Goal: Task Accomplishment & Management: Use online tool/utility

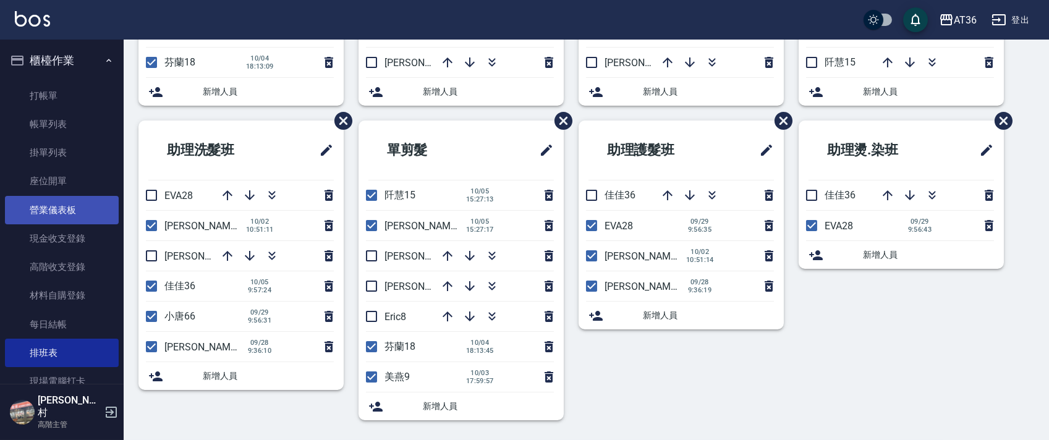
scroll to position [271, 0]
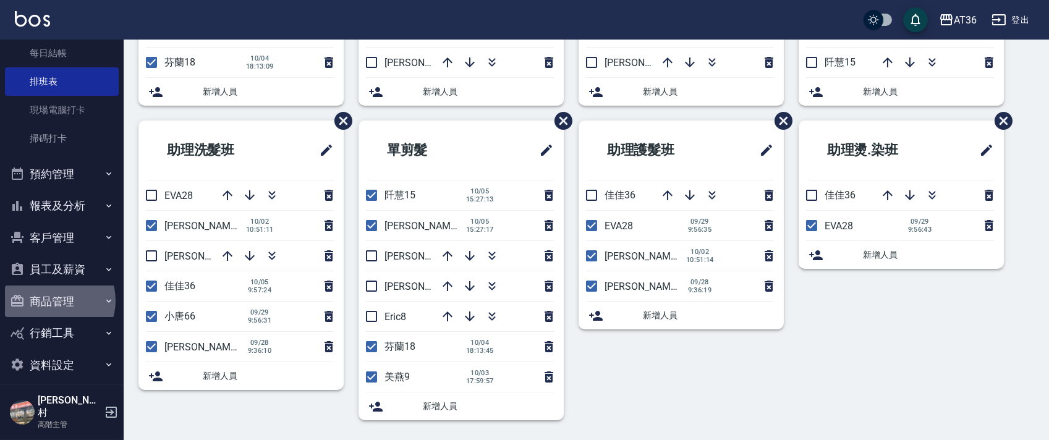
click at [56, 300] on button "商品管理" at bounding box center [62, 302] width 114 height 32
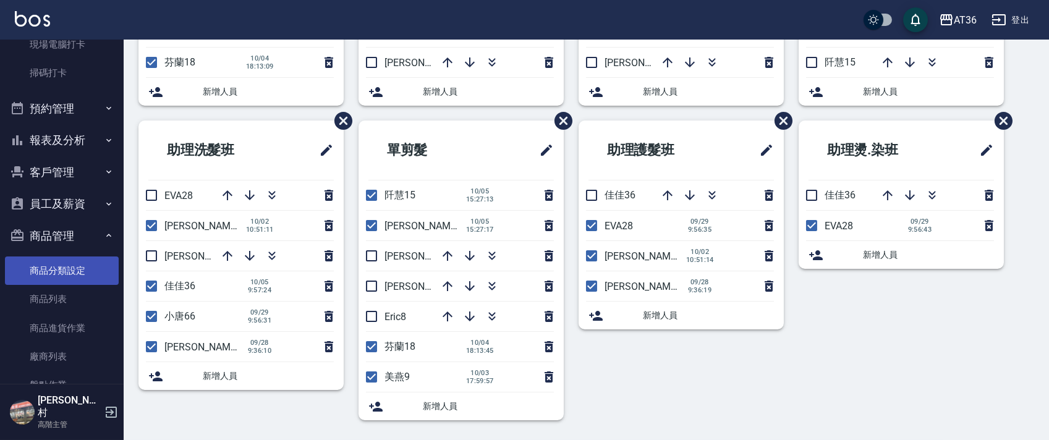
scroll to position [423, 0]
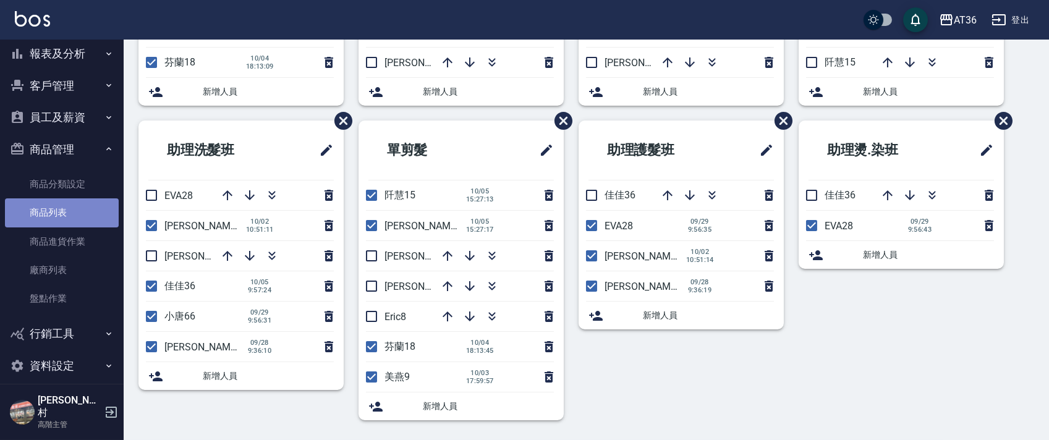
click at [78, 211] on link "商品列表" at bounding box center [62, 212] width 114 height 28
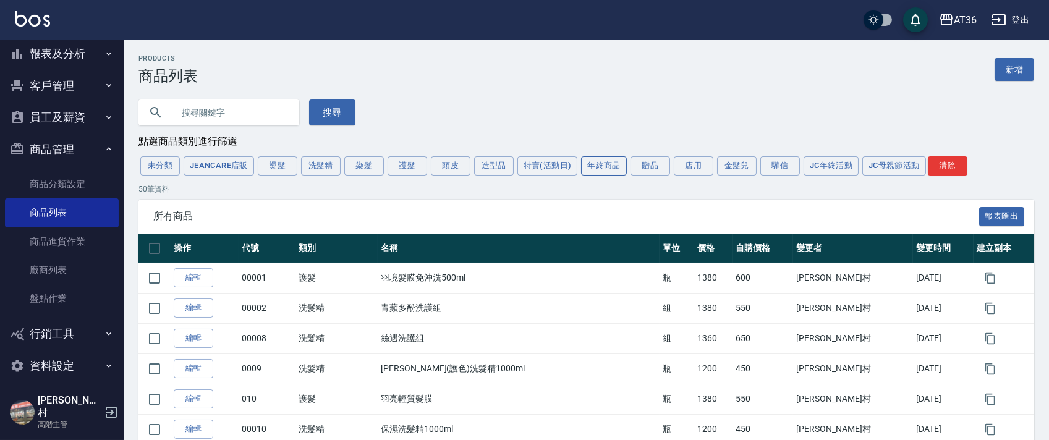
click at [599, 166] on button "年終商品" at bounding box center [604, 165] width 46 height 19
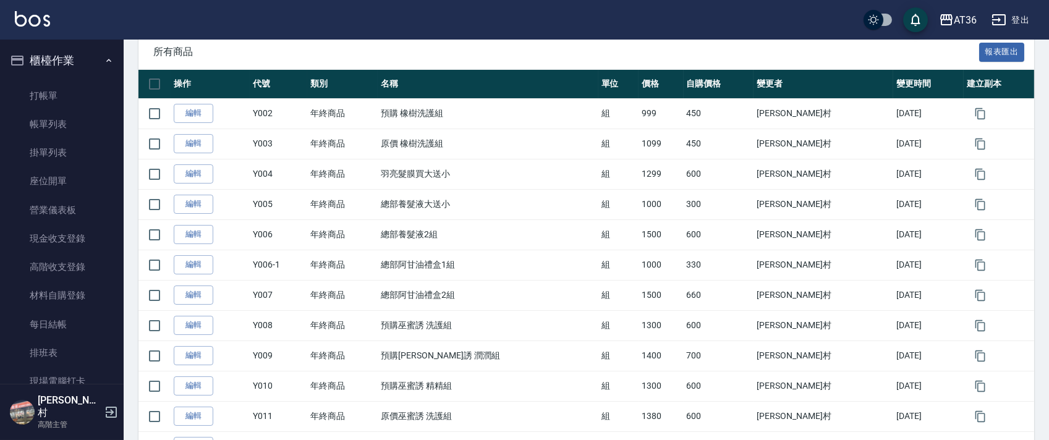
drag, startPoint x: 85, startPoint y: 347, endPoint x: 182, endPoint y: 310, distance: 103.5
click at [85, 346] on link "排班表" at bounding box center [62, 353] width 114 height 28
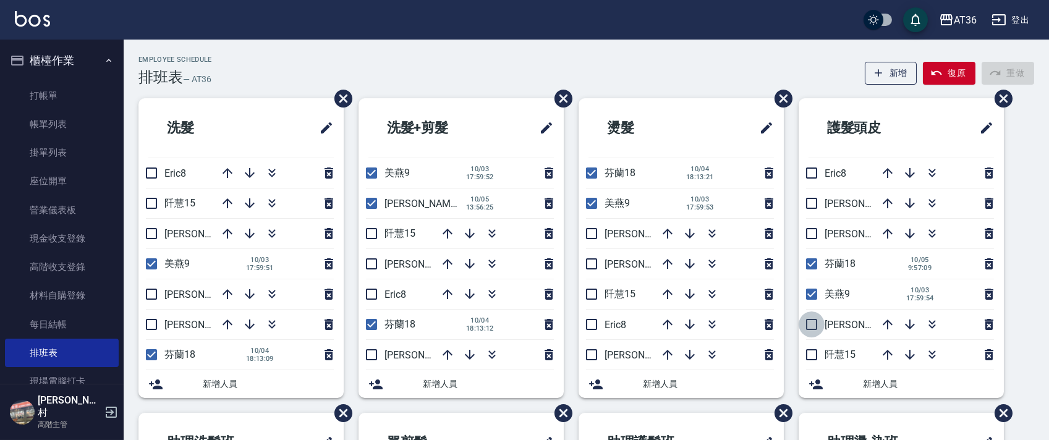
click at [814, 324] on input "checkbox" at bounding box center [811, 324] width 26 height 26
checkbox input "true"
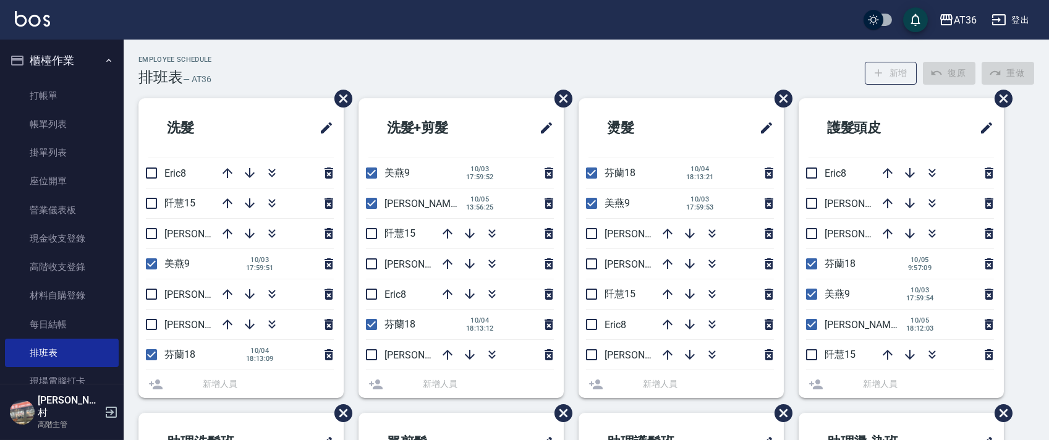
click at [591, 360] on li "[PERSON_NAME]11" at bounding box center [680, 355] width 205 height 30
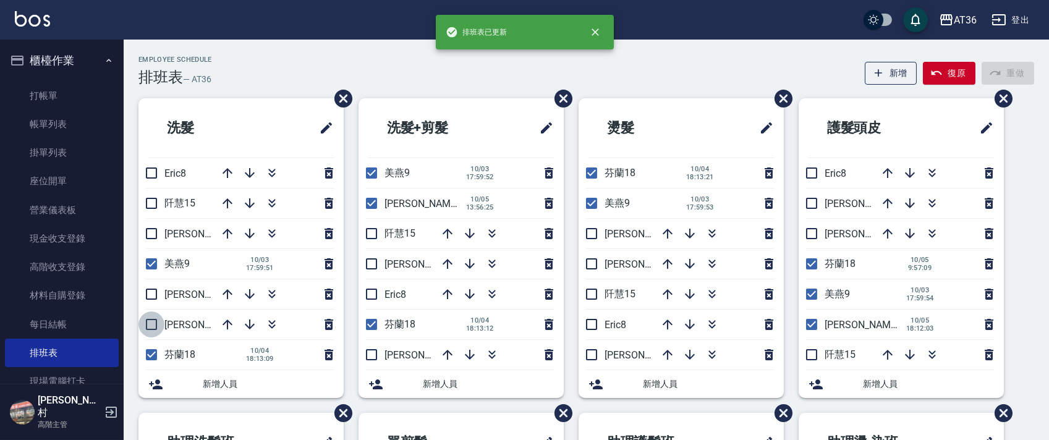
click at [150, 327] on input "checkbox" at bounding box center [151, 324] width 26 height 26
checkbox input "true"
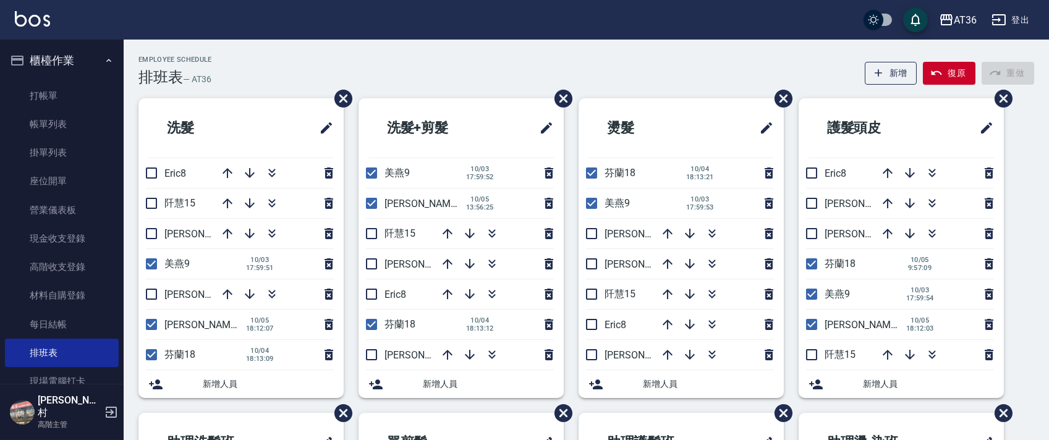
click at [596, 173] on input "checkbox" at bounding box center [591, 173] width 26 height 26
checkbox input "false"
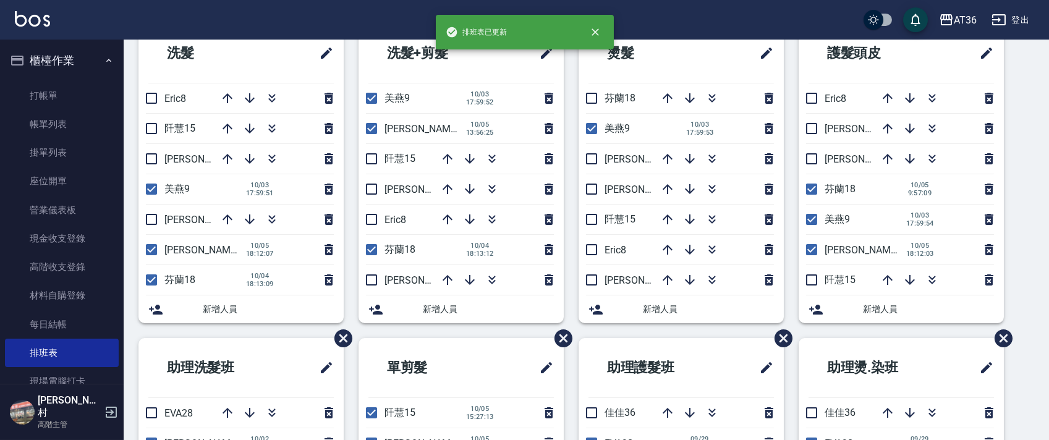
scroll to position [292, 0]
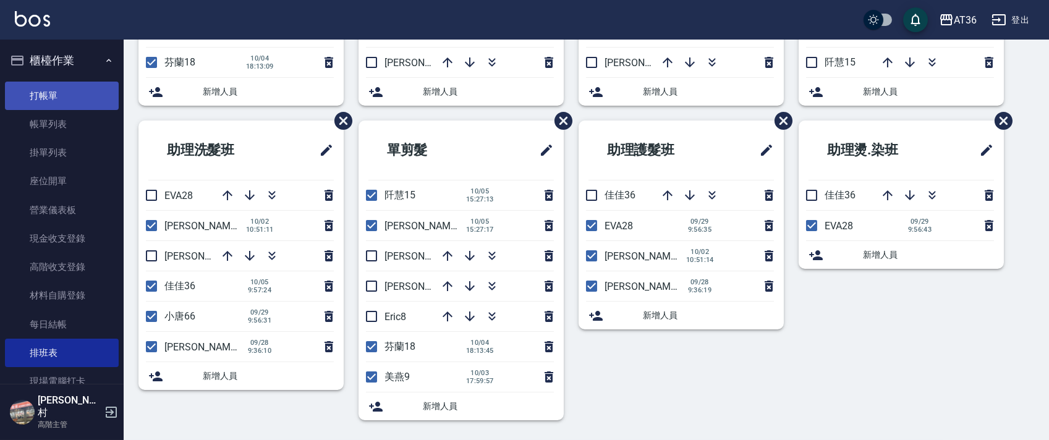
click at [64, 98] on link "打帳單" at bounding box center [62, 96] width 114 height 28
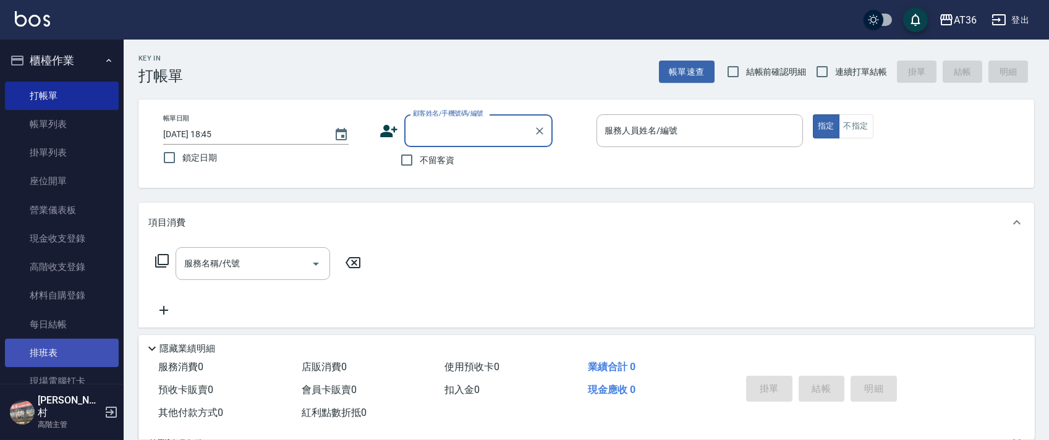
click at [50, 357] on link "排班表" at bounding box center [62, 353] width 114 height 28
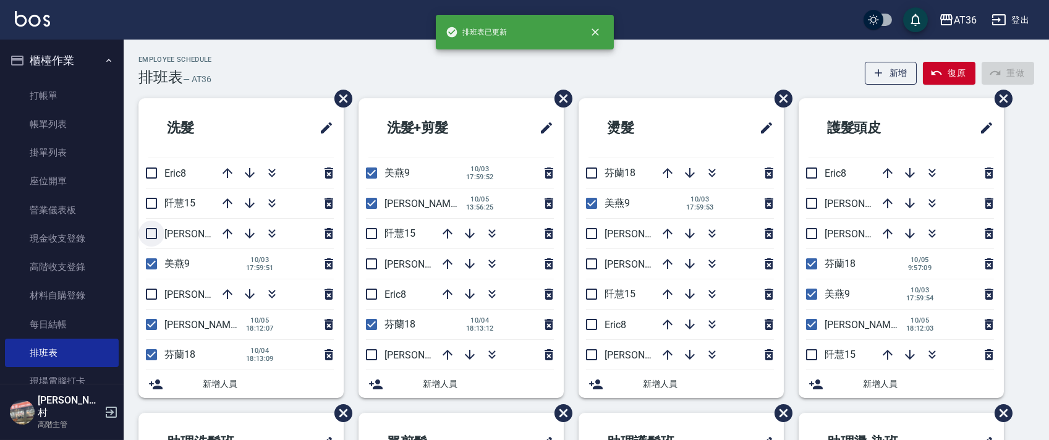
click at [152, 231] on input "checkbox" at bounding box center [151, 234] width 26 height 26
checkbox input "true"
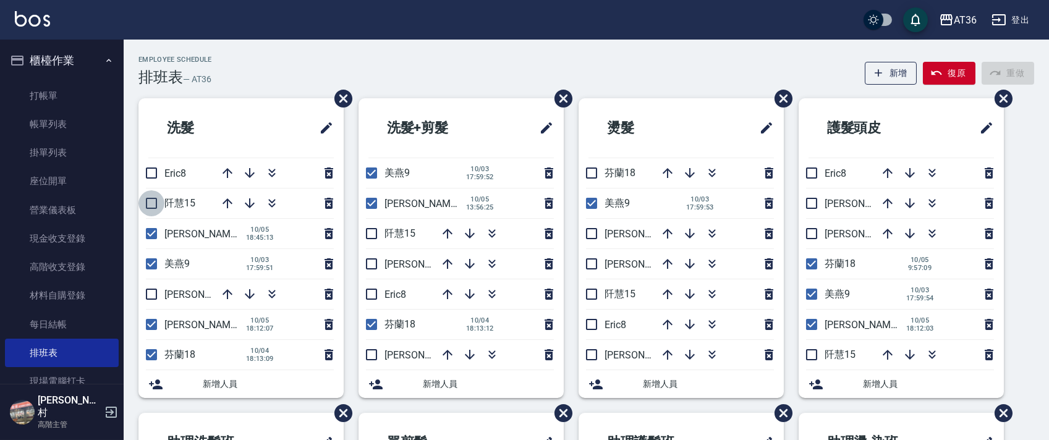
click at [151, 202] on input "checkbox" at bounding box center [151, 203] width 26 height 26
checkbox input "true"
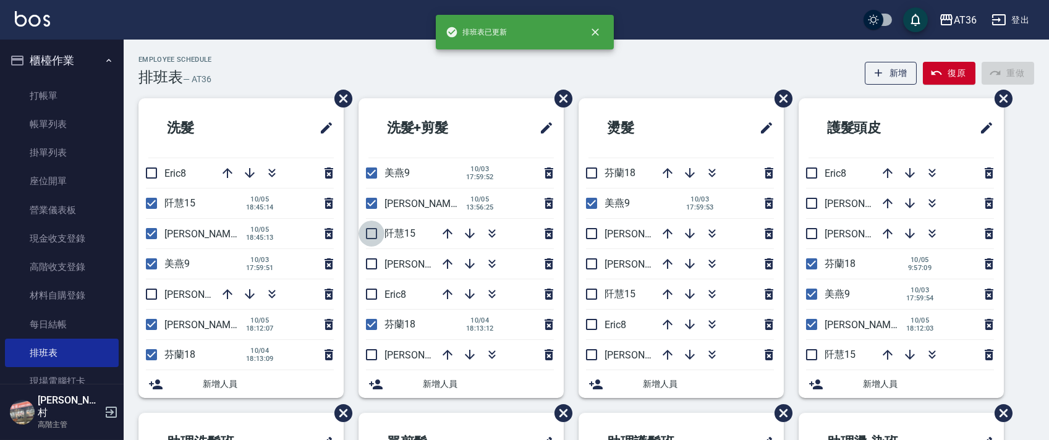
drag, startPoint x: 371, startPoint y: 230, endPoint x: 399, endPoint y: 281, distance: 57.8
click at [371, 231] on input "checkbox" at bounding box center [371, 234] width 26 height 26
checkbox input "true"
click at [370, 268] on input "checkbox" at bounding box center [371, 264] width 26 height 26
checkbox input "true"
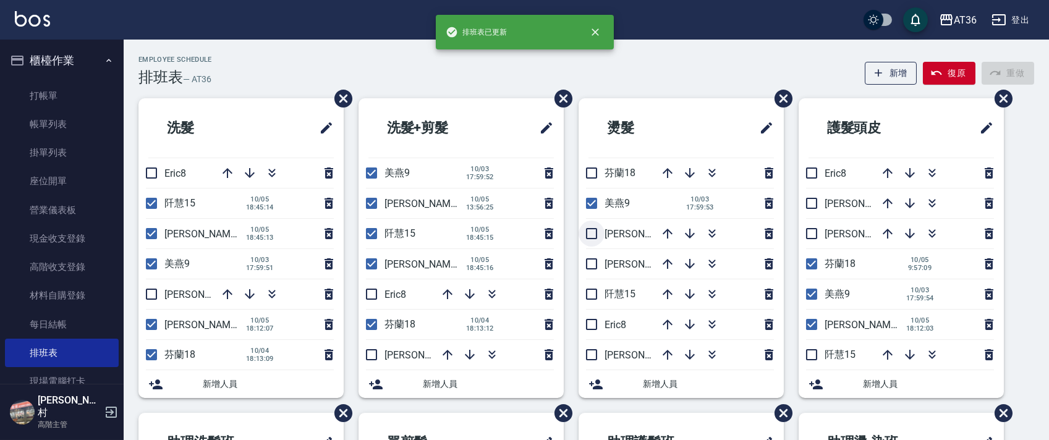
click at [591, 237] on input "checkbox" at bounding box center [591, 234] width 26 height 26
checkbox input "true"
click at [593, 291] on input "checkbox" at bounding box center [591, 294] width 26 height 26
checkbox input "true"
click at [591, 353] on input "checkbox" at bounding box center [591, 355] width 26 height 26
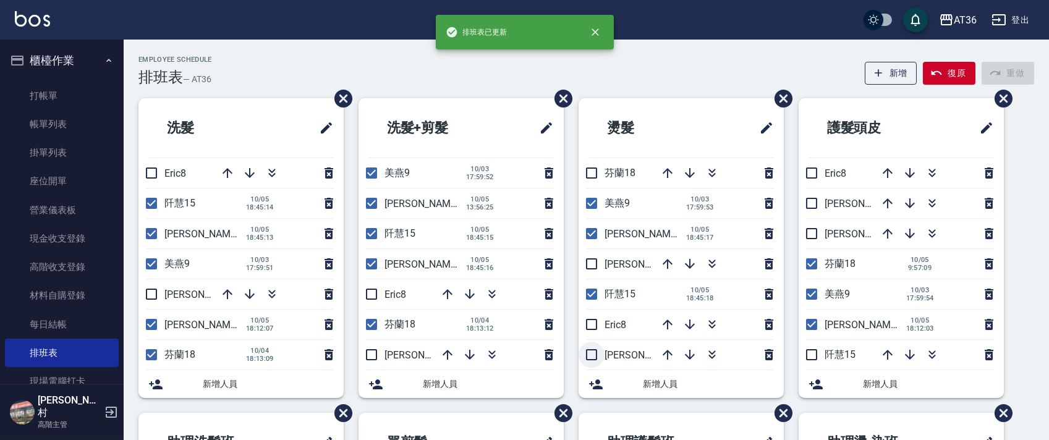
checkbox input "true"
click at [807, 204] on input "checkbox" at bounding box center [811, 203] width 26 height 26
checkbox input "true"
click at [811, 356] on input "checkbox" at bounding box center [811, 355] width 26 height 26
checkbox input "true"
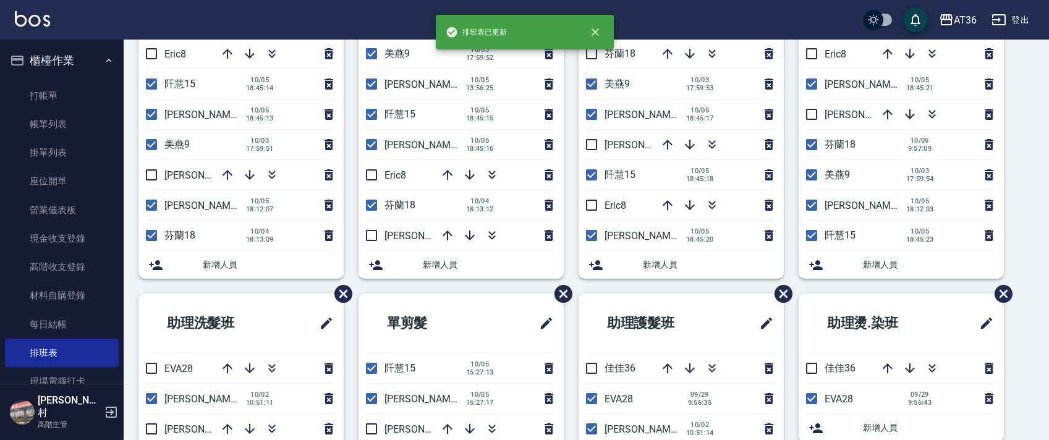
scroll to position [292, 0]
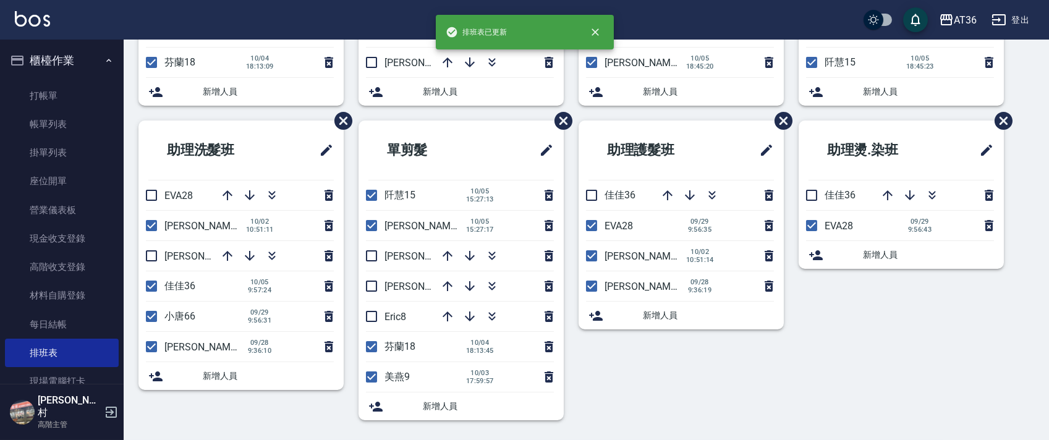
click at [370, 256] on input "checkbox" at bounding box center [371, 256] width 26 height 26
checkbox input "true"
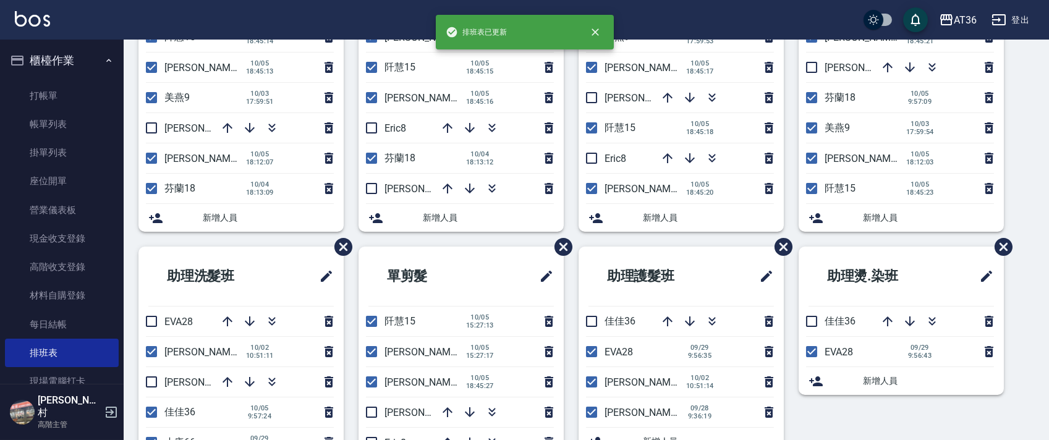
scroll to position [0, 0]
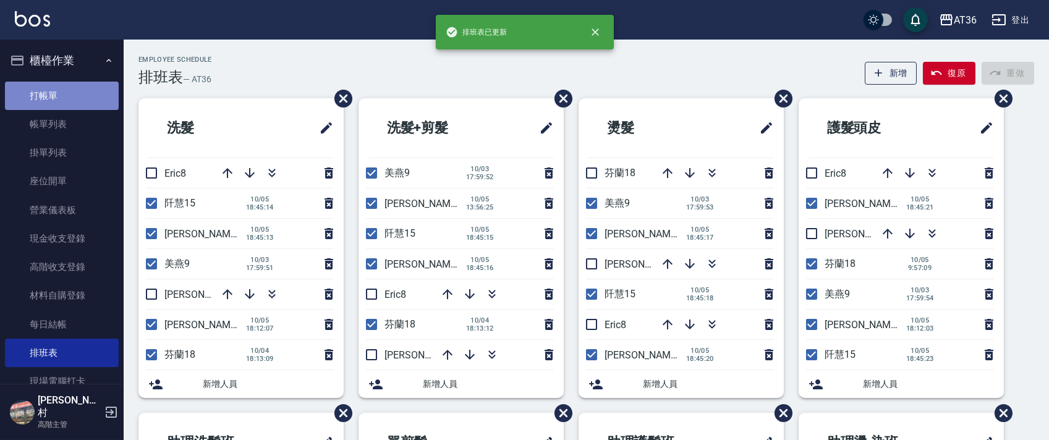
click at [79, 88] on link "打帳單" at bounding box center [62, 96] width 114 height 28
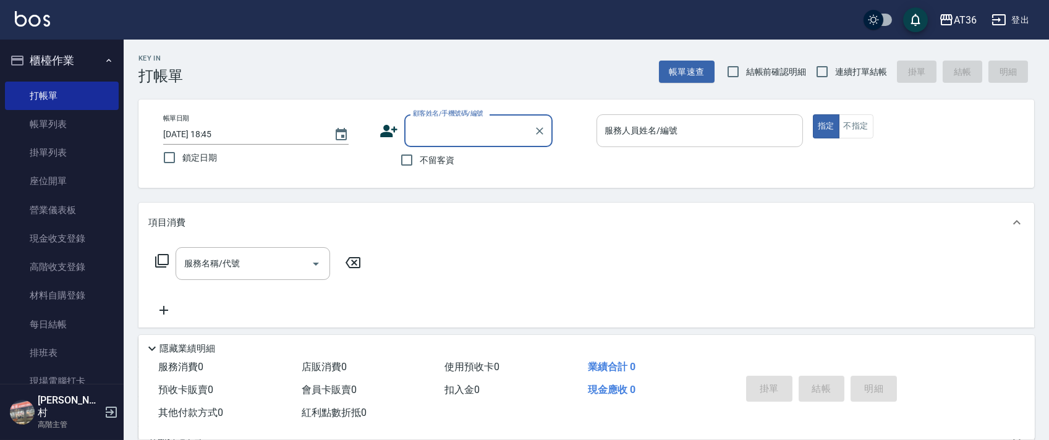
click at [606, 130] on div "服務人員姓名/編號 服務人員姓名/編號" at bounding box center [699, 130] width 206 height 33
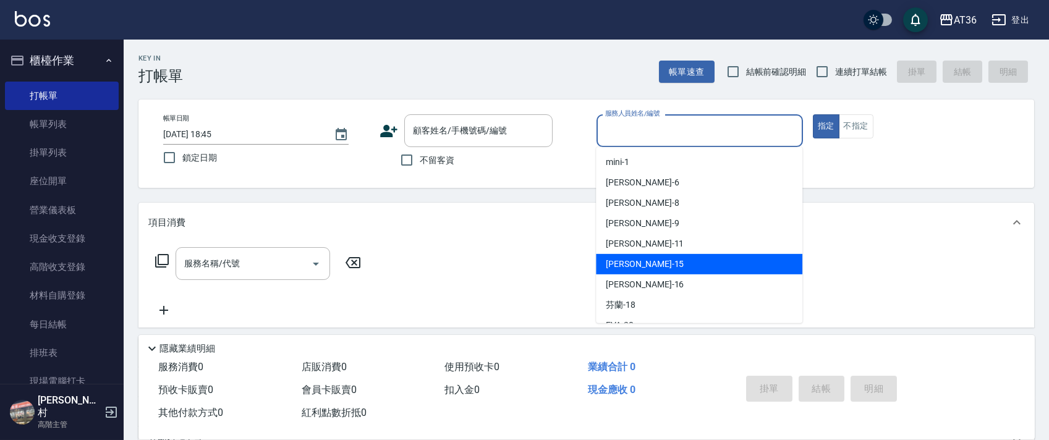
drag, startPoint x: 638, startPoint y: 265, endPoint x: 480, endPoint y: 185, distance: 177.2
click at [638, 266] on div "[PERSON_NAME] -15" at bounding box center [699, 264] width 206 height 20
type input "阡慧-15"
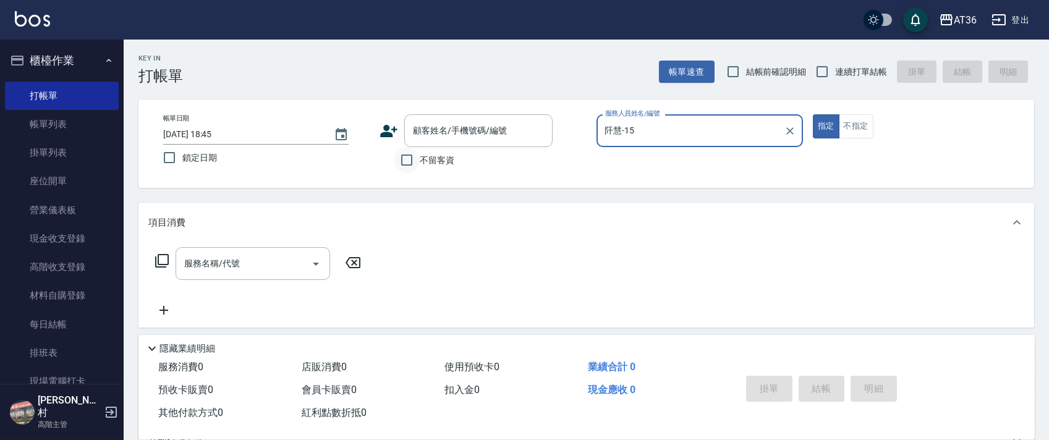
click at [419, 167] on input "不留客資" at bounding box center [407, 160] width 26 height 26
checkbox input "true"
click at [821, 66] on input "連續打單結帳" at bounding box center [822, 72] width 26 height 26
checkbox input "true"
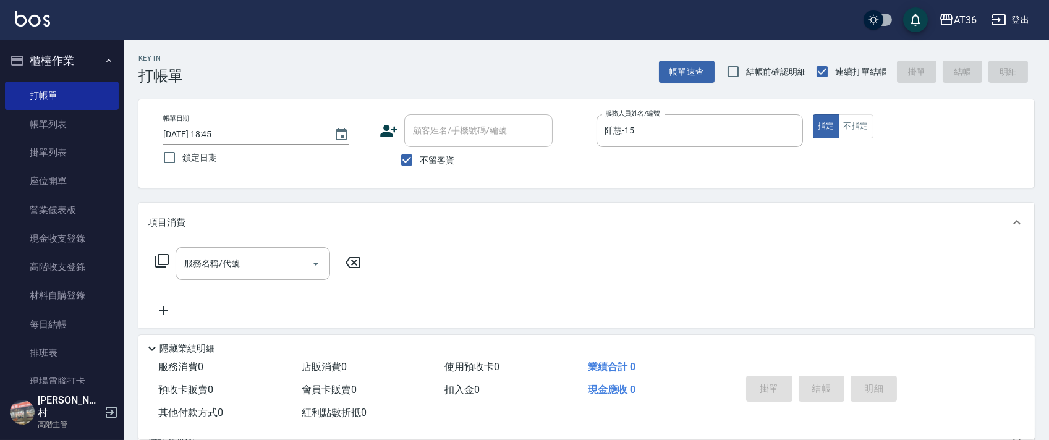
click at [159, 258] on icon at bounding box center [161, 260] width 15 height 15
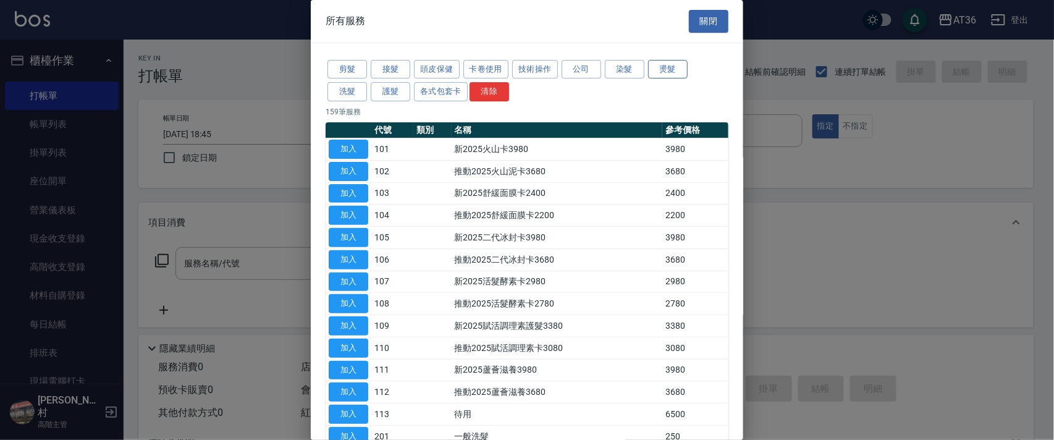
click at [659, 70] on button "燙髮" at bounding box center [668, 69] width 40 height 19
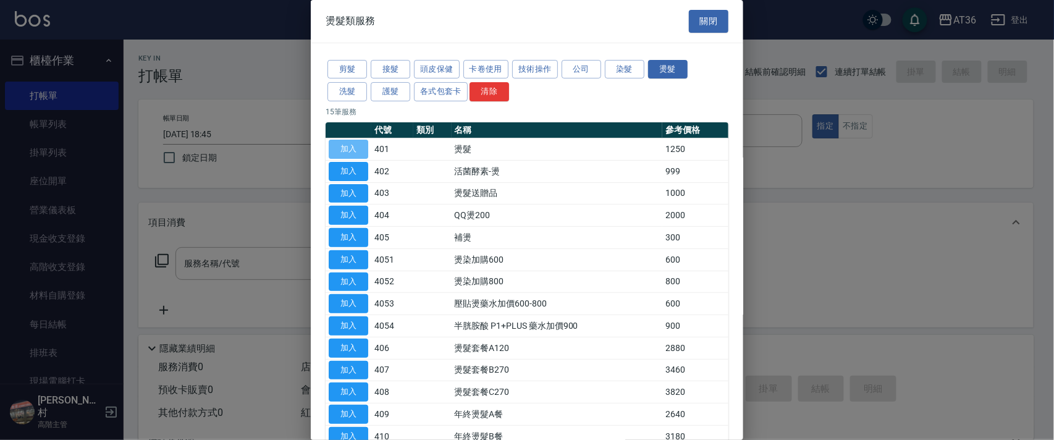
drag, startPoint x: 347, startPoint y: 146, endPoint x: 180, endPoint y: 274, distance: 210.2
click at [347, 147] on button "加入" at bounding box center [349, 149] width 40 height 19
type input "燙髮(401)"
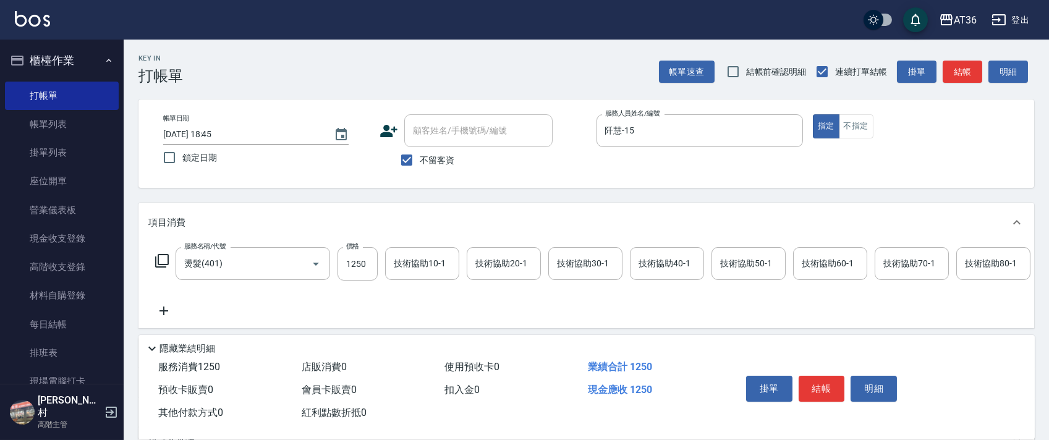
click at [163, 260] on icon at bounding box center [161, 260] width 15 height 15
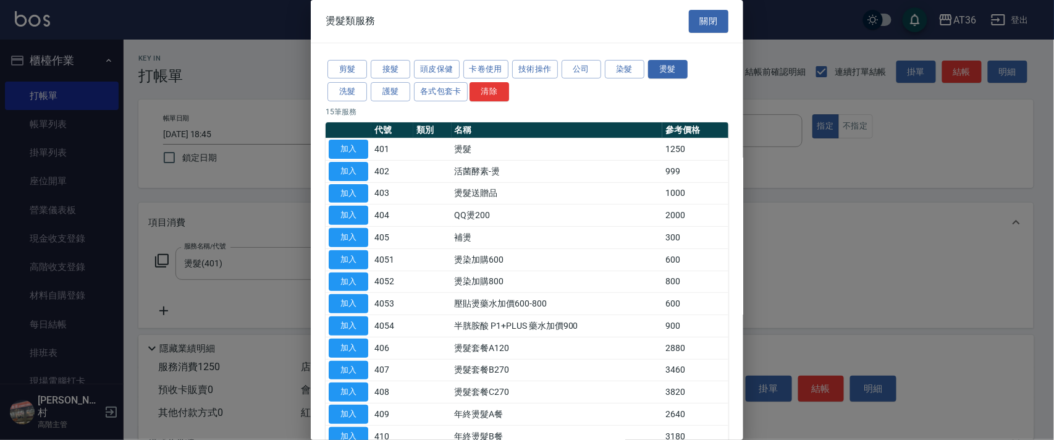
drag, startPoint x: 617, startPoint y: 66, endPoint x: 768, endPoint y: 133, distance: 165.1
click at [617, 67] on button "染髮" at bounding box center [625, 69] width 40 height 19
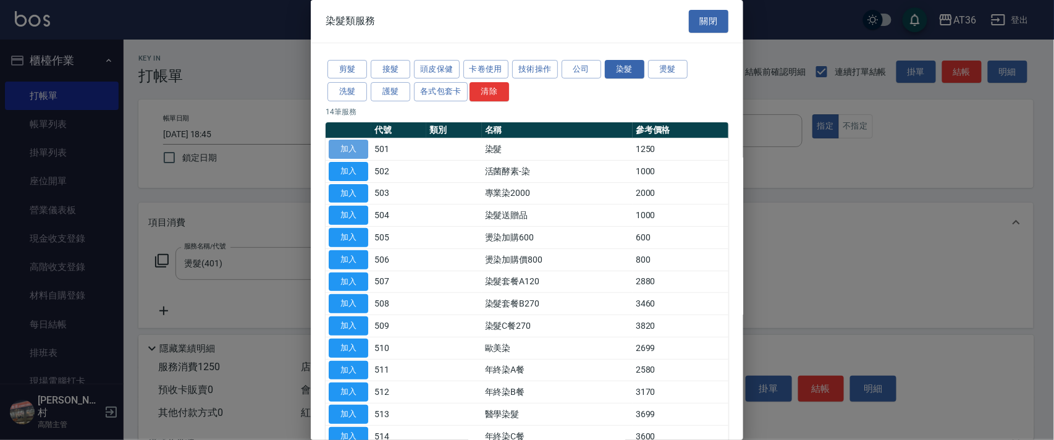
click at [347, 156] on button "加入" at bounding box center [349, 149] width 40 height 19
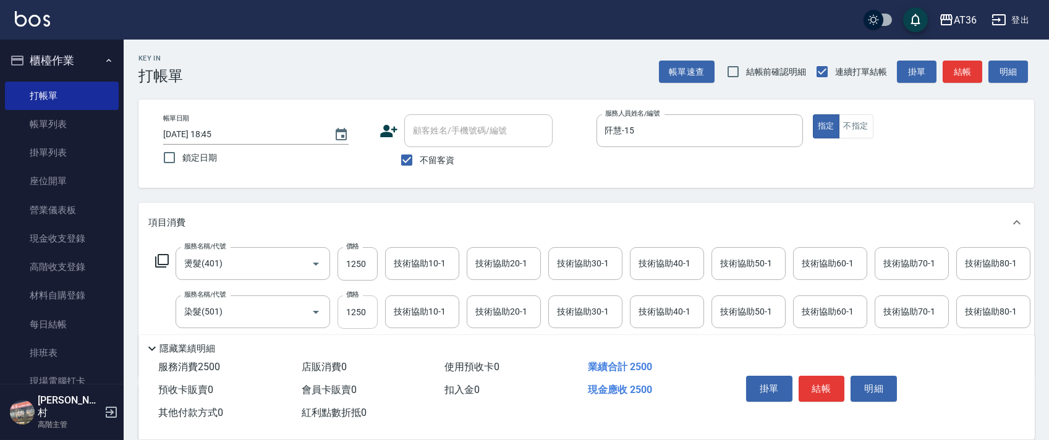
click at [353, 315] on input "1250" at bounding box center [357, 311] width 40 height 33
type input "1500"
click at [660, 263] on div "技術協助40-1 技術協助40-1" at bounding box center [667, 263] width 74 height 33
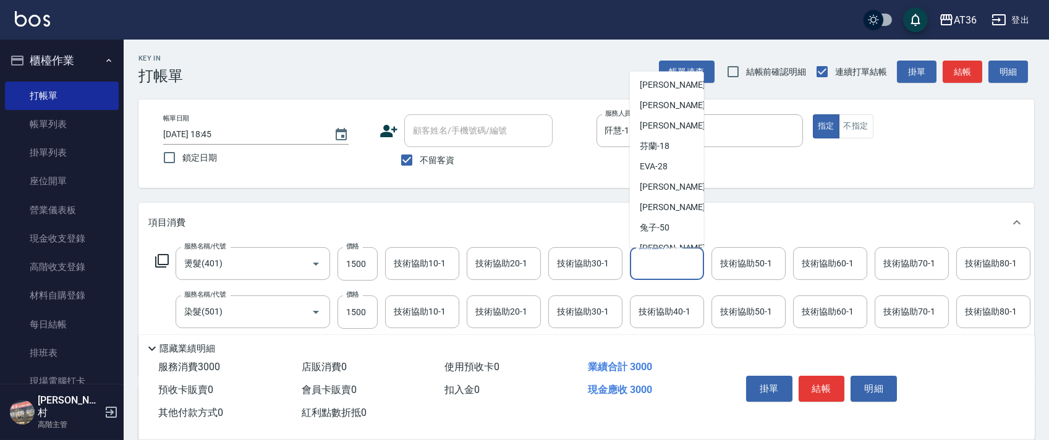
scroll to position [164, 0]
drag, startPoint x: 675, startPoint y: 161, endPoint x: 690, endPoint y: 227, distance: 68.4
click at [675, 161] on div "[PERSON_NAME] -55" at bounding box center [667, 167] width 74 height 20
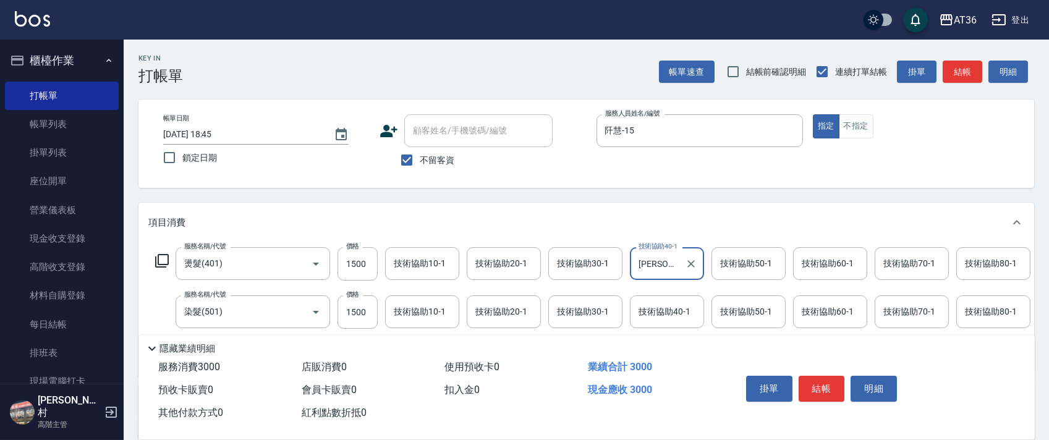
type input "[PERSON_NAME]-55"
click at [727, 259] on div "技術協助50-1 技術協助50-1" at bounding box center [748, 263] width 74 height 33
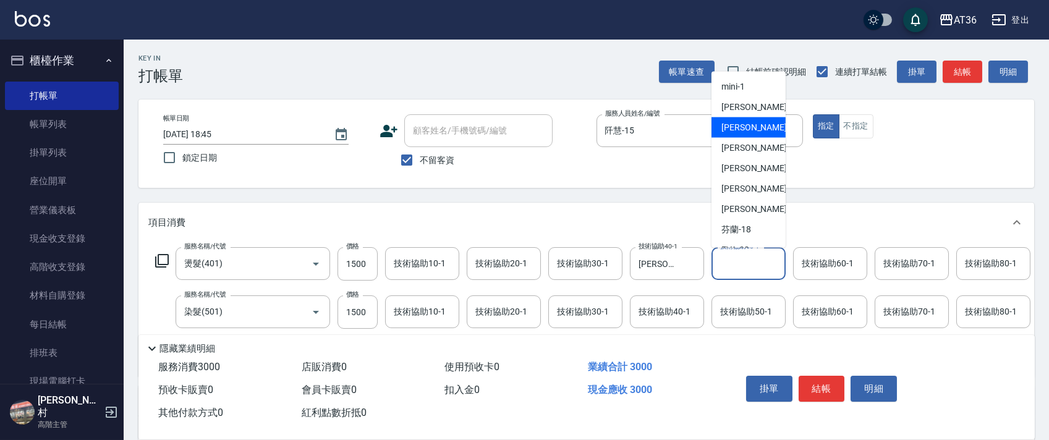
scroll to position [201, 0]
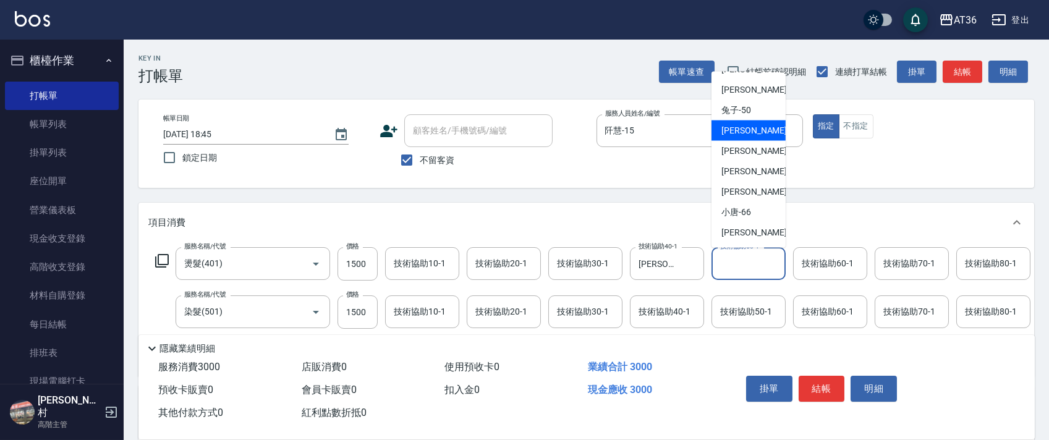
click at [755, 133] on div "[PERSON_NAME] -55" at bounding box center [748, 131] width 74 height 20
type input "[PERSON_NAME]-55"
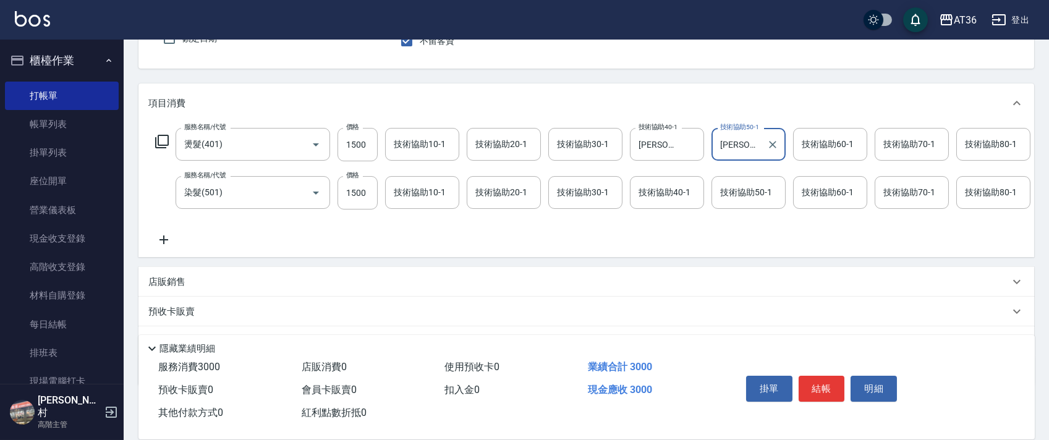
scroll to position [194, 0]
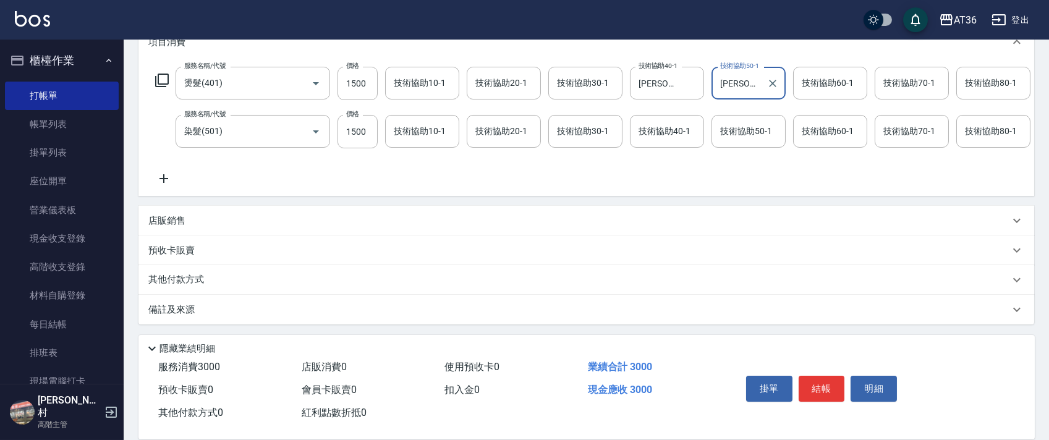
drag, startPoint x: 181, startPoint y: 222, endPoint x: 255, endPoint y: 250, distance: 79.0
click at [192, 231] on div "店販銷售" at bounding box center [585, 221] width 895 height 30
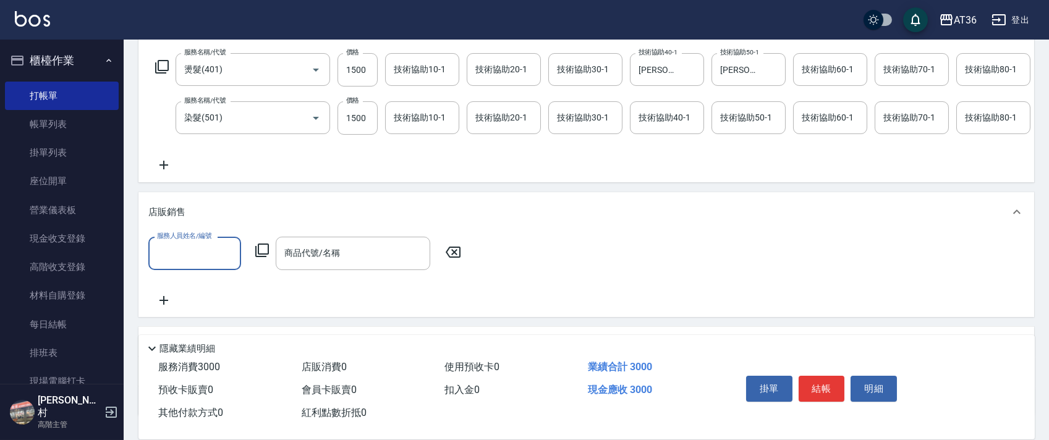
scroll to position [0, 0]
click at [167, 264] on input "服務人員姓名/編號" at bounding box center [195, 253] width 82 height 22
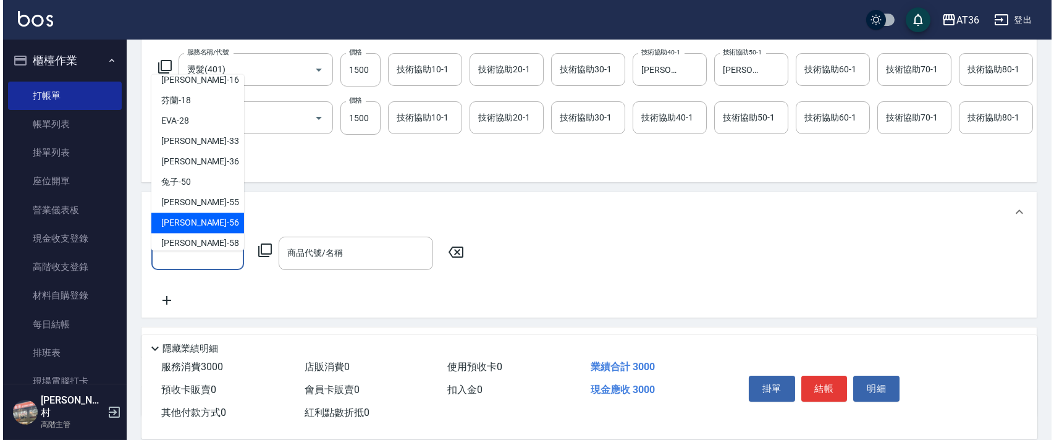
scroll to position [201, 0]
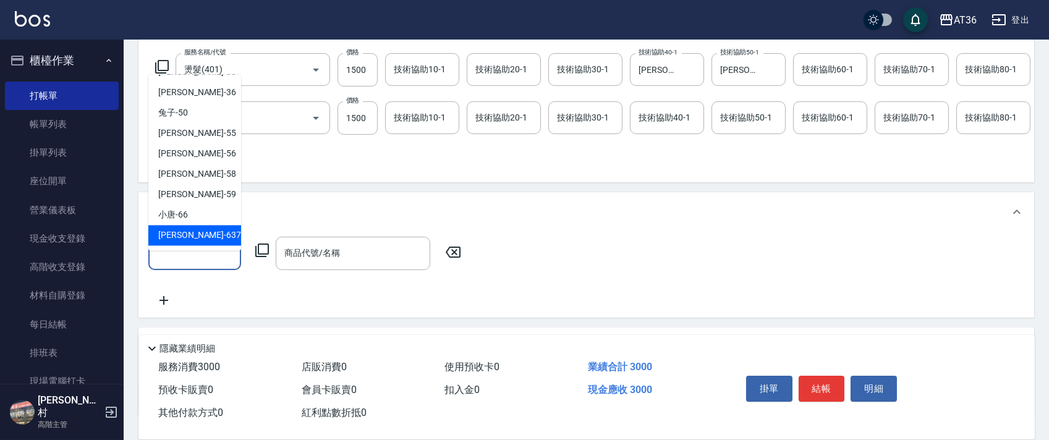
drag, startPoint x: 178, startPoint y: 235, endPoint x: 265, endPoint y: 265, distance: 92.2
click at [178, 238] on span "憶琳 -637" at bounding box center [199, 235] width 83 height 13
type input "憶琳-637"
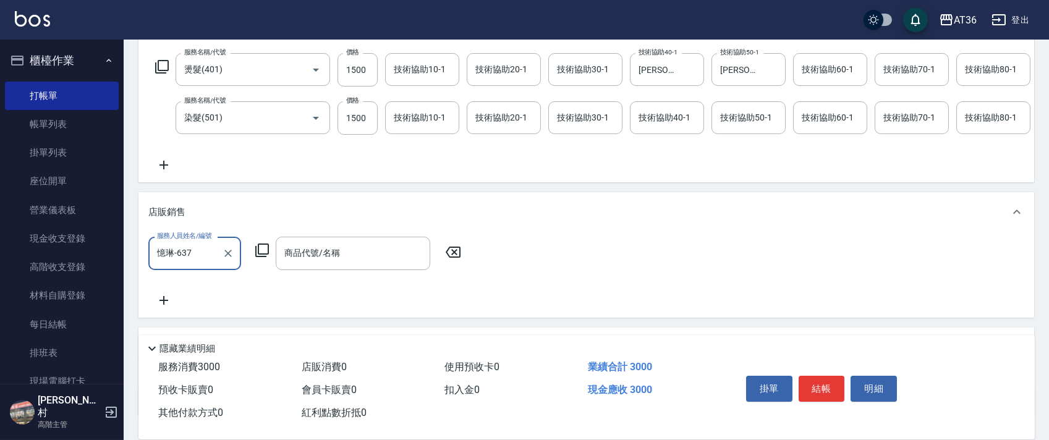
click at [258, 257] on icon at bounding box center [262, 250] width 14 height 14
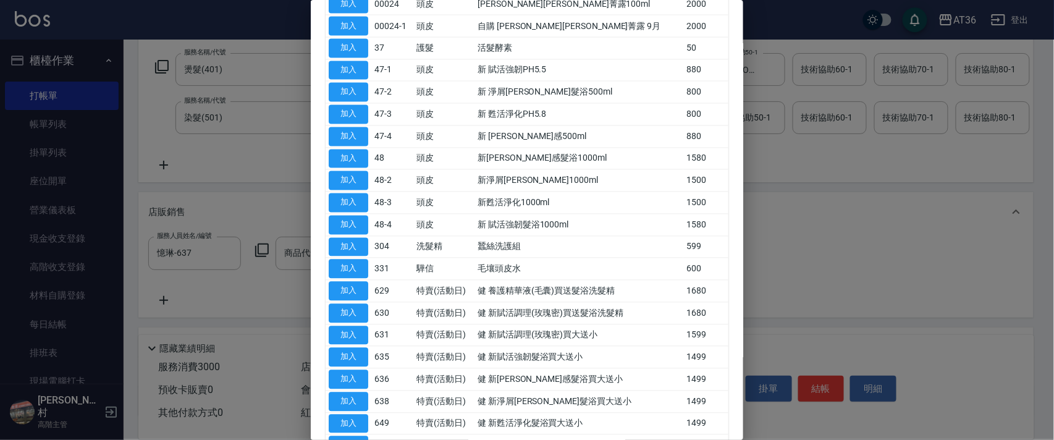
scroll to position [824, 0]
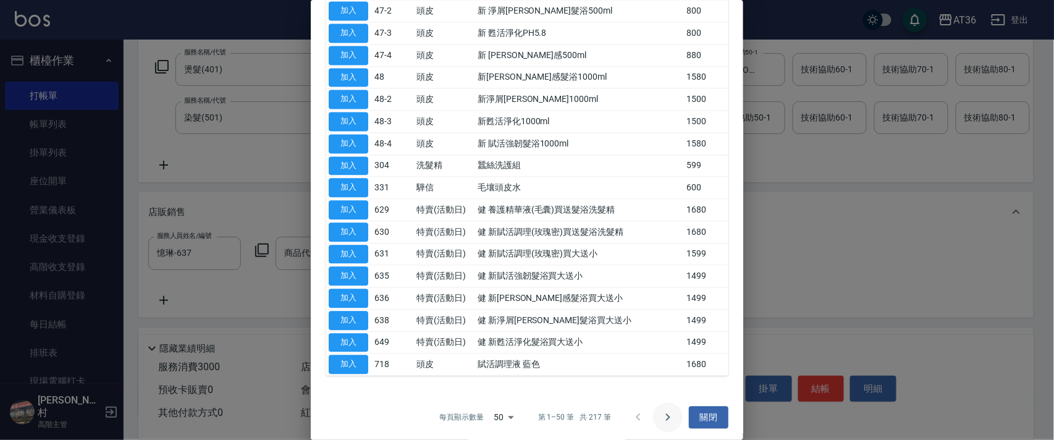
click at [663, 415] on icon "Go to next page" at bounding box center [668, 417] width 15 height 15
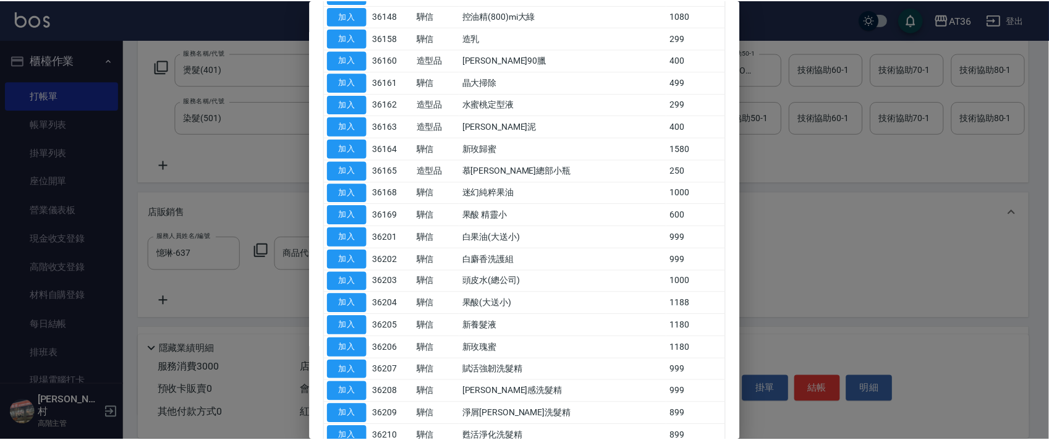
scroll to position [164, 0]
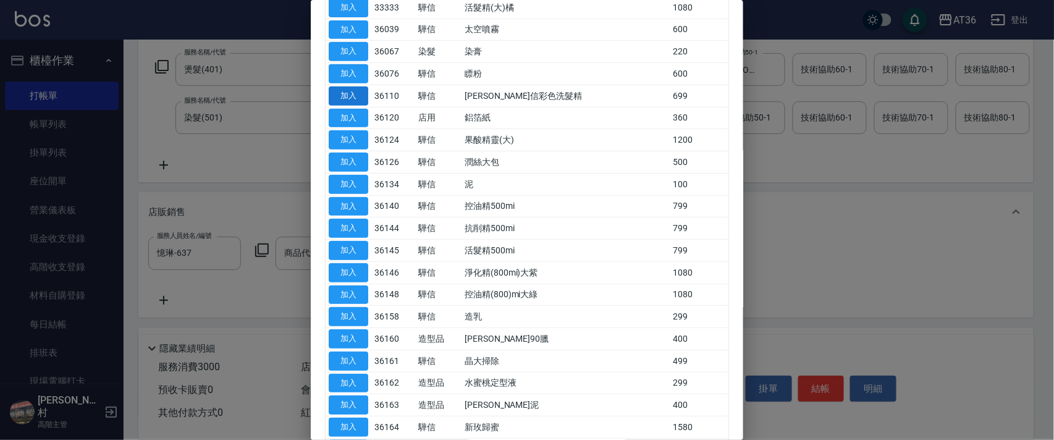
click at [364, 98] on button "加入" at bounding box center [349, 96] width 40 height 19
type input "[PERSON_NAME]信彩色洗髮精"
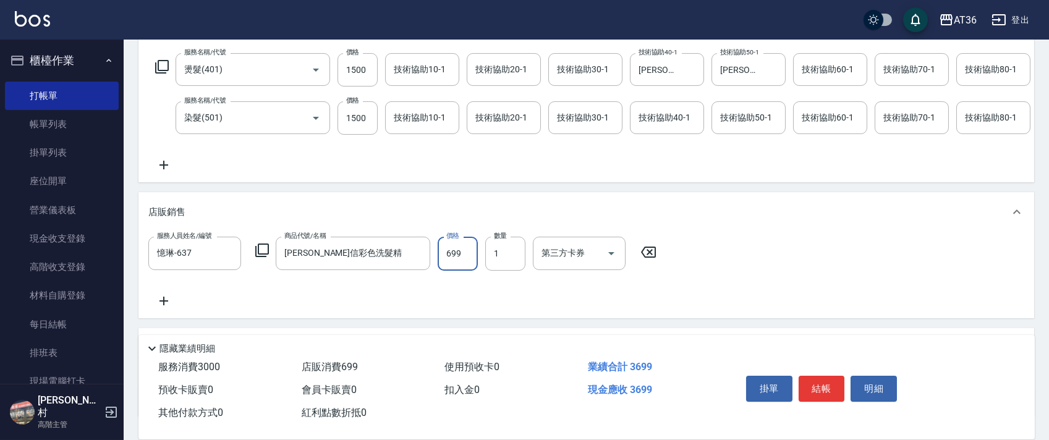
click at [456, 263] on input "699" at bounding box center [458, 253] width 40 height 33
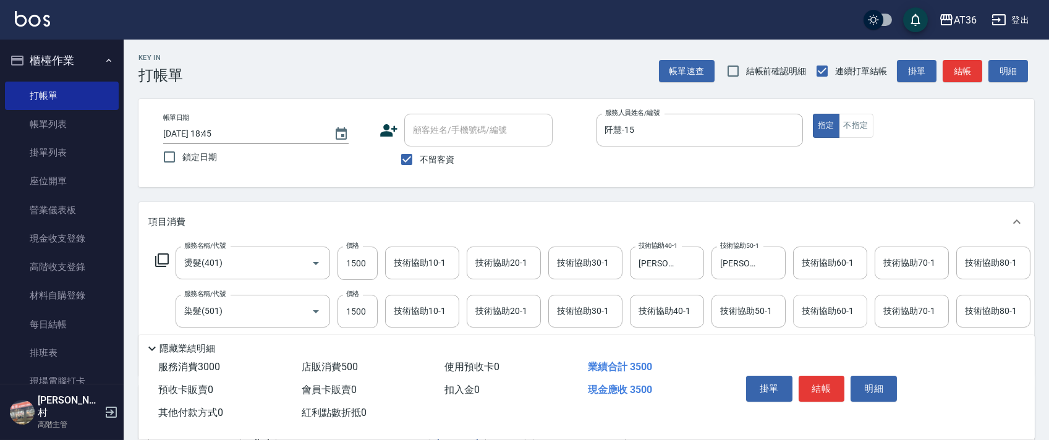
scroll to position [0, 0]
type input "500"
click at [821, 387] on button "結帳" at bounding box center [821, 389] width 46 height 26
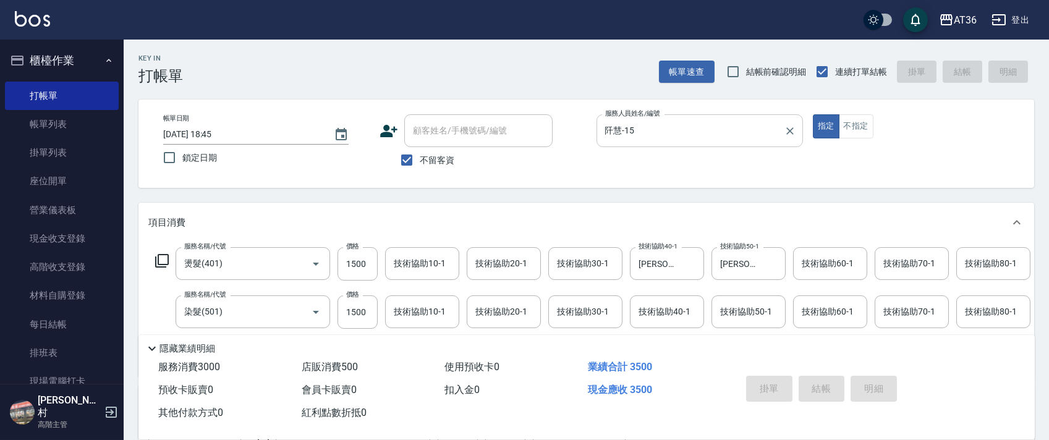
type input "[DATE] 18:46"
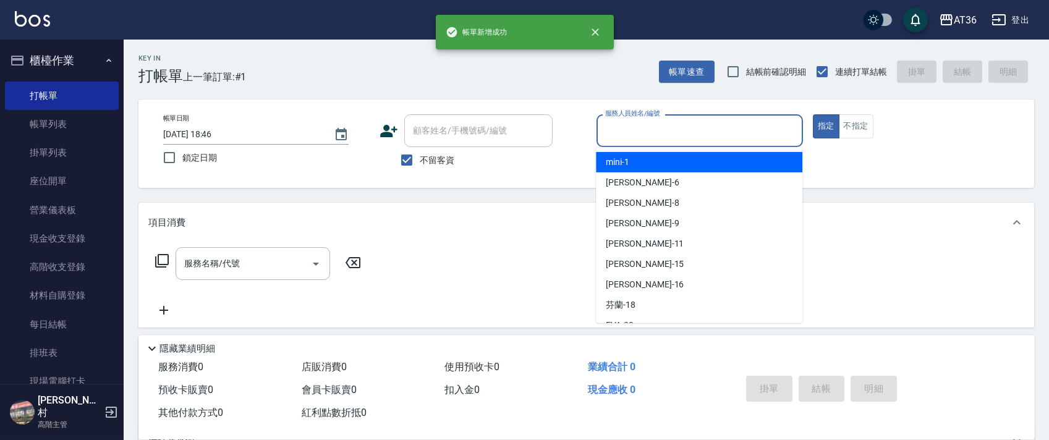
drag, startPoint x: 603, startPoint y: 129, endPoint x: 721, endPoint y: 182, distance: 129.1
click at [604, 136] on input "服務人員姓名/編號" at bounding box center [699, 131] width 195 height 22
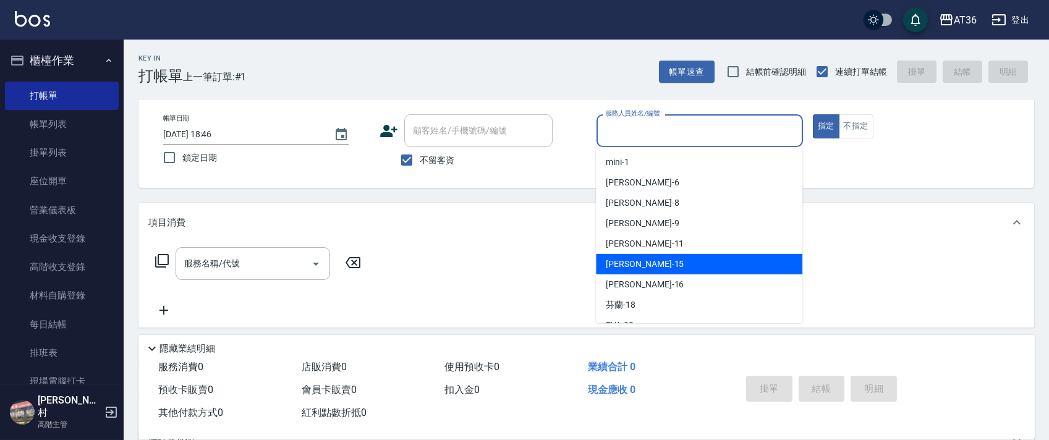
drag, startPoint x: 670, startPoint y: 258, endPoint x: 782, endPoint y: 229, distance: 116.2
click at [672, 258] on div "[PERSON_NAME] -15" at bounding box center [699, 264] width 206 height 20
type input "阡慧-15"
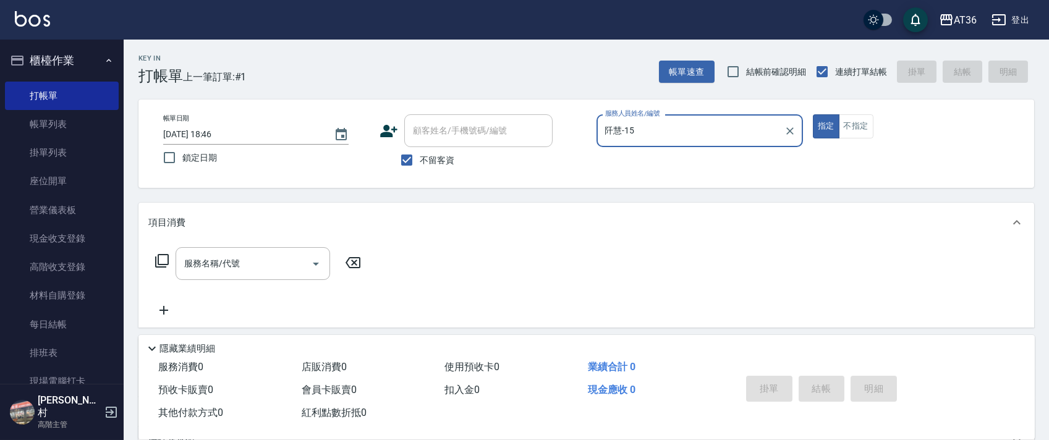
click at [162, 261] on icon at bounding box center [161, 260] width 15 height 15
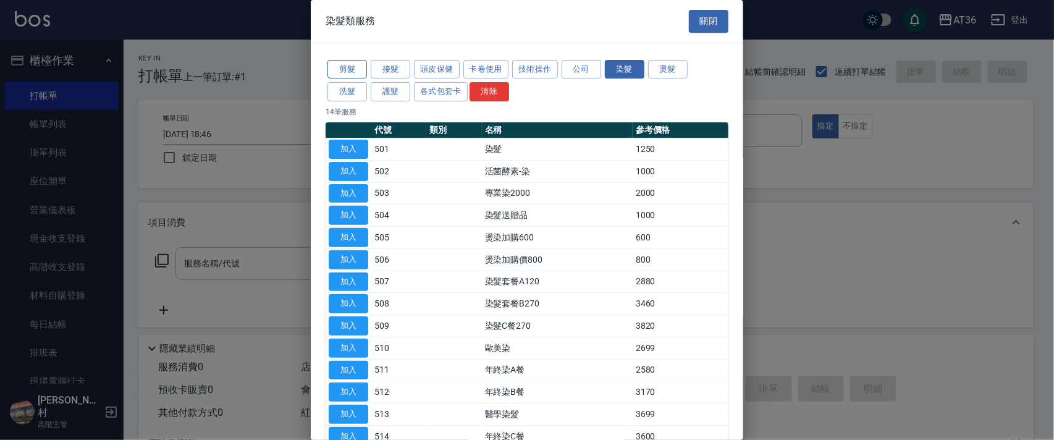
click at [352, 70] on button "剪髮" at bounding box center [348, 69] width 40 height 19
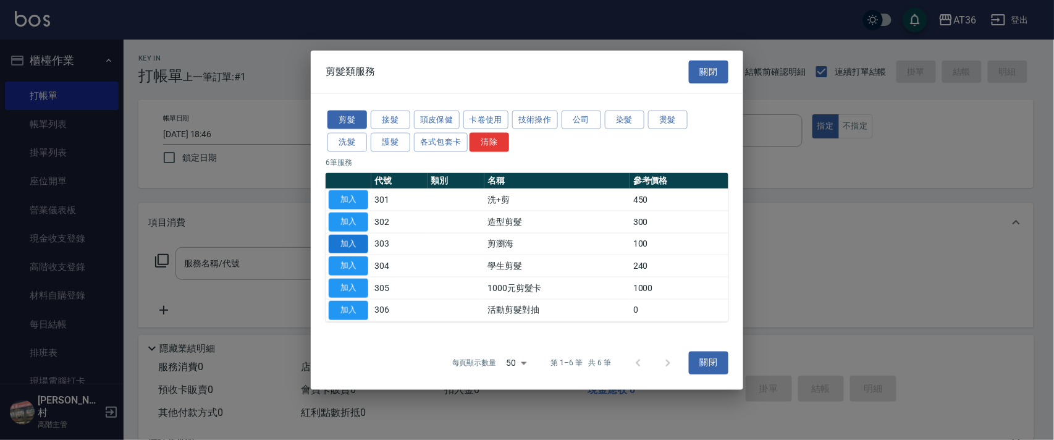
drag, startPoint x: 352, startPoint y: 199, endPoint x: 348, endPoint y: 239, distance: 40.3
click at [352, 201] on button "加入" at bounding box center [349, 199] width 40 height 19
type input "洗+剪(301)"
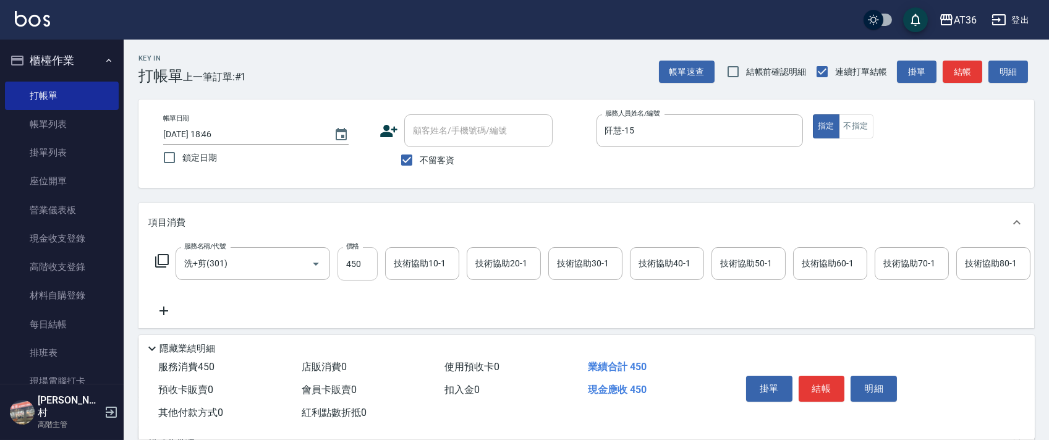
click at [356, 265] on input "450" at bounding box center [357, 263] width 40 height 33
type input "400"
click at [638, 263] on div "技術協助40-1 技術協助40-1" at bounding box center [667, 263] width 74 height 33
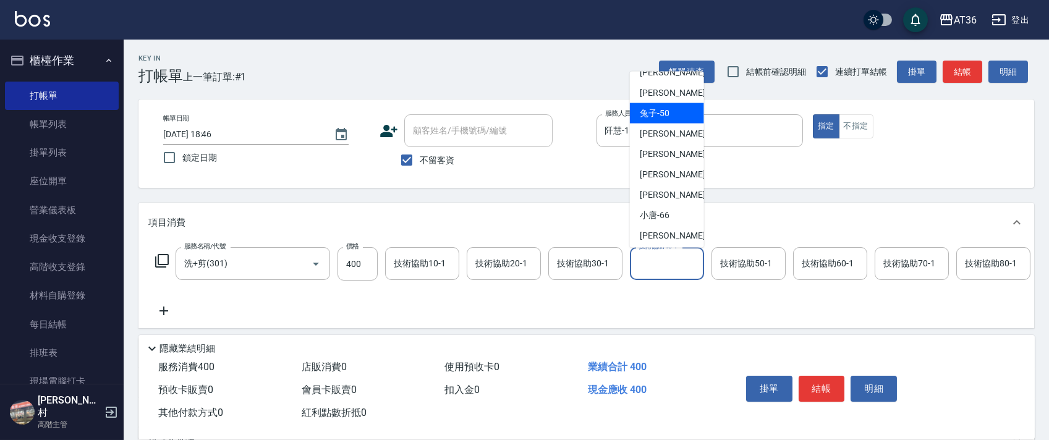
scroll to position [201, 0]
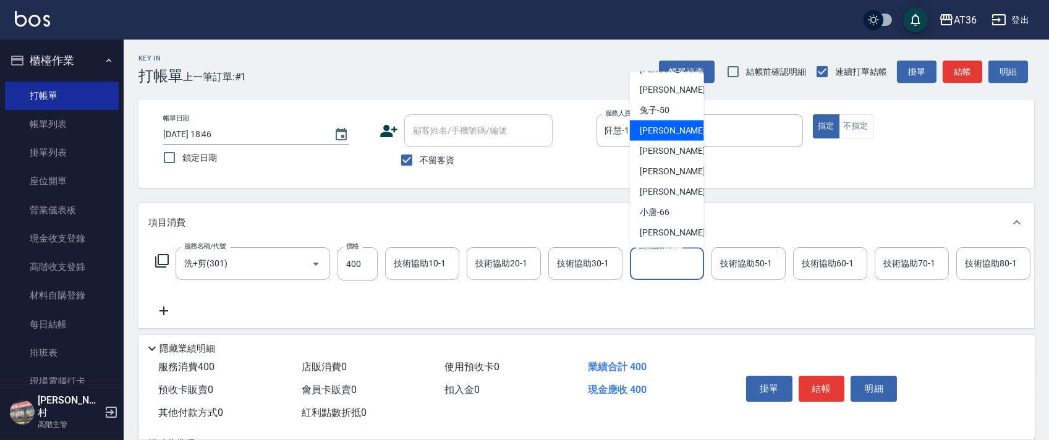
click at [669, 125] on div "[PERSON_NAME] -55" at bounding box center [667, 131] width 74 height 20
type input "[PERSON_NAME]-55"
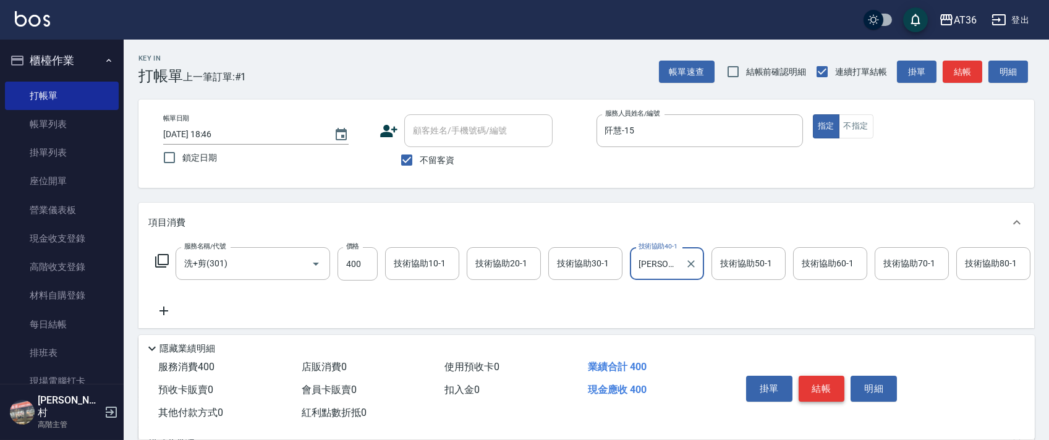
click at [813, 391] on button "結帳" at bounding box center [821, 389] width 46 height 26
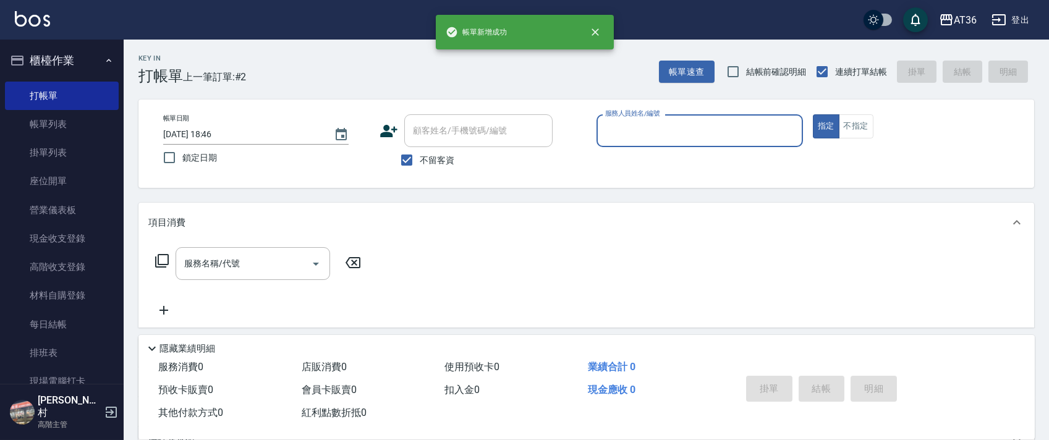
drag, startPoint x: 609, startPoint y: 129, endPoint x: 640, endPoint y: 143, distance: 34.3
click at [608, 135] on input "服務人員姓名/編號" at bounding box center [699, 131] width 195 height 22
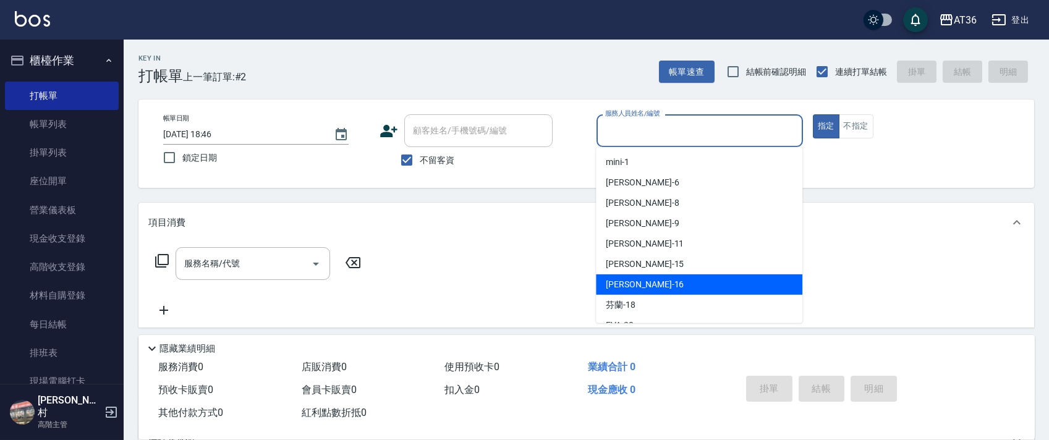
click at [623, 281] on span "[PERSON_NAME] -16" at bounding box center [645, 284] width 78 height 13
type input "[PERSON_NAME]-16"
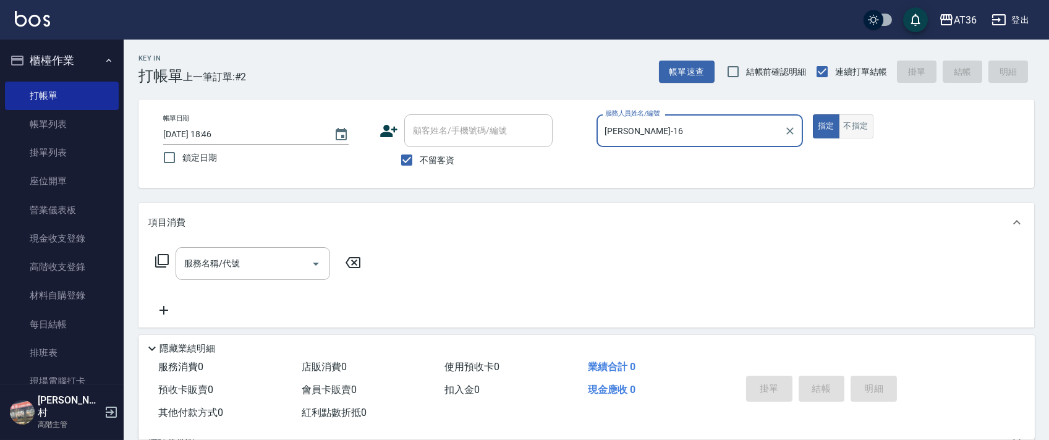
click at [845, 123] on button "不指定" at bounding box center [856, 126] width 35 height 24
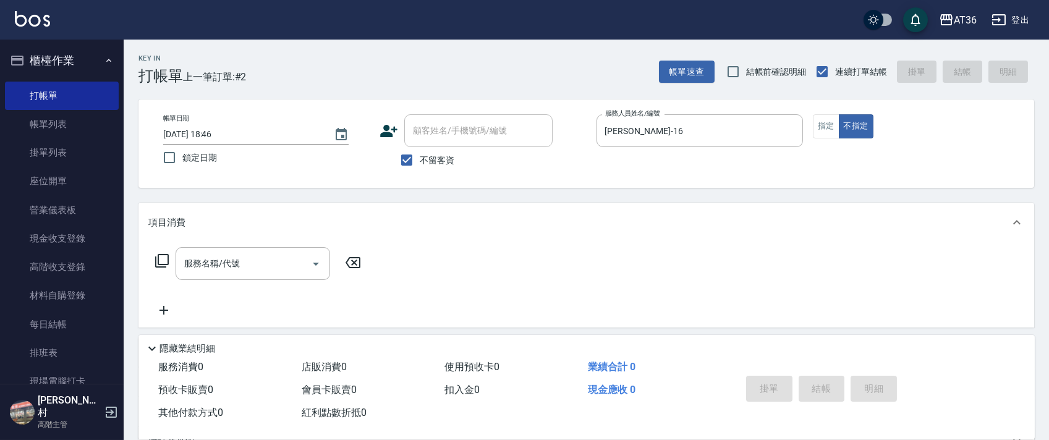
click at [160, 266] on icon at bounding box center [161, 260] width 15 height 15
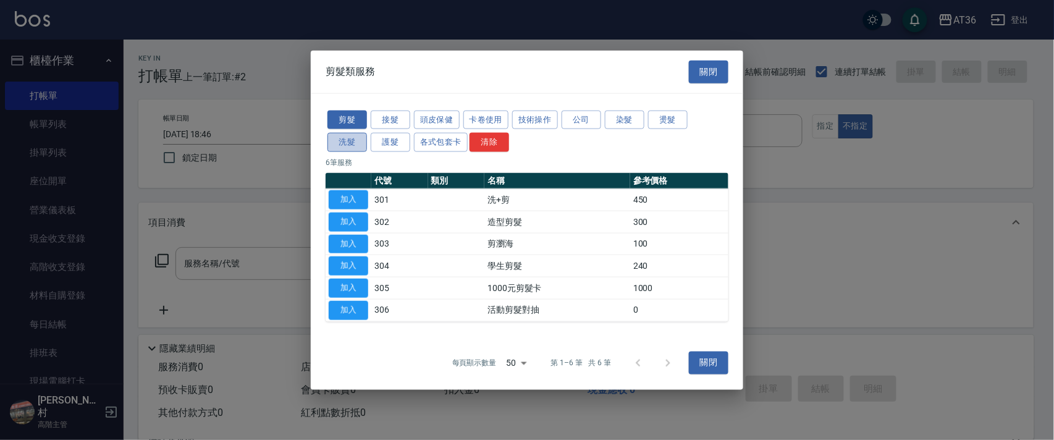
click at [358, 144] on button "洗髮" at bounding box center [348, 142] width 40 height 19
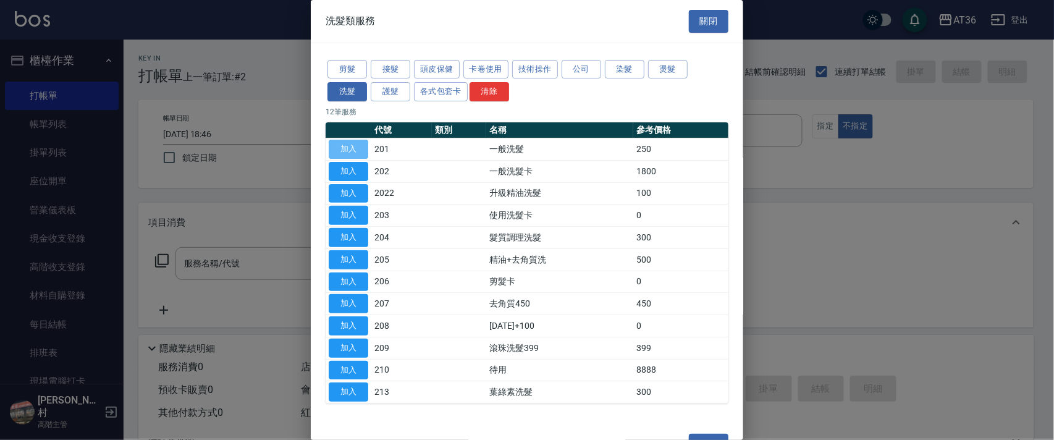
drag, startPoint x: 357, startPoint y: 146, endPoint x: 631, endPoint y: 229, distance: 286.0
click at [357, 146] on button "加入" at bounding box center [349, 149] width 40 height 19
type input "一般洗髮(201)"
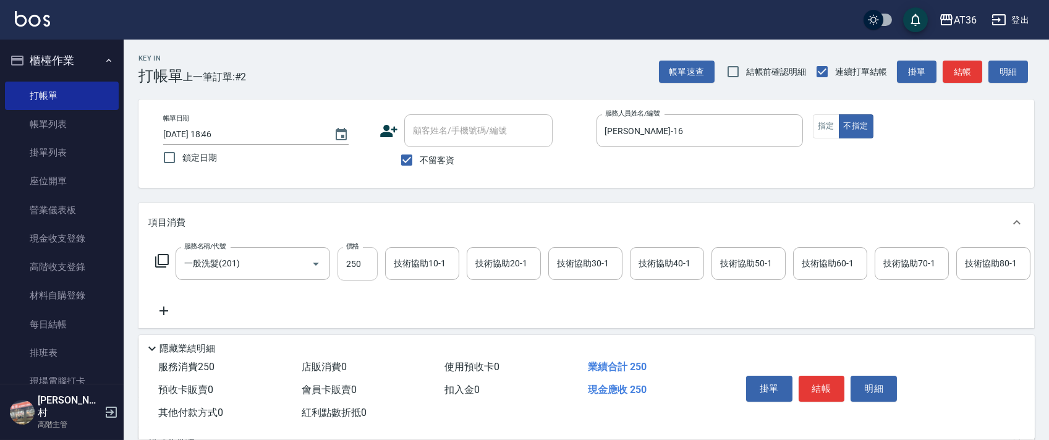
click at [350, 259] on input "250" at bounding box center [357, 263] width 40 height 33
type input "350"
click at [655, 264] on div "技術協助40-1 技術協助40-1" at bounding box center [667, 263] width 74 height 33
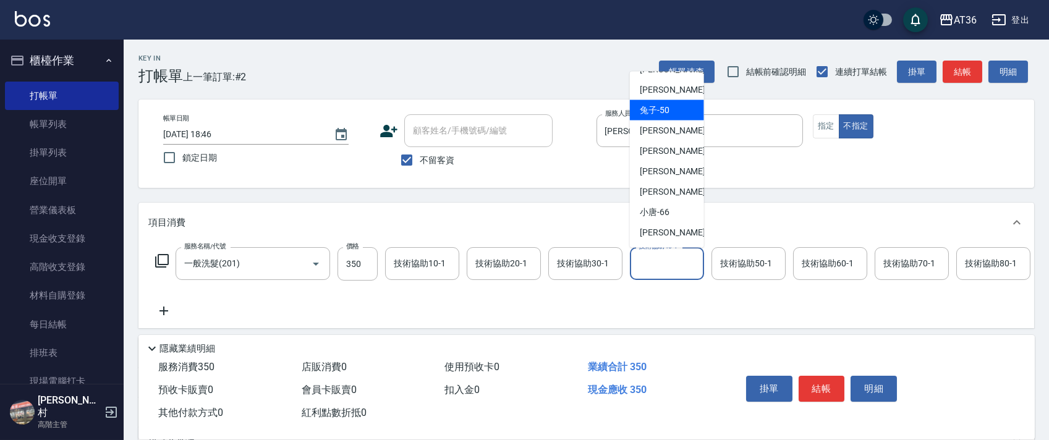
scroll to position [119, 0]
click at [661, 133] on span "[PERSON_NAME] -28" at bounding box center [654, 131] width 28 height 13
type input "[PERSON_NAME]-28"
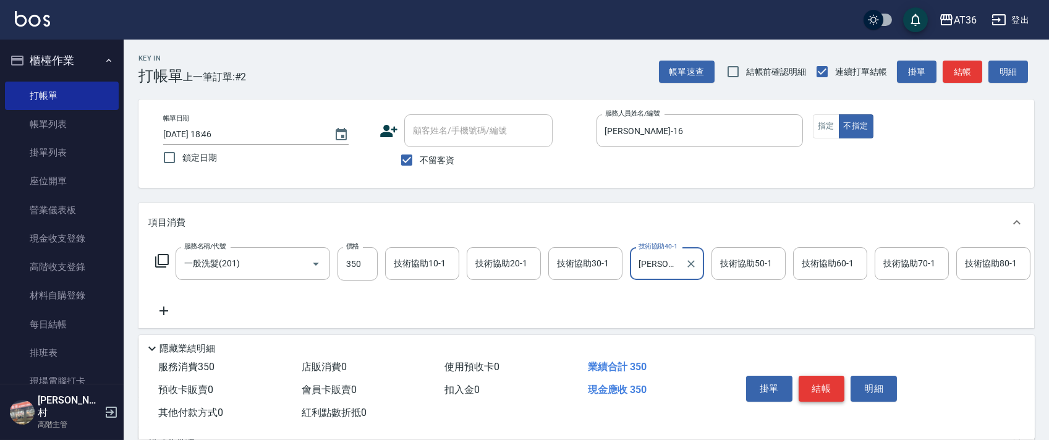
click at [826, 392] on button "結帳" at bounding box center [821, 389] width 46 height 26
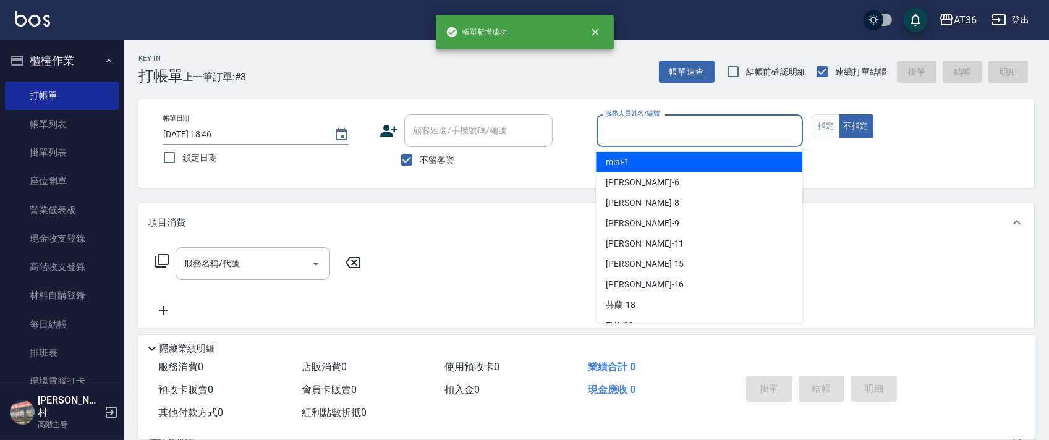
click at [613, 132] on input "服務人員姓名/編號" at bounding box center [699, 131] width 195 height 22
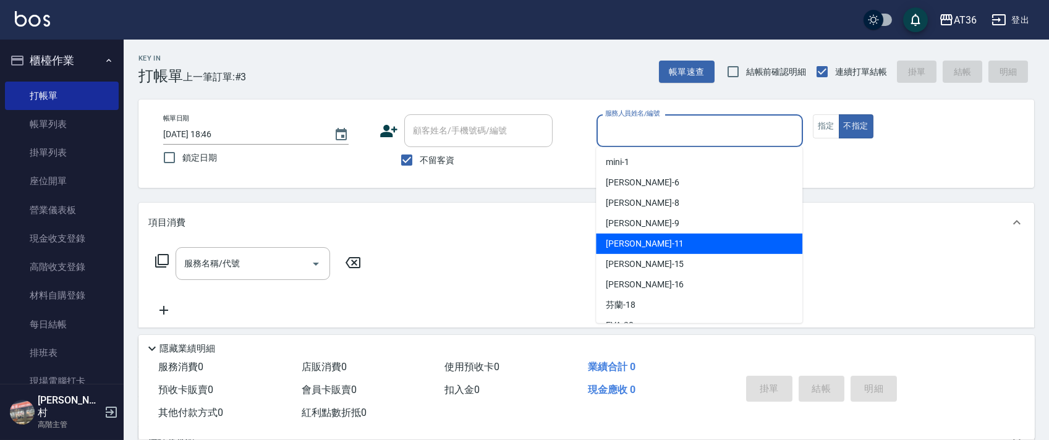
drag, startPoint x: 635, startPoint y: 240, endPoint x: 854, endPoint y: 112, distance: 253.4
click at [638, 235] on div "[PERSON_NAME] -11" at bounding box center [699, 244] width 206 height 20
type input "[PERSON_NAME]-11"
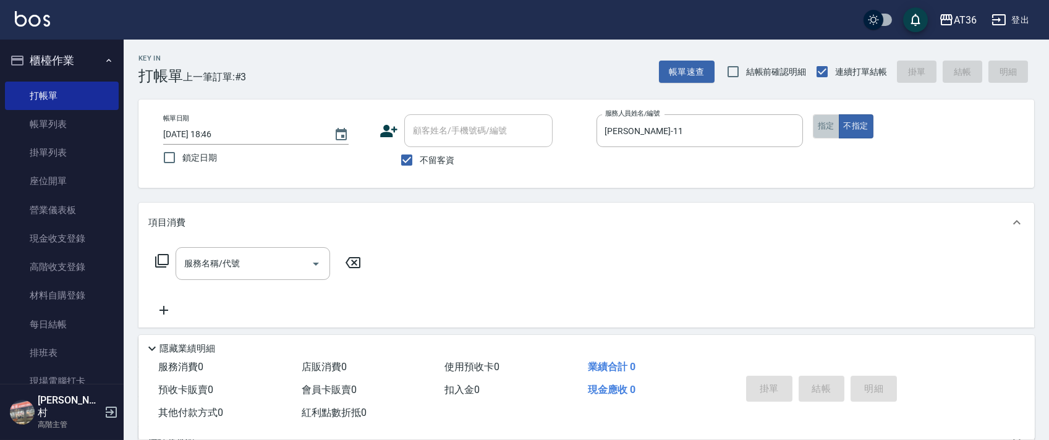
click at [832, 127] on button "指定" at bounding box center [826, 126] width 27 height 24
click at [159, 260] on icon at bounding box center [161, 260] width 15 height 15
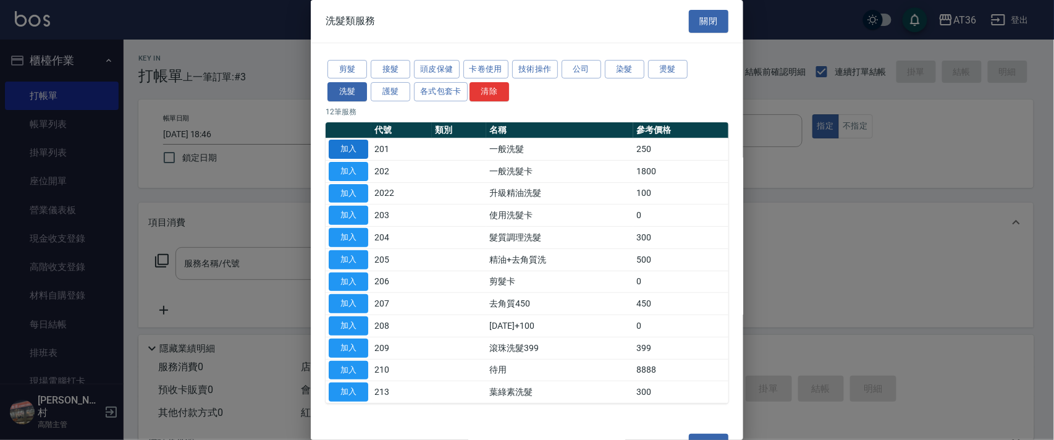
click at [342, 150] on button "加入" at bounding box center [349, 149] width 40 height 19
type input "一般洗髮(201)"
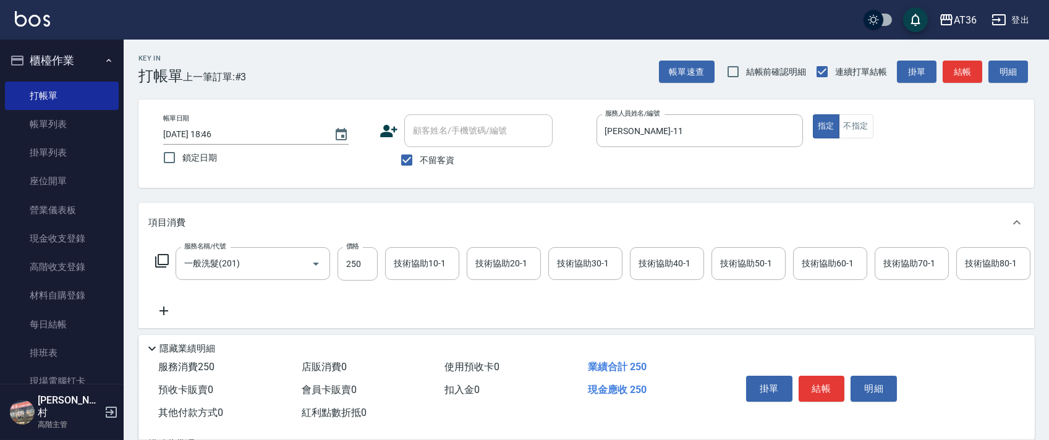
scroll to position [0, 633]
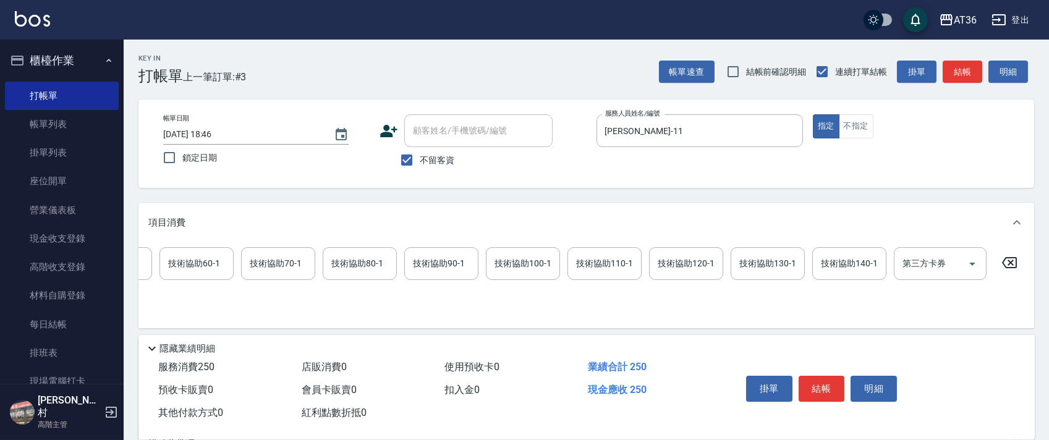
click at [1007, 263] on icon at bounding box center [1009, 262] width 31 height 15
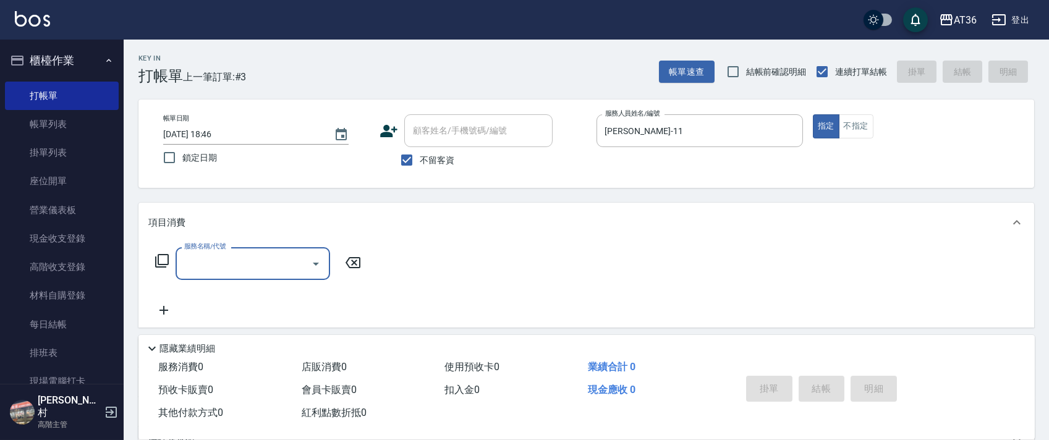
scroll to position [0, 0]
click at [161, 253] on icon at bounding box center [161, 260] width 15 height 15
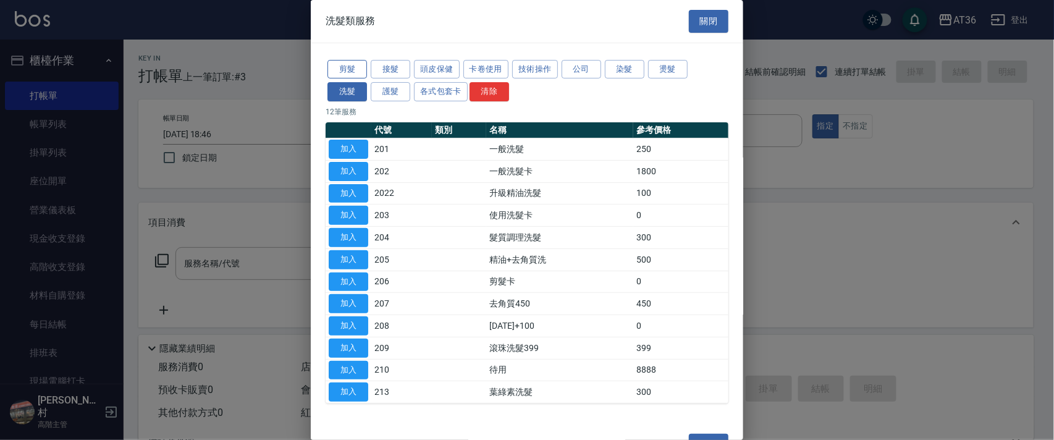
click at [333, 70] on button "剪髮" at bounding box center [348, 69] width 40 height 19
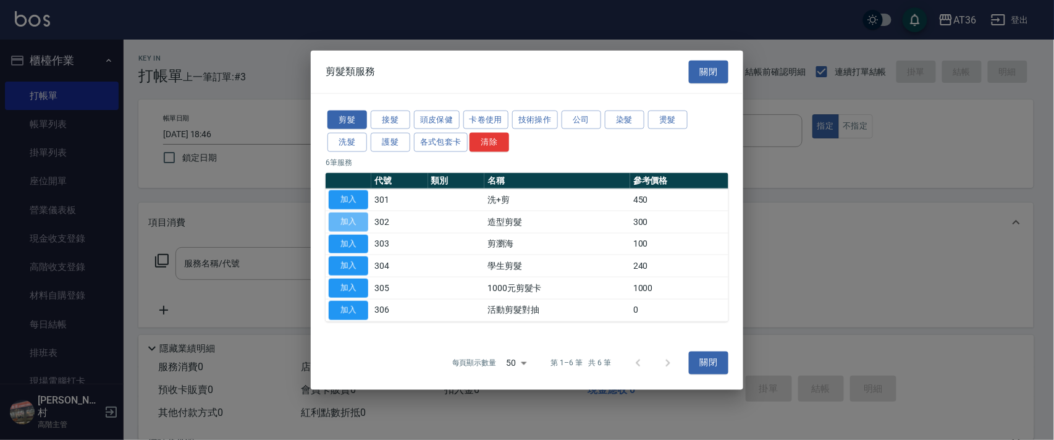
drag, startPoint x: 351, startPoint y: 220, endPoint x: 397, endPoint y: 307, distance: 98.7
click at [352, 226] on button "加入" at bounding box center [349, 221] width 40 height 19
type input "造型剪髮(302)"
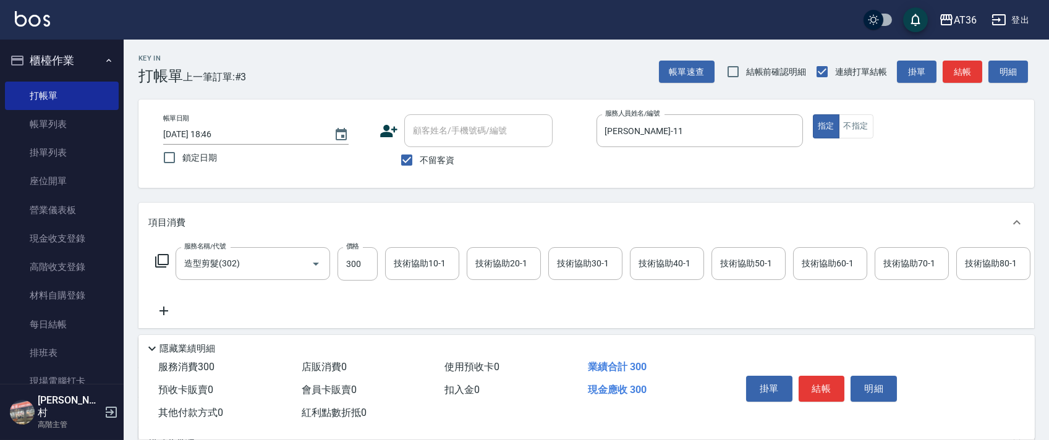
scroll to position [145, 0]
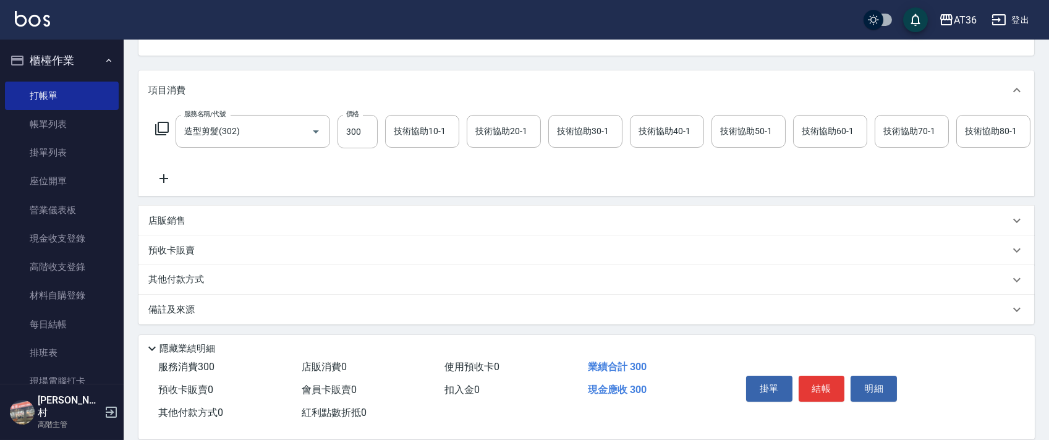
click at [195, 279] on p "其他付款方式" at bounding box center [179, 280] width 62 height 14
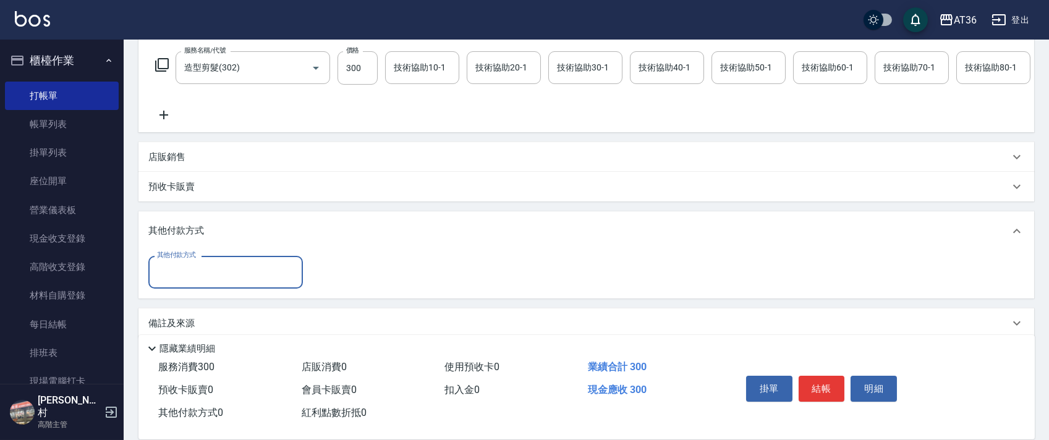
scroll to position [223, 0]
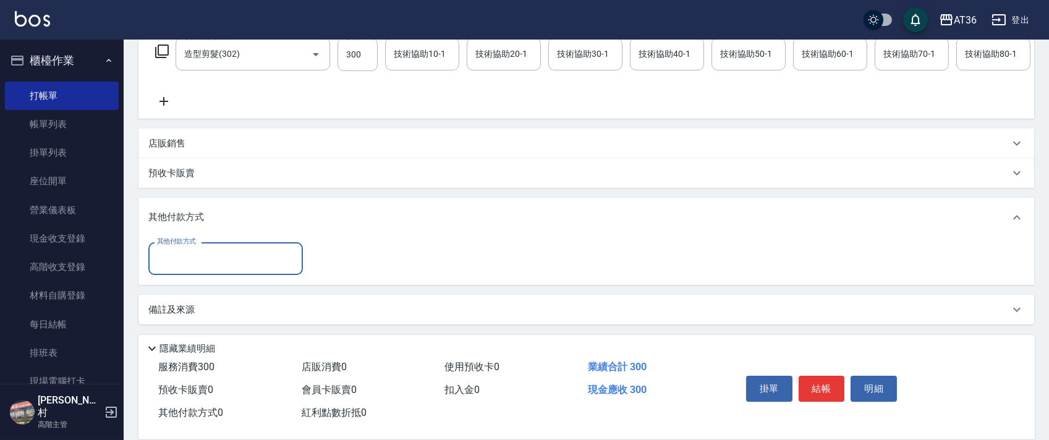
drag, startPoint x: 185, startPoint y: 266, endPoint x: 214, endPoint y: 277, distance: 31.9
click at [190, 270] on div "其他付款方式" at bounding box center [225, 258] width 154 height 33
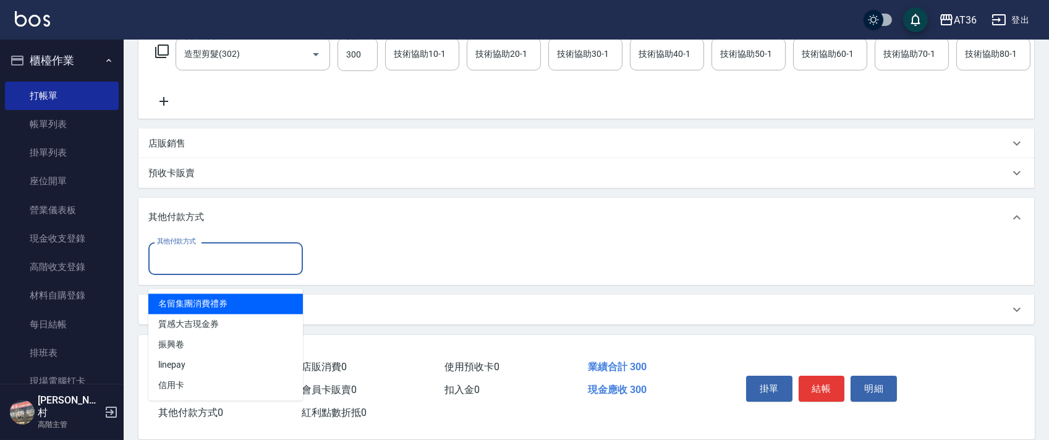
drag, startPoint x: 161, startPoint y: 256, endPoint x: 214, endPoint y: 271, distance: 55.2
click at [163, 259] on input "其他付款方式" at bounding box center [225, 259] width 143 height 22
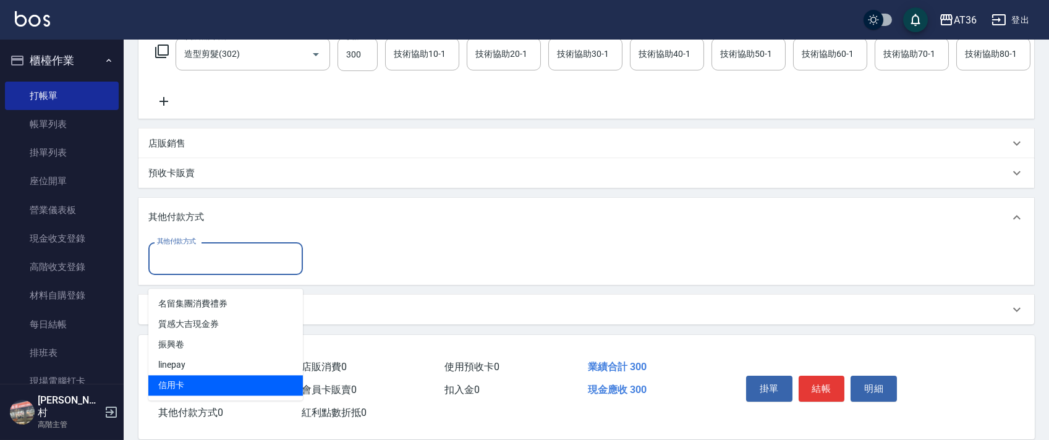
drag, startPoint x: 173, startPoint y: 366, endPoint x: 324, endPoint y: 243, distance: 195.4
click at [189, 359] on ul "名留集團消費禮券 質感大吉現金券 振興卷 linepay 信用卡" at bounding box center [225, 345] width 154 height 112
drag, startPoint x: 195, startPoint y: 363, endPoint x: 245, endPoint y: 332, distance: 58.8
click at [203, 359] on ul "名留集團消費禮券 質感大吉現金券 振興卷 linepay 信用卡" at bounding box center [225, 345] width 154 height 112
click at [169, 375] on span "信用卡" at bounding box center [225, 385] width 154 height 20
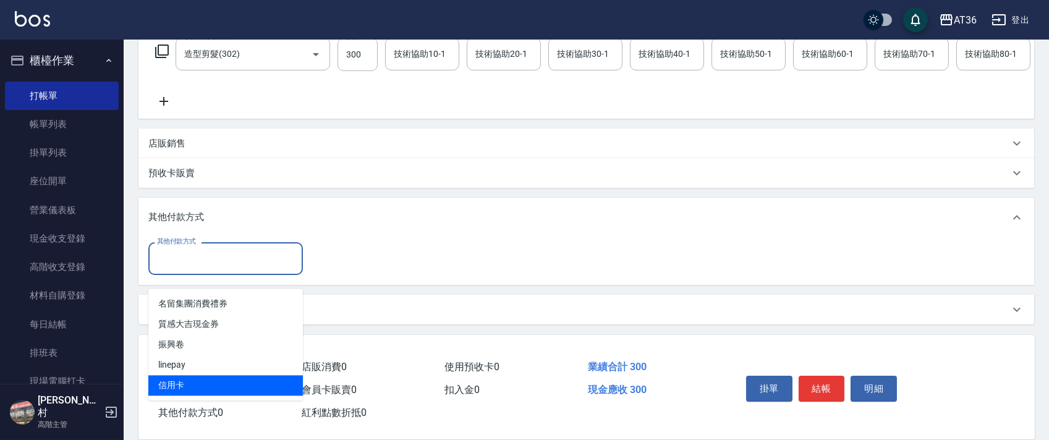
type input "信用卡"
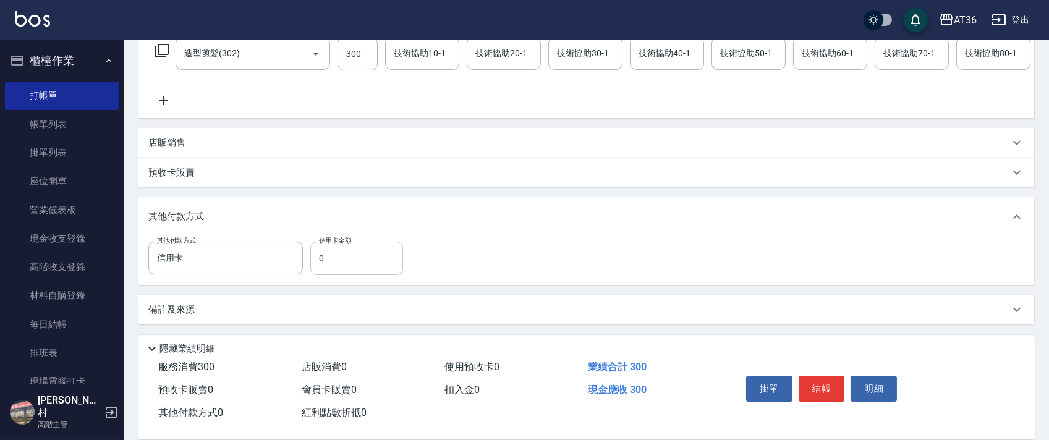
drag, startPoint x: 309, startPoint y: 263, endPoint x: 334, endPoint y: 250, distance: 27.9
click at [309, 265] on div "其他付款方式 信用卡 其他付款方式 信用卡金額 0 信用卡金額" at bounding box center [279, 258] width 262 height 33
click at [315, 266] on input "0" at bounding box center [356, 258] width 93 height 33
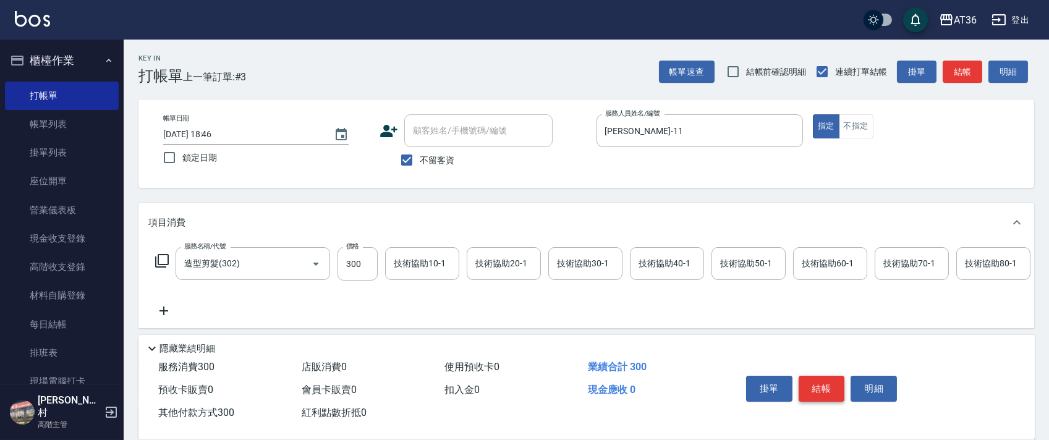
type input "300"
click at [827, 384] on button "結帳" at bounding box center [821, 389] width 46 height 26
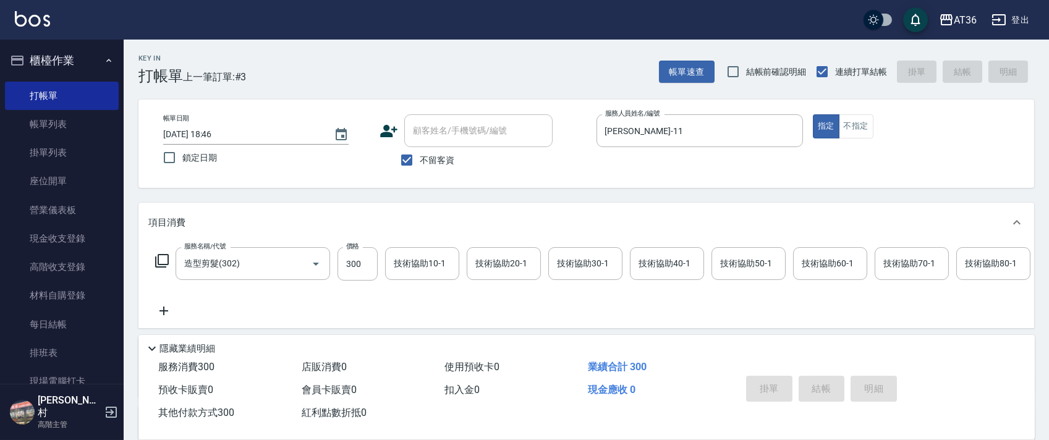
type input "[DATE] 18:47"
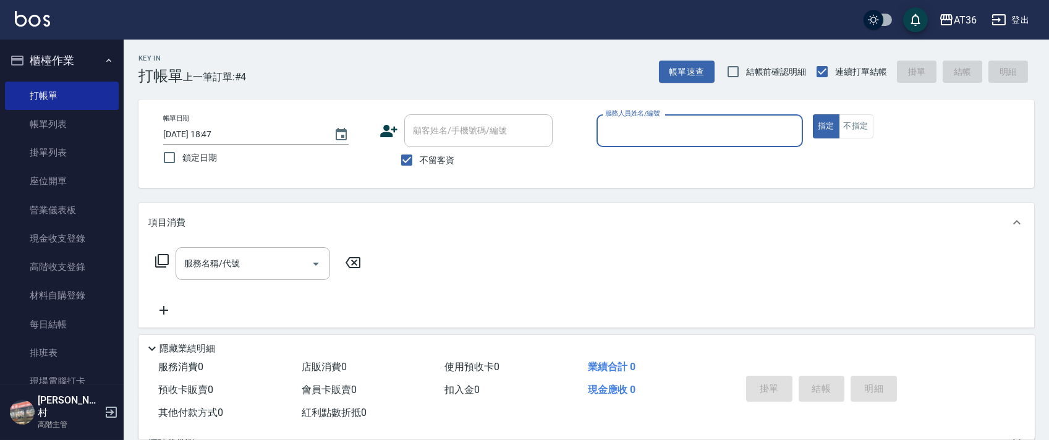
click at [615, 132] on input "服務人員姓名/編號" at bounding box center [699, 131] width 195 height 22
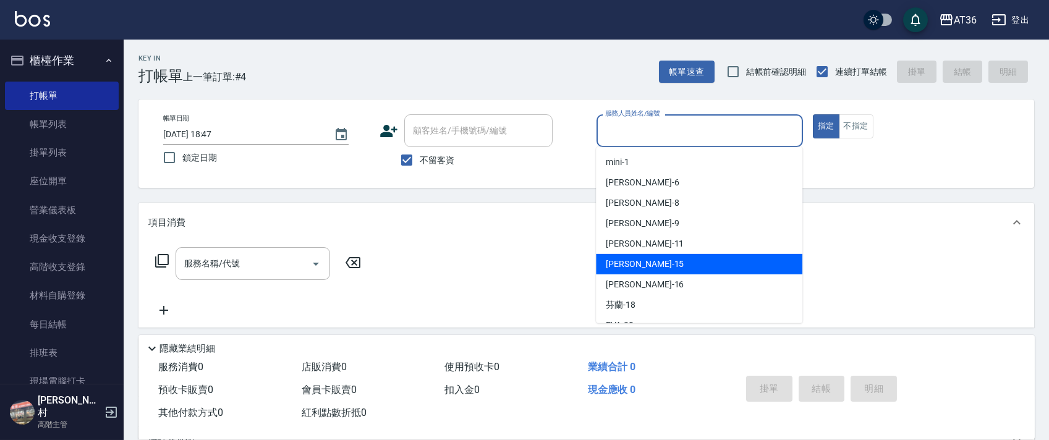
drag, startPoint x: 623, startPoint y: 260, endPoint x: 493, endPoint y: 171, distance: 158.2
click at [626, 260] on span "[PERSON_NAME] -15" at bounding box center [645, 264] width 78 height 13
type input "阡慧-15"
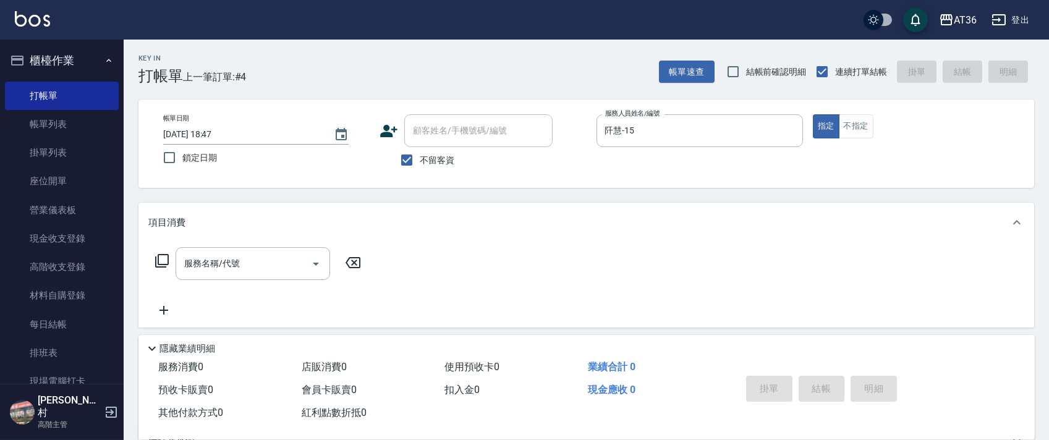
click at [165, 260] on icon at bounding box center [161, 260] width 15 height 15
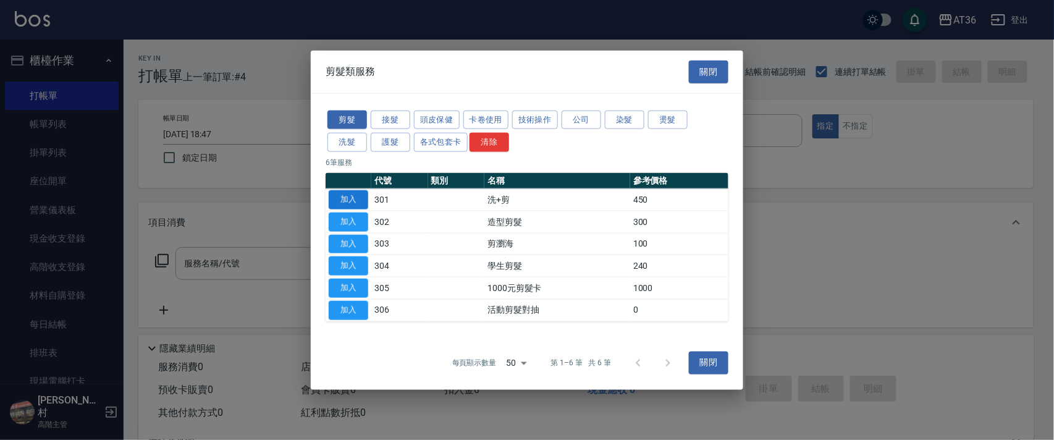
click at [350, 201] on button "加入" at bounding box center [349, 199] width 40 height 19
type input "洗+剪(301)"
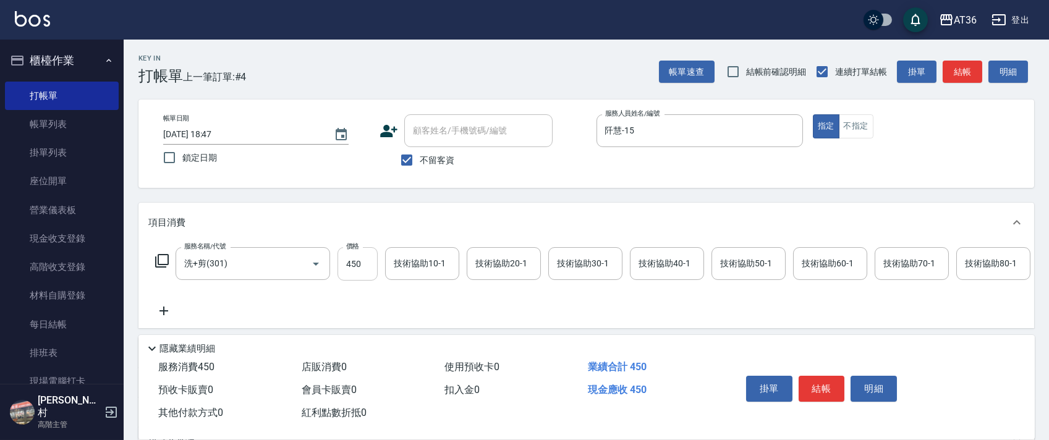
click at [351, 261] on input "450" at bounding box center [357, 263] width 40 height 33
type input "500"
click at [659, 262] on div "技術協助40-1 技術協助40-1" at bounding box center [667, 263] width 74 height 33
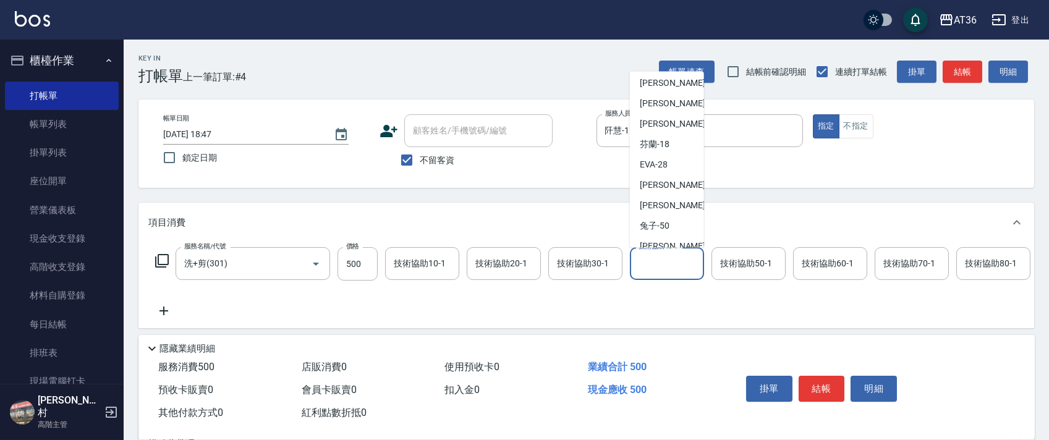
scroll to position [164, 0]
drag, startPoint x: 666, startPoint y: 159, endPoint x: 963, endPoint y: 265, distance: 315.5
click at [666, 161] on span "[PERSON_NAME] -55" at bounding box center [679, 167] width 78 height 13
type input "[PERSON_NAME]-55"
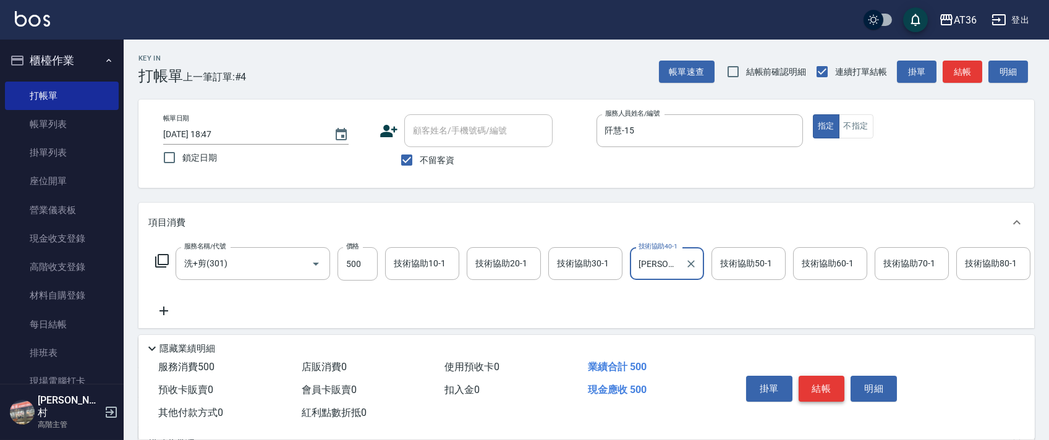
click at [811, 382] on button "結帳" at bounding box center [821, 389] width 46 height 26
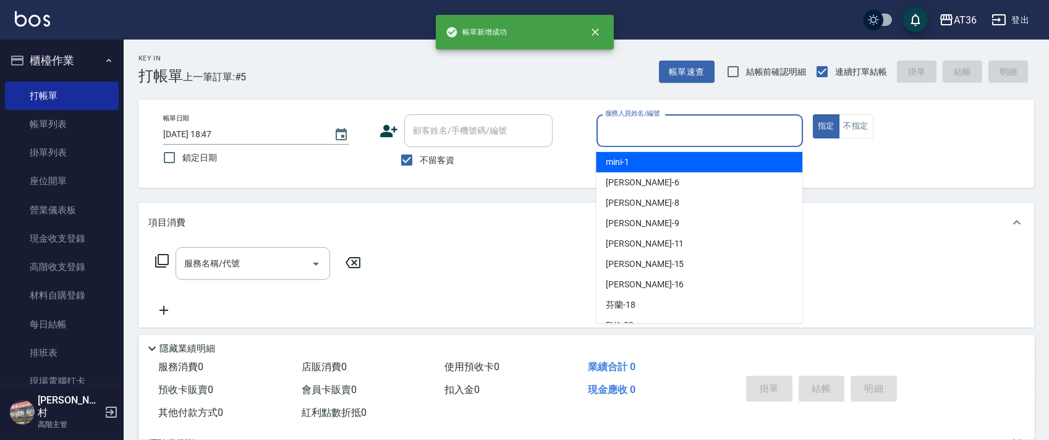
click at [603, 130] on input "服務人員姓名/編號" at bounding box center [699, 131] width 195 height 22
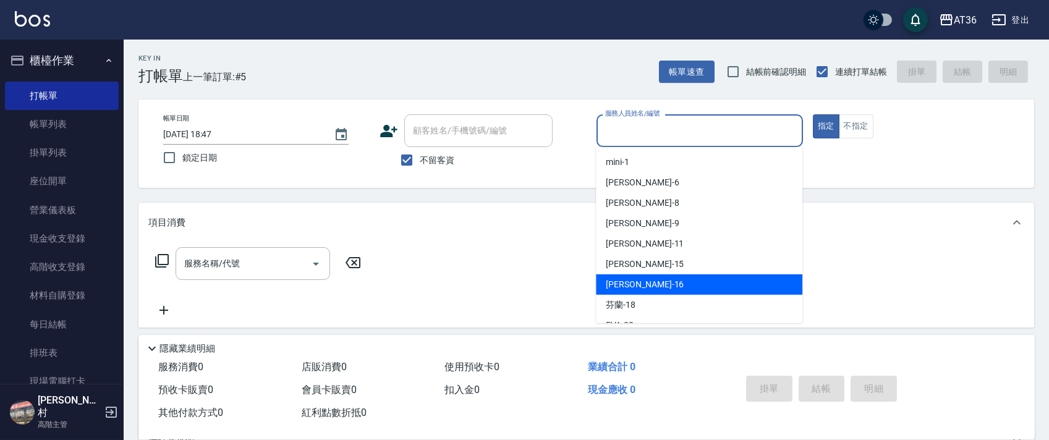
drag, startPoint x: 617, startPoint y: 286, endPoint x: 834, endPoint y: 142, distance: 260.5
click at [618, 286] on span "[PERSON_NAME] -16" at bounding box center [645, 284] width 78 height 13
type input "[PERSON_NAME]-16"
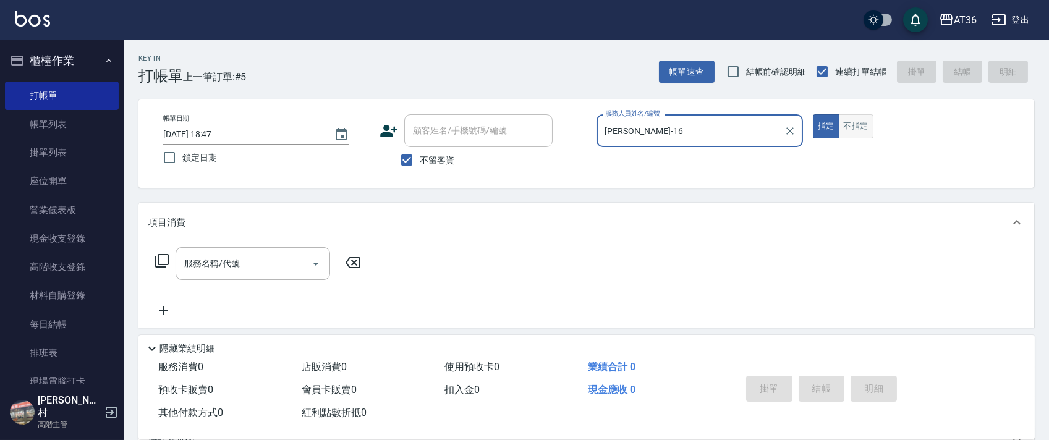
click at [854, 119] on button "不指定" at bounding box center [856, 126] width 35 height 24
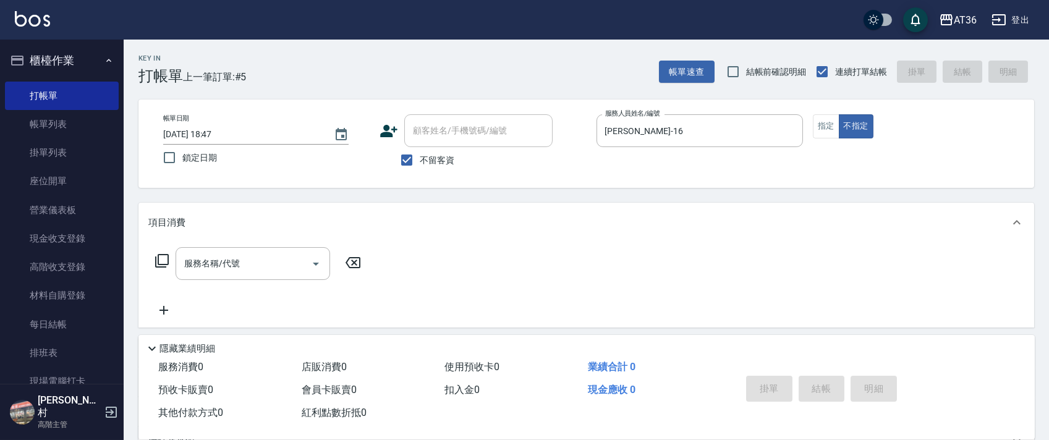
click at [163, 261] on icon at bounding box center [161, 260] width 15 height 15
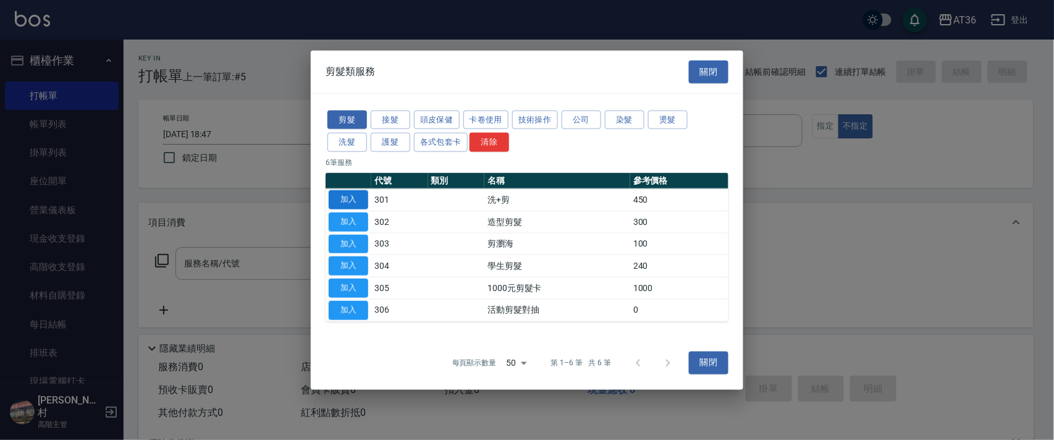
click at [346, 198] on button "加入" at bounding box center [349, 199] width 40 height 19
type input "洗+剪(301)"
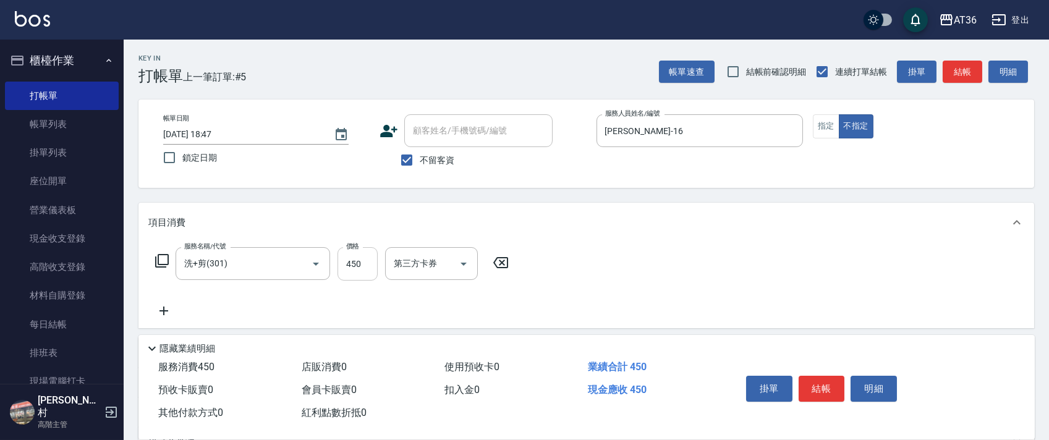
click at [338, 269] on input "450" at bounding box center [357, 263] width 40 height 33
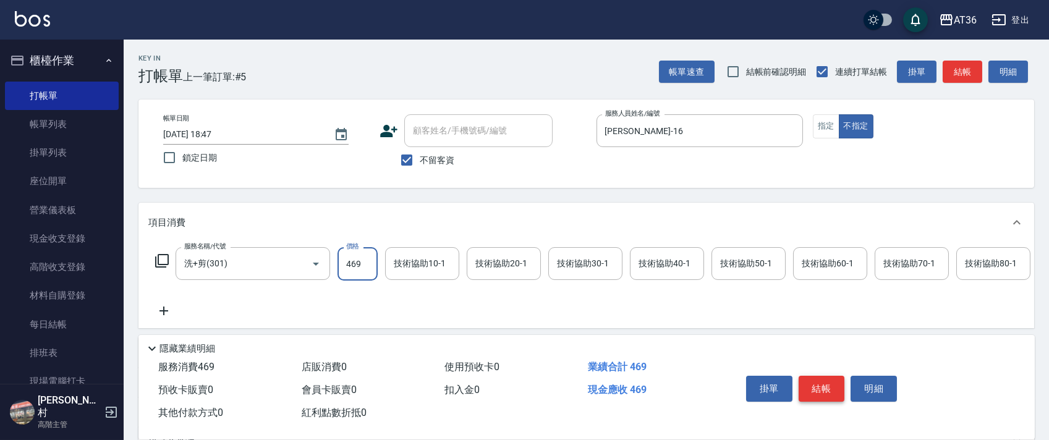
type input "469"
click at [823, 394] on button "結帳" at bounding box center [821, 389] width 46 height 26
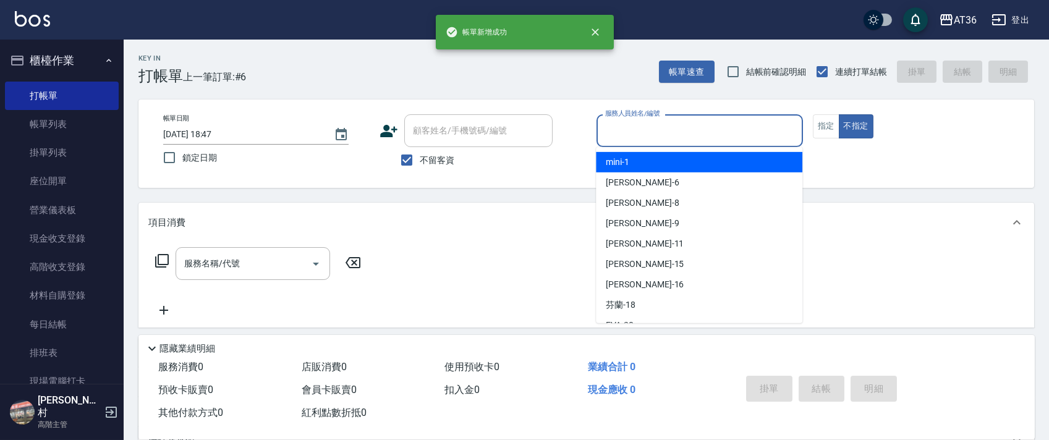
drag, startPoint x: 613, startPoint y: 119, endPoint x: 701, endPoint y: 179, distance: 105.9
click at [613, 121] on input "服務人員姓名/編號" at bounding box center [699, 131] width 195 height 22
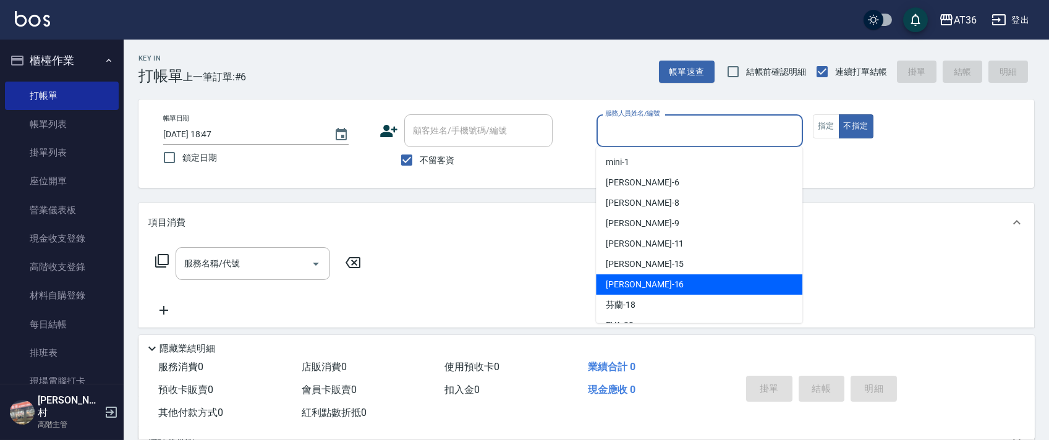
click at [653, 286] on div "[PERSON_NAME] -16" at bounding box center [699, 284] width 206 height 20
type input "[PERSON_NAME]-16"
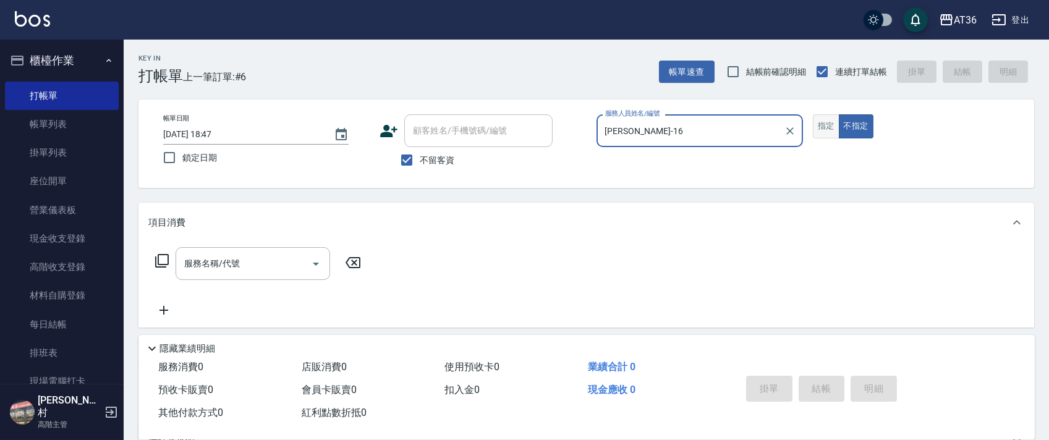
click at [828, 129] on button "指定" at bounding box center [826, 126] width 27 height 24
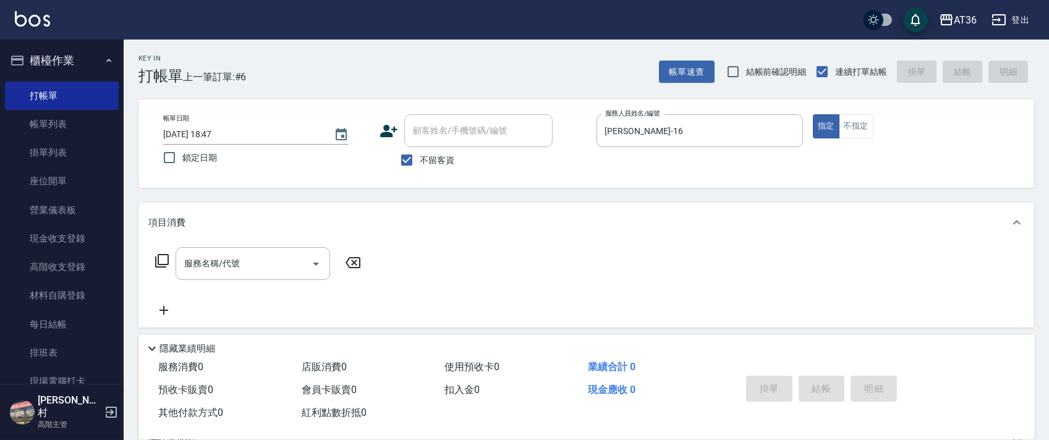
click at [161, 255] on icon at bounding box center [162, 261] width 14 height 14
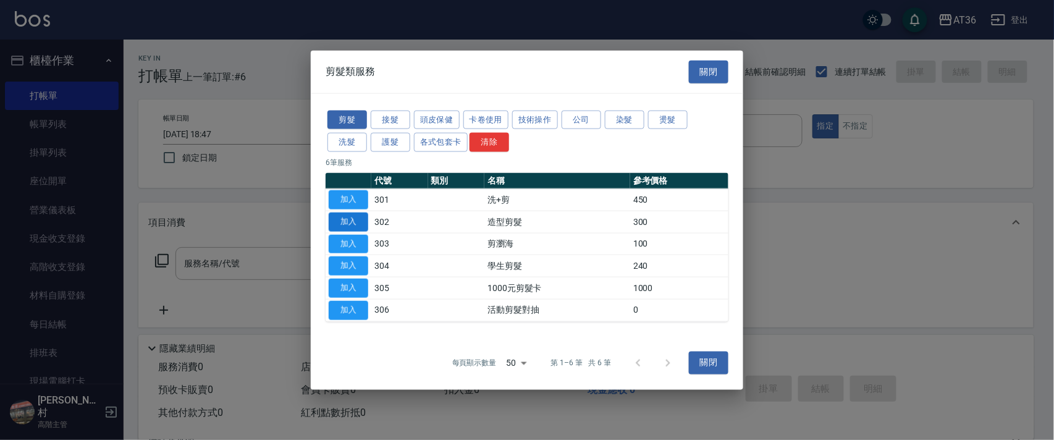
click at [353, 218] on button "加入" at bounding box center [349, 221] width 40 height 19
type input "造型剪髮(302)"
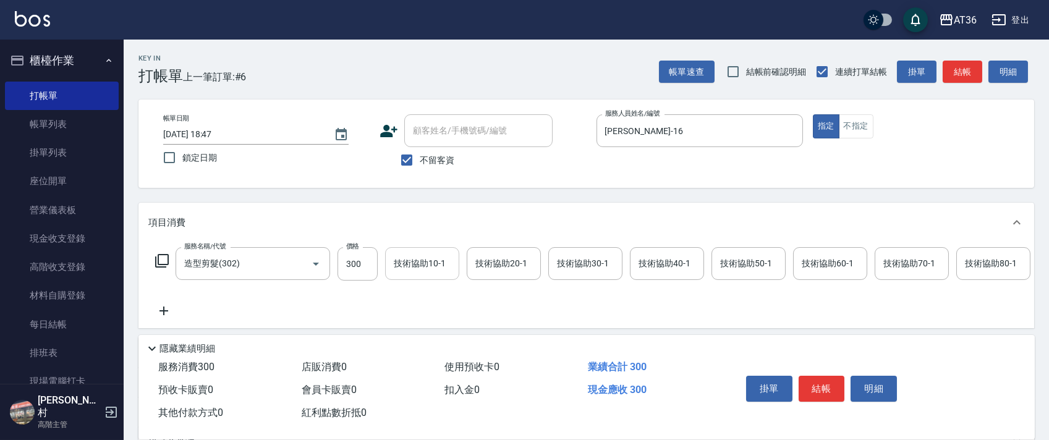
drag, startPoint x: 353, startPoint y: 266, endPoint x: 386, endPoint y: 261, distance: 33.7
click at [353, 266] on input "300" at bounding box center [357, 263] width 40 height 33
type input "280"
click at [812, 385] on button "結帳" at bounding box center [821, 389] width 46 height 26
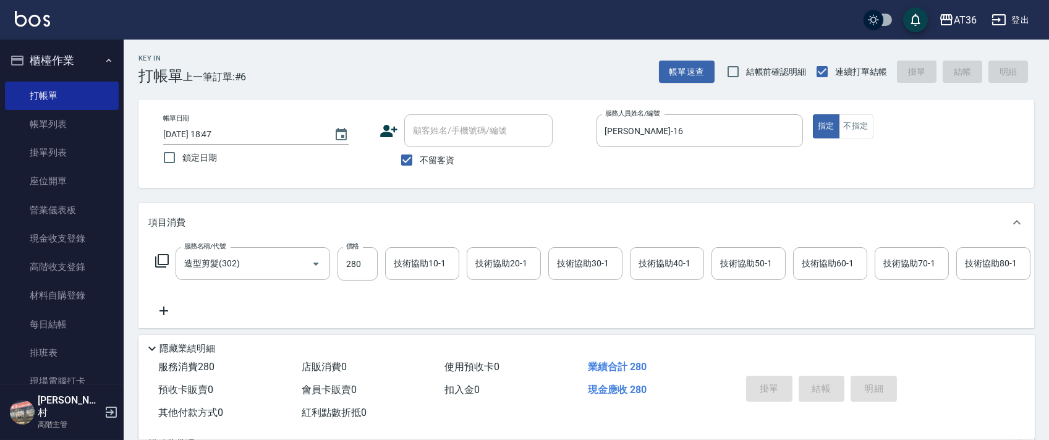
type input "[DATE] 18:48"
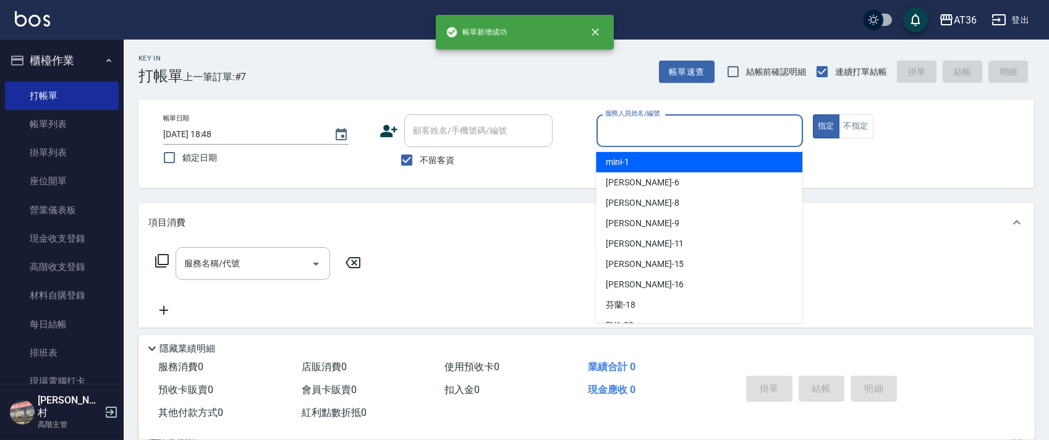
click at [615, 131] on input "服務人員姓名/編號" at bounding box center [699, 131] width 195 height 22
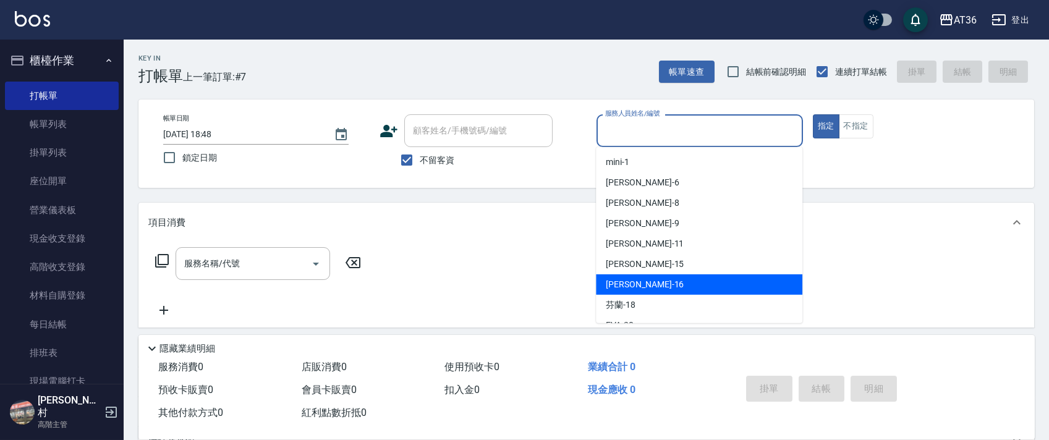
click at [628, 279] on span "[PERSON_NAME] -16" at bounding box center [645, 284] width 78 height 13
type input "[PERSON_NAME]-16"
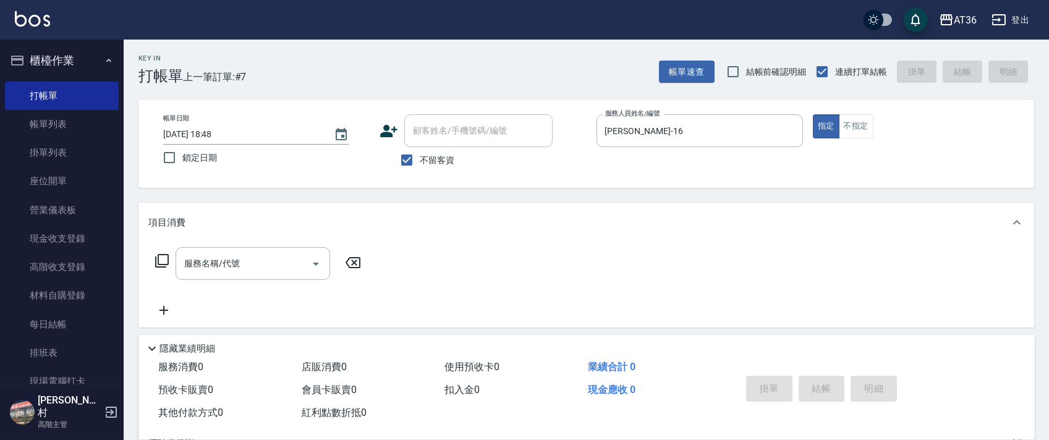
click at [156, 261] on icon at bounding box center [161, 260] width 15 height 15
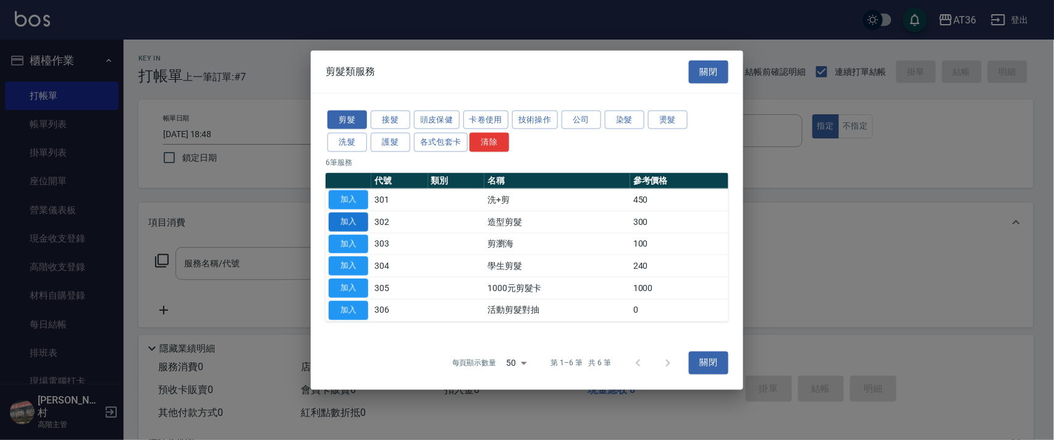
click at [351, 219] on button "加入" at bounding box center [349, 221] width 40 height 19
type input "造型剪髮(302)"
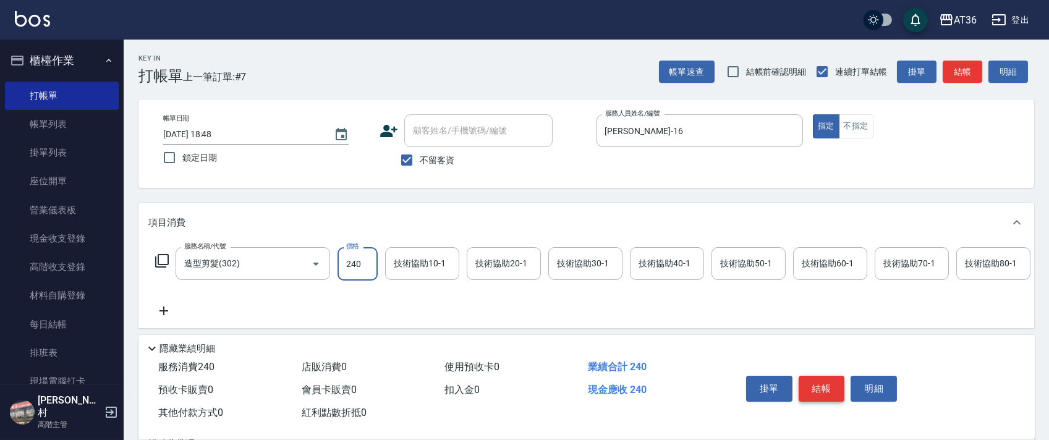
type input "240"
click at [810, 387] on button "結帳" at bounding box center [821, 389] width 46 height 26
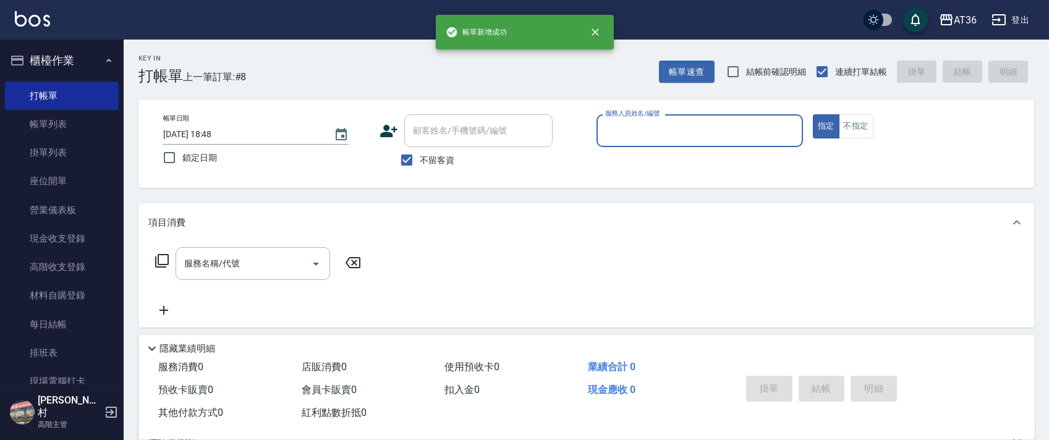
drag, startPoint x: 602, startPoint y: 133, endPoint x: 616, endPoint y: 144, distance: 18.0
click at [602, 142] on div "服務人員姓名/編號" at bounding box center [699, 130] width 206 height 33
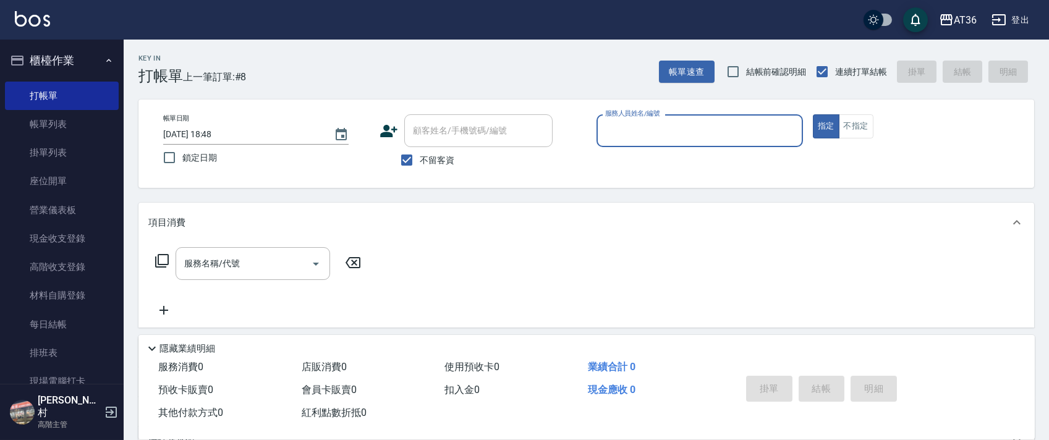
click at [615, 136] on input "服務人員姓名/編號" at bounding box center [699, 131] width 195 height 22
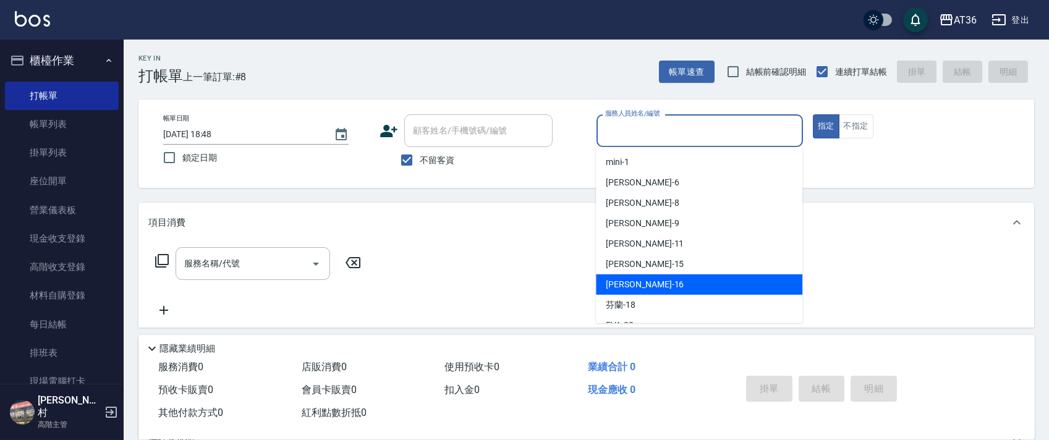
click at [678, 279] on div "[PERSON_NAME] -16" at bounding box center [699, 284] width 206 height 20
type input "[PERSON_NAME]-16"
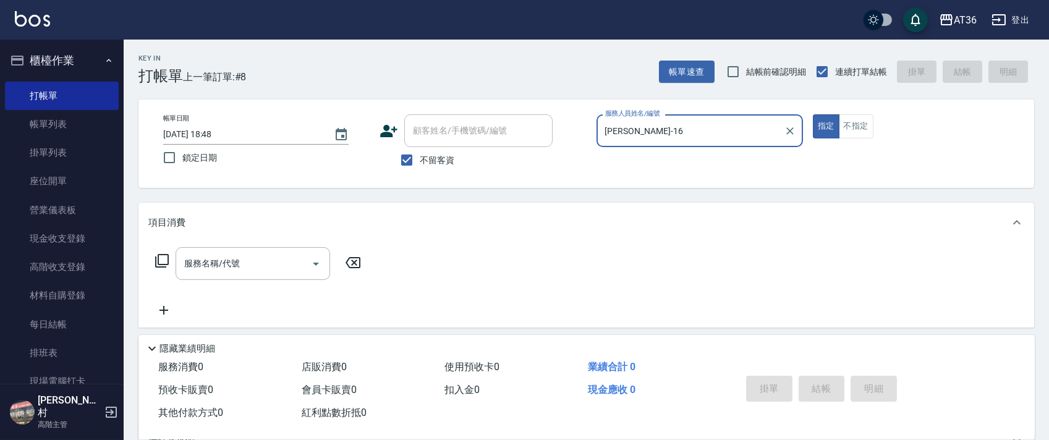
click at [161, 262] on icon at bounding box center [161, 260] width 15 height 15
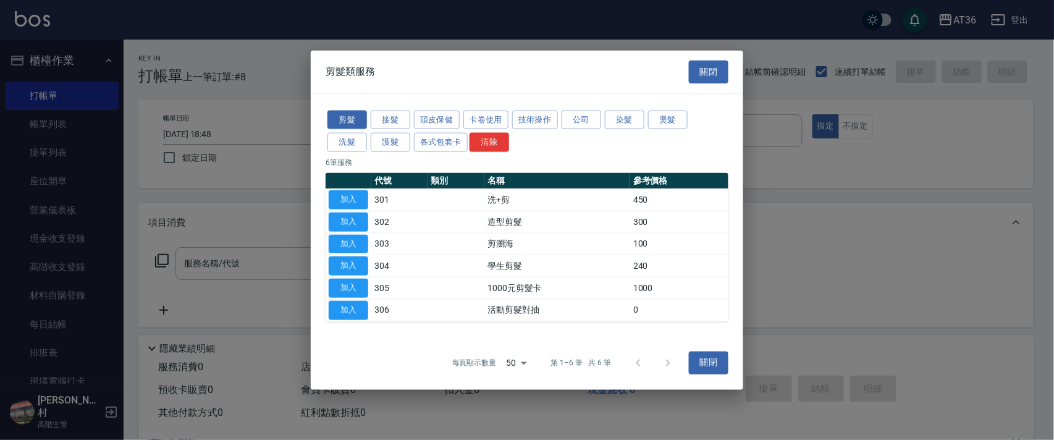
drag, startPoint x: 627, startPoint y: 127, endPoint x: 773, endPoint y: 145, distance: 146.9
click at [630, 127] on button "染髮" at bounding box center [625, 119] width 40 height 19
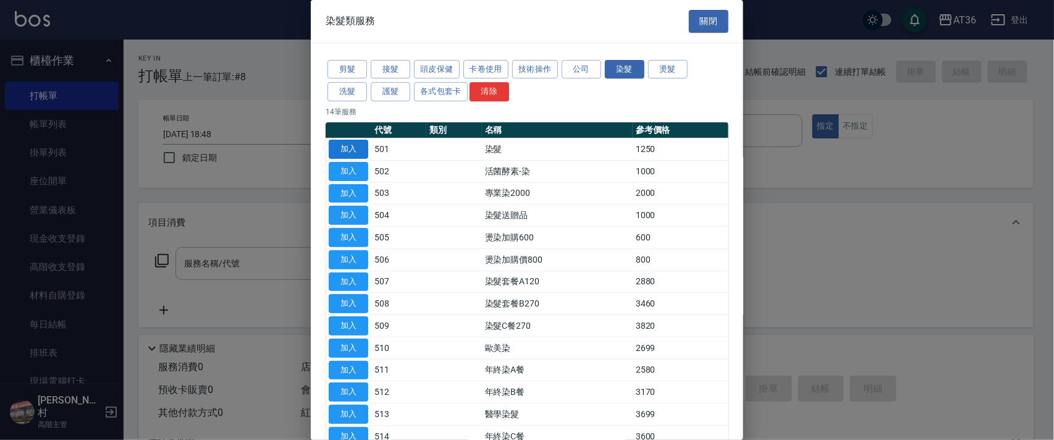
click at [353, 150] on button "加入" at bounding box center [349, 149] width 40 height 19
type input "染髮(501)"
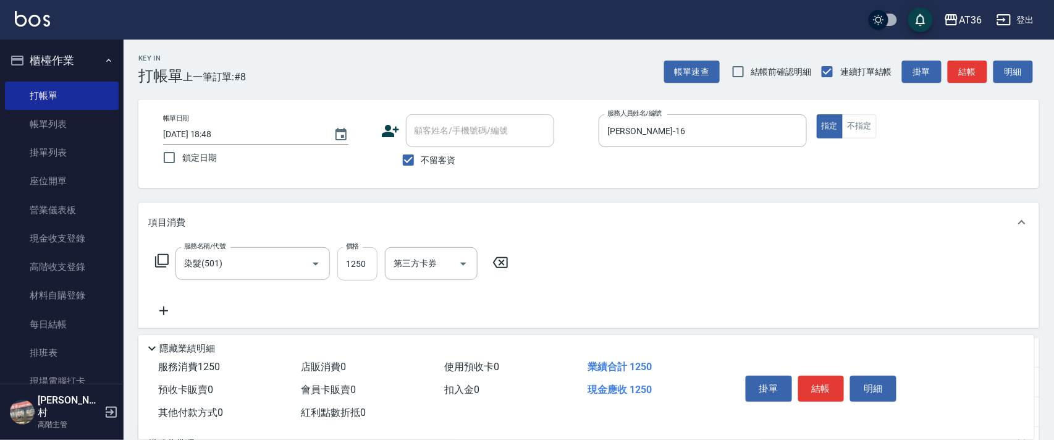
click at [352, 271] on input "1250" at bounding box center [357, 263] width 40 height 33
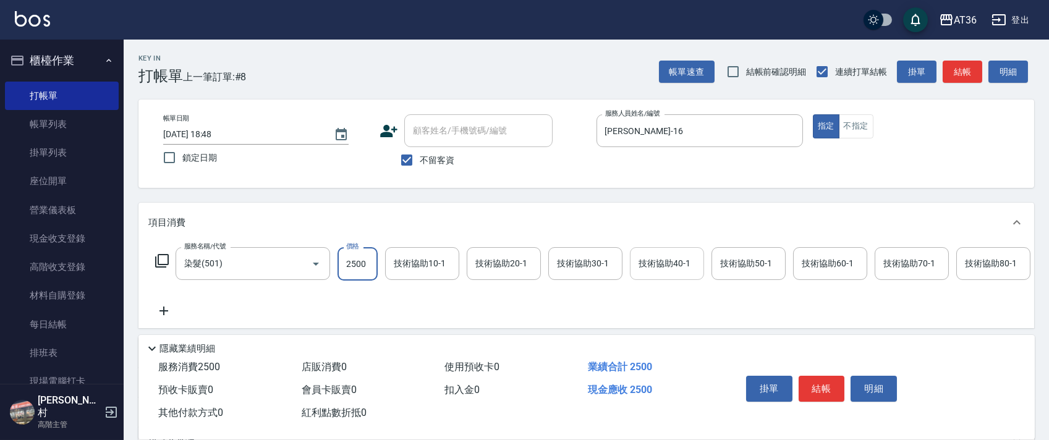
type input "2500"
click at [643, 258] on div "技術協助40-1 技術協助40-1" at bounding box center [667, 263] width 74 height 33
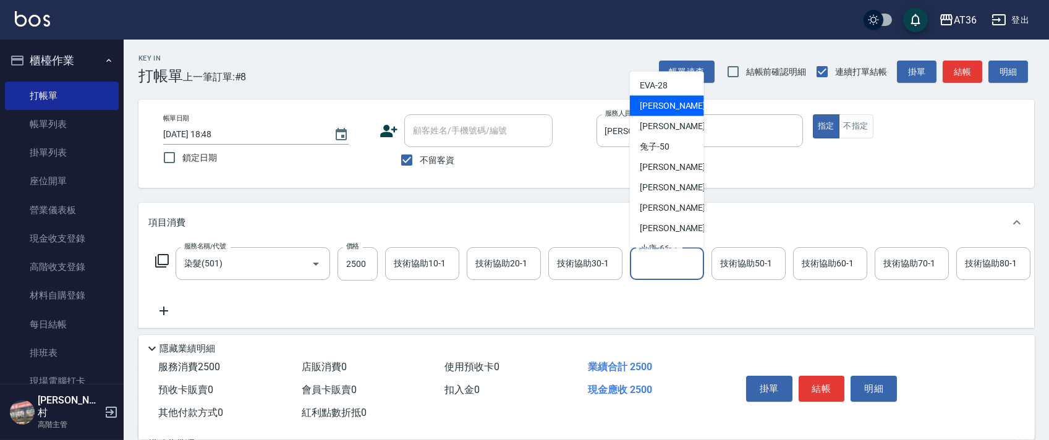
click at [670, 99] on div "[PERSON_NAME] -33" at bounding box center [667, 106] width 74 height 20
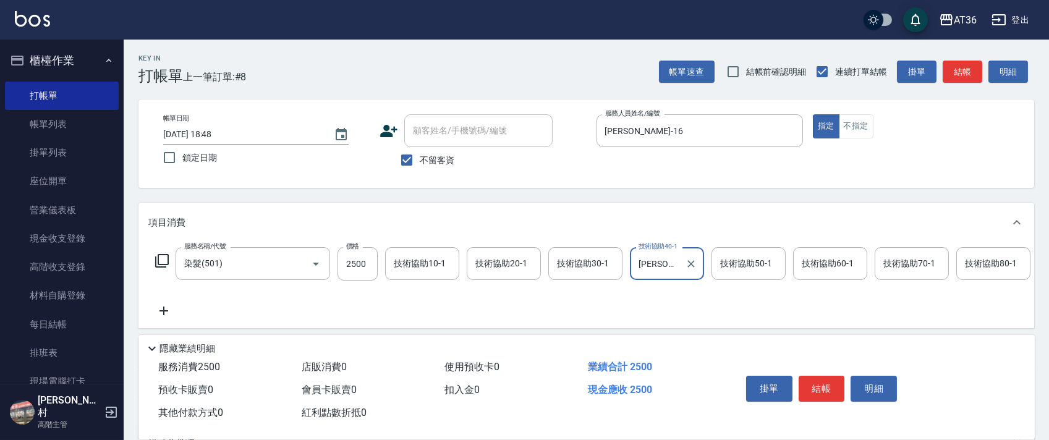
drag, startPoint x: 646, startPoint y: 261, endPoint x: 653, endPoint y: 253, distance: 10.1
click at [646, 260] on input "[PERSON_NAME]-33" at bounding box center [657, 264] width 44 height 22
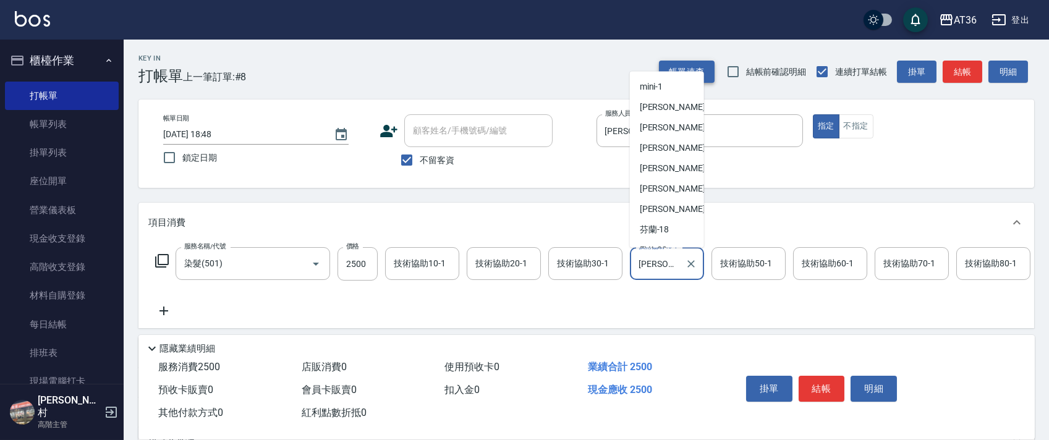
scroll to position [32, 0]
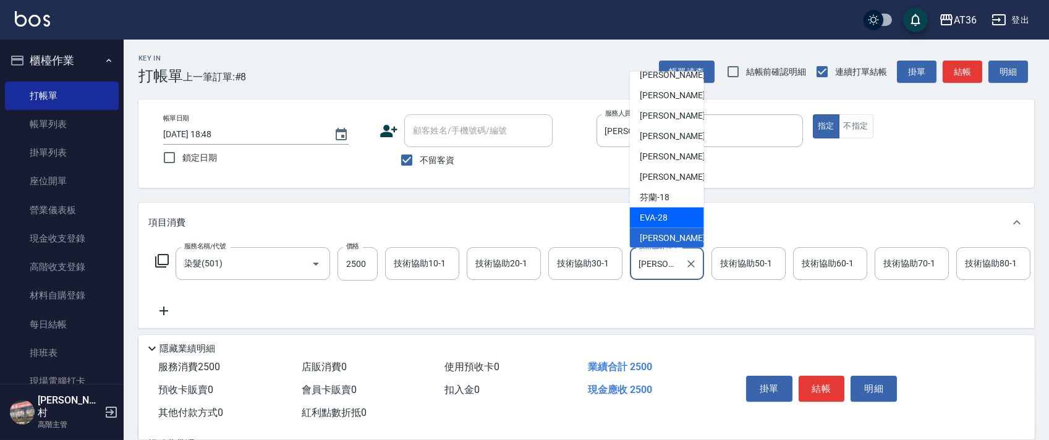
click at [658, 219] on span "[PERSON_NAME] -28" at bounding box center [654, 217] width 28 height 13
type input "[PERSON_NAME]-28"
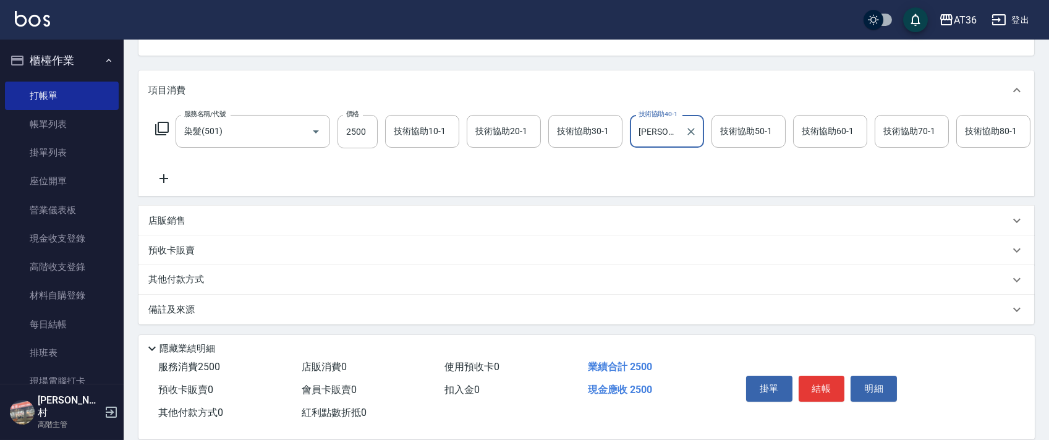
scroll to position [145, 0]
drag, startPoint x: 195, startPoint y: 286, endPoint x: 219, endPoint y: 213, distance: 77.4
click at [194, 286] on p "其他付款方式" at bounding box center [179, 280] width 62 height 14
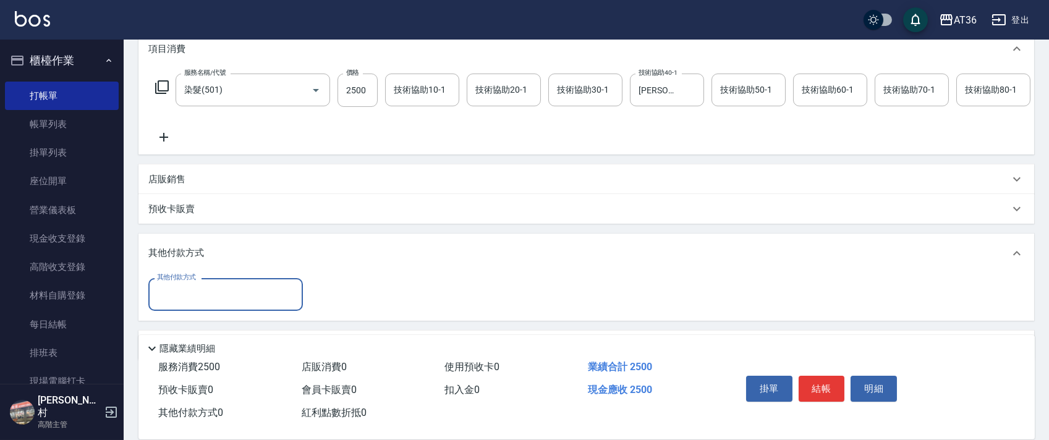
scroll to position [223, 0]
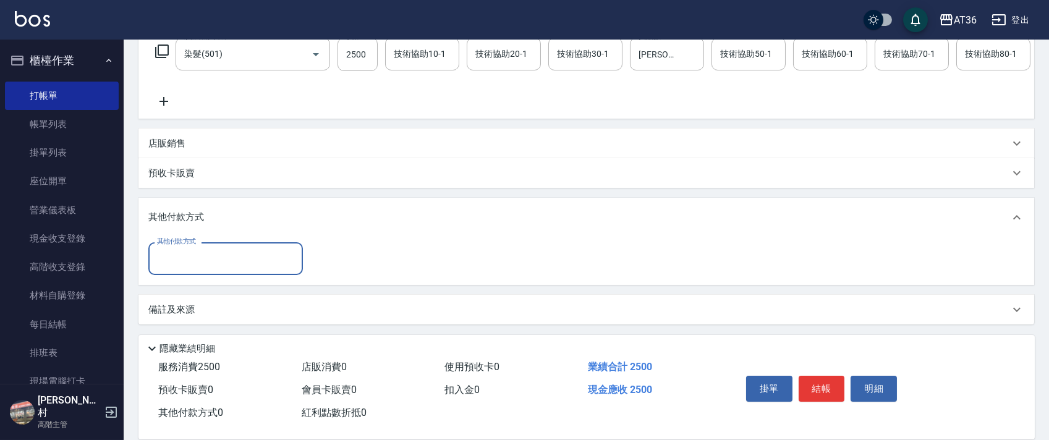
drag, startPoint x: 196, startPoint y: 250, endPoint x: 231, endPoint y: 269, distance: 39.6
click at [196, 253] on input "其他付款方式" at bounding box center [225, 259] width 143 height 22
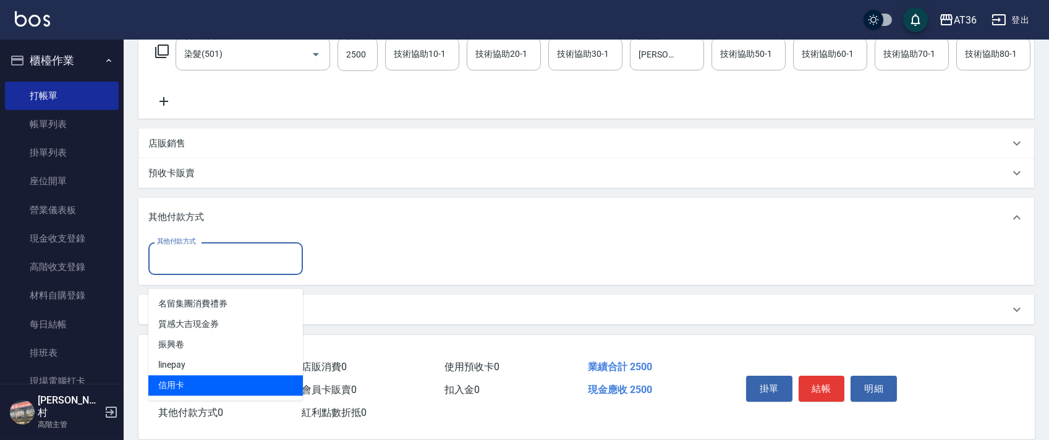
click at [184, 375] on span "信用卡" at bounding box center [225, 385] width 154 height 20
type input "信用卡"
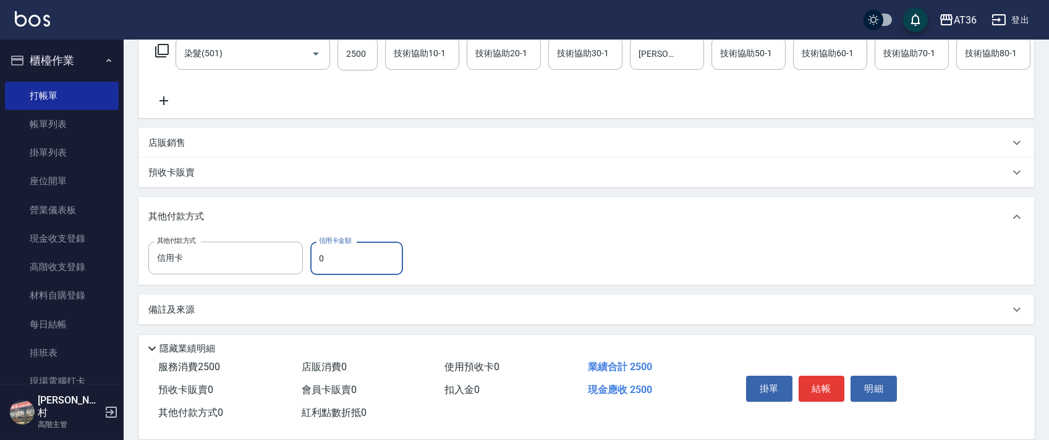
click at [318, 257] on input "0" at bounding box center [356, 258] width 93 height 33
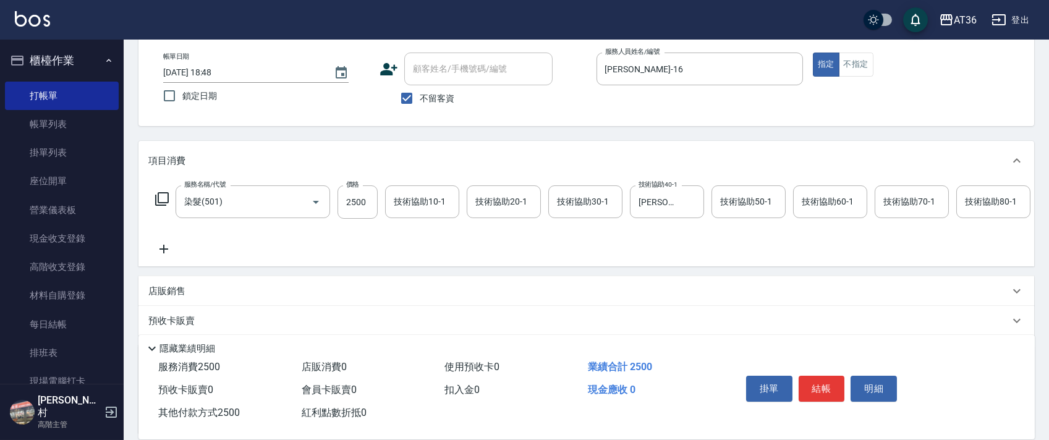
scroll to position [0, 0]
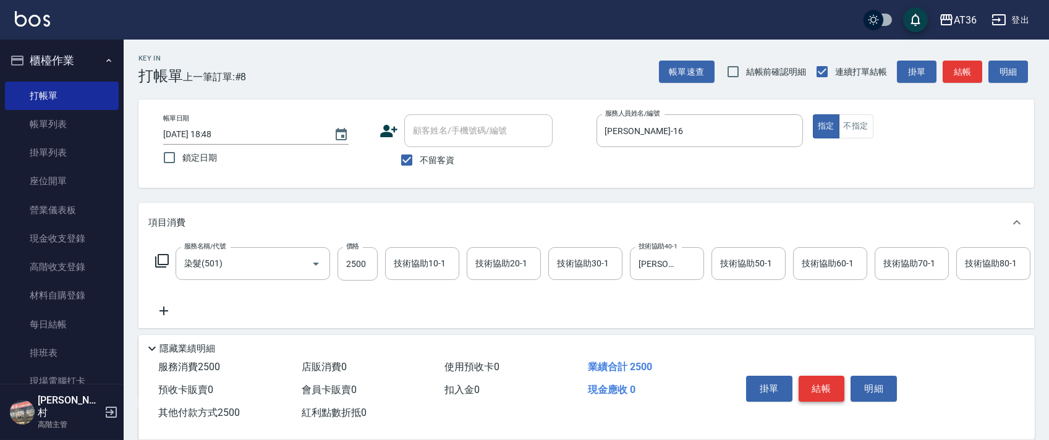
type input "2500"
click at [824, 394] on button "結帳" at bounding box center [821, 389] width 46 height 26
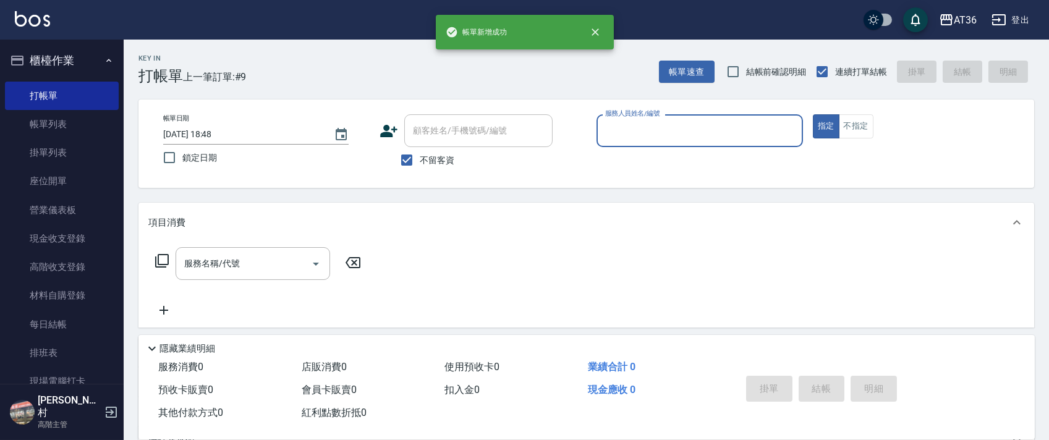
drag, startPoint x: 614, startPoint y: 132, endPoint x: 644, endPoint y: 144, distance: 32.1
click at [620, 135] on input "服務人員姓名/編號" at bounding box center [699, 131] width 195 height 22
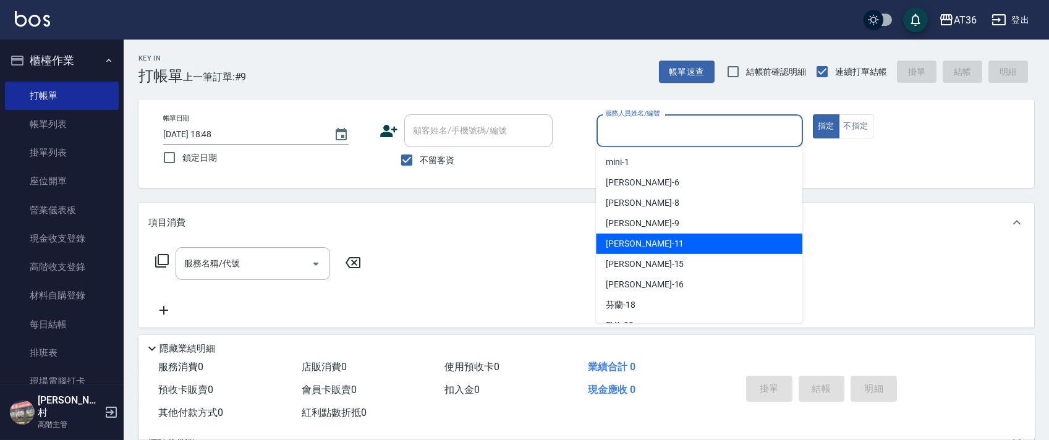
drag, startPoint x: 646, startPoint y: 239, endPoint x: 421, endPoint y: 168, distance: 236.3
click at [648, 237] on div "[PERSON_NAME] -11" at bounding box center [699, 244] width 206 height 20
type input "[PERSON_NAME]-11"
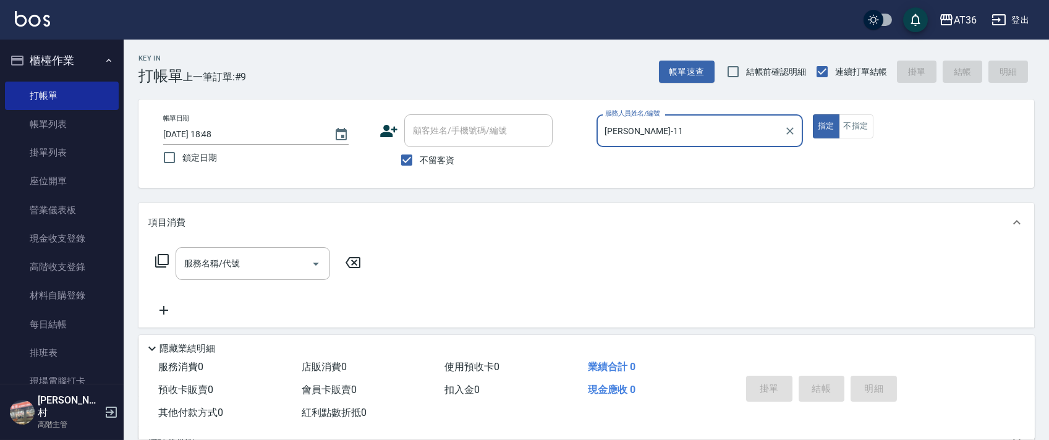
click at [167, 262] on icon at bounding box center [161, 260] width 15 height 15
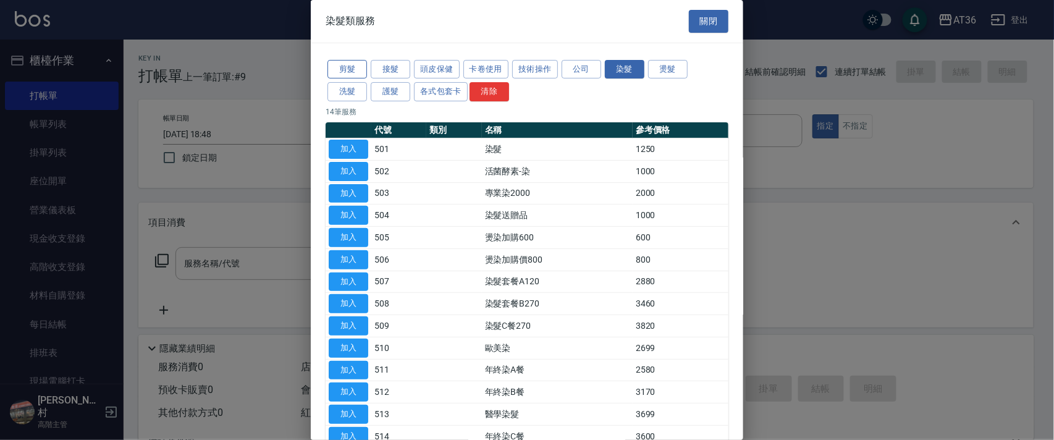
click at [350, 71] on button "剪髮" at bounding box center [348, 69] width 40 height 19
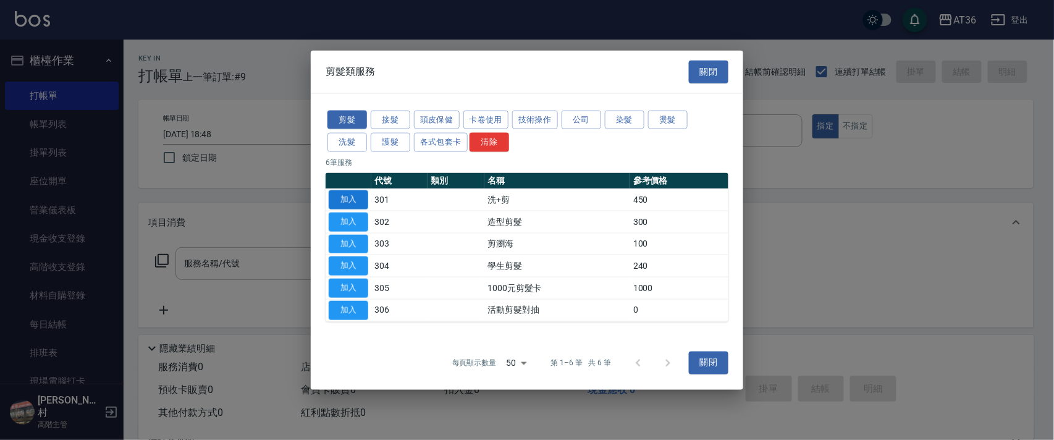
click at [357, 202] on button "加入" at bounding box center [349, 199] width 40 height 19
type input "洗+剪(301)"
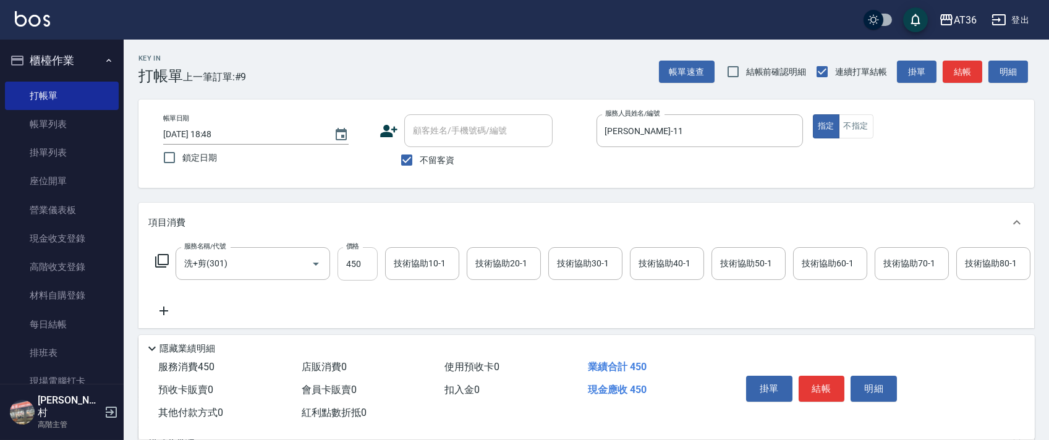
click at [341, 266] on input "450" at bounding box center [357, 263] width 40 height 33
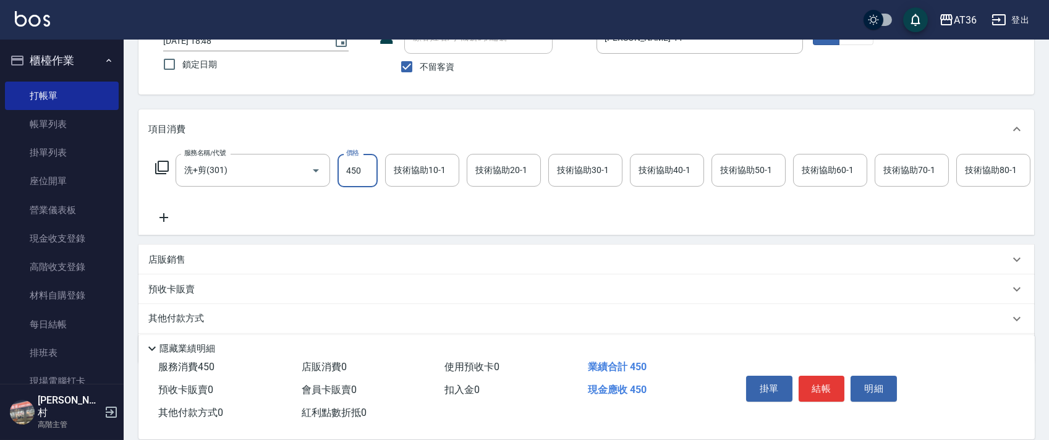
scroll to position [145, 0]
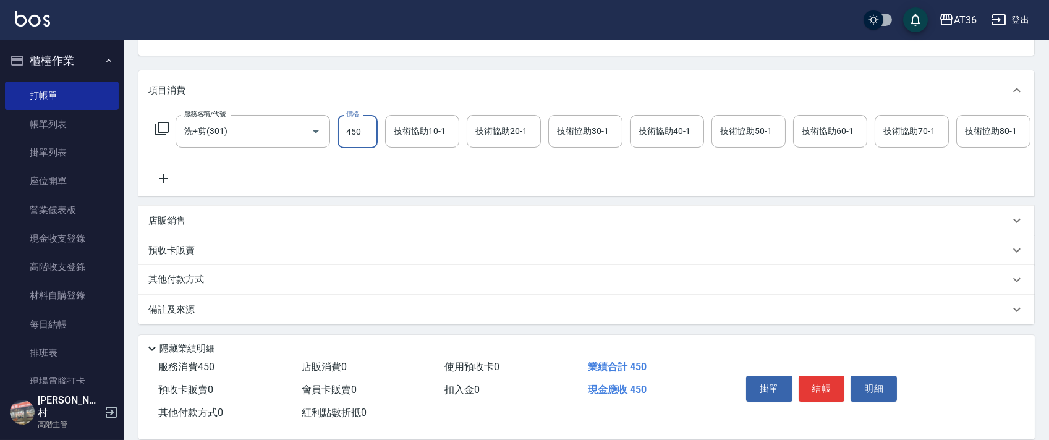
drag, startPoint x: 190, startPoint y: 273, endPoint x: 274, endPoint y: 229, distance: 94.5
click at [192, 274] on p "其他付款方式" at bounding box center [179, 280] width 62 height 14
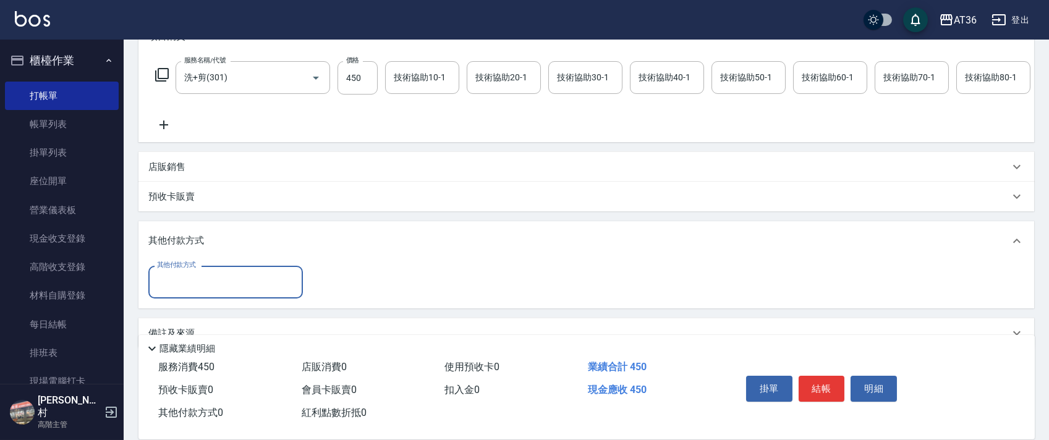
scroll to position [223, 0]
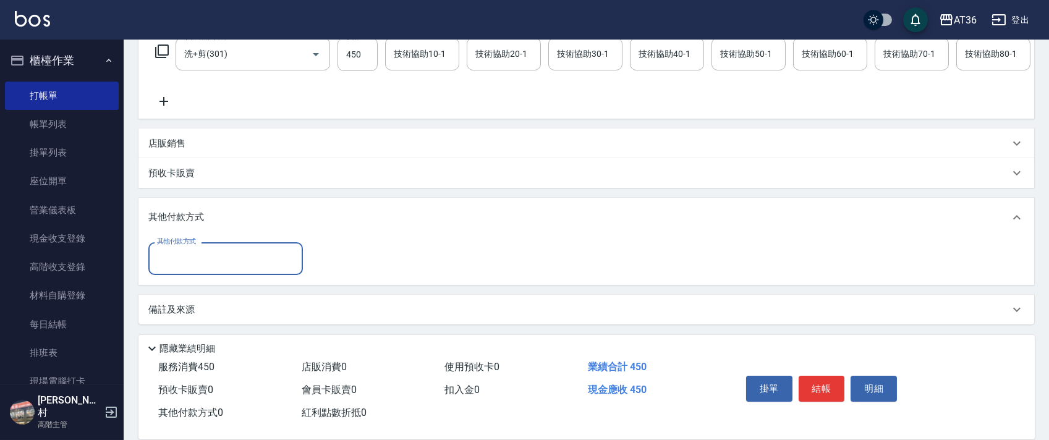
drag, startPoint x: 205, startPoint y: 257, endPoint x: 234, endPoint y: 268, distance: 31.5
click at [205, 260] on input "其他付款方式" at bounding box center [225, 259] width 143 height 22
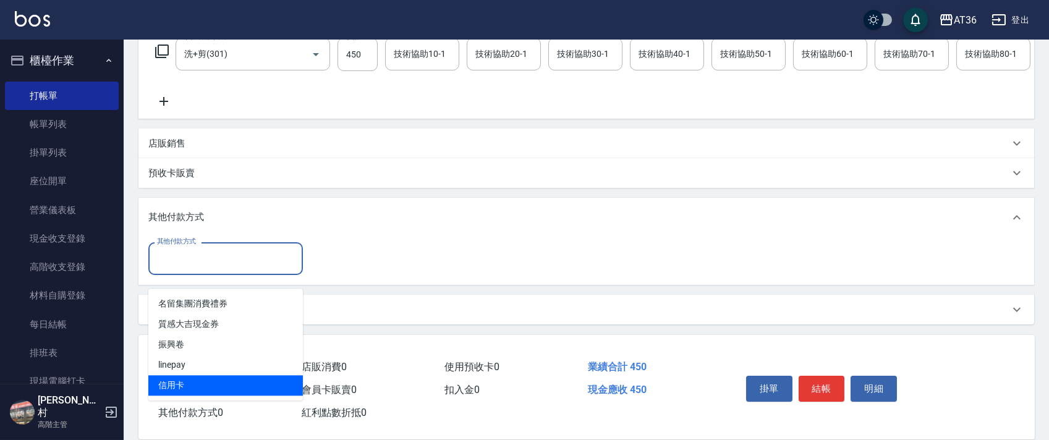
drag, startPoint x: 170, startPoint y: 372, endPoint x: 348, endPoint y: 224, distance: 231.7
click at [178, 375] on span "信用卡" at bounding box center [225, 385] width 154 height 20
type input "信用卡"
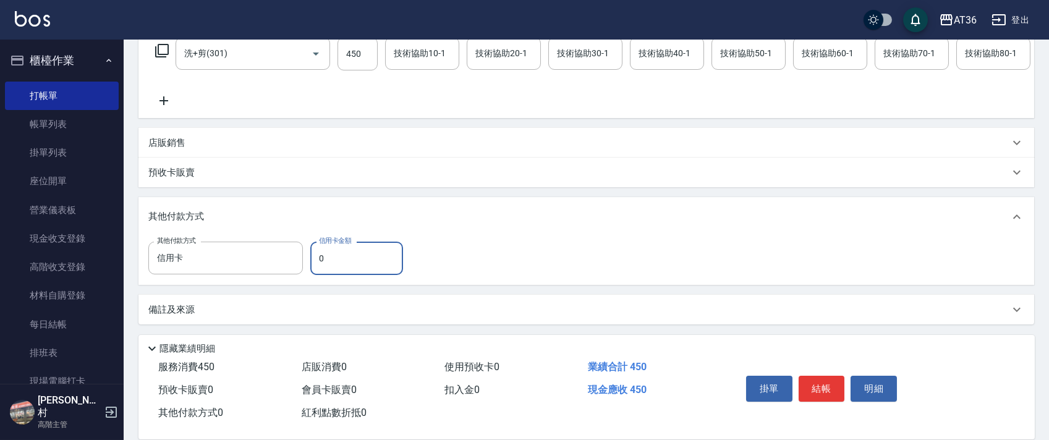
click at [310, 264] on input "0" at bounding box center [356, 258] width 93 height 33
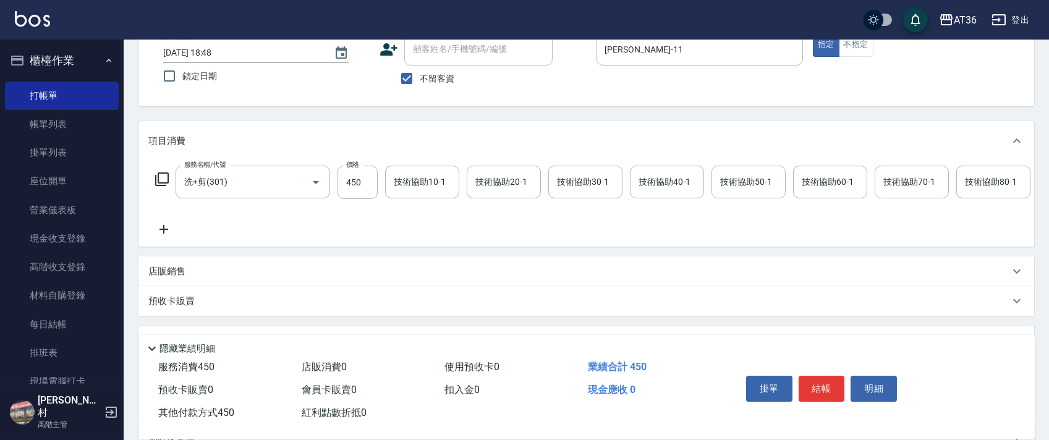
scroll to position [0, 0]
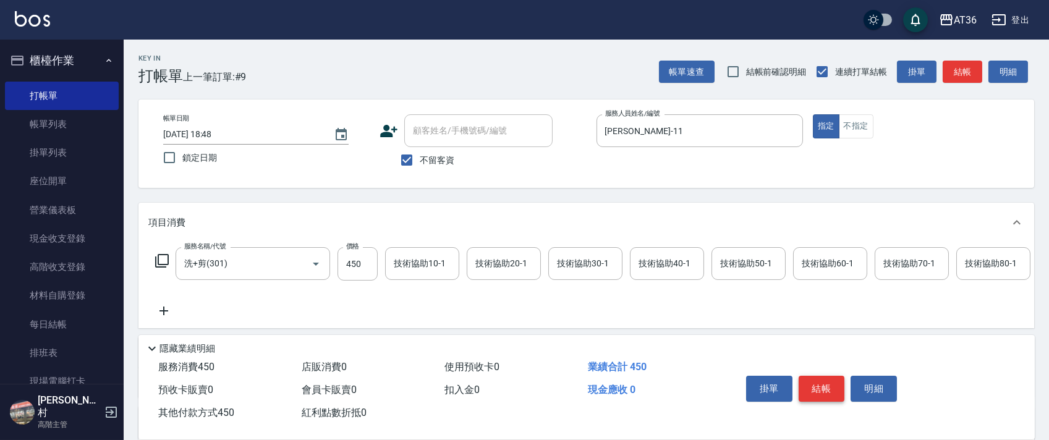
type input "450"
click at [835, 384] on button "結帳" at bounding box center [821, 389] width 46 height 26
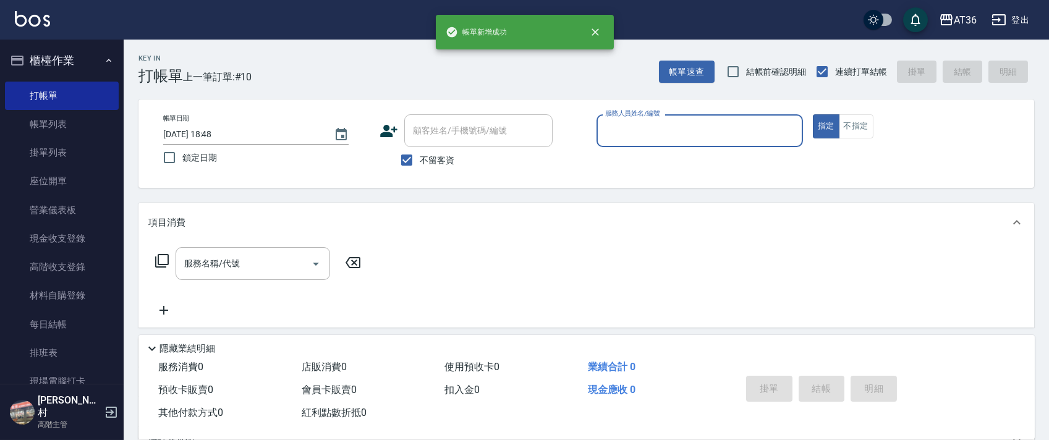
click at [617, 138] on input "服務人員姓名/編號" at bounding box center [699, 131] width 195 height 22
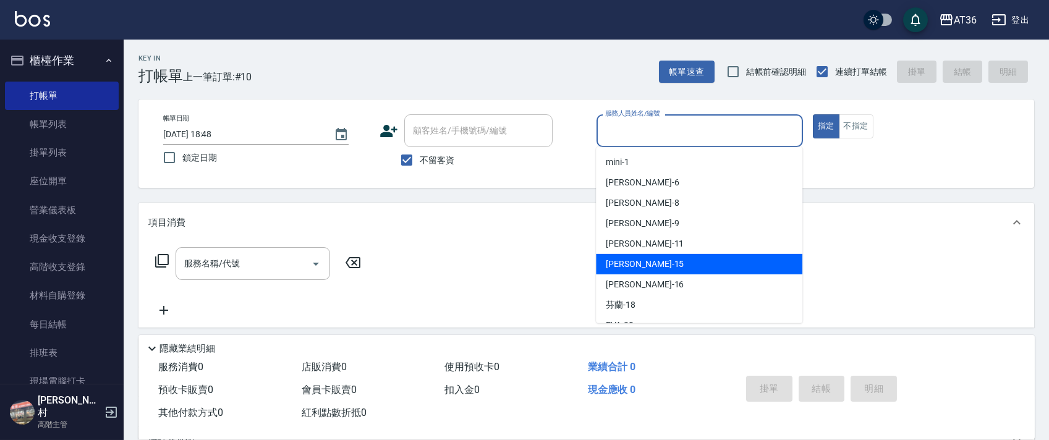
drag, startPoint x: 638, startPoint y: 256, endPoint x: 455, endPoint y: 181, distance: 197.8
click at [638, 256] on div "[PERSON_NAME] -15" at bounding box center [699, 264] width 206 height 20
type input "阡慧-15"
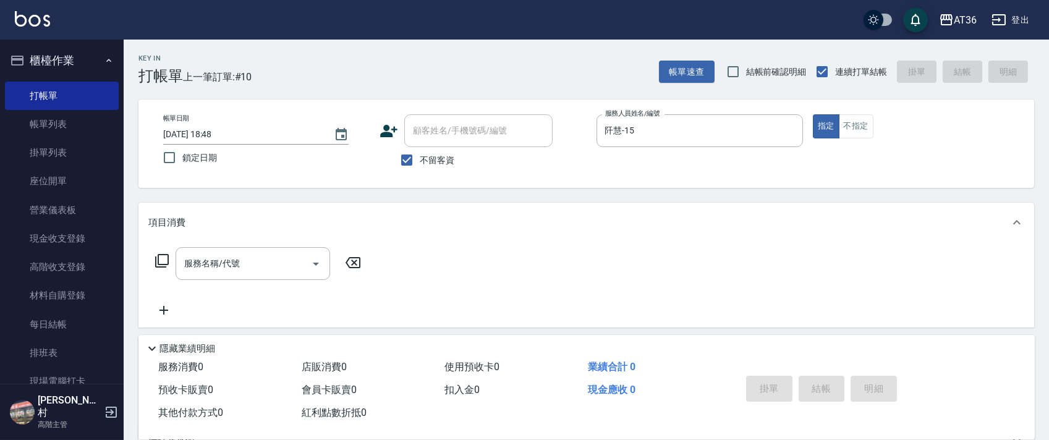
click at [161, 258] on icon at bounding box center [161, 260] width 15 height 15
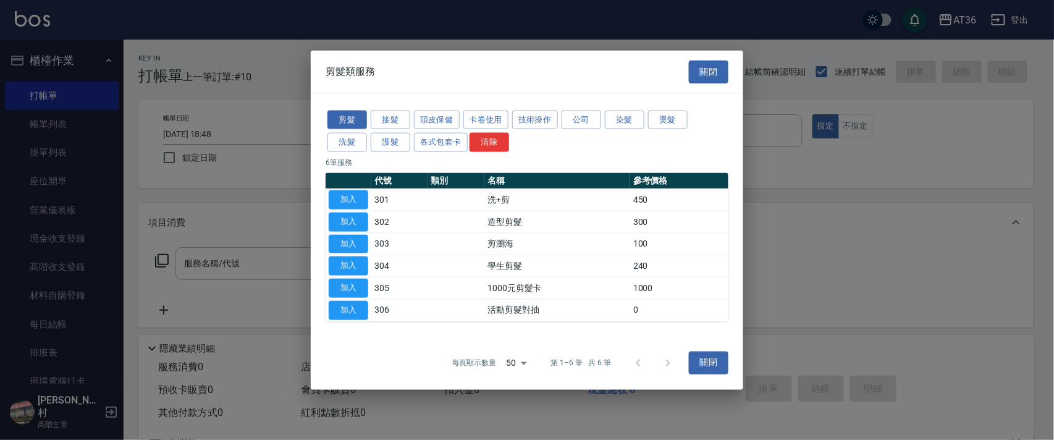
click at [352, 199] on button "加入" at bounding box center [349, 199] width 40 height 19
type input "洗+剪(301)"
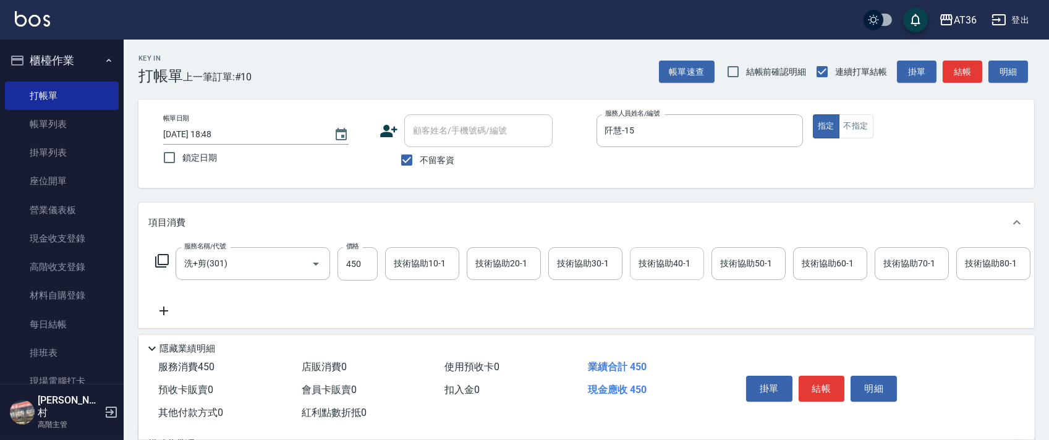
click at [653, 266] on div "技術協助40-1 技術協助40-1" at bounding box center [667, 263] width 74 height 33
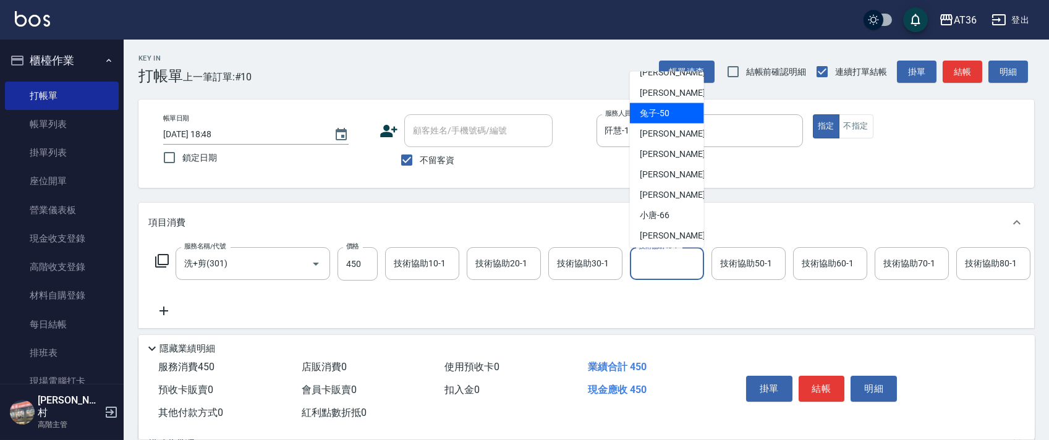
scroll to position [201, 0]
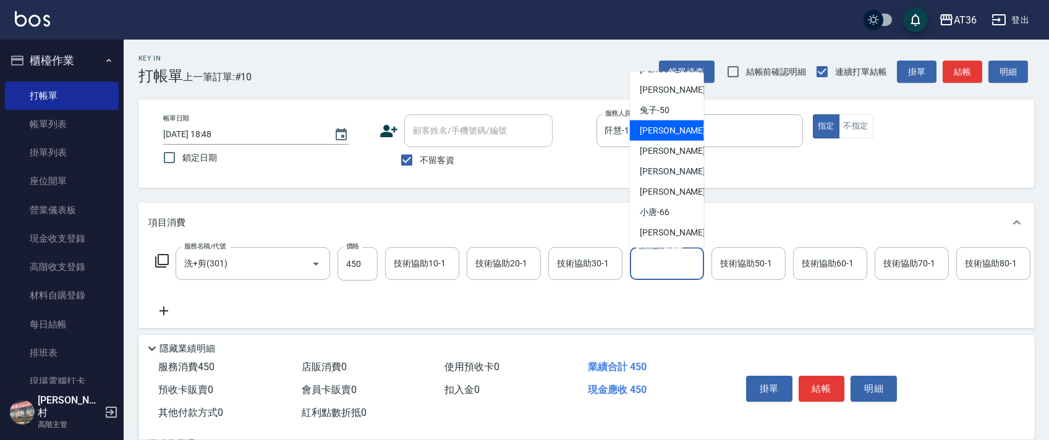
click at [683, 137] on div "[PERSON_NAME] -55" at bounding box center [667, 131] width 74 height 20
type input "[PERSON_NAME]-55"
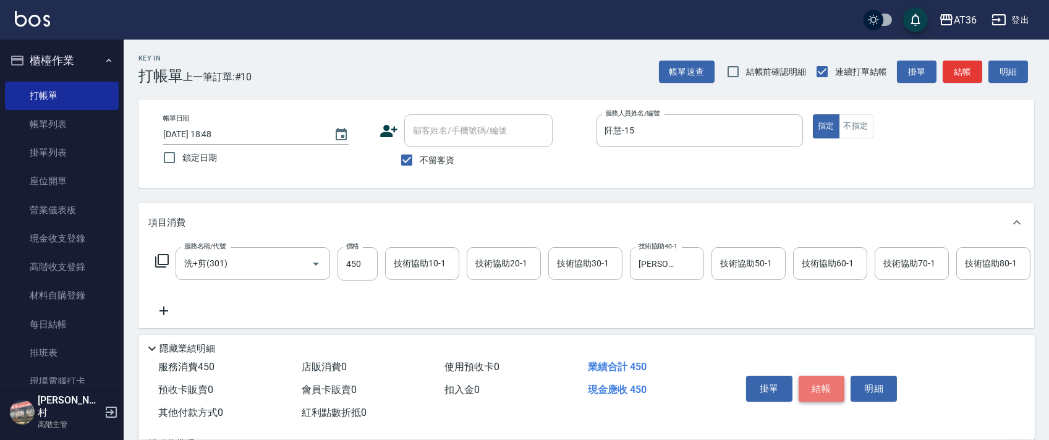
click at [825, 381] on button "結帳" at bounding box center [821, 389] width 46 height 26
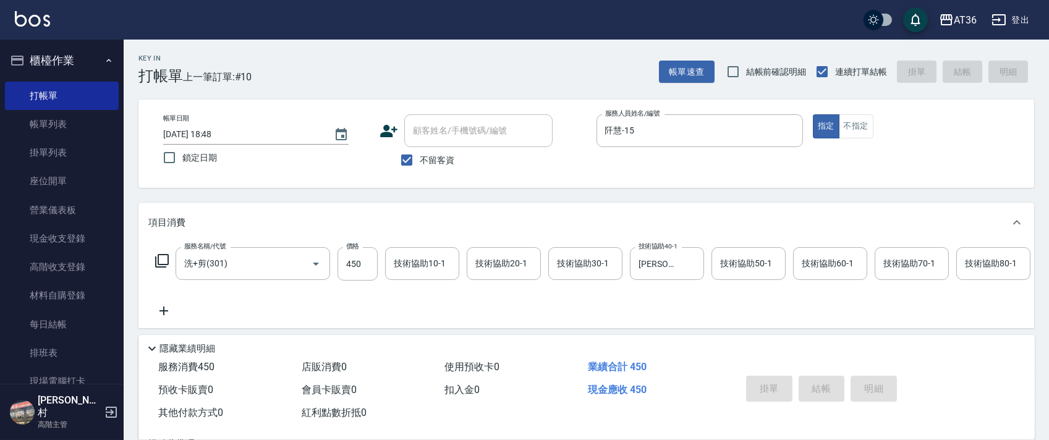
type input "[DATE] 18:49"
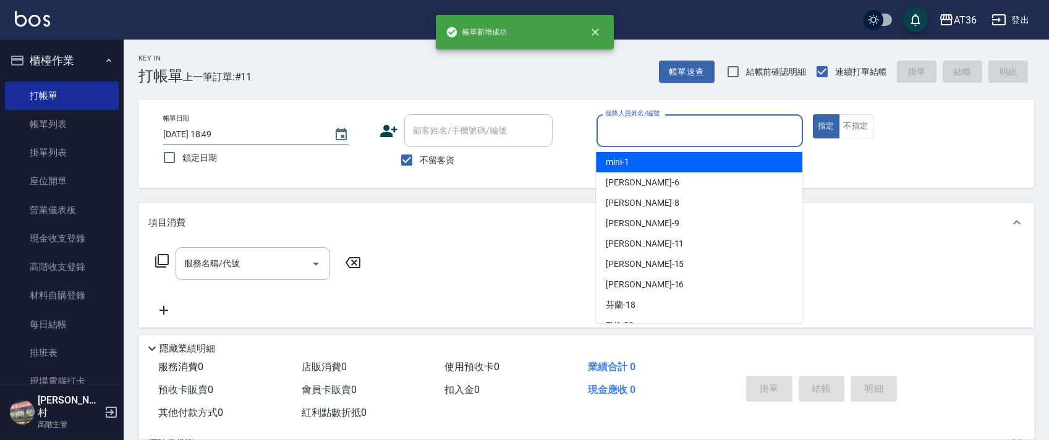
drag, startPoint x: 609, startPoint y: 128, endPoint x: 689, endPoint y: 184, distance: 98.1
click at [609, 129] on input "服務人員姓名/編號" at bounding box center [699, 131] width 195 height 22
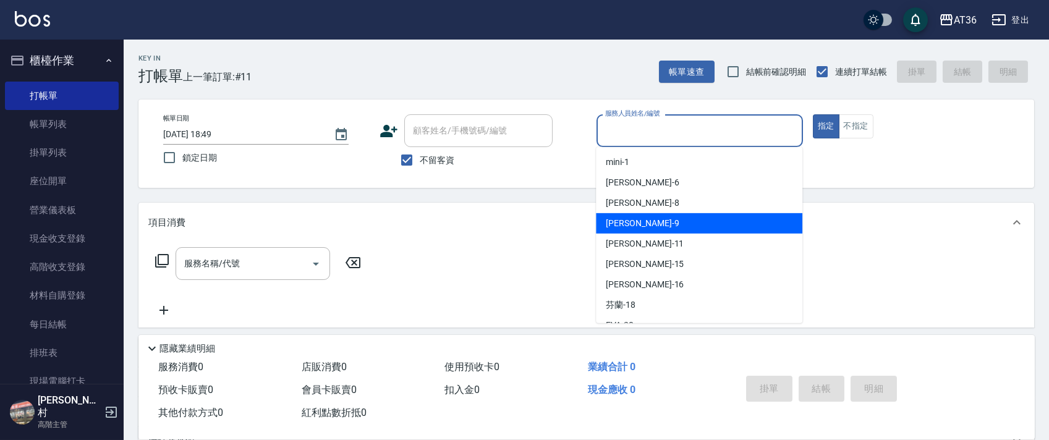
drag, startPoint x: 641, startPoint y: 236, endPoint x: 745, endPoint y: 213, distance: 106.4
click at [647, 237] on div "[PERSON_NAME] -11" at bounding box center [699, 244] width 206 height 20
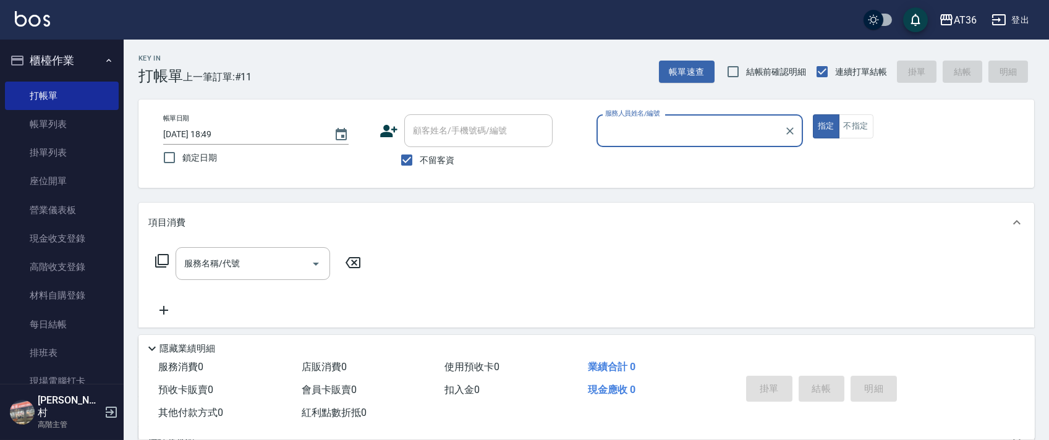
type input "[PERSON_NAME]-11"
click at [158, 261] on icon at bounding box center [162, 261] width 14 height 14
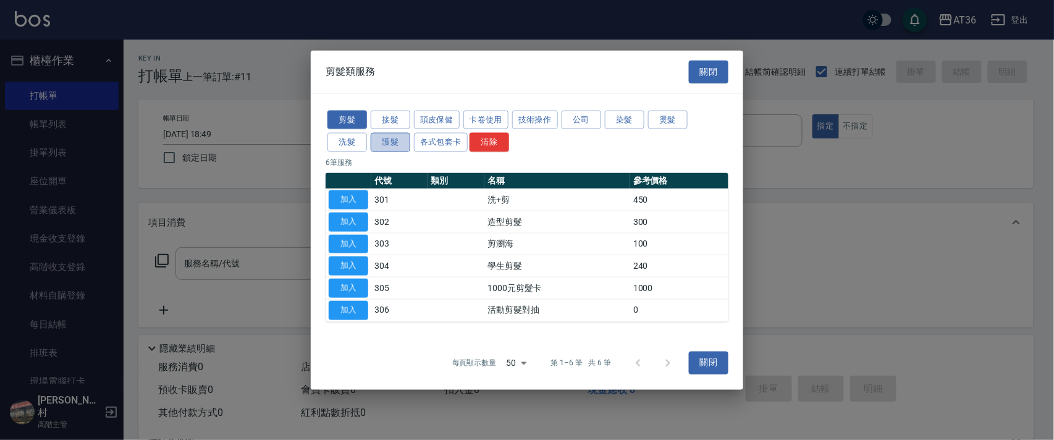
click at [397, 142] on button "護髮" at bounding box center [391, 142] width 40 height 19
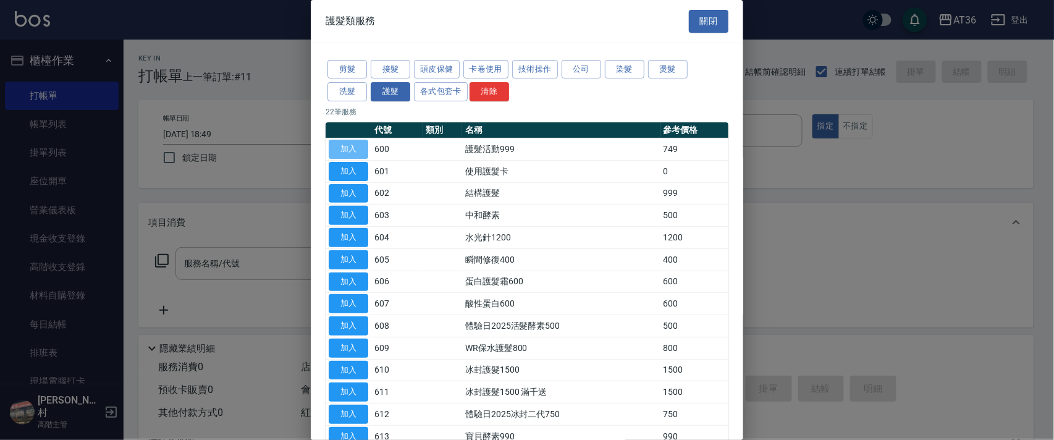
drag, startPoint x: 347, startPoint y: 148, endPoint x: 127, endPoint y: 268, distance: 250.5
click at [347, 147] on button "加入" at bounding box center [349, 149] width 40 height 19
type input "護髮活動999(600)"
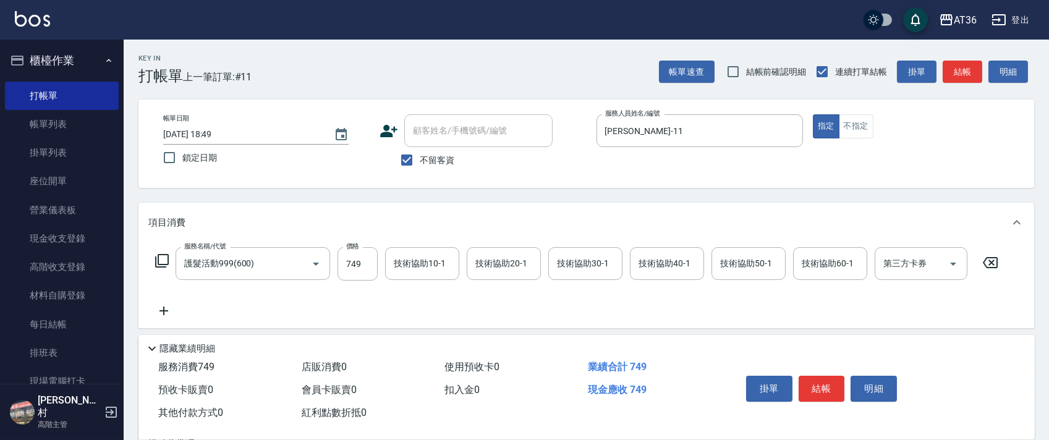
click at [159, 261] on icon at bounding box center [161, 260] width 15 height 15
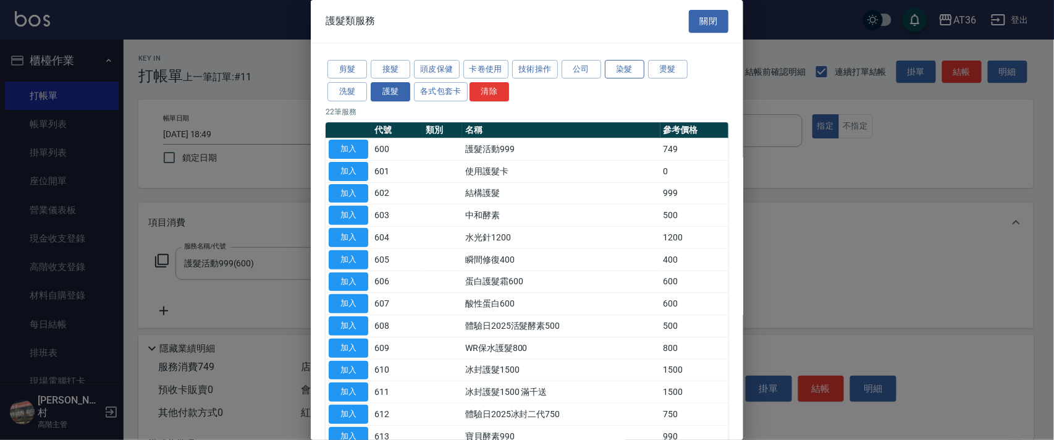
click at [622, 68] on button "染髮" at bounding box center [625, 69] width 40 height 19
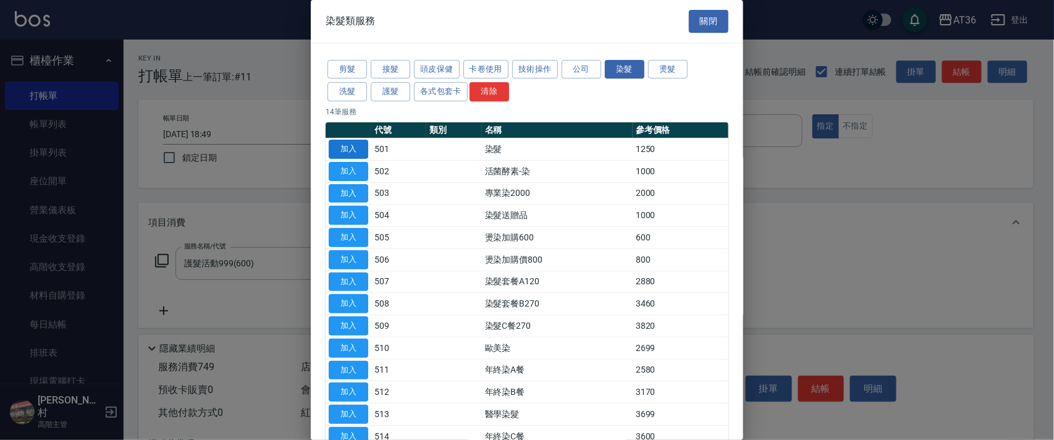
click at [352, 150] on button "加入" at bounding box center [349, 149] width 40 height 19
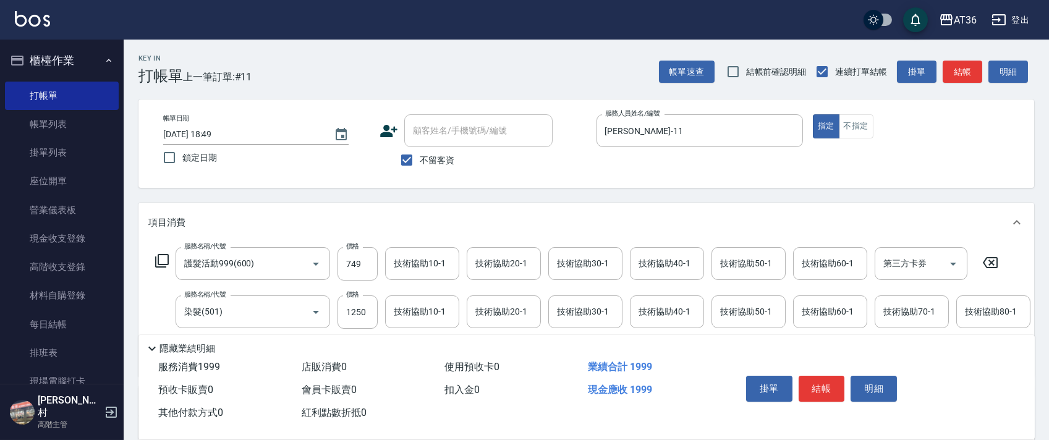
click at [343, 315] on input "1250" at bounding box center [357, 311] width 40 height 33
type input "2090"
click at [657, 253] on input "技術協助40-1" at bounding box center [666, 264] width 63 height 22
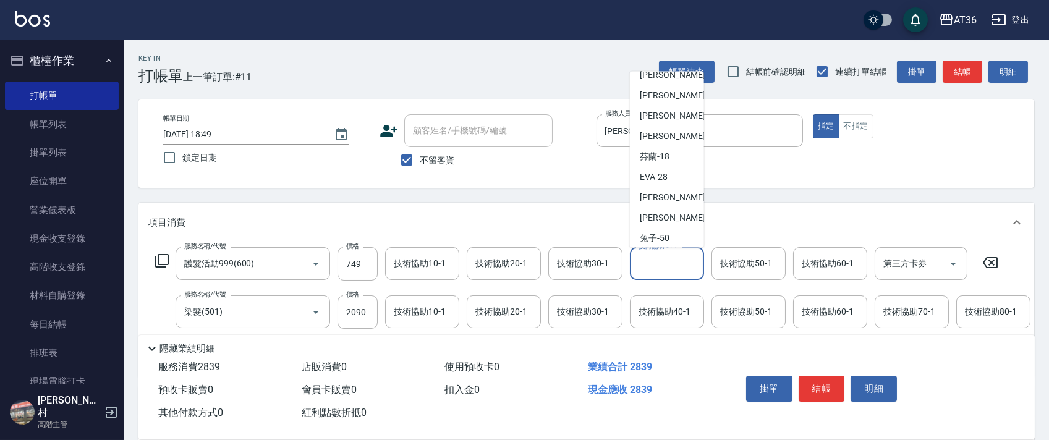
scroll to position [164, 0]
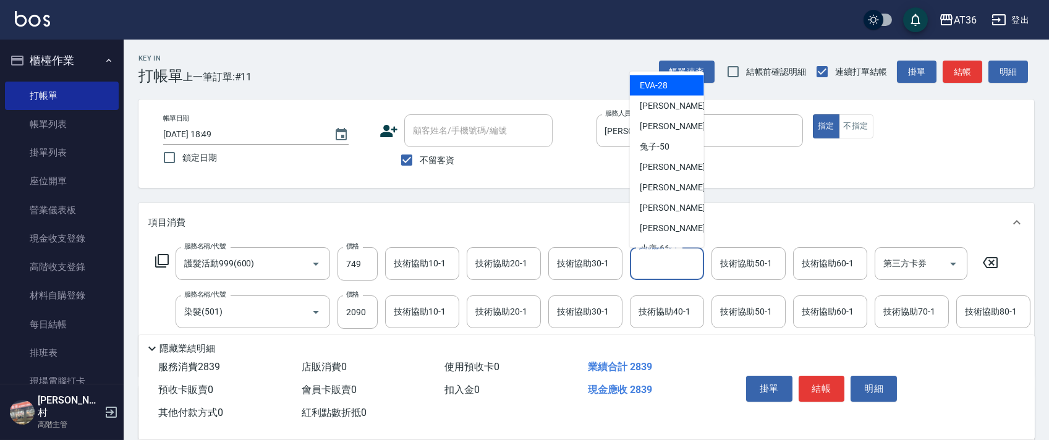
click at [680, 93] on div "[PERSON_NAME] -28" at bounding box center [667, 85] width 74 height 20
type input "[PERSON_NAME]-28"
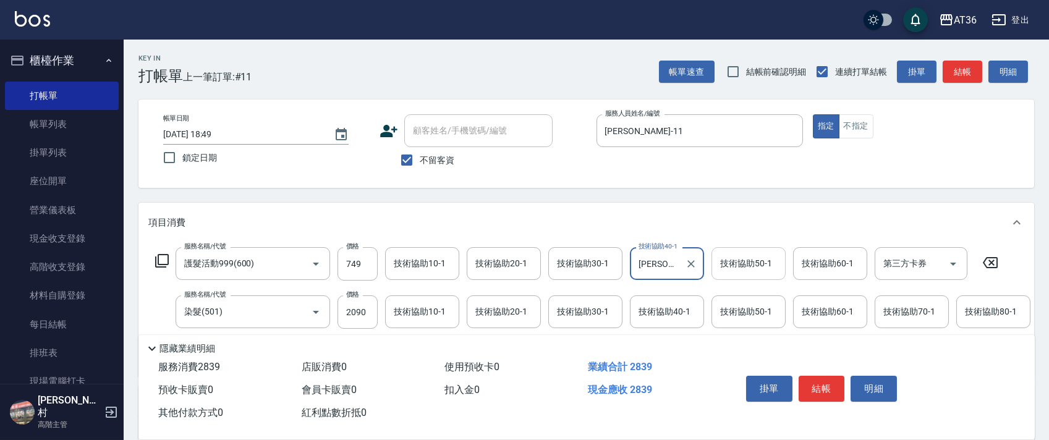
click at [728, 262] on div "技術協助50-1 技術協助50-1" at bounding box center [748, 263] width 74 height 33
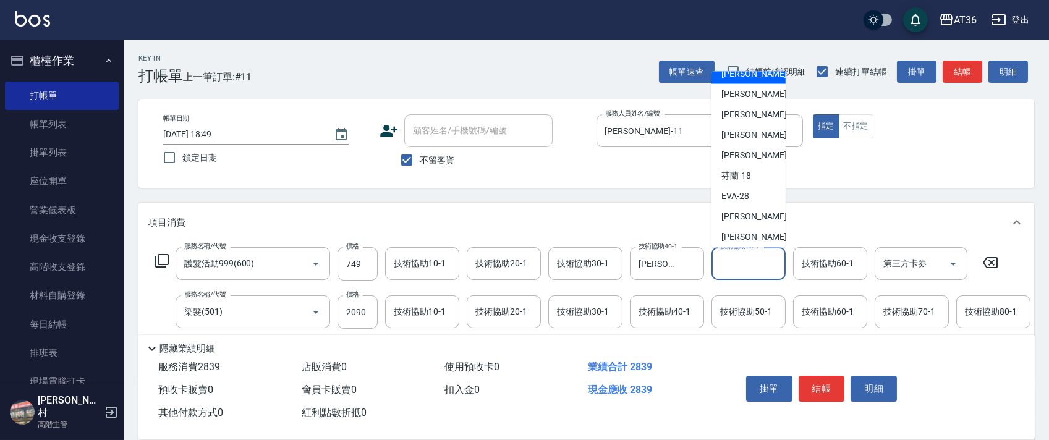
scroll to position [82, 0]
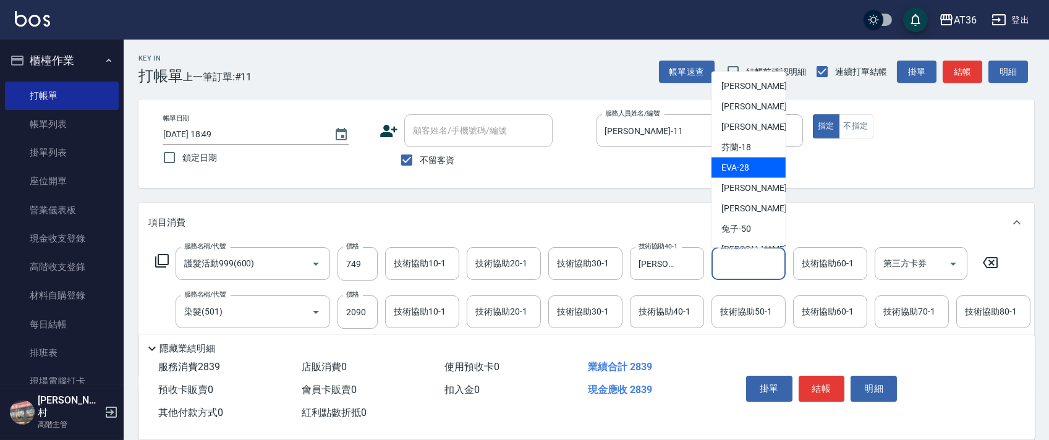
click at [751, 167] on div "[PERSON_NAME] -28" at bounding box center [748, 168] width 74 height 20
type input "[PERSON_NAME]-28"
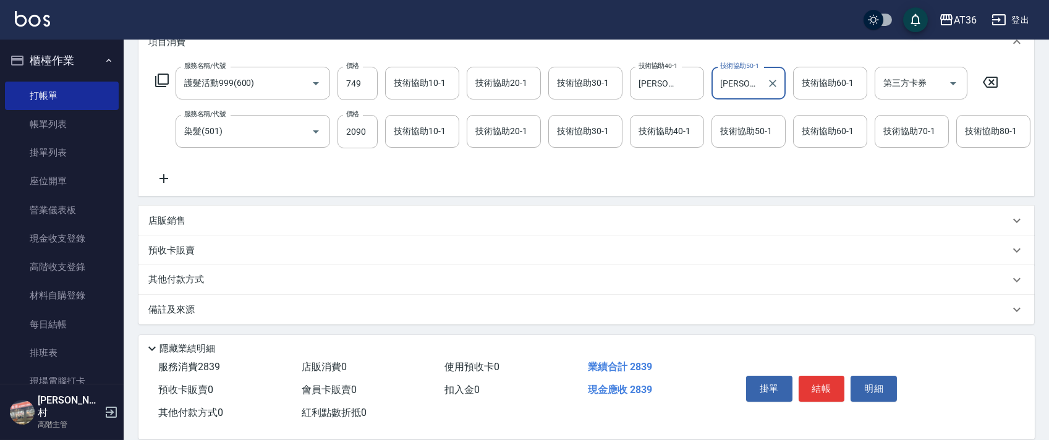
scroll to position [194, 0]
drag, startPoint x: 195, startPoint y: 274, endPoint x: 264, endPoint y: 198, distance: 102.8
click at [198, 275] on p "其他付款方式" at bounding box center [179, 280] width 62 height 14
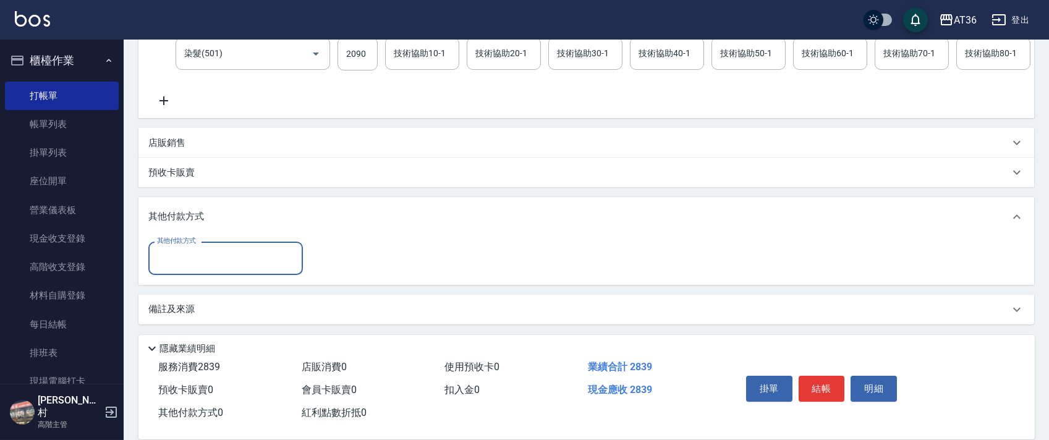
scroll to position [271, 0]
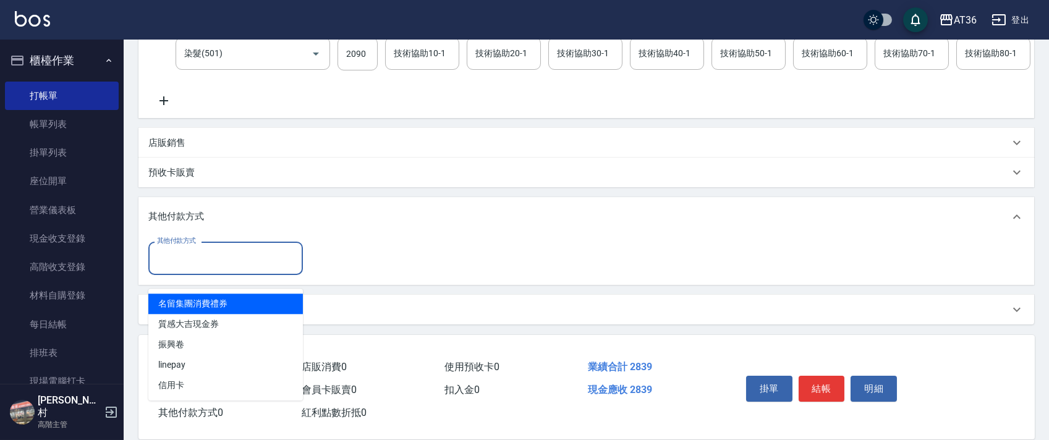
drag, startPoint x: 236, startPoint y: 248, endPoint x: 263, endPoint y: 273, distance: 37.2
click at [235, 248] on input "其他付款方式" at bounding box center [225, 258] width 143 height 22
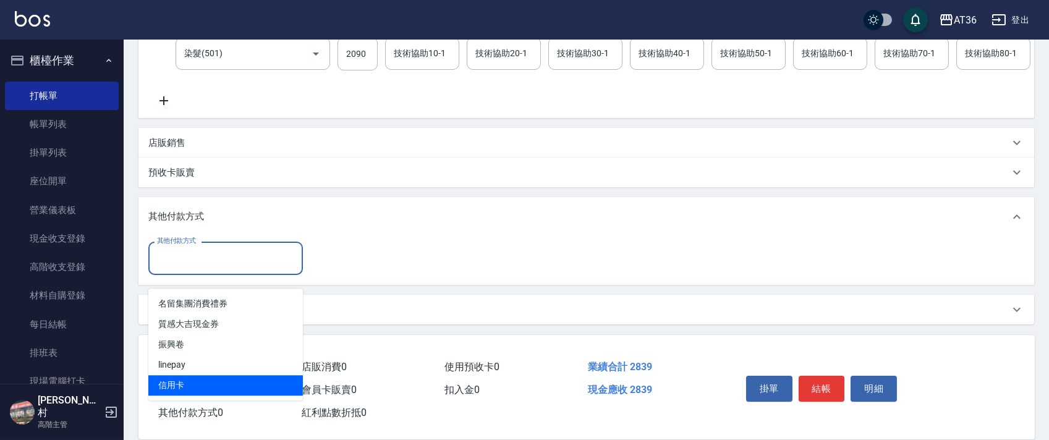
click at [166, 376] on span "信用卡" at bounding box center [225, 385] width 154 height 20
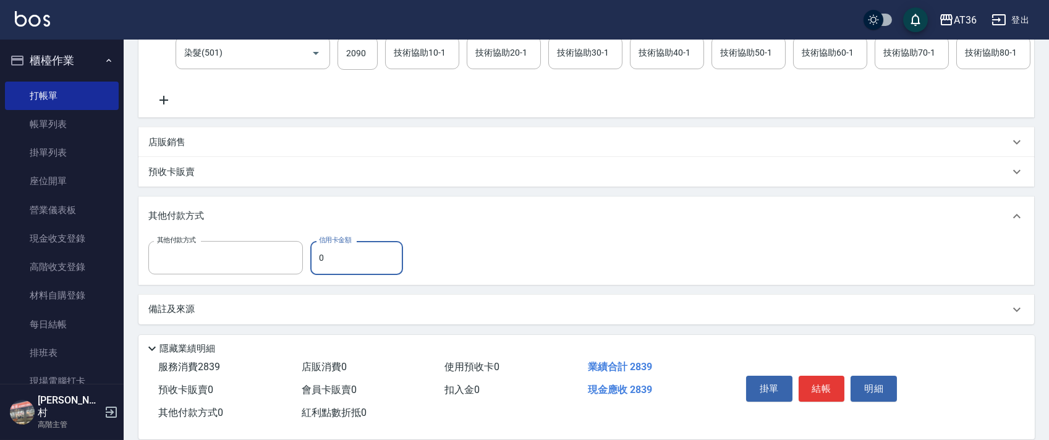
type input "信用卡"
click at [313, 261] on input "0" at bounding box center [356, 257] width 93 height 33
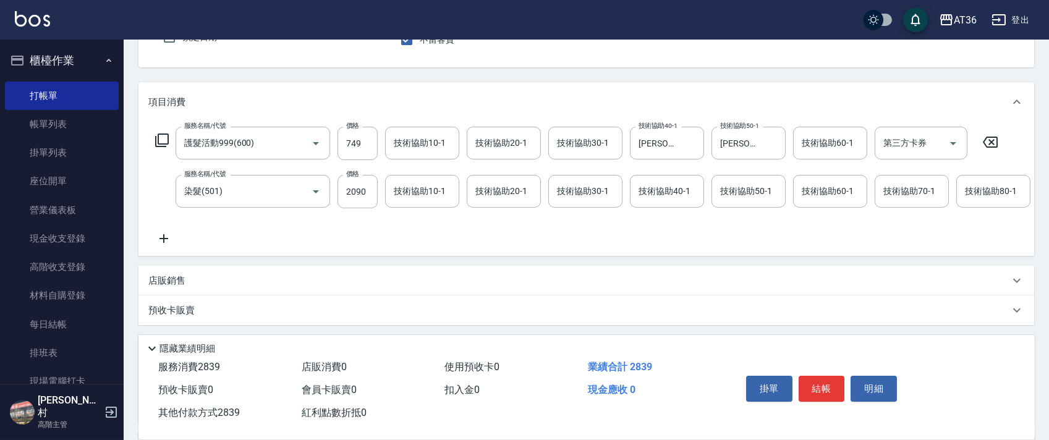
scroll to position [0, 0]
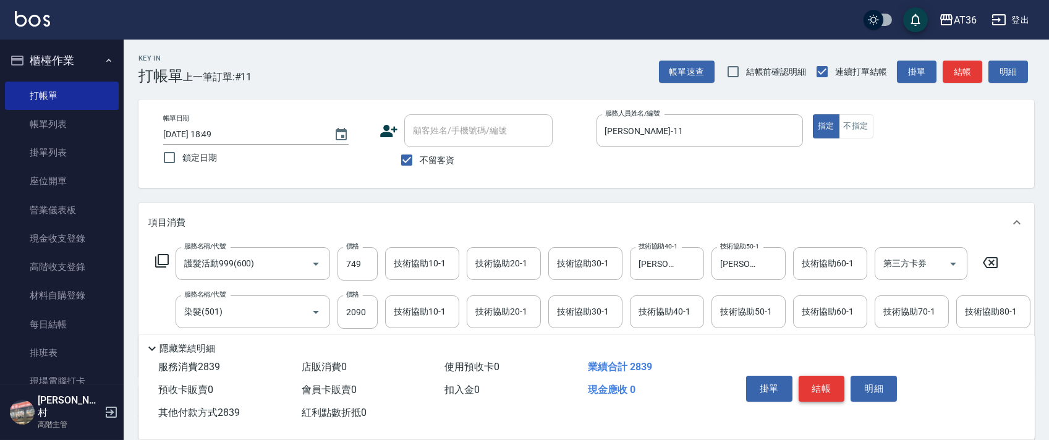
type input "2839"
click at [814, 386] on button "結帳" at bounding box center [821, 389] width 46 height 26
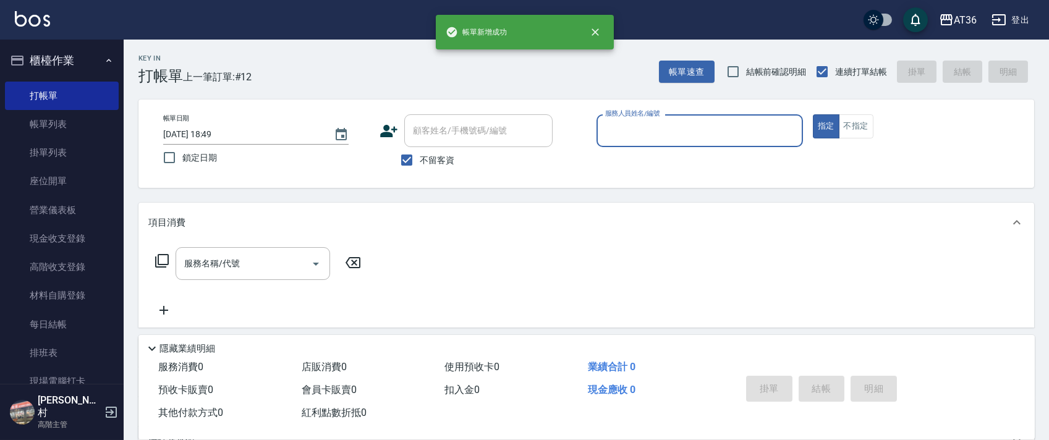
drag, startPoint x: 609, startPoint y: 130, endPoint x: 624, endPoint y: 142, distance: 18.9
click at [609, 130] on input "服務人員姓名/編號" at bounding box center [699, 131] width 195 height 22
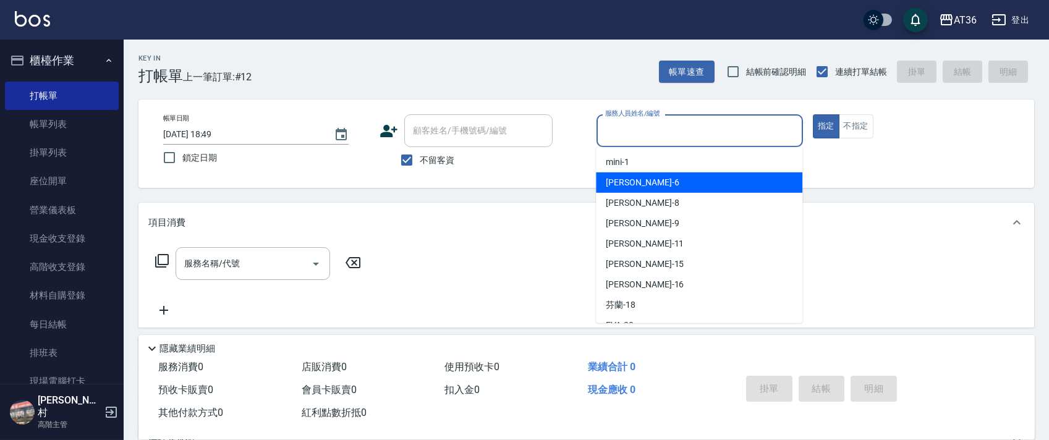
click at [645, 178] on div "[PERSON_NAME] -6" at bounding box center [699, 182] width 206 height 20
type input "[PERSON_NAME]-6"
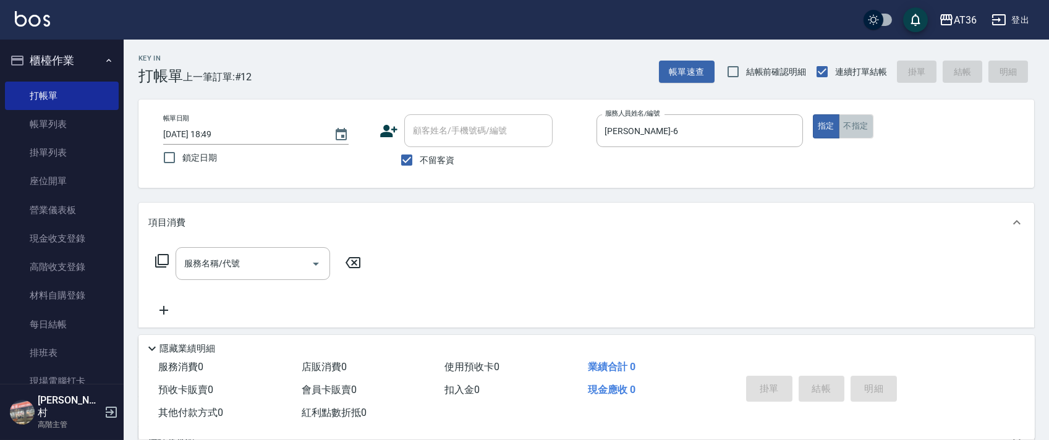
click at [866, 125] on button "不指定" at bounding box center [856, 126] width 35 height 24
click at [166, 260] on icon at bounding box center [161, 260] width 15 height 15
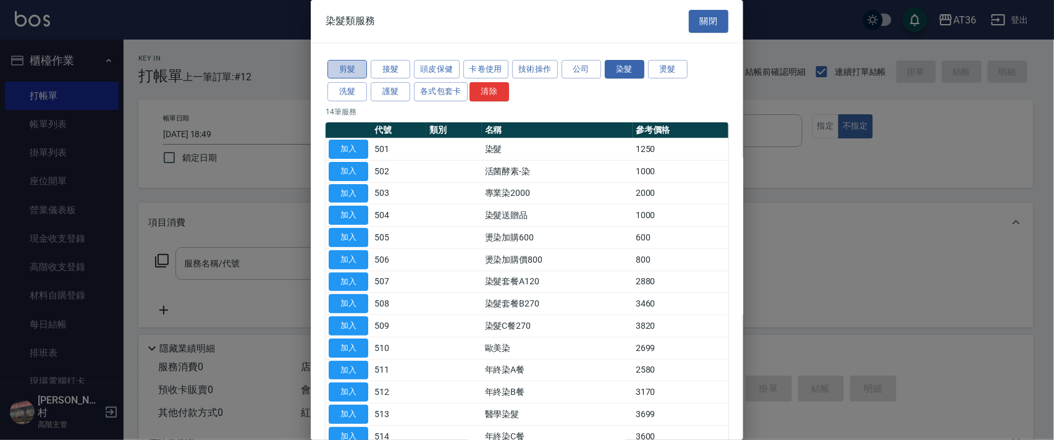
click at [343, 64] on button "剪髮" at bounding box center [348, 69] width 40 height 19
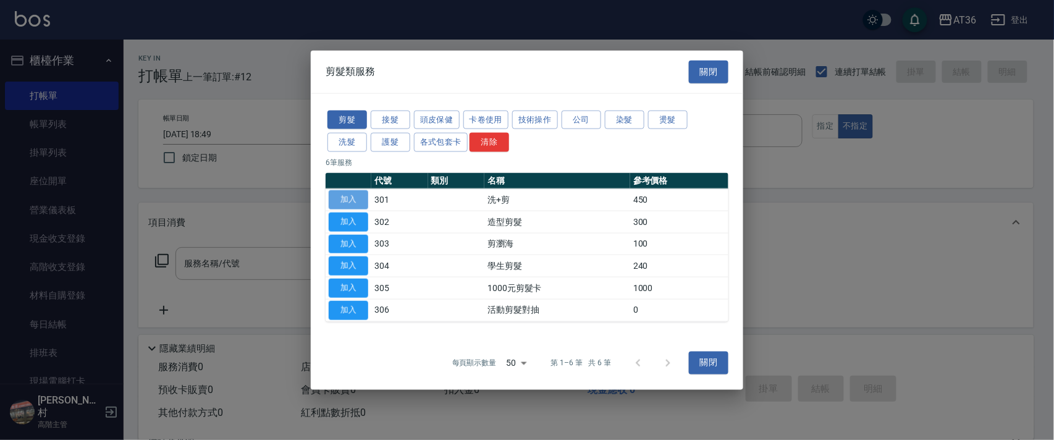
click at [353, 208] on button "加入" at bounding box center [349, 199] width 40 height 19
type input "洗+剪(301)"
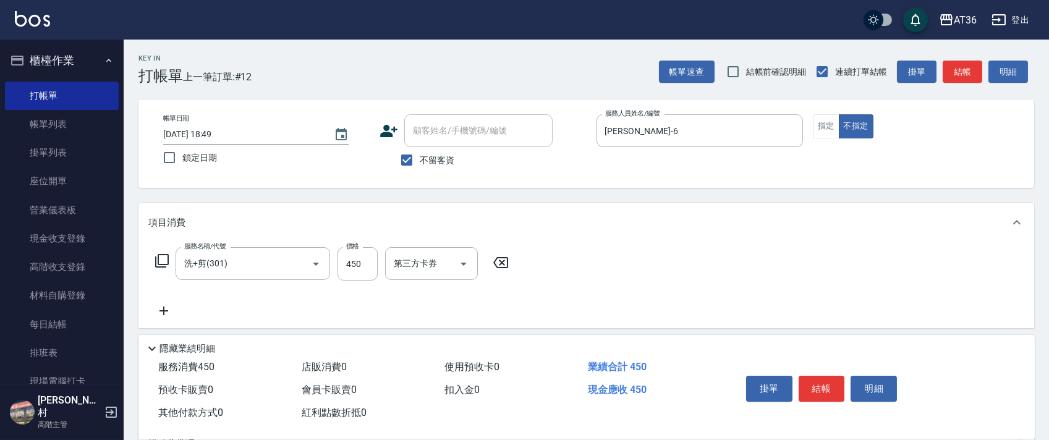
drag, startPoint x: 353, startPoint y: 191, endPoint x: 510, endPoint y: 203, distance: 157.5
click at [353, 192] on div "Key In 打帳單 上一筆訂單:#12 帳單速查 結帳前確認明細 連續打單結帳 掛單 結帳 明細 帳單日期 [DATE] 18:49 鎖定日期 顧客姓名/手…" at bounding box center [586, 306] width 925 height 533
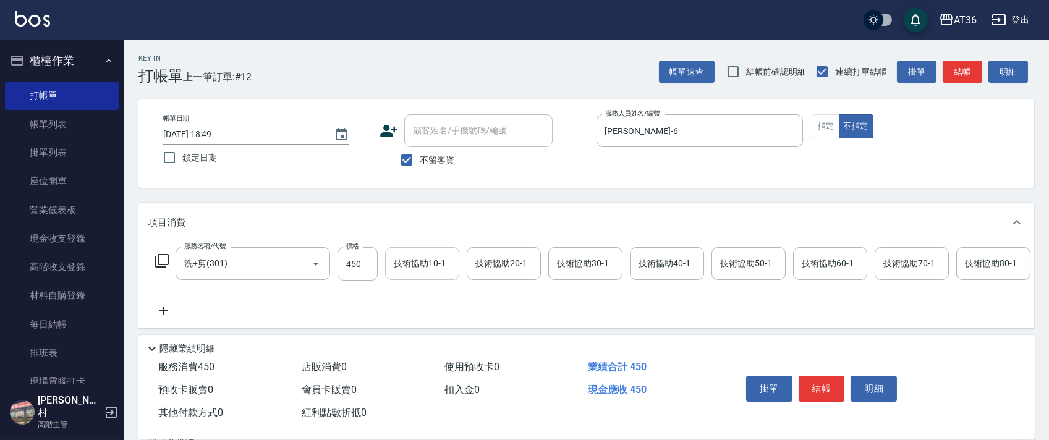
drag, startPoint x: 358, startPoint y: 264, endPoint x: 391, endPoint y: 261, distance: 33.5
click at [360, 264] on input "450" at bounding box center [357, 263] width 40 height 33
type input "469"
click at [826, 392] on button "結帳" at bounding box center [821, 389] width 46 height 26
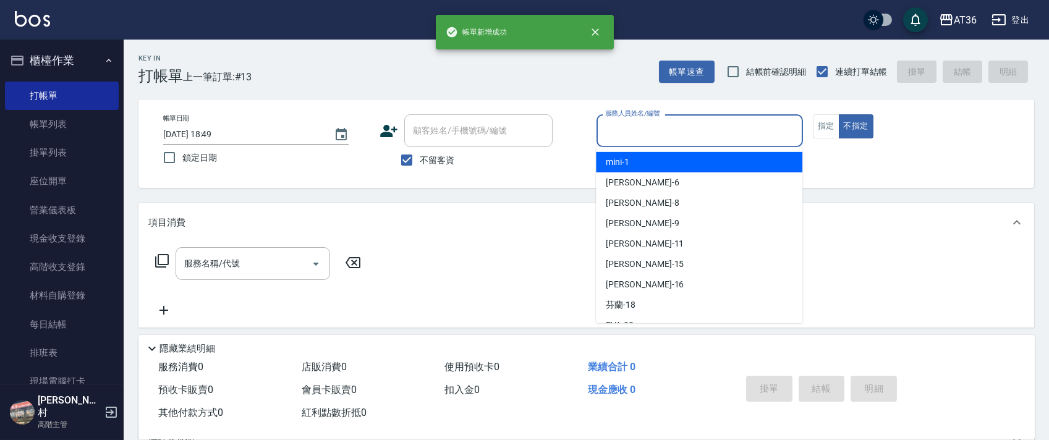
drag, startPoint x: 613, startPoint y: 140, endPoint x: 686, endPoint y: 162, distance: 76.1
click at [613, 141] on input "服務人員姓名/編號" at bounding box center [699, 131] width 195 height 22
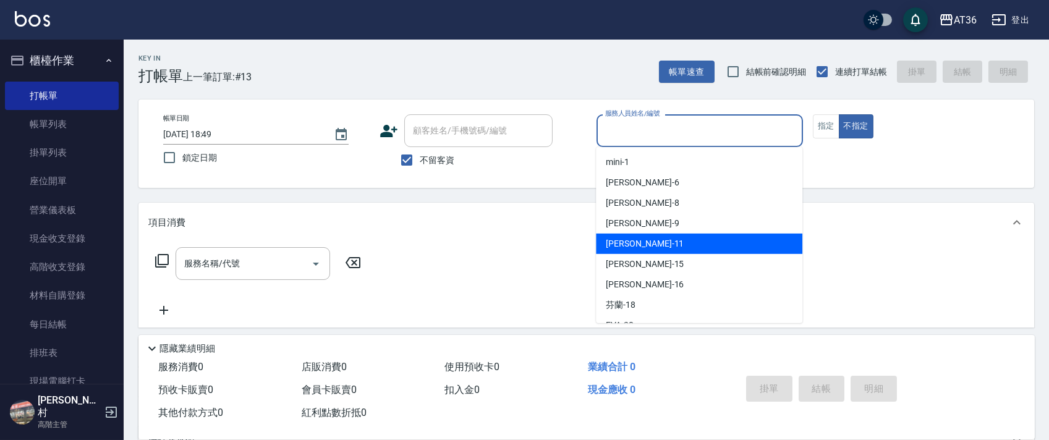
click at [617, 241] on span "[PERSON_NAME] -11" at bounding box center [645, 243] width 78 height 13
type input "[PERSON_NAME]-11"
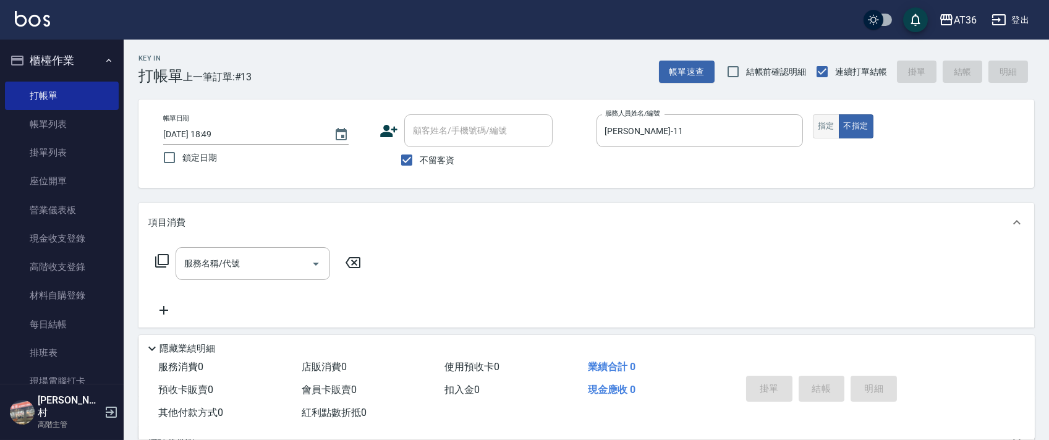
drag, startPoint x: 818, startPoint y: 112, endPoint x: 824, endPoint y: 129, distance: 17.2
click at [818, 114] on div "帳單日期 [DATE] 18:49 鎖定日期 顧客姓名/手機號碼/編號 顧客姓名/手機號碼/編號 不留客資 服務人員姓名/編號 [PERSON_NAME]-1…" at bounding box center [585, 143] width 895 height 88
click at [811, 122] on div "帳單日期 [DATE] 18:49 鎖定日期 顧客姓名/手機號碼/編號 顧客姓名/手機號碼/編號 不留客資 服務人員姓名/編號 [PERSON_NAME]-1…" at bounding box center [586, 143] width 866 height 59
click at [832, 129] on button "指定" at bounding box center [826, 126] width 27 height 24
click at [166, 258] on icon at bounding box center [161, 260] width 15 height 15
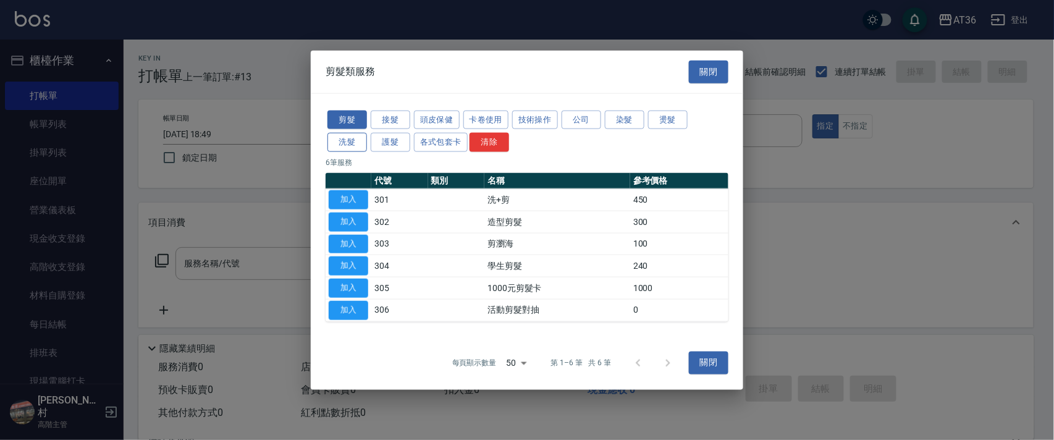
click at [353, 138] on button "洗髮" at bounding box center [348, 142] width 40 height 19
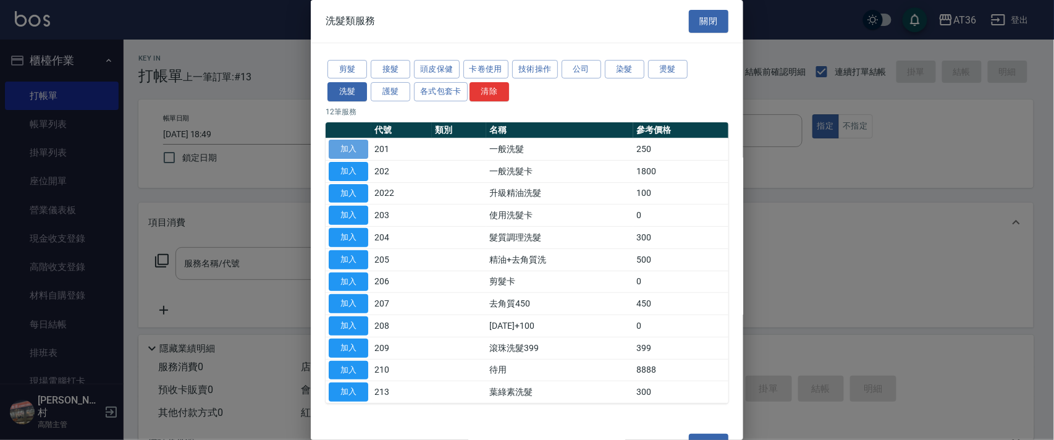
click at [351, 140] on button "加入" at bounding box center [349, 149] width 40 height 19
type input "一般洗髮(201)"
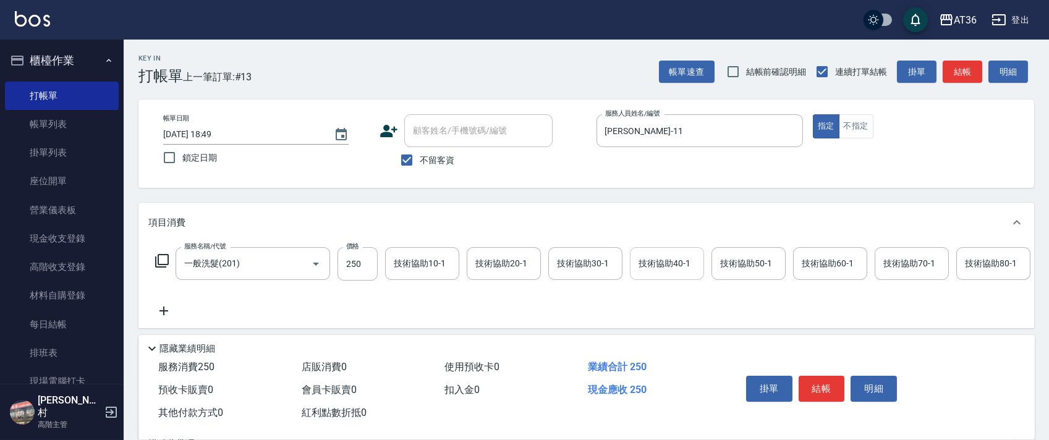
click at [637, 259] on input "技術協助40-1" at bounding box center [666, 264] width 63 height 22
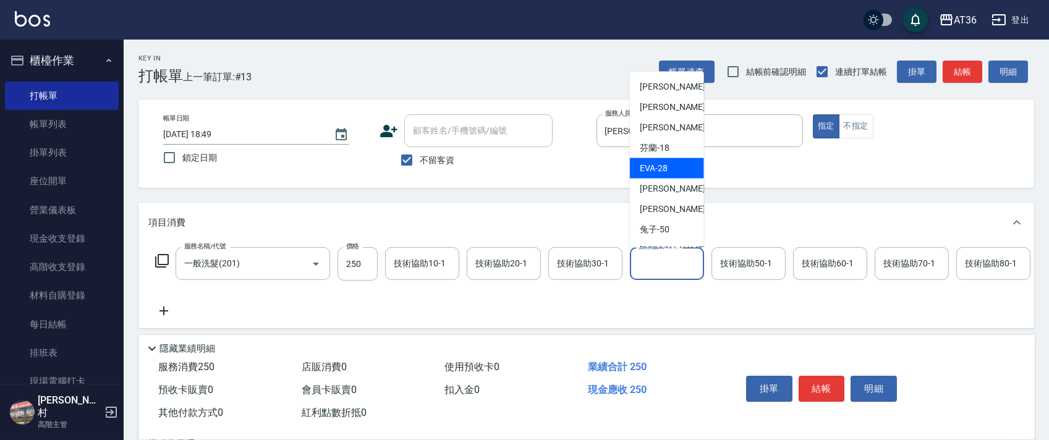
scroll to position [82, 0]
drag, startPoint x: 677, startPoint y: 167, endPoint x: 887, endPoint y: 268, distance: 233.8
click at [677, 168] on div "[PERSON_NAME] -28" at bounding box center [667, 168] width 74 height 20
type input "[PERSON_NAME]-28"
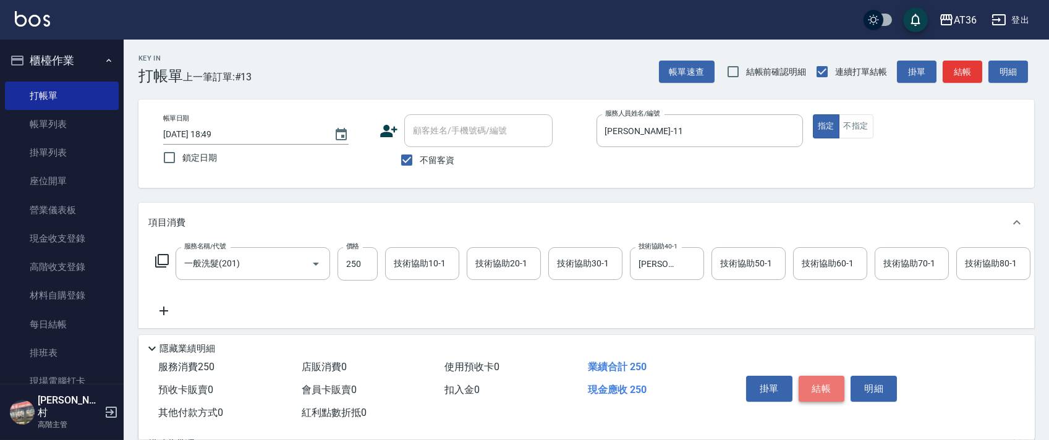
click at [823, 386] on button "結帳" at bounding box center [821, 389] width 46 height 26
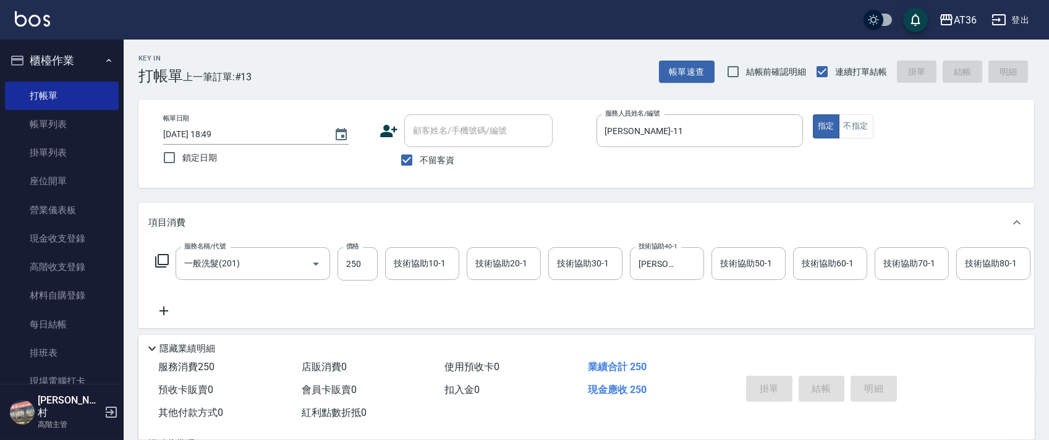
type input "[DATE] 18:50"
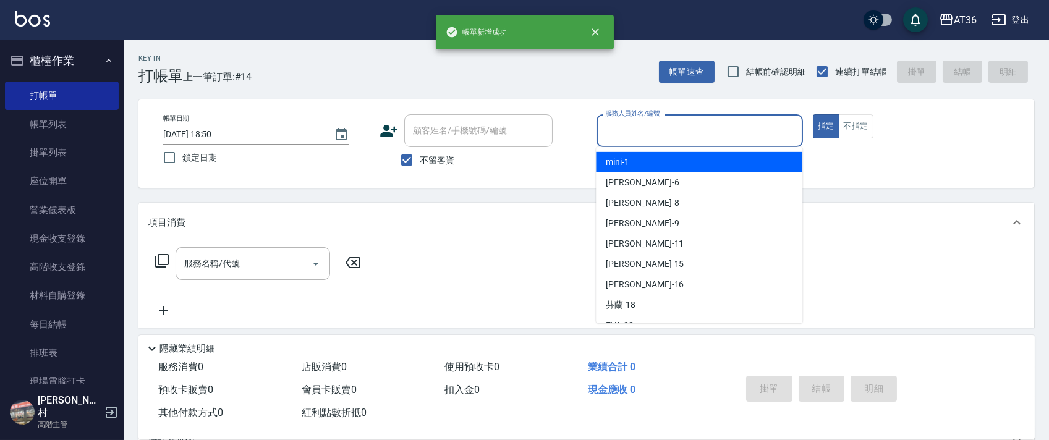
click at [615, 133] on input "服務人員姓名/編號" at bounding box center [699, 131] width 195 height 22
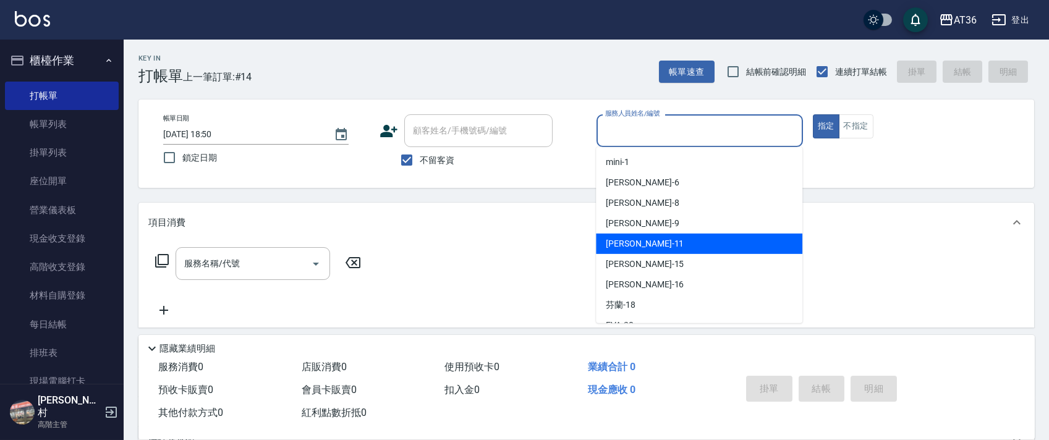
click at [633, 243] on span "[PERSON_NAME] -11" at bounding box center [645, 243] width 78 height 13
type input "[PERSON_NAME]-11"
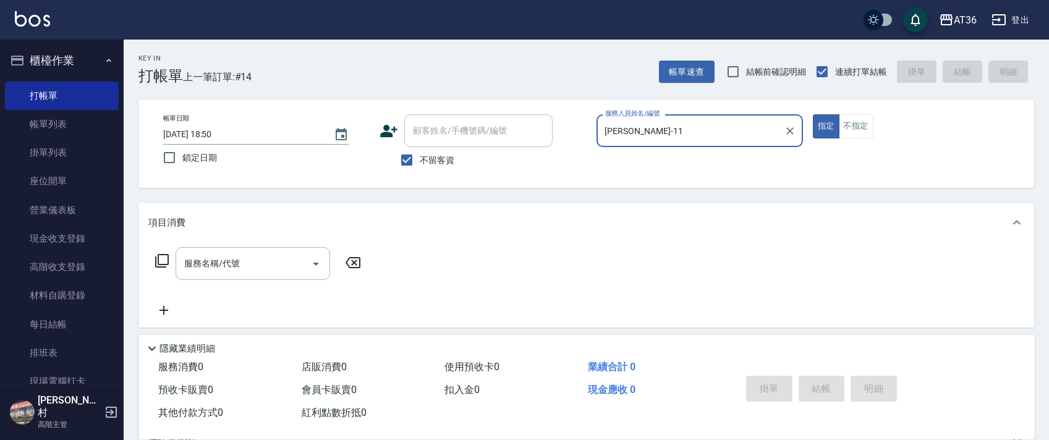
click at [165, 253] on icon at bounding box center [161, 260] width 15 height 15
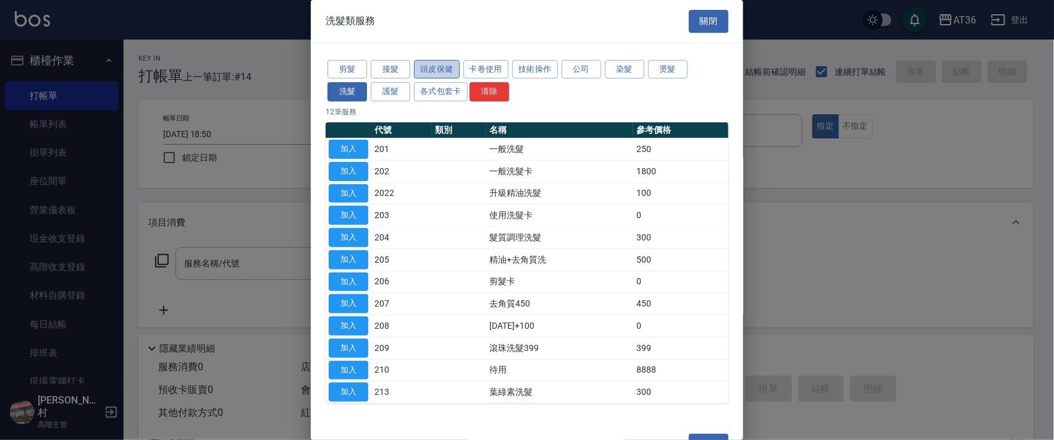
click at [427, 69] on button "頭皮保健" at bounding box center [437, 69] width 46 height 19
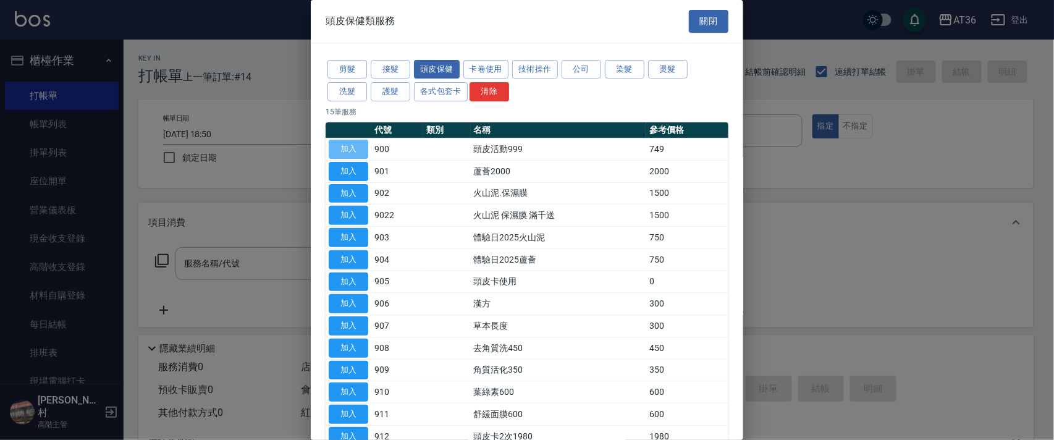
drag, startPoint x: 352, startPoint y: 150, endPoint x: 214, endPoint y: 262, distance: 177.9
click at [352, 148] on button "加入" at bounding box center [349, 149] width 40 height 19
type input "頭皮活動999(900)"
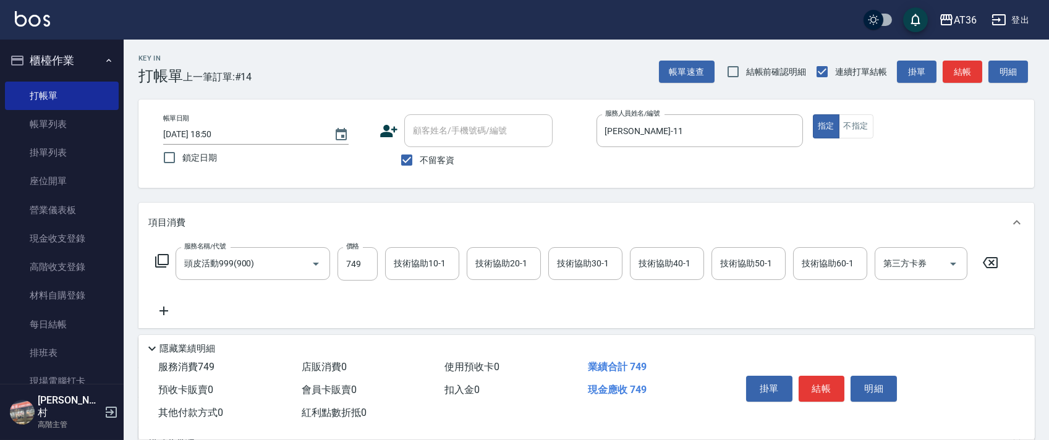
click at [164, 260] on icon at bounding box center [161, 260] width 15 height 15
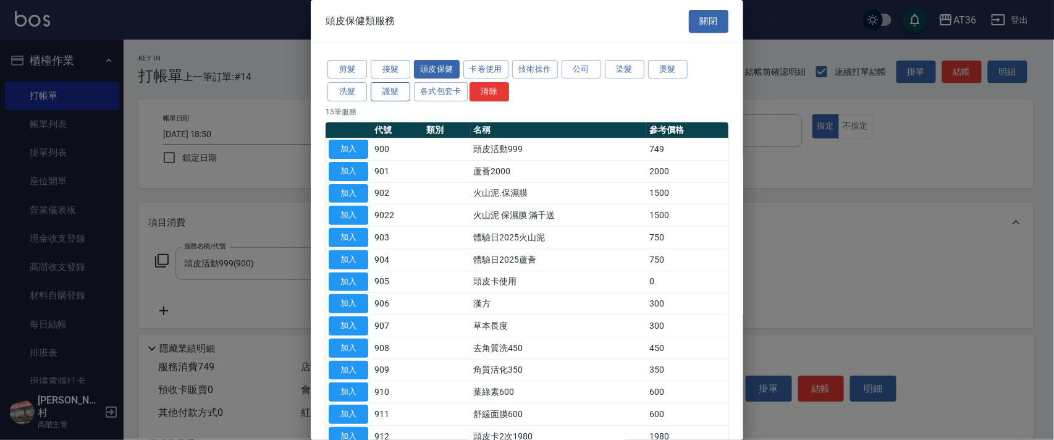
click at [397, 98] on button "護髮" at bounding box center [391, 91] width 40 height 19
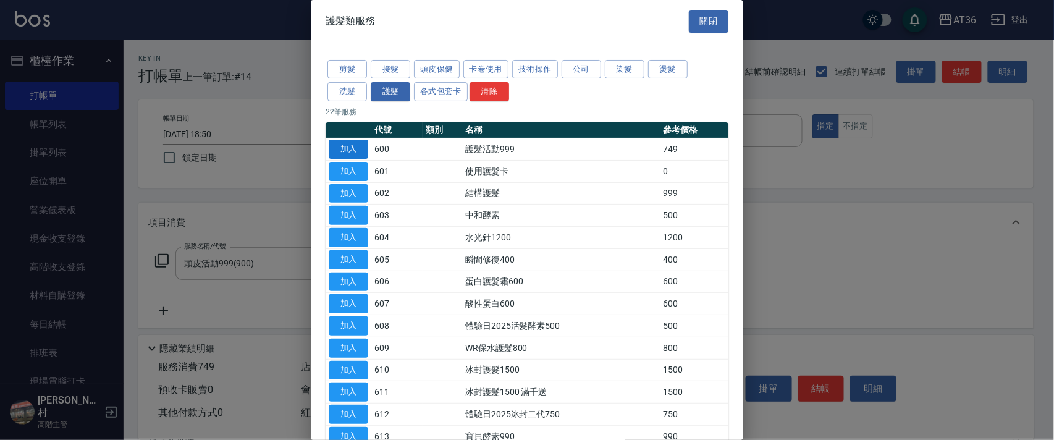
click at [346, 151] on button "加入" at bounding box center [349, 149] width 40 height 19
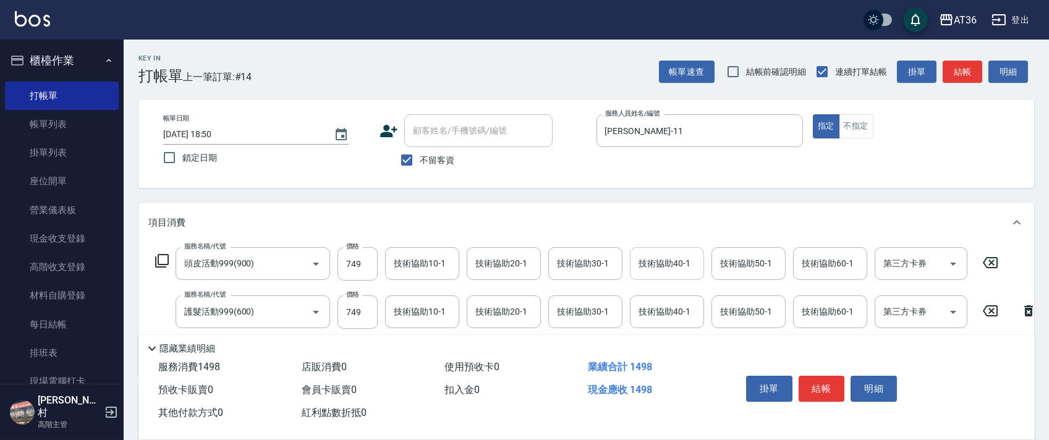
click at [662, 266] on div "技術協助40-1 技術協助40-1" at bounding box center [667, 263] width 74 height 33
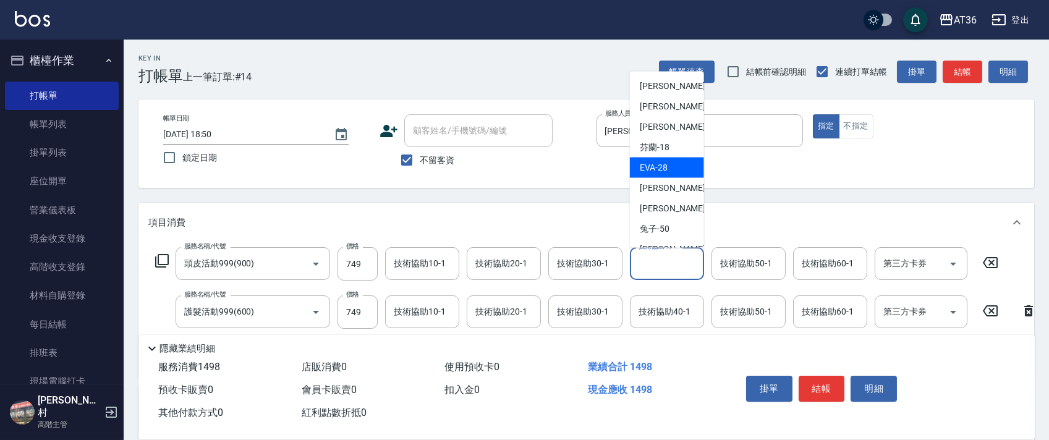
click at [677, 166] on div "[PERSON_NAME] -28" at bounding box center [667, 168] width 74 height 20
type input "[PERSON_NAME]-28"
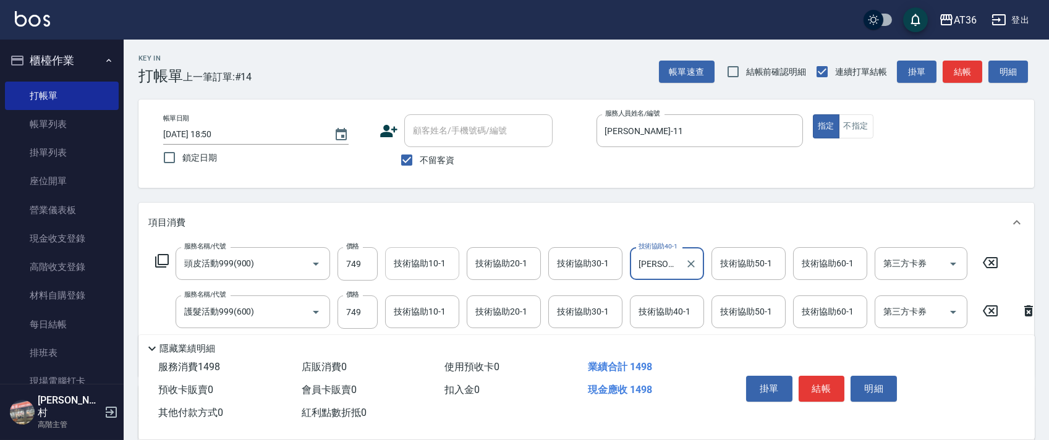
click at [400, 260] on div "技術協助10-1 技術協助10-1" at bounding box center [422, 263] width 74 height 33
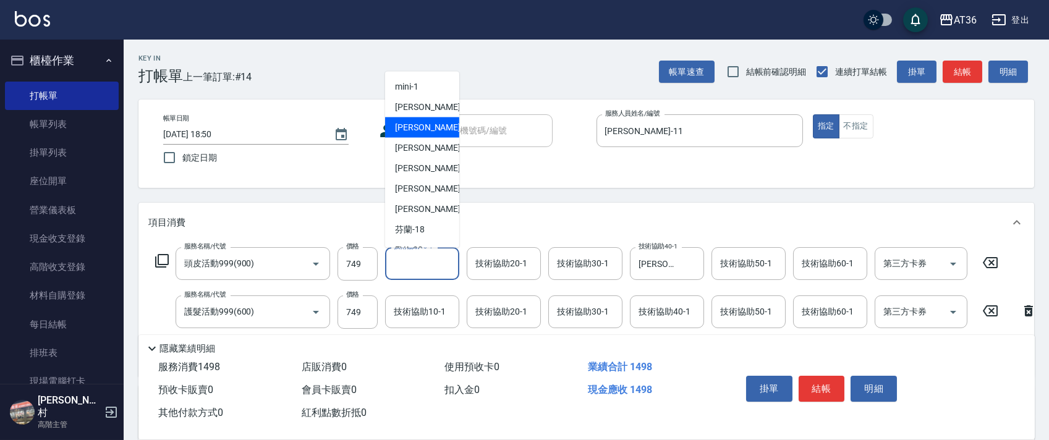
click at [426, 124] on div "[PERSON_NAME] -8" at bounding box center [422, 127] width 74 height 20
type input "[PERSON_NAME]-8"
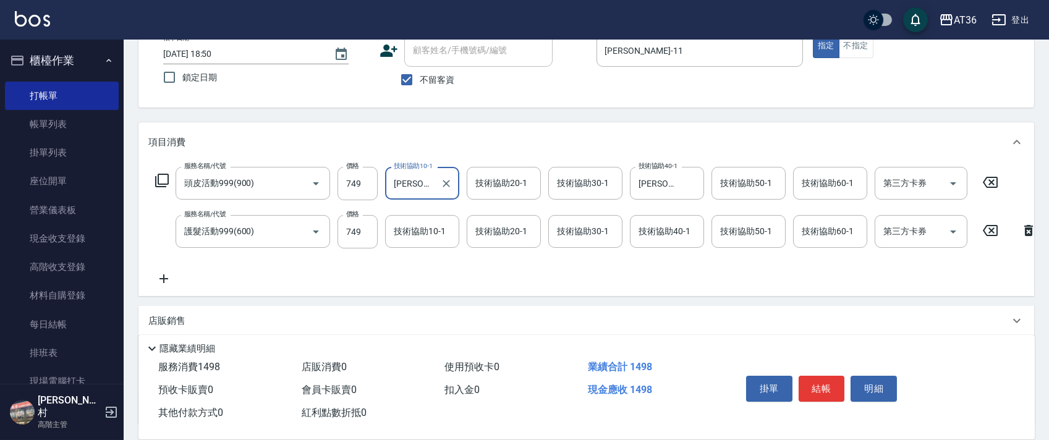
scroll to position [194, 0]
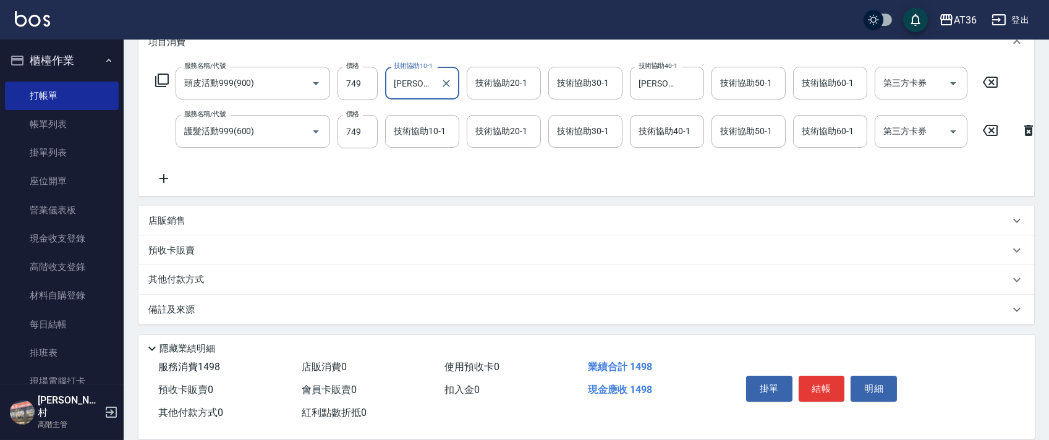
click at [201, 269] on div "其他付款方式" at bounding box center [585, 280] width 895 height 30
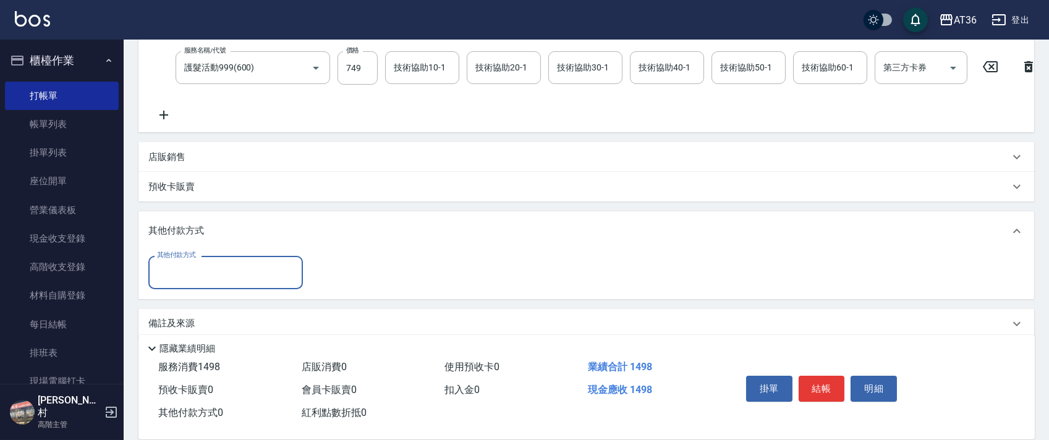
scroll to position [271, 0]
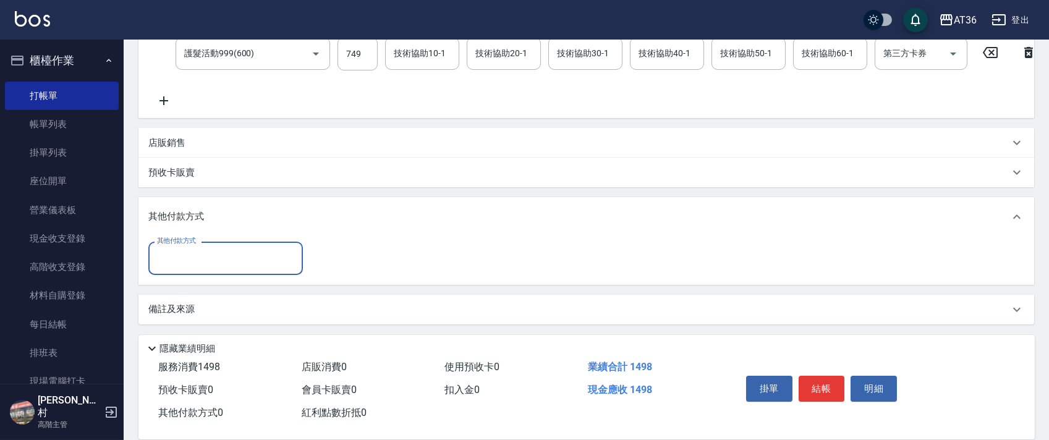
drag, startPoint x: 214, startPoint y: 268, endPoint x: 244, endPoint y: 268, distance: 29.7
click at [215, 268] on input "其他付款方式" at bounding box center [225, 258] width 143 height 22
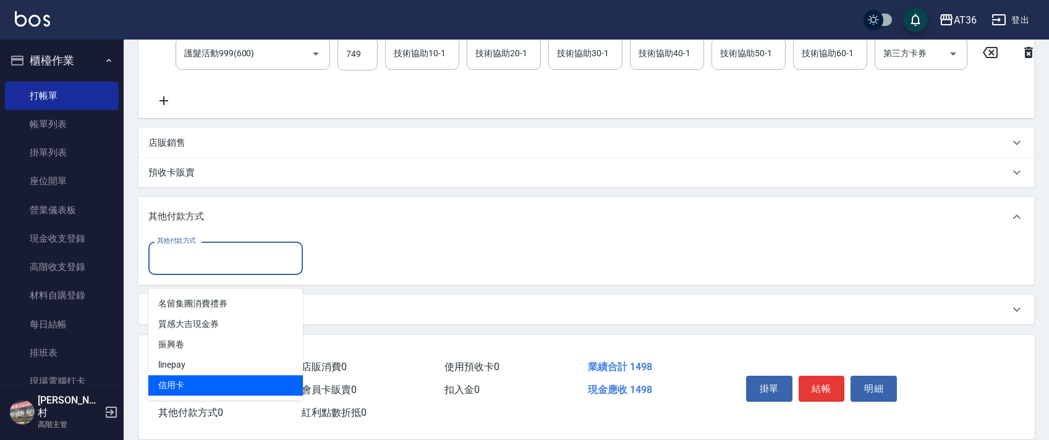
drag, startPoint x: 179, startPoint y: 374, endPoint x: 393, endPoint y: 227, distance: 260.0
click at [192, 375] on span "信用卡" at bounding box center [225, 385] width 154 height 20
type input "信用卡"
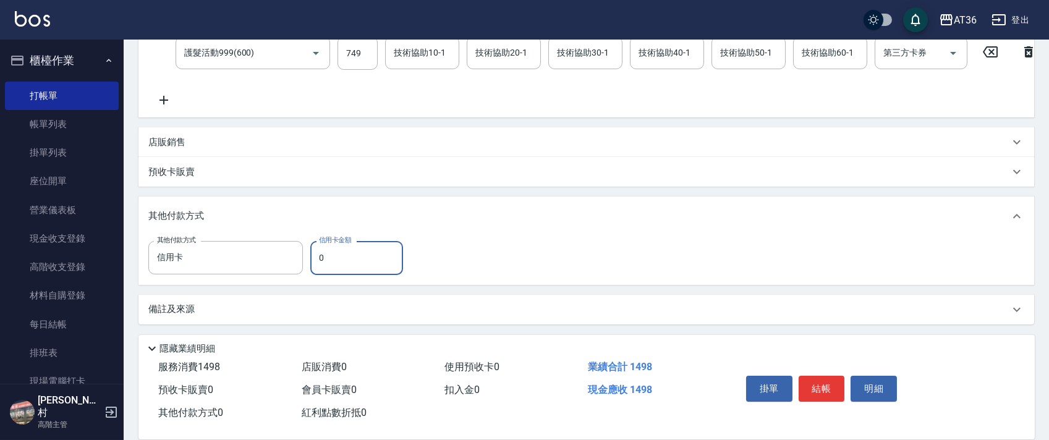
drag, startPoint x: 318, startPoint y: 267, endPoint x: 349, endPoint y: 248, distance: 36.0
click at [317, 268] on input "0" at bounding box center [356, 257] width 93 height 33
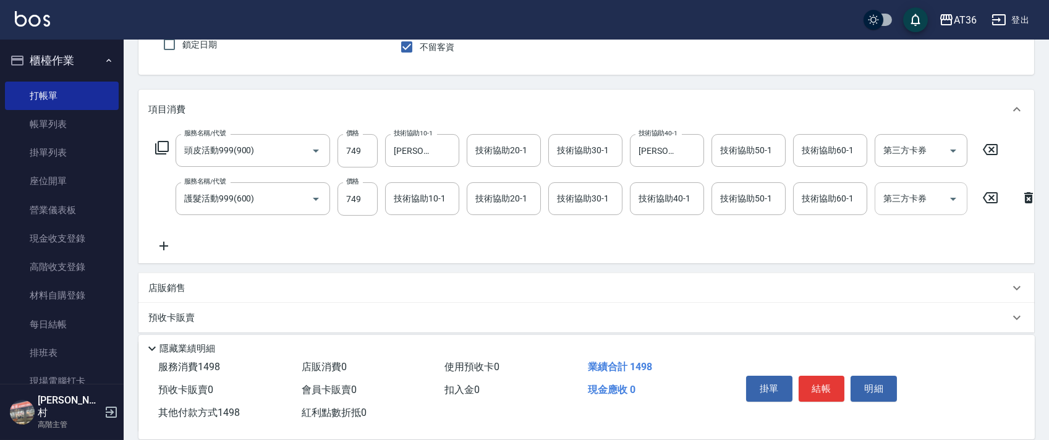
scroll to position [0, 0]
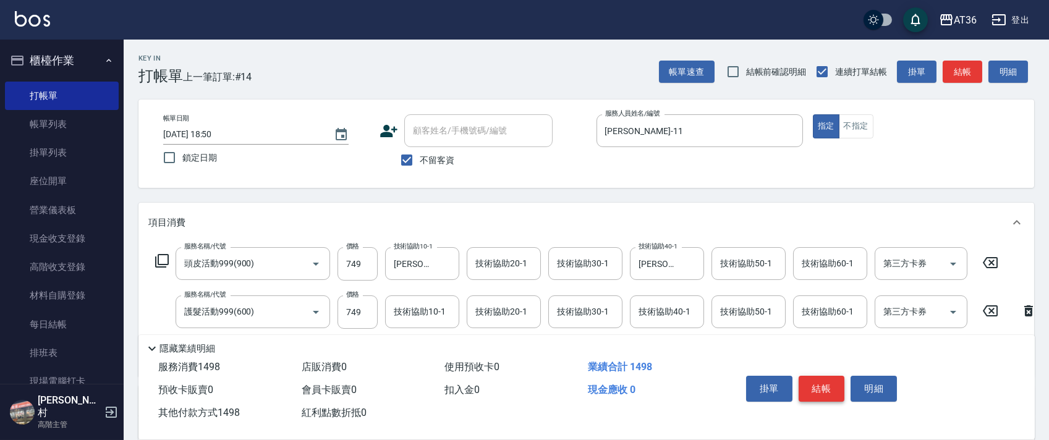
type input "1498"
drag, startPoint x: 806, startPoint y: 388, endPoint x: 827, endPoint y: 366, distance: 30.6
click at [805, 389] on button "結帳" at bounding box center [821, 389] width 46 height 26
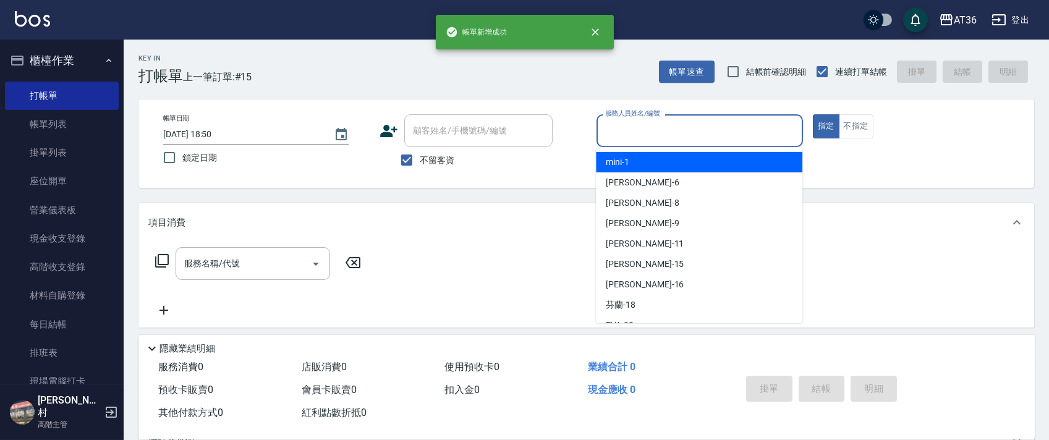
click at [619, 129] on input "服務人員姓名/編號" at bounding box center [699, 131] width 195 height 22
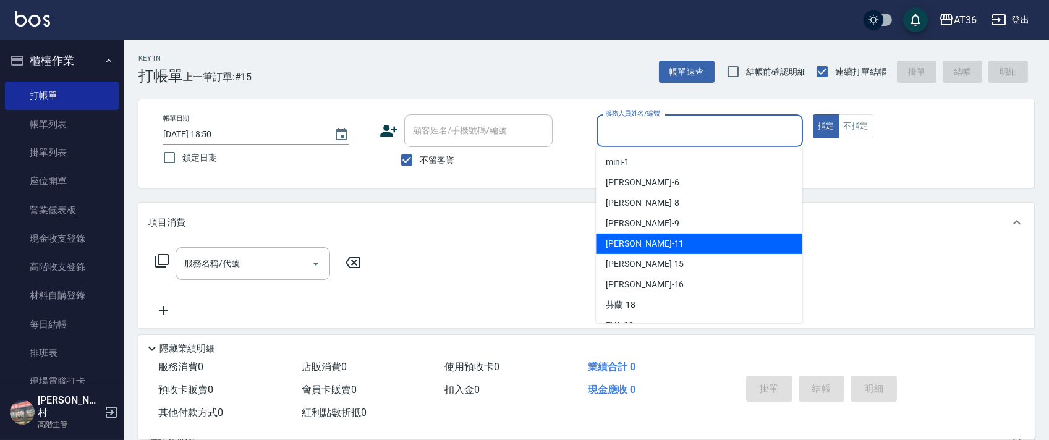
click at [641, 242] on div "[PERSON_NAME] -11" at bounding box center [699, 244] width 206 height 20
type input "[PERSON_NAME]-11"
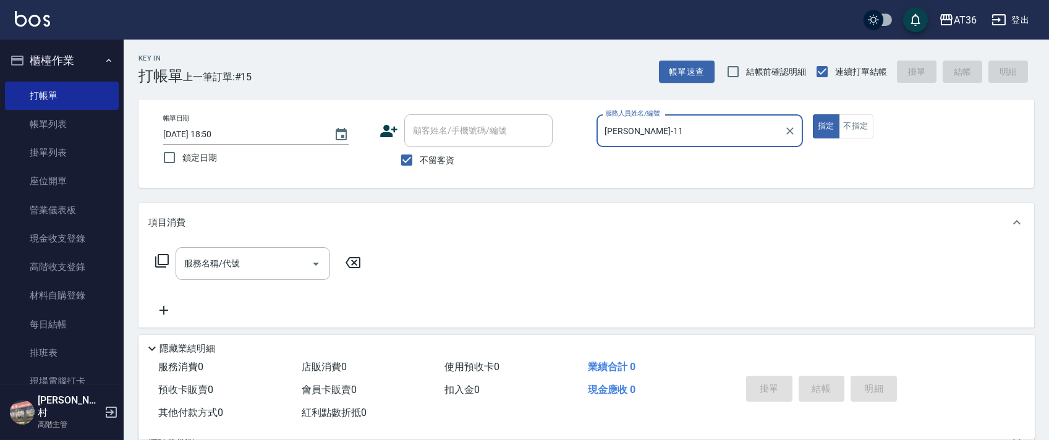
click at [161, 255] on icon at bounding box center [162, 261] width 14 height 14
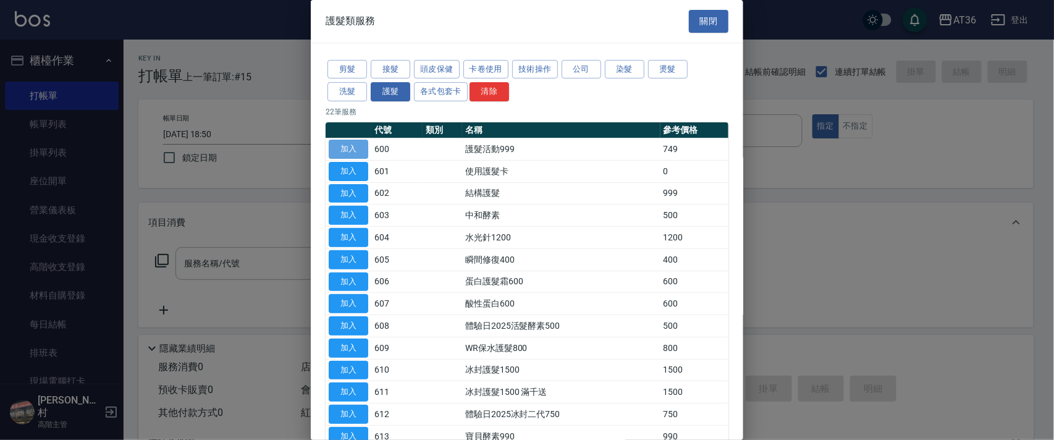
click at [357, 146] on button "加入" at bounding box center [349, 149] width 40 height 19
type input "護髮活動999(600)"
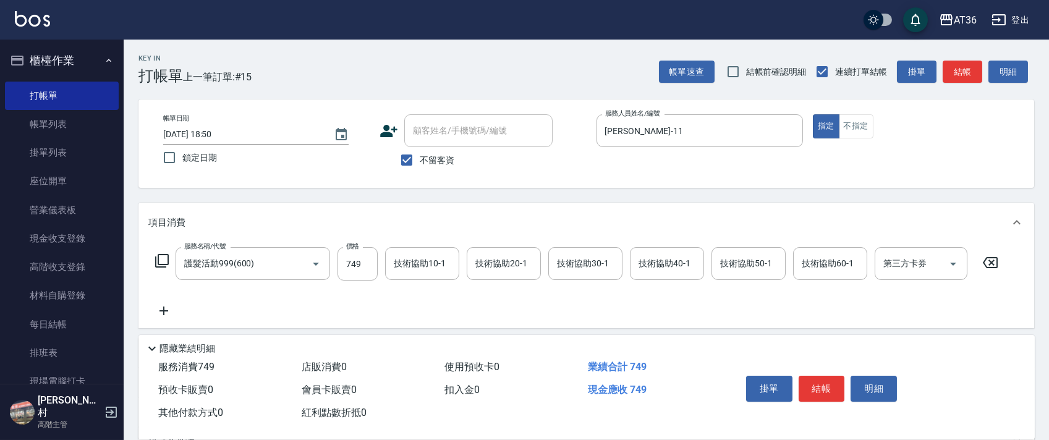
click at [164, 258] on icon at bounding box center [161, 260] width 15 height 15
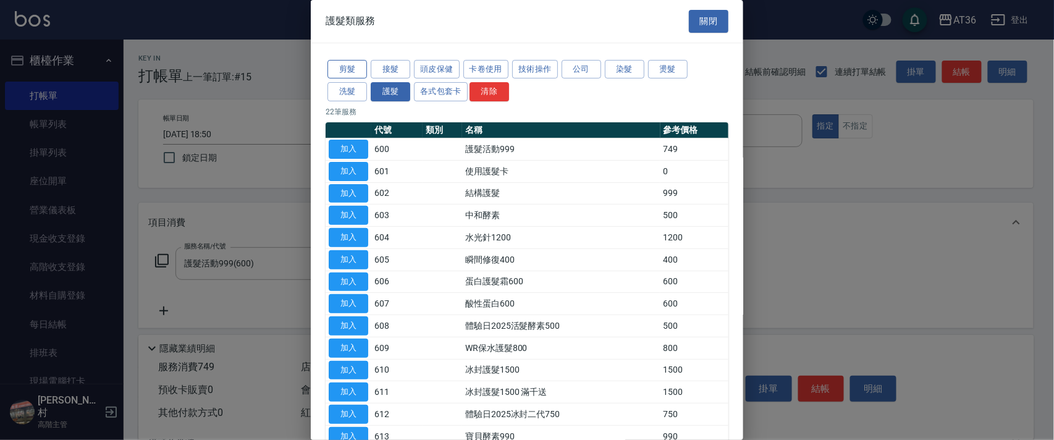
click at [349, 68] on button "剪髮" at bounding box center [348, 69] width 40 height 19
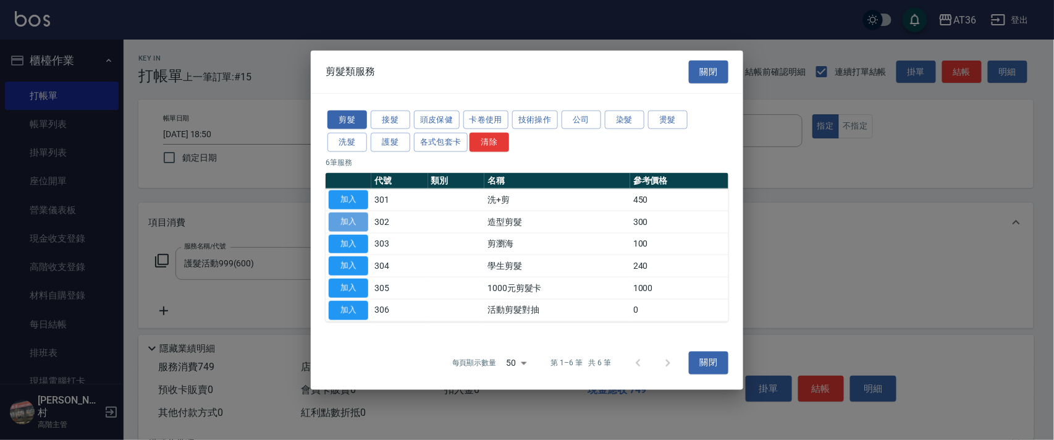
click at [358, 222] on button "加入" at bounding box center [349, 221] width 40 height 19
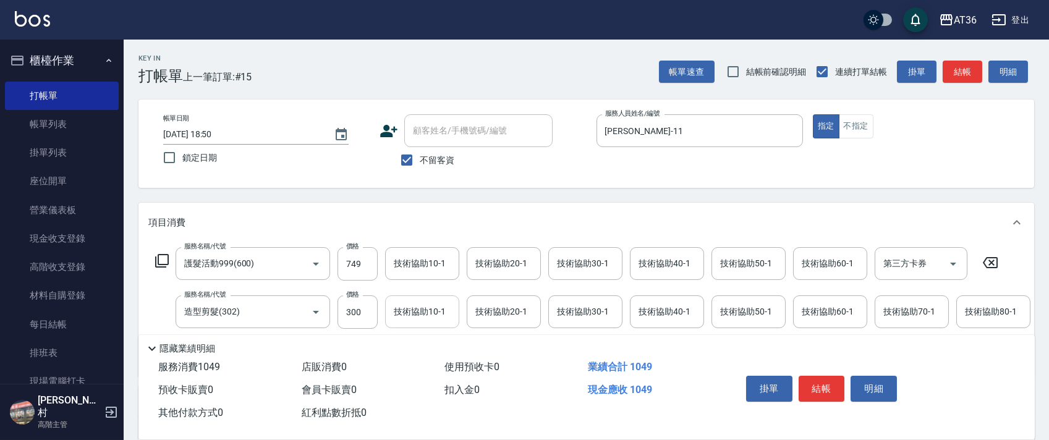
click at [350, 317] on input "300" at bounding box center [357, 311] width 40 height 33
type input "263"
click at [406, 263] on div "技術協助10-1 技術協助10-1" at bounding box center [422, 263] width 74 height 33
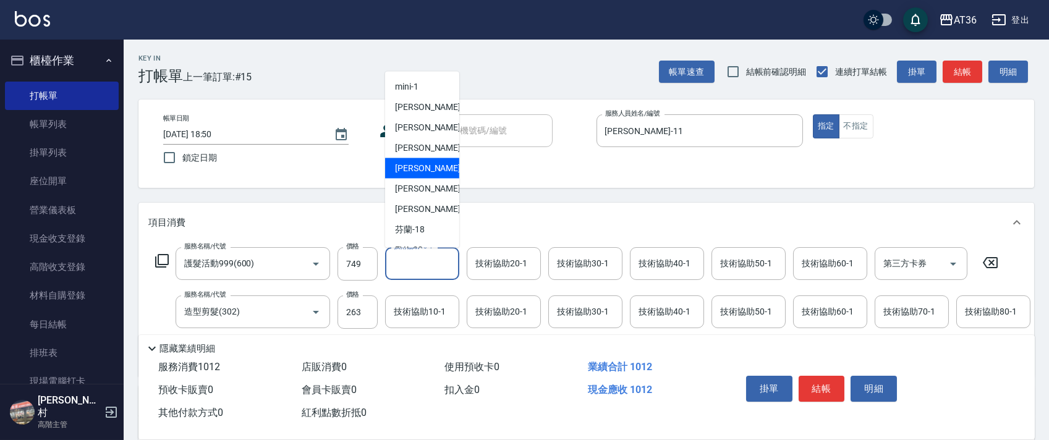
scroll to position [82, 0]
click at [426, 163] on div "[PERSON_NAME] -28" at bounding box center [422, 168] width 74 height 20
type input "[PERSON_NAME]-28"
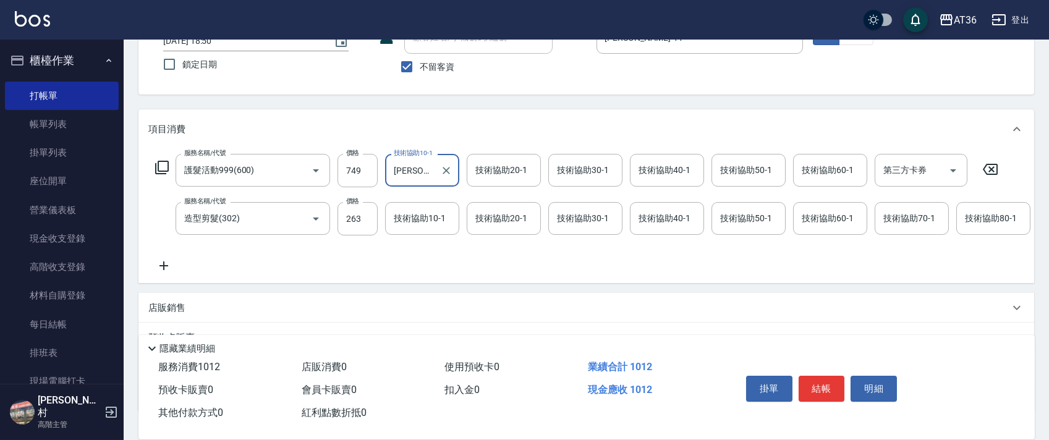
scroll to position [194, 0]
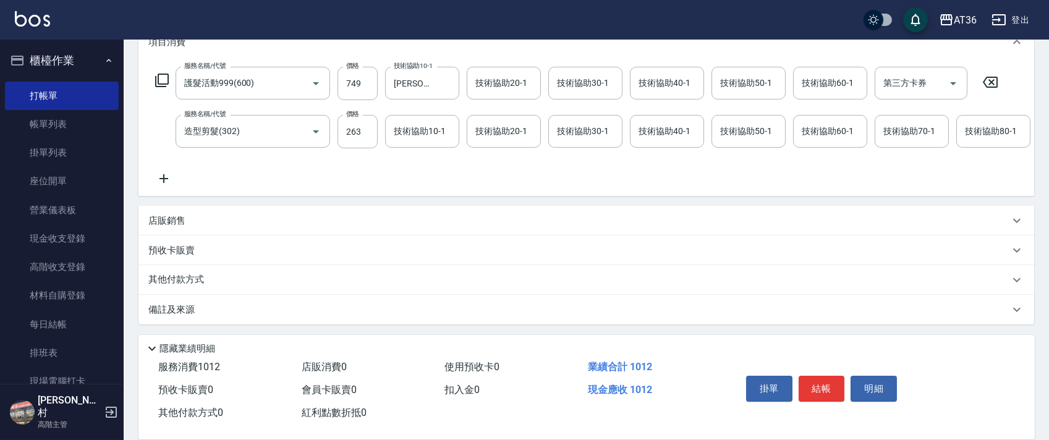
click at [190, 280] on p "其他付款方式" at bounding box center [179, 280] width 62 height 14
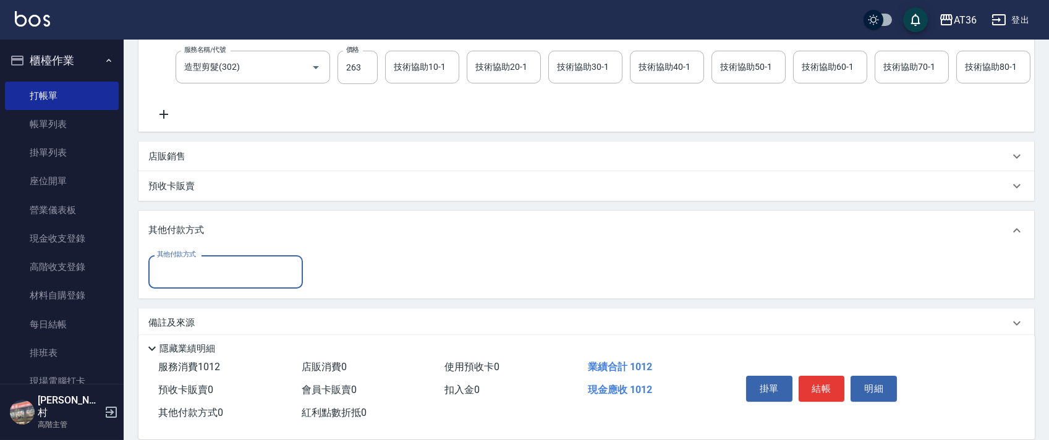
scroll to position [271, 0]
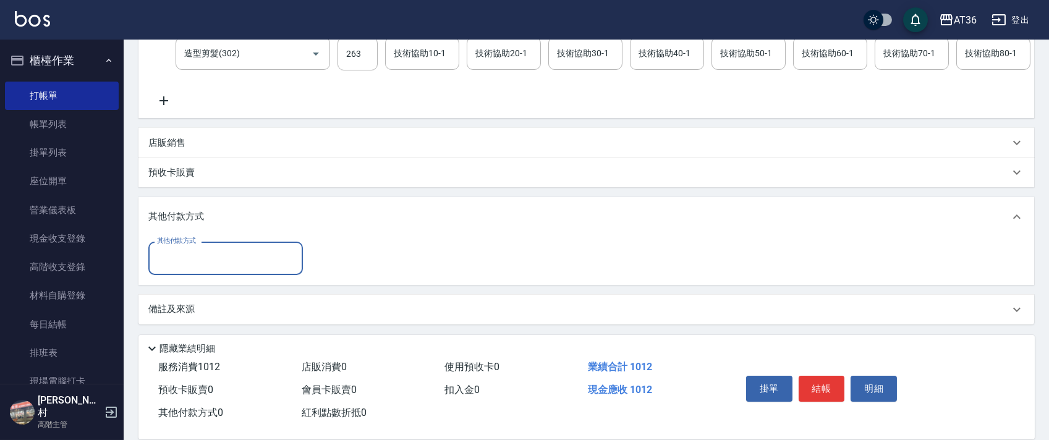
drag, startPoint x: 213, startPoint y: 253, endPoint x: 303, endPoint y: 286, distance: 96.2
click at [222, 260] on input "其他付款方式" at bounding box center [225, 258] width 143 height 22
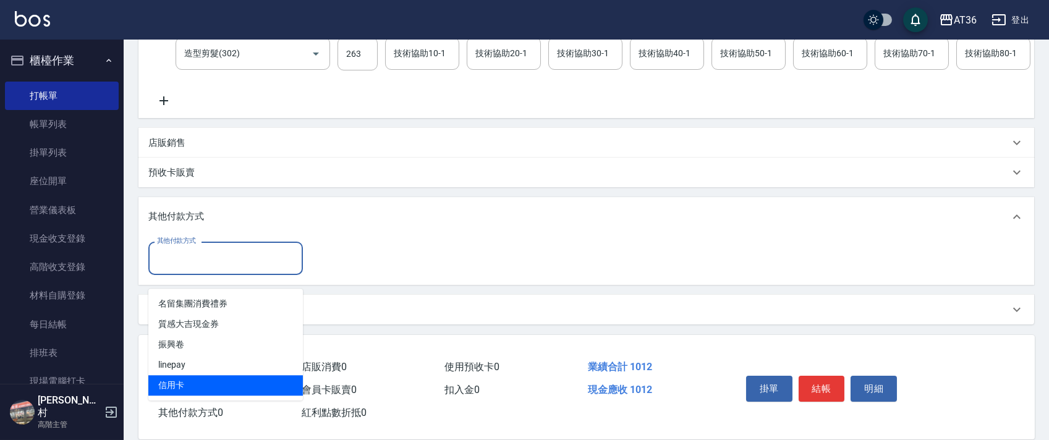
click at [201, 375] on span "信用卡" at bounding box center [225, 385] width 154 height 20
type input "信用卡"
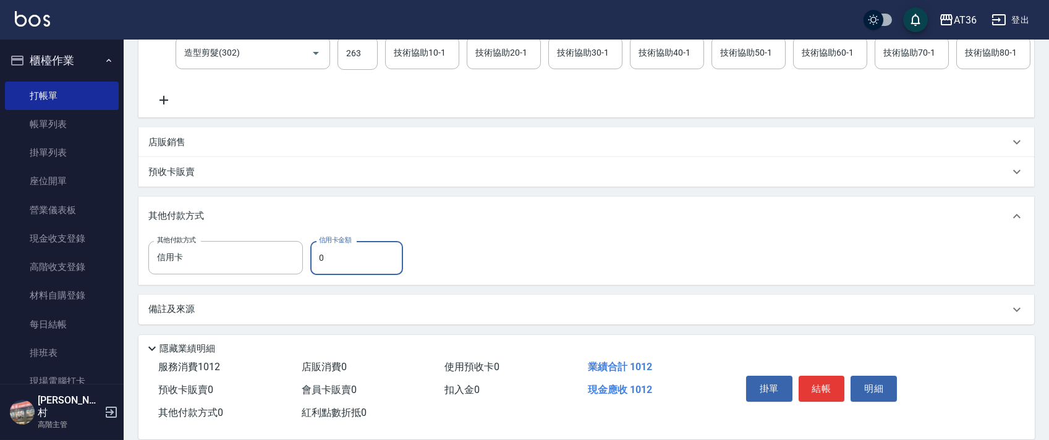
click at [311, 262] on input "0" at bounding box center [356, 257] width 93 height 33
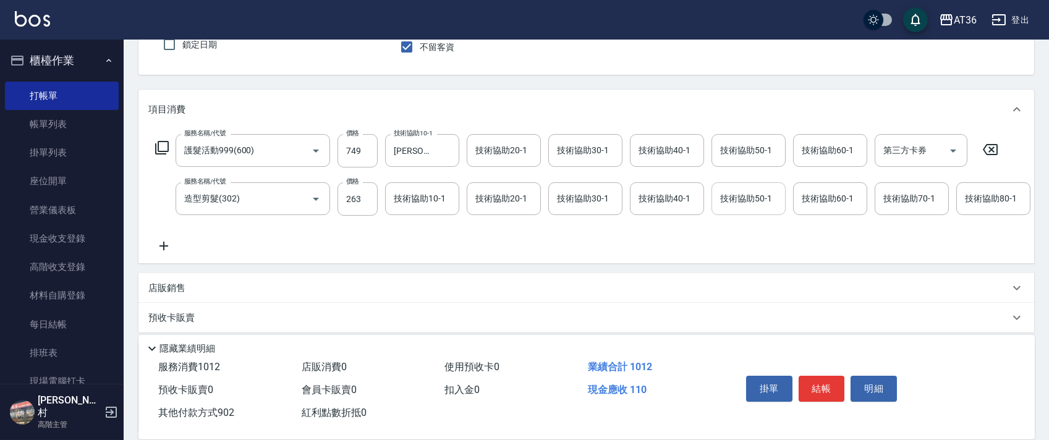
scroll to position [0, 0]
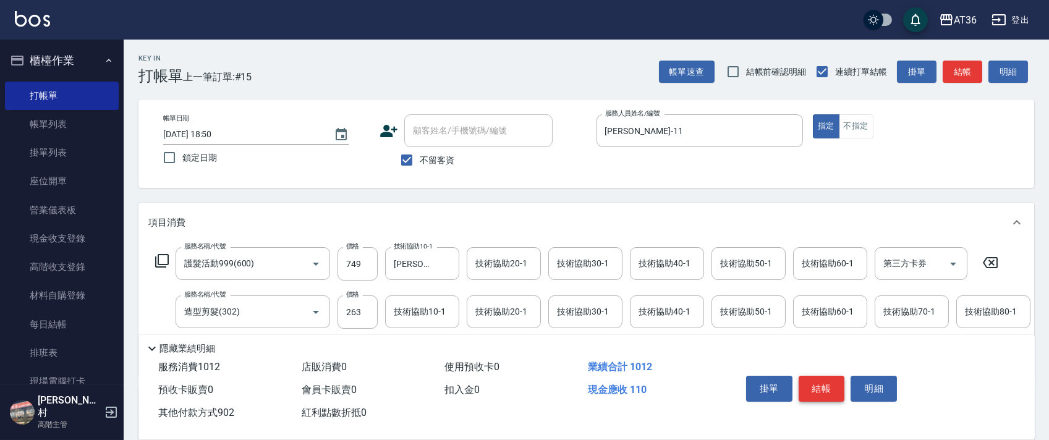
type input "902"
click at [823, 379] on button "結帳" at bounding box center [821, 389] width 46 height 26
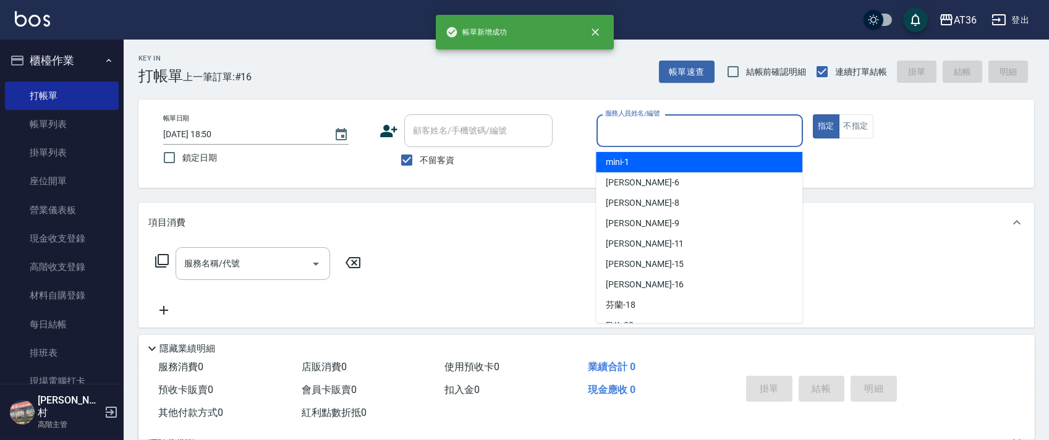
drag, startPoint x: 612, startPoint y: 132, endPoint x: 685, endPoint y: 176, distance: 86.0
click at [611, 140] on input "服務人員姓名/編號" at bounding box center [699, 131] width 195 height 22
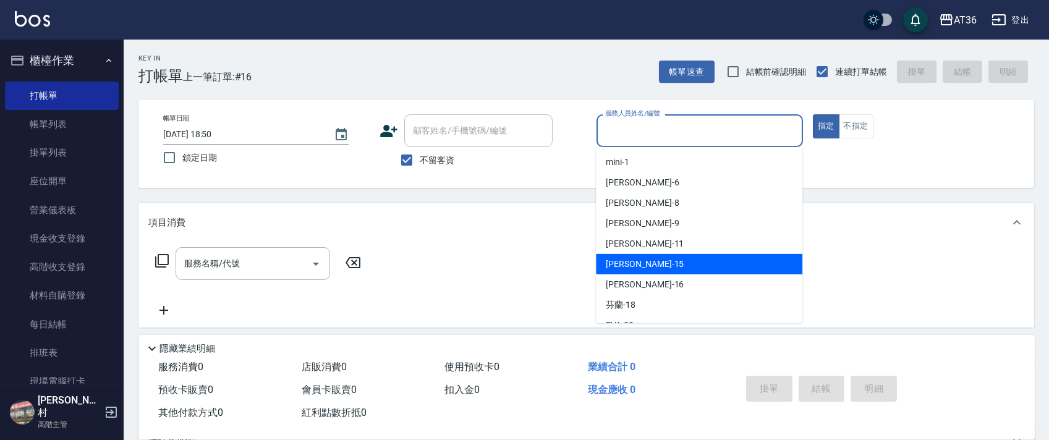
drag, startPoint x: 646, startPoint y: 260, endPoint x: 299, endPoint y: 198, distance: 352.1
click at [647, 260] on div "[PERSON_NAME] -15" at bounding box center [699, 264] width 206 height 20
type input "阡慧-15"
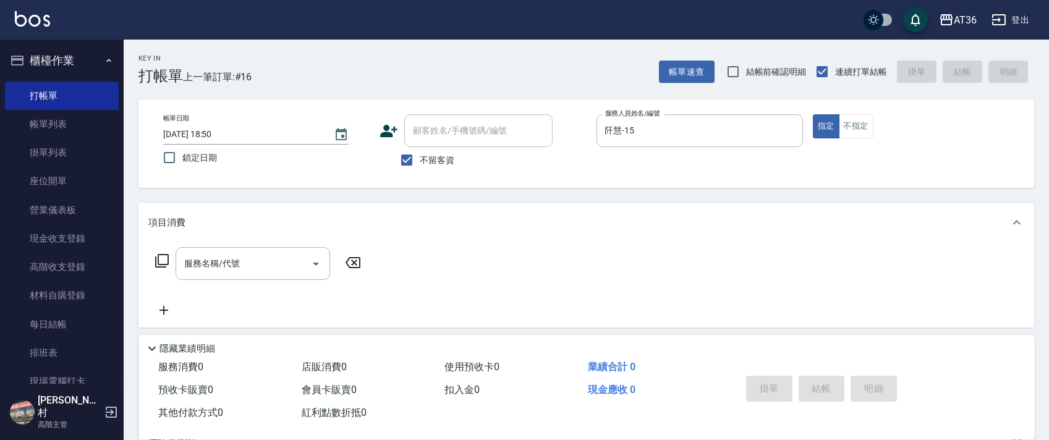
click at [163, 261] on icon at bounding box center [161, 260] width 15 height 15
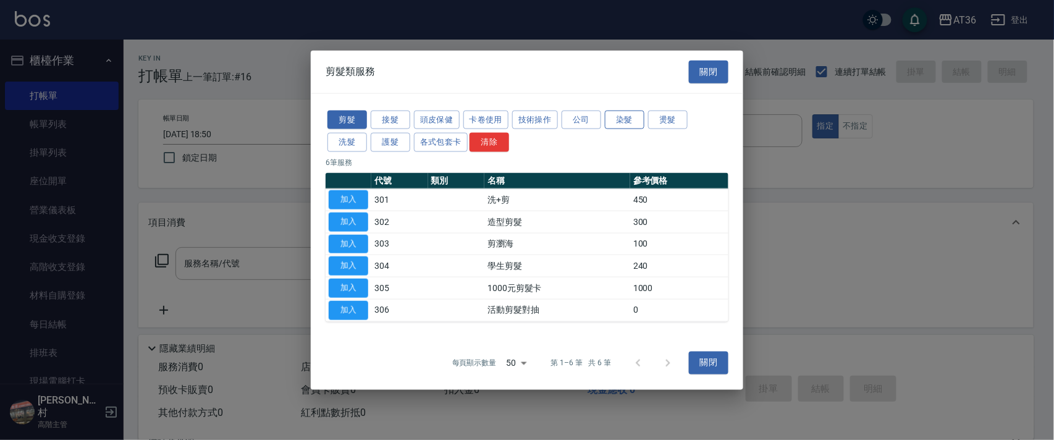
click at [636, 124] on button "染髮" at bounding box center [625, 119] width 40 height 19
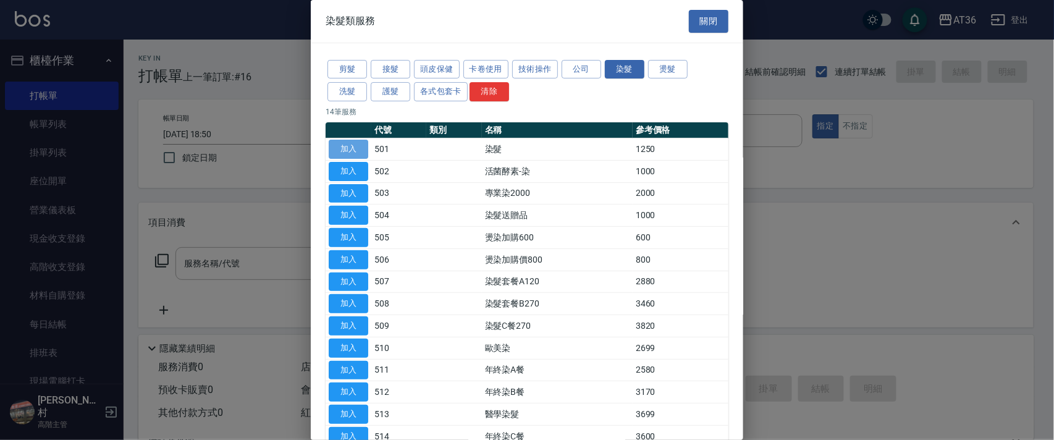
click at [347, 150] on button "加入" at bounding box center [349, 149] width 40 height 19
type input "染髮(501)"
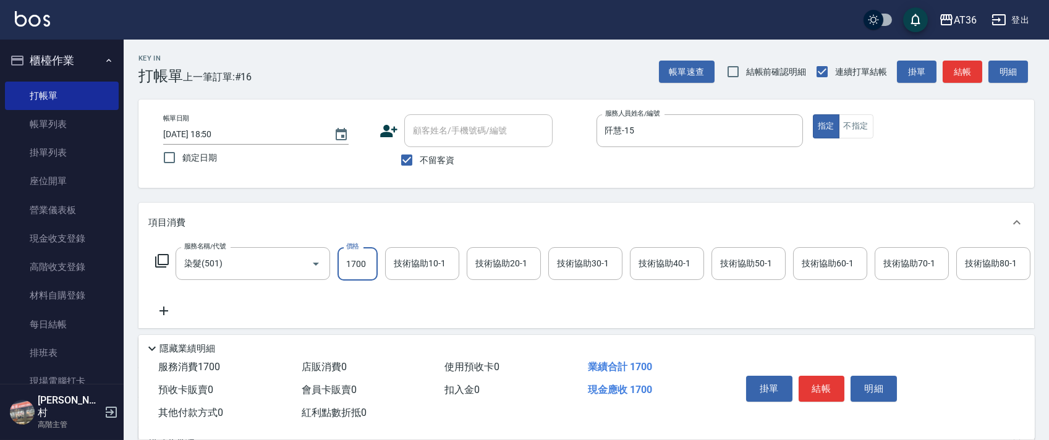
type input "1700"
click at [653, 258] on div "技術協助40-1 技術協助40-1" at bounding box center [667, 263] width 74 height 33
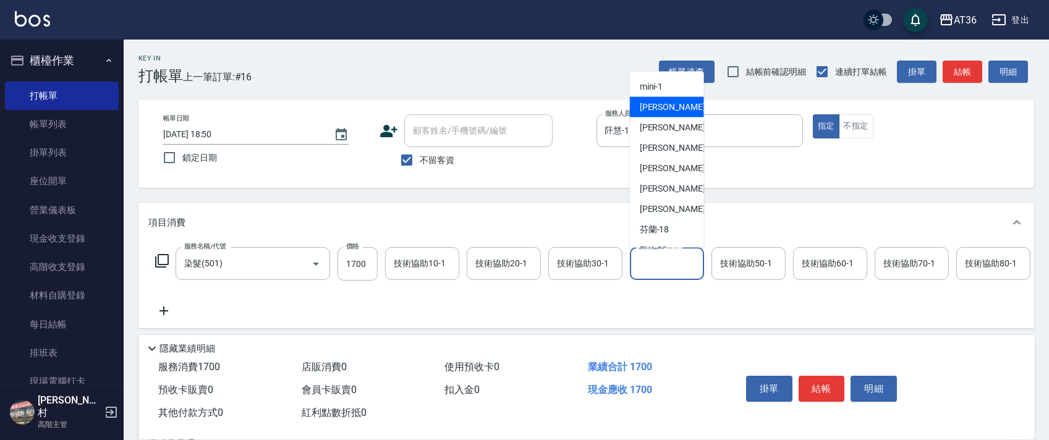
scroll to position [82, 0]
click at [677, 105] on div "[PERSON_NAME] -15" at bounding box center [667, 106] width 74 height 20
type input "阡慧-15"
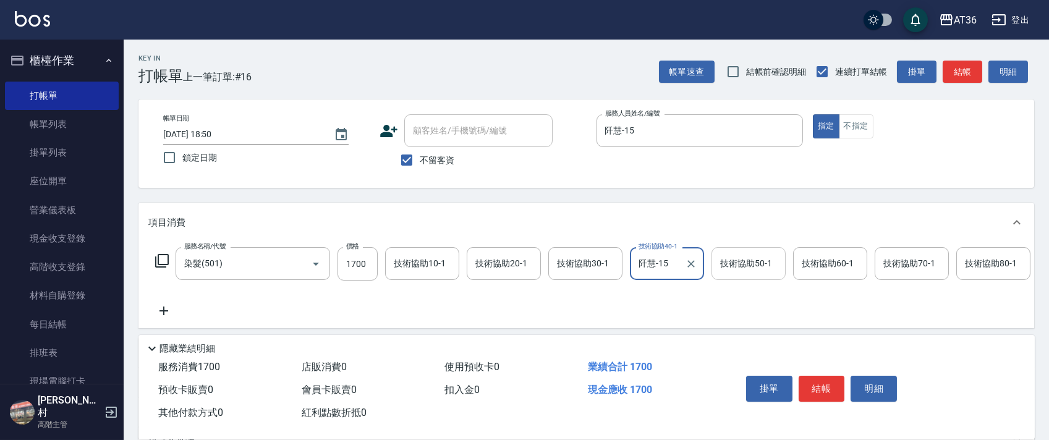
drag, startPoint x: 737, startPoint y: 271, endPoint x: 740, endPoint y: 256, distance: 15.0
click at [737, 270] on input "技術協助50-1" at bounding box center [748, 264] width 63 height 22
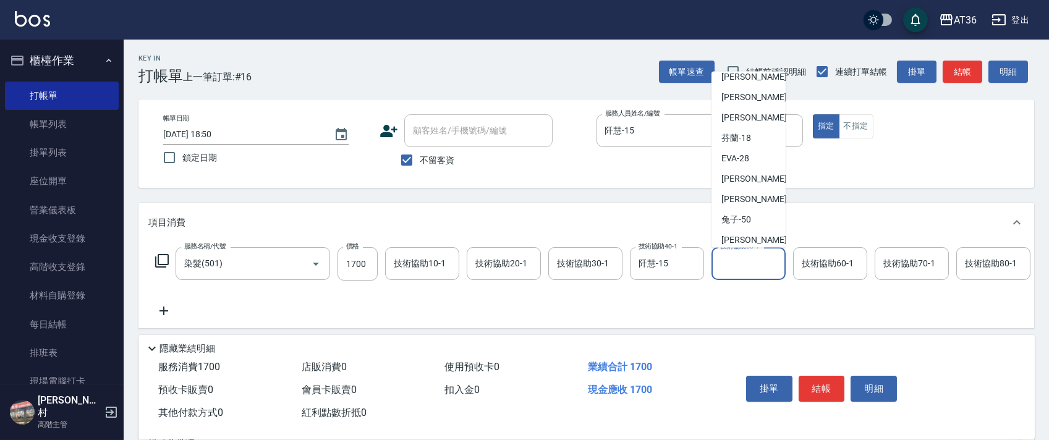
scroll to position [164, 0]
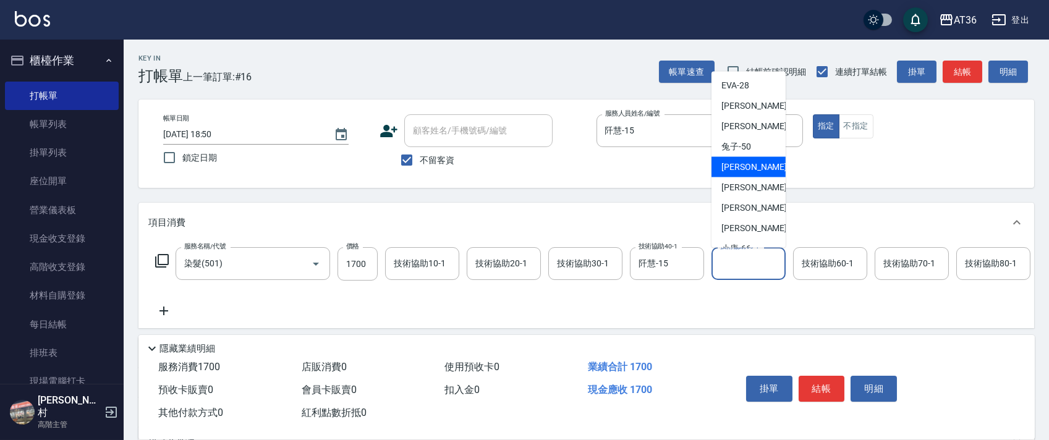
click at [738, 171] on span "[PERSON_NAME] -55" at bounding box center [760, 167] width 78 height 13
type input "[PERSON_NAME]-55"
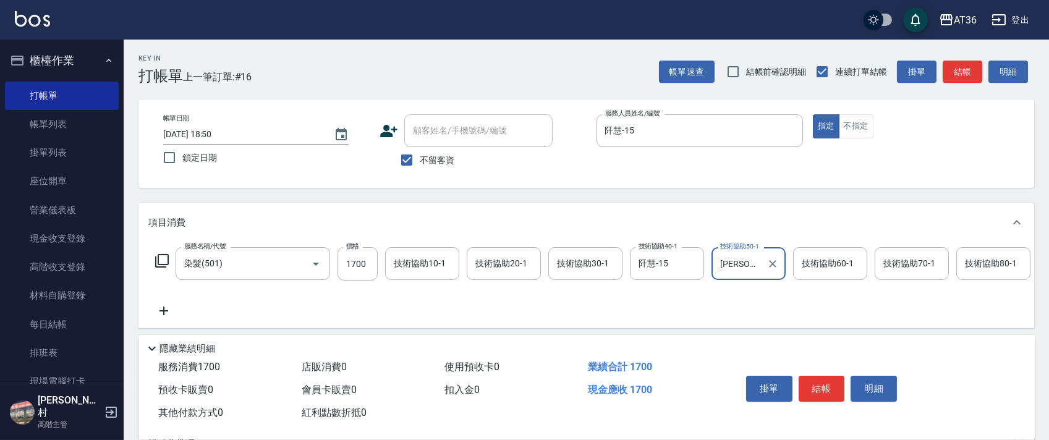
click at [821, 379] on button "結帳" at bounding box center [821, 389] width 46 height 26
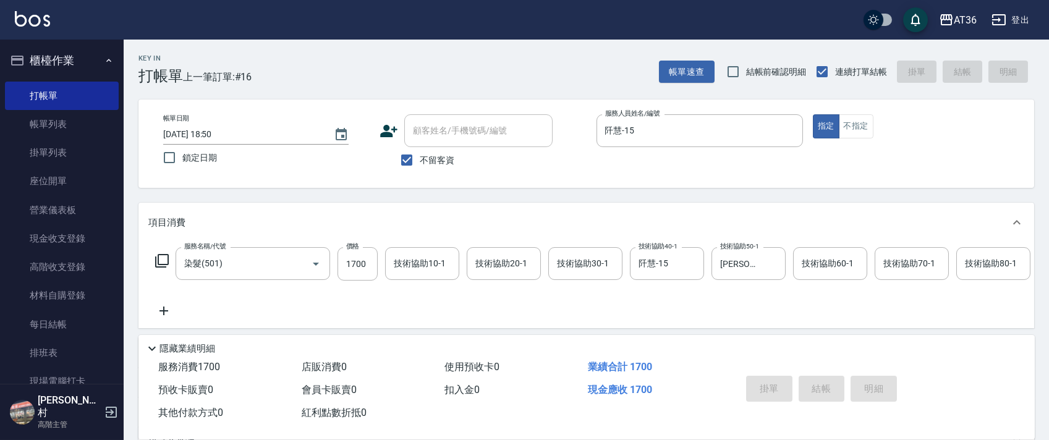
type input "[DATE] 18:51"
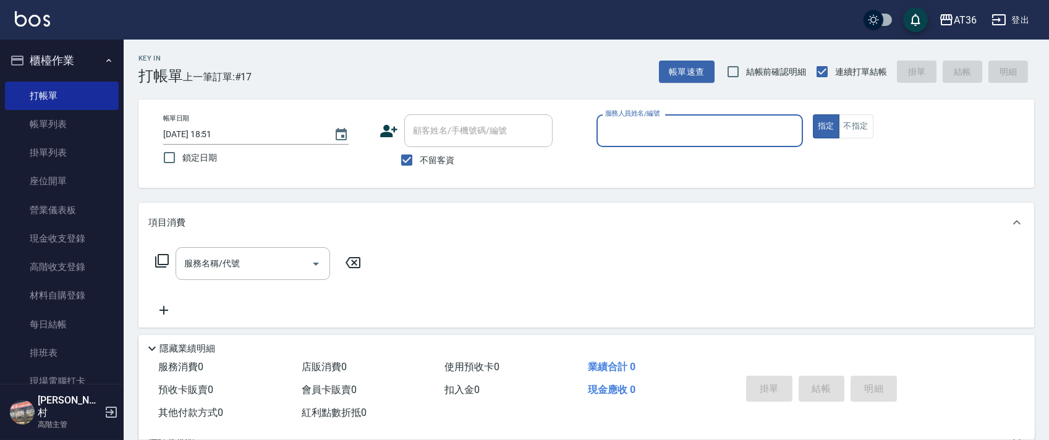
click at [602, 129] on input "服務人員姓名/編號" at bounding box center [699, 131] width 195 height 22
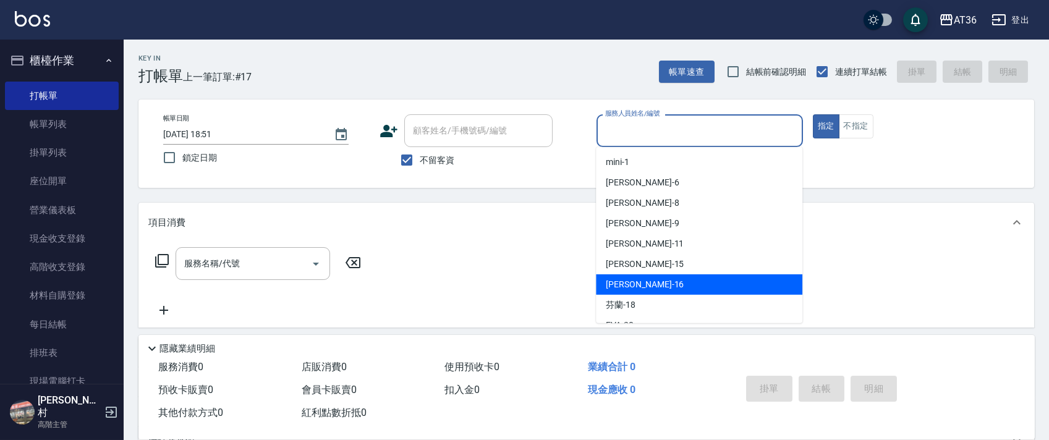
click at [624, 285] on span "[PERSON_NAME] -16" at bounding box center [645, 284] width 78 height 13
type input "[PERSON_NAME]-16"
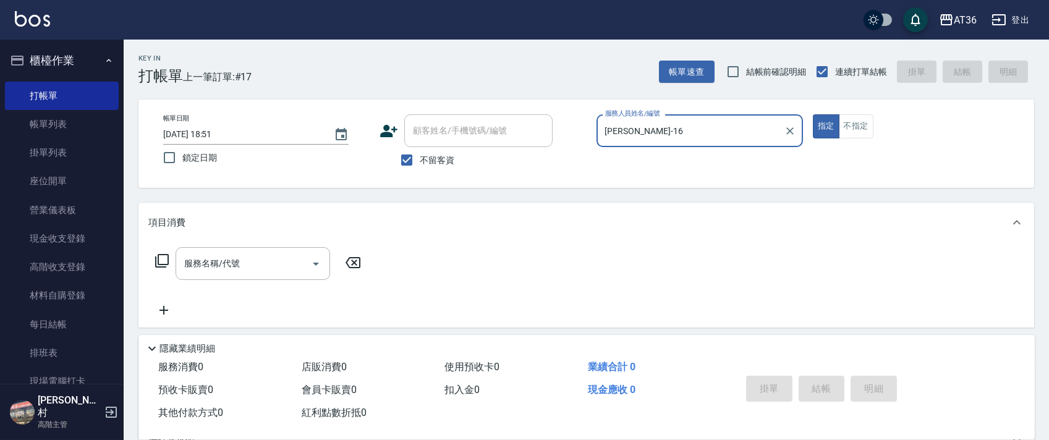
click at [162, 260] on icon at bounding box center [161, 260] width 15 height 15
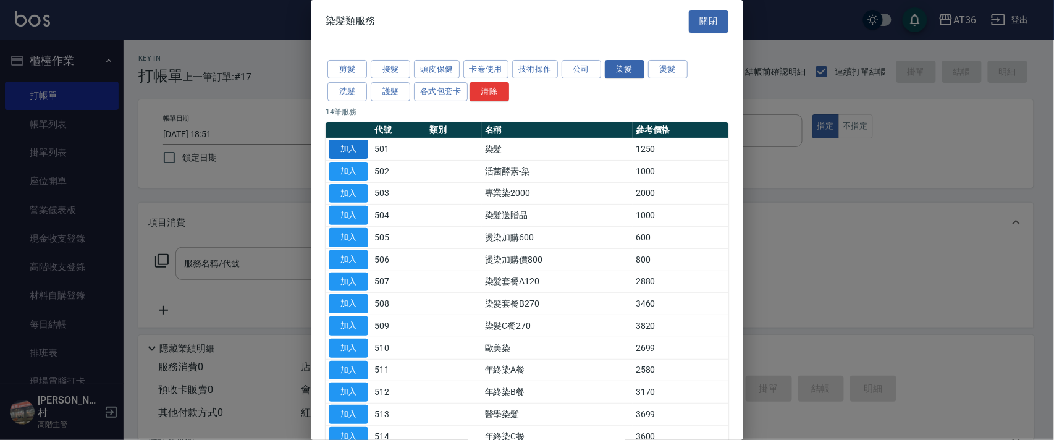
click at [347, 148] on button "加入" at bounding box center [349, 149] width 40 height 19
type input "染髮(501)"
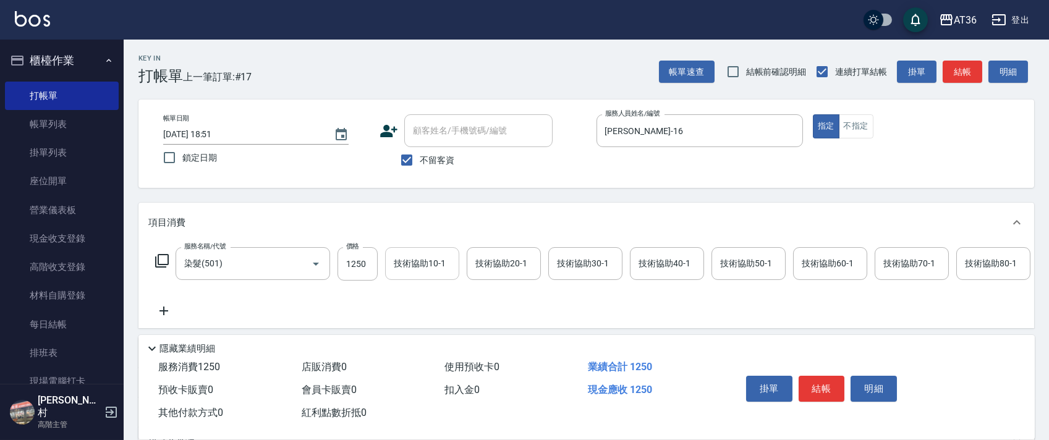
click at [351, 266] on input "1250" at bounding box center [357, 263] width 40 height 33
type input "1200"
click at [638, 260] on div "技術協助40-1 技術協助40-1" at bounding box center [667, 263] width 74 height 33
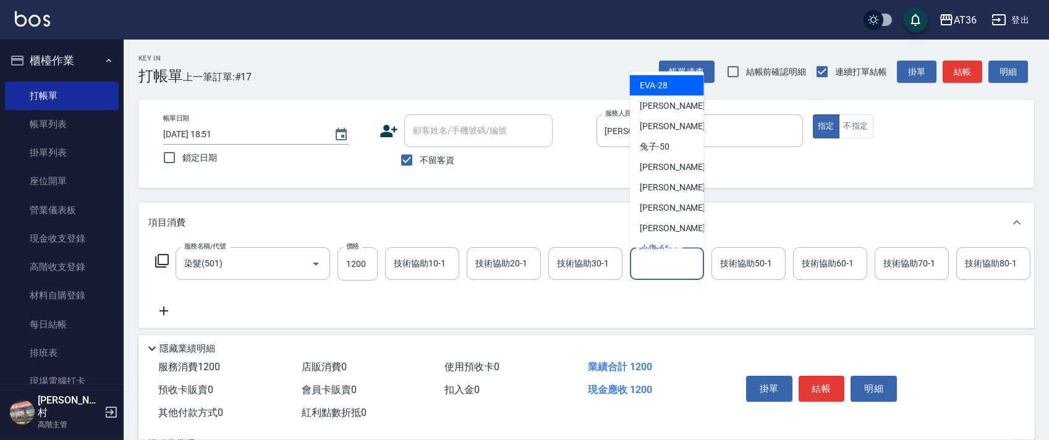
click at [669, 87] on div "[PERSON_NAME] -28" at bounding box center [667, 85] width 74 height 20
type input "[PERSON_NAME]-28"
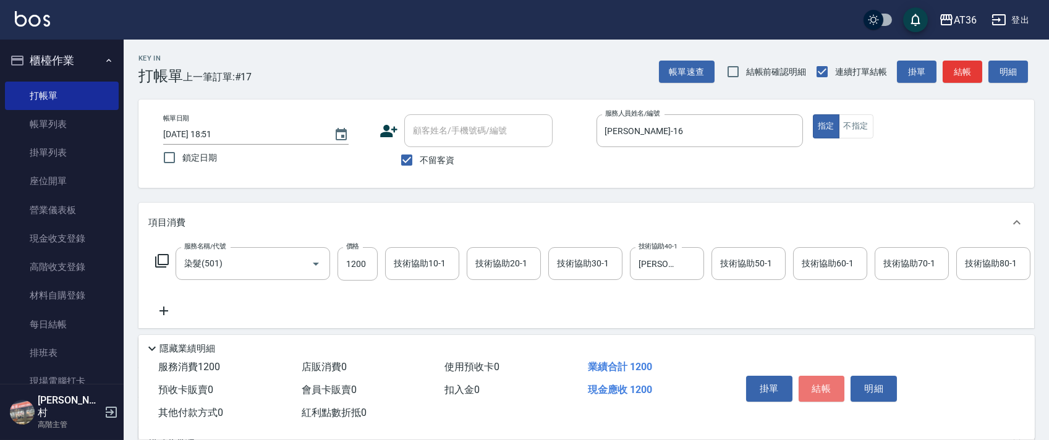
click at [819, 392] on button "結帳" at bounding box center [821, 389] width 46 height 26
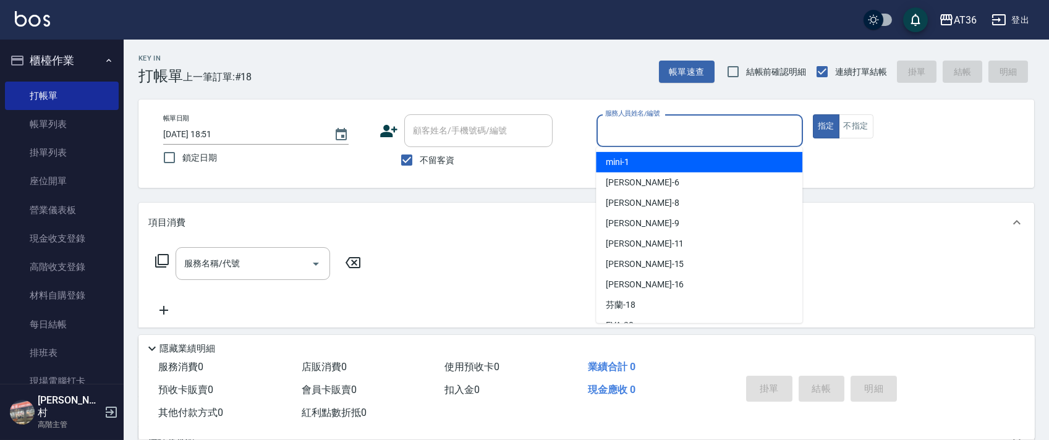
drag, startPoint x: 603, startPoint y: 129, endPoint x: 650, endPoint y: 164, distance: 58.7
click at [603, 130] on input "服務人員姓名/編號" at bounding box center [699, 131] width 195 height 22
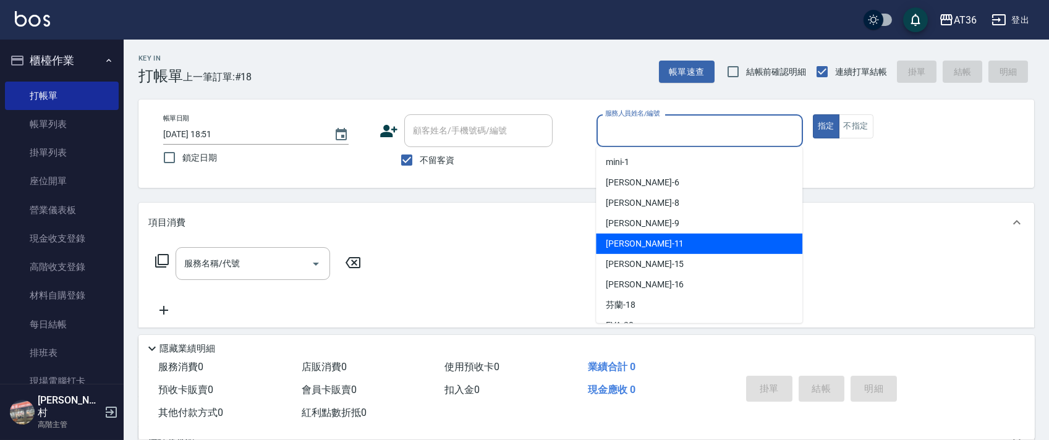
drag, startPoint x: 633, startPoint y: 238, endPoint x: 873, endPoint y: 110, distance: 271.8
click at [634, 238] on span "[PERSON_NAME] -11" at bounding box center [645, 243] width 78 height 13
type input "[PERSON_NAME]-11"
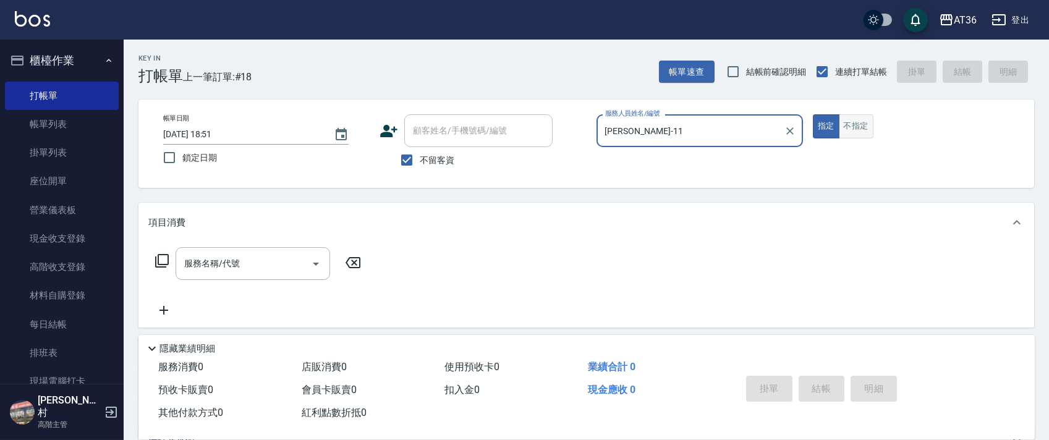
click at [855, 124] on button "不指定" at bounding box center [856, 126] width 35 height 24
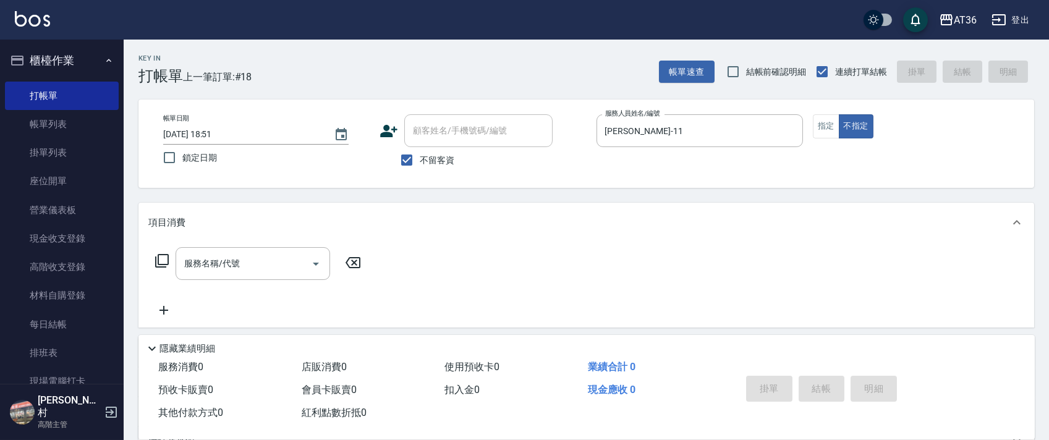
click at [163, 257] on icon at bounding box center [161, 260] width 15 height 15
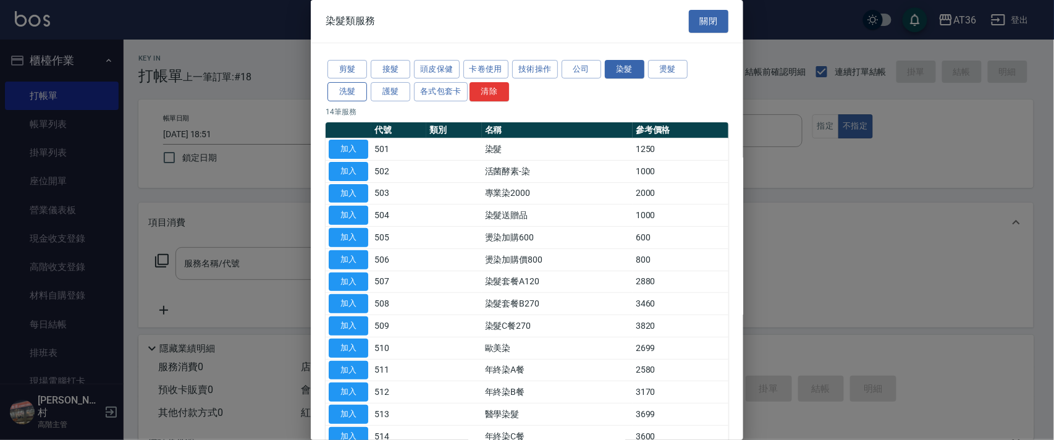
click at [354, 91] on button "洗髮" at bounding box center [348, 91] width 40 height 19
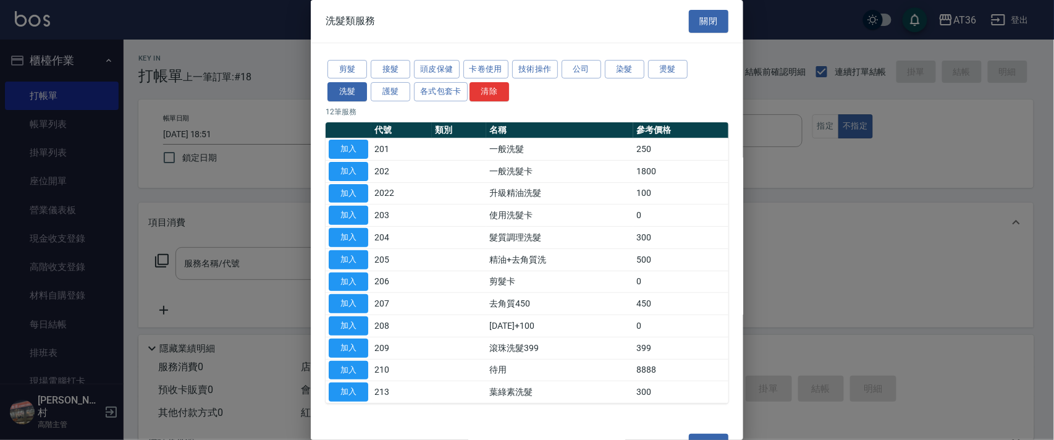
click at [352, 337] on td "加入" at bounding box center [349, 348] width 46 height 22
click at [358, 340] on td "加入" at bounding box center [349, 348] width 46 height 22
click at [358, 344] on button "加入" at bounding box center [349, 348] width 40 height 19
type input "滾珠洗髮399(209)"
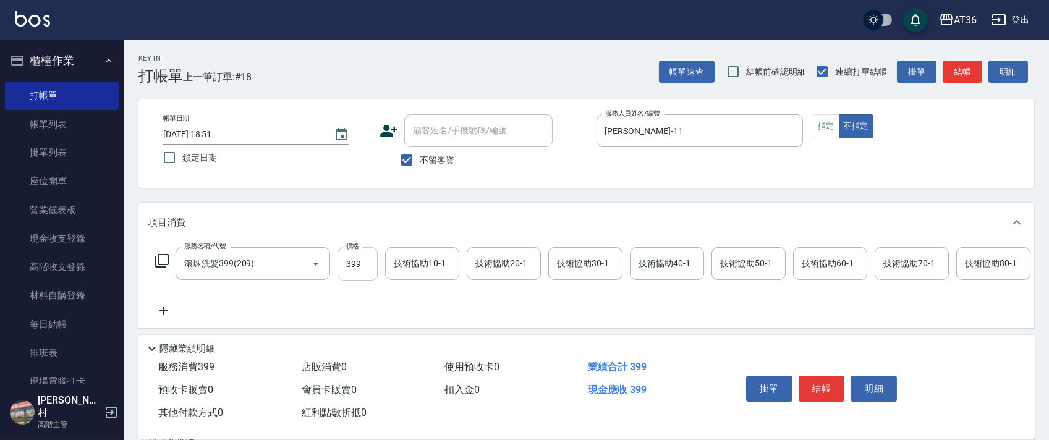
click at [356, 265] on input "399" at bounding box center [357, 263] width 40 height 33
type input "499"
click at [645, 258] on div "技術協助40-1 技術協助40-1" at bounding box center [667, 263] width 74 height 33
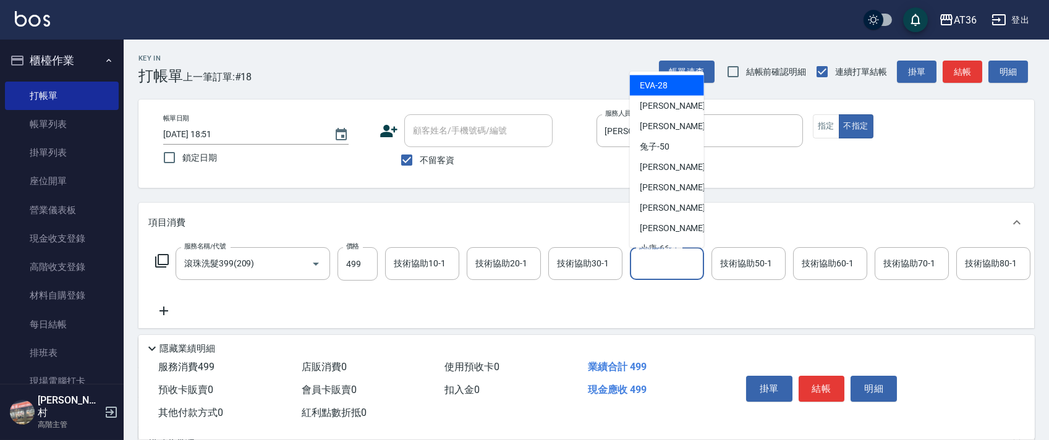
click at [674, 88] on div "[PERSON_NAME] -28" at bounding box center [667, 85] width 74 height 20
type input "[PERSON_NAME]-28"
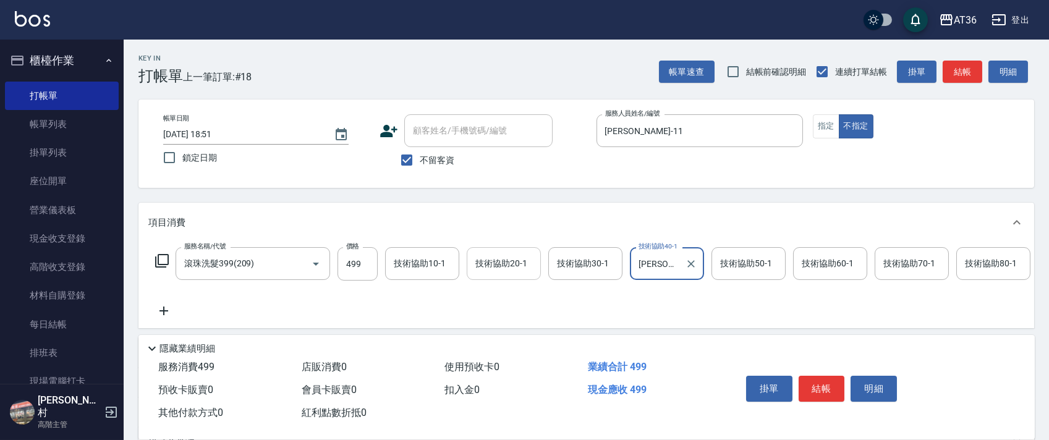
click at [490, 267] on div "技術協助20-1 技術協助20-1" at bounding box center [504, 263] width 74 height 33
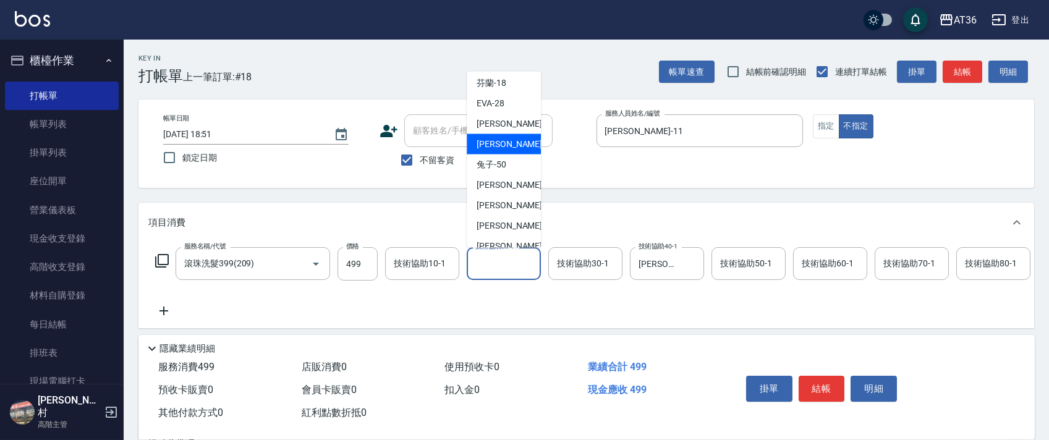
scroll to position [119, 0]
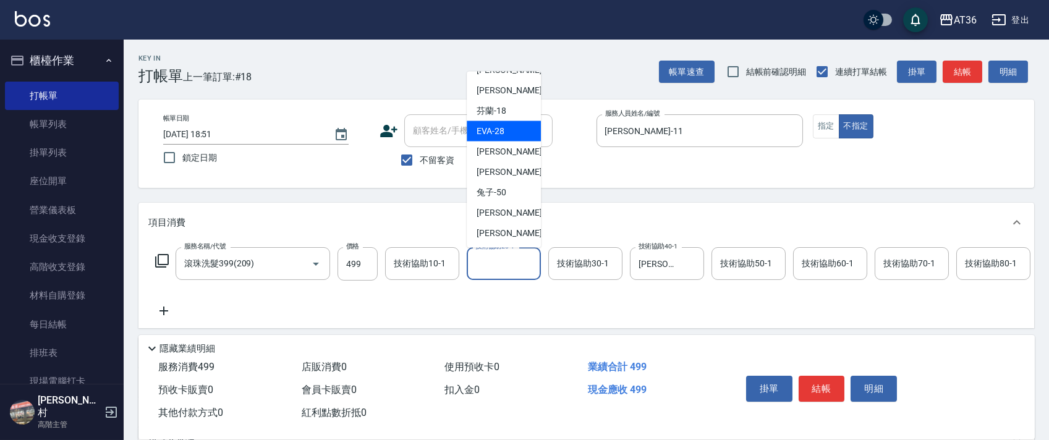
click at [505, 133] on div "[PERSON_NAME] -28" at bounding box center [504, 131] width 74 height 20
type input "[PERSON_NAME]-28"
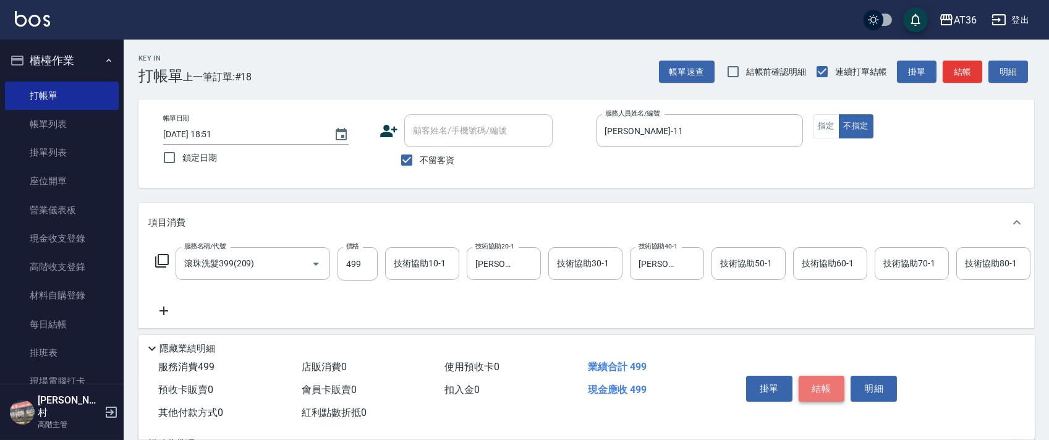
click at [828, 385] on button "結帳" at bounding box center [821, 389] width 46 height 26
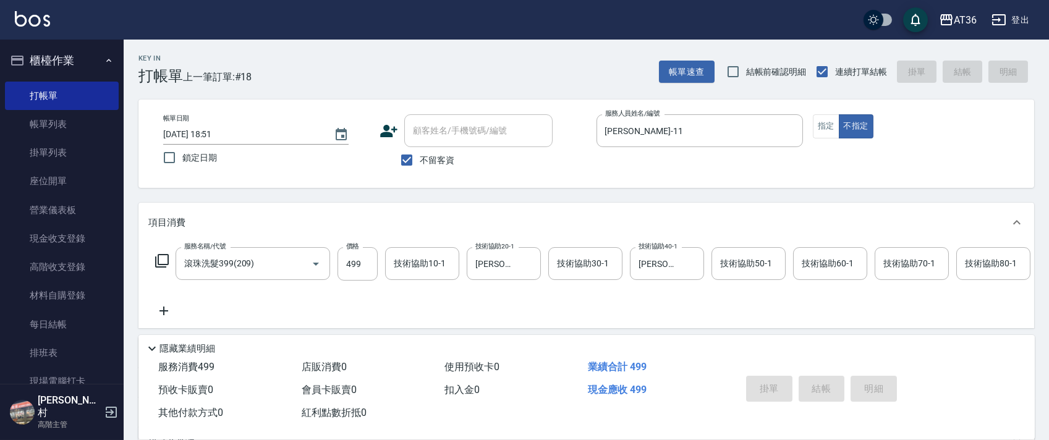
type input "[DATE] 18:55"
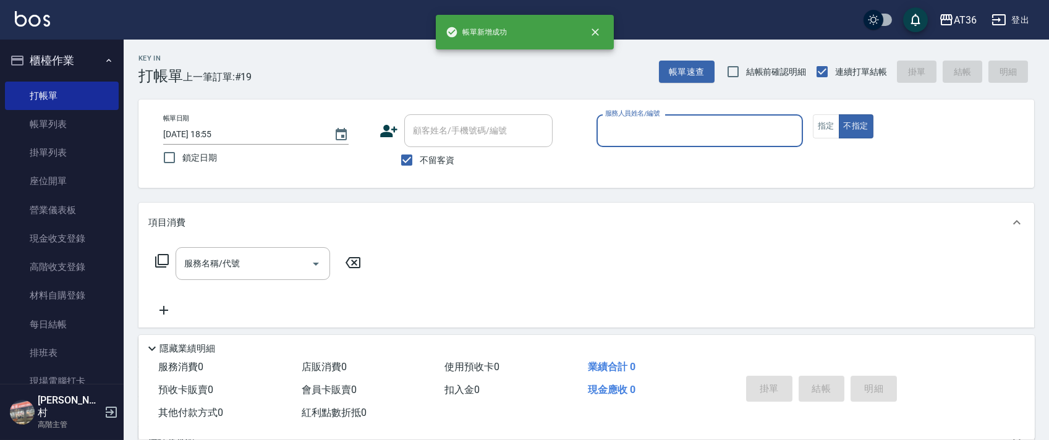
click at [609, 129] on input "服務人員姓名/編號" at bounding box center [699, 131] width 195 height 22
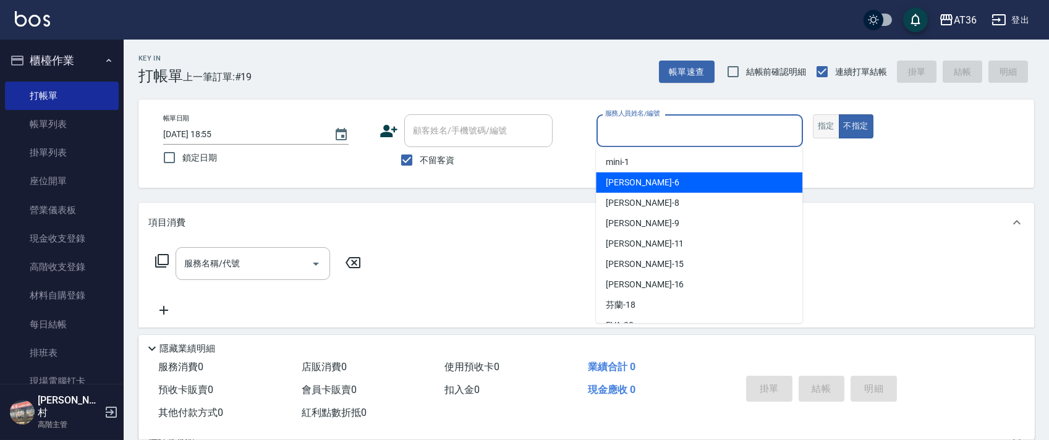
drag, startPoint x: 618, startPoint y: 182, endPoint x: 823, endPoint y: 114, distance: 215.9
click at [627, 179] on span "[PERSON_NAME] -6" at bounding box center [642, 182] width 73 height 13
type input "[PERSON_NAME]-6"
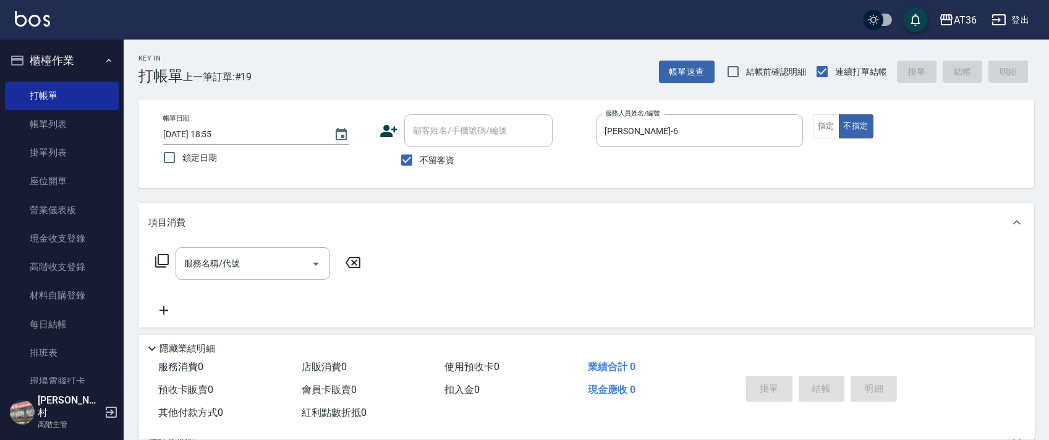
click at [159, 258] on icon at bounding box center [161, 260] width 15 height 15
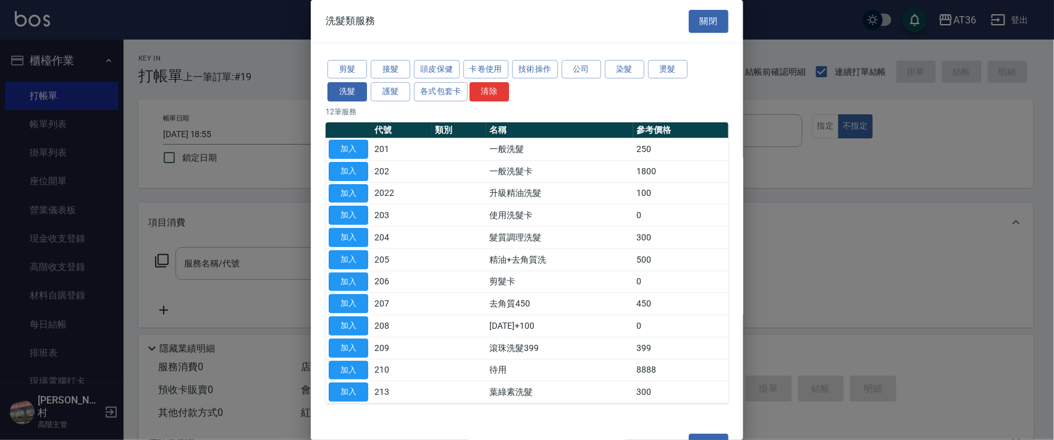
drag, startPoint x: 339, startPoint y: 67, endPoint x: 453, endPoint y: 109, distance: 121.2
click at [340, 67] on button "剪髮" at bounding box center [348, 69] width 40 height 19
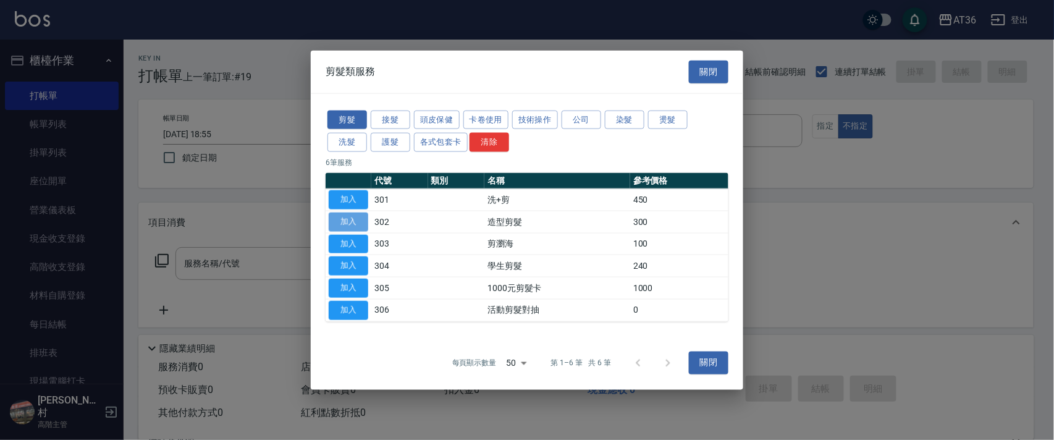
click at [352, 223] on button "加入" at bounding box center [349, 221] width 40 height 19
type input "造型剪髮(302)"
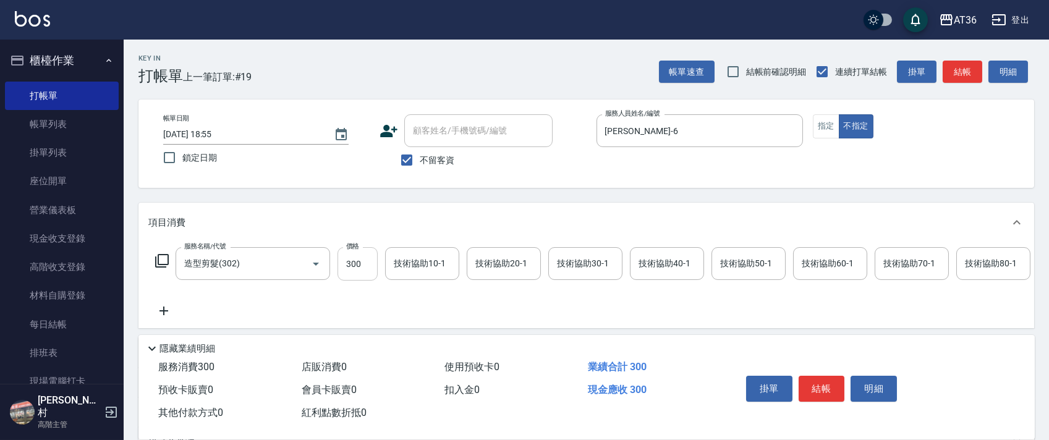
click at [341, 258] on input "300" at bounding box center [357, 263] width 40 height 33
type input "299"
drag, startPoint x: 812, startPoint y: 384, endPoint x: 814, endPoint y: 371, distance: 12.6
click at [812, 383] on button "結帳" at bounding box center [821, 389] width 46 height 26
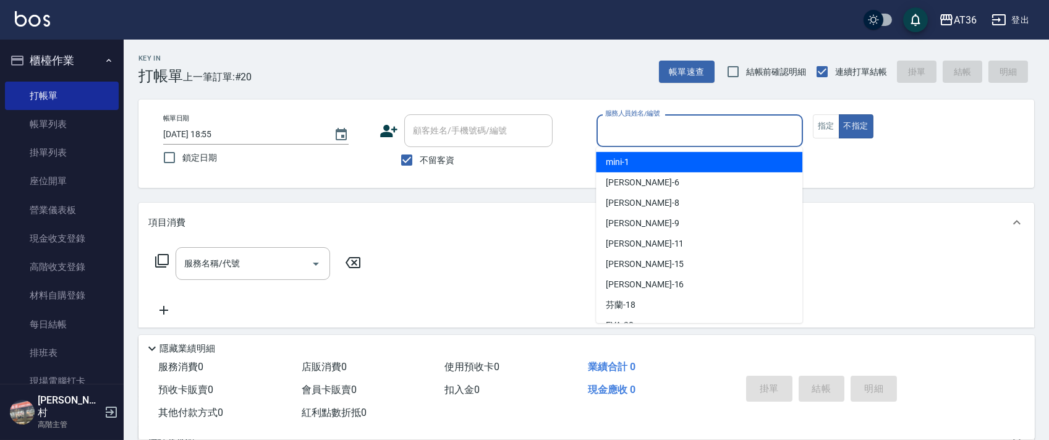
drag, startPoint x: 606, startPoint y: 133, endPoint x: 648, endPoint y: 146, distance: 44.0
click at [606, 137] on input "服務人員姓名/編號" at bounding box center [699, 131] width 195 height 22
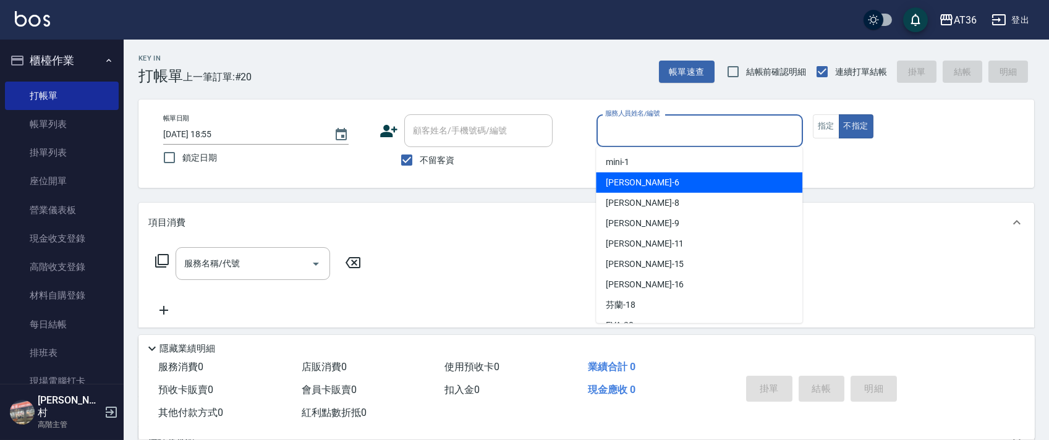
drag, startPoint x: 613, startPoint y: 187, endPoint x: 951, endPoint y: 208, distance: 338.7
click at [615, 187] on span "[PERSON_NAME] -6" at bounding box center [642, 182] width 73 height 13
type input "[PERSON_NAME]-6"
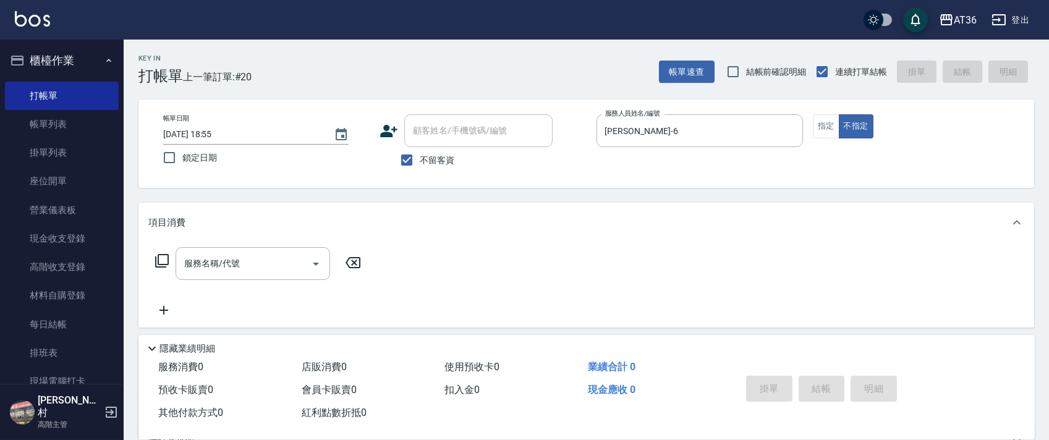
click at [159, 255] on icon at bounding box center [162, 261] width 14 height 14
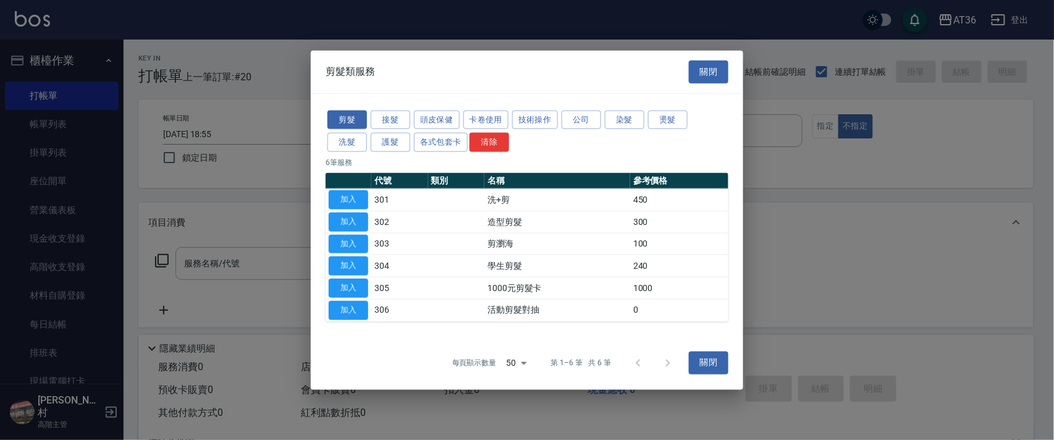
drag, startPoint x: 341, startPoint y: 201, endPoint x: 381, endPoint y: 272, distance: 81.6
click at [340, 201] on button "加入" at bounding box center [349, 199] width 40 height 19
type input "洗+剪(301)"
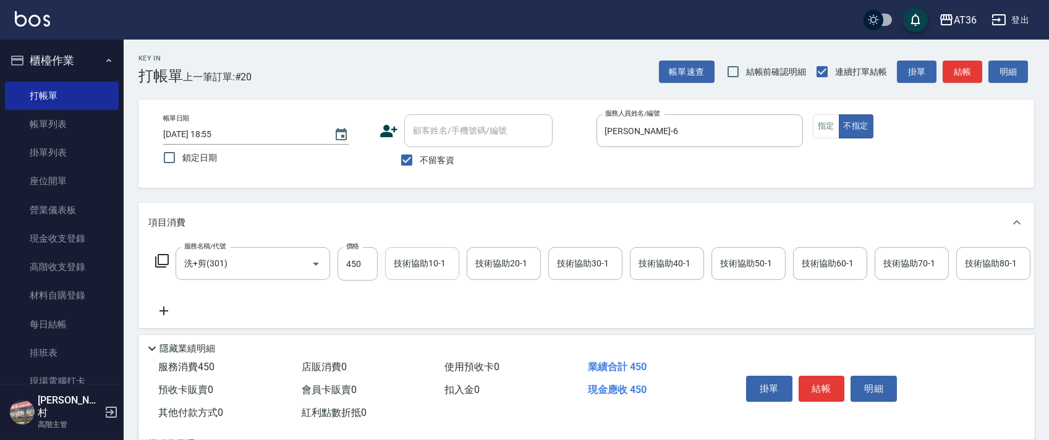
click at [343, 261] on input "450" at bounding box center [357, 263] width 40 height 33
type input "469"
click at [810, 389] on button "結帳" at bounding box center [821, 389] width 46 height 26
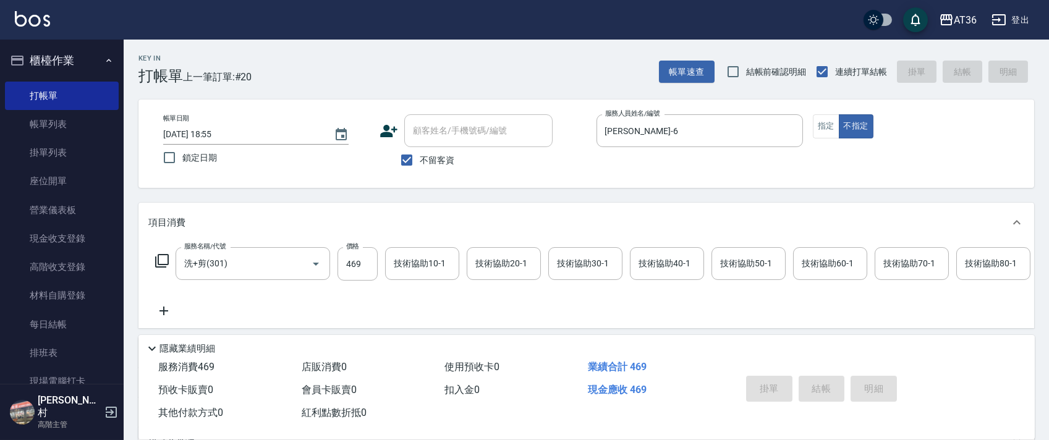
type input "[DATE] 18:56"
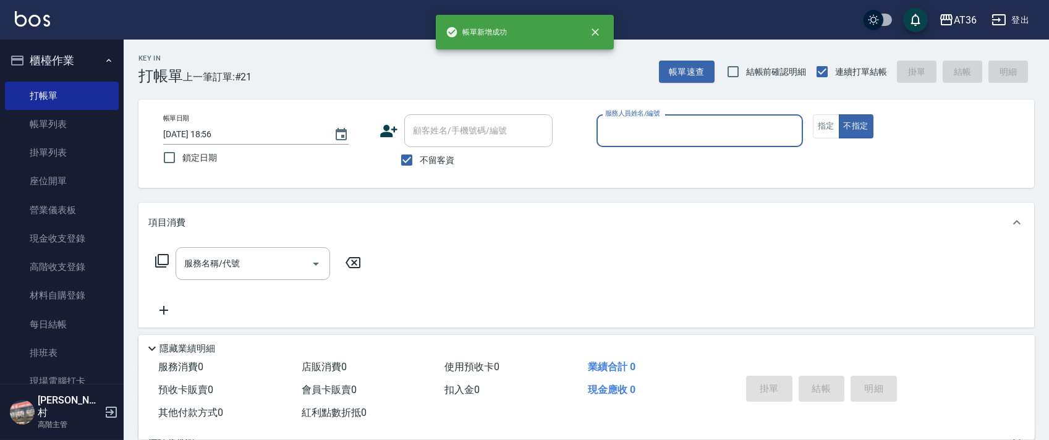
click at [626, 129] on input "服務人員姓名/編號" at bounding box center [699, 131] width 195 height 22
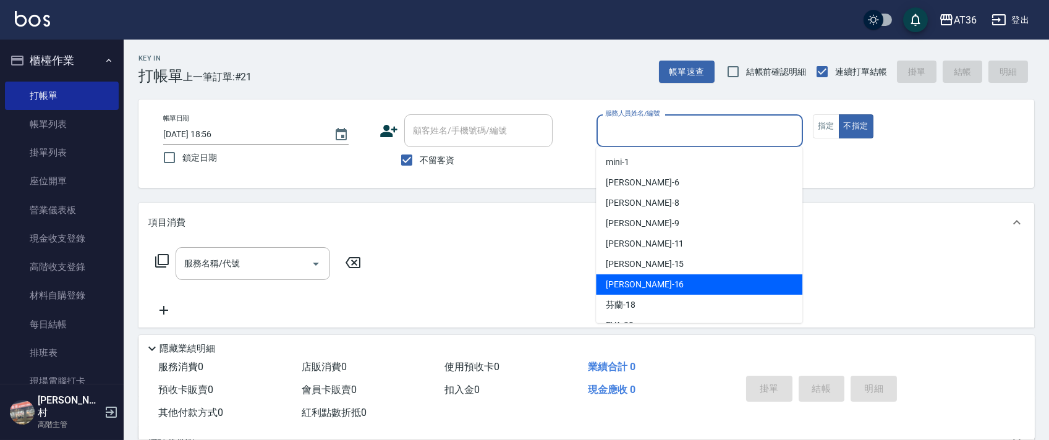
click at [643, 287] on div "[PERSON_NAME] -16" at bounding box center [699, 284] width 206 height 20
type input "[PERSON_NAME]-16"
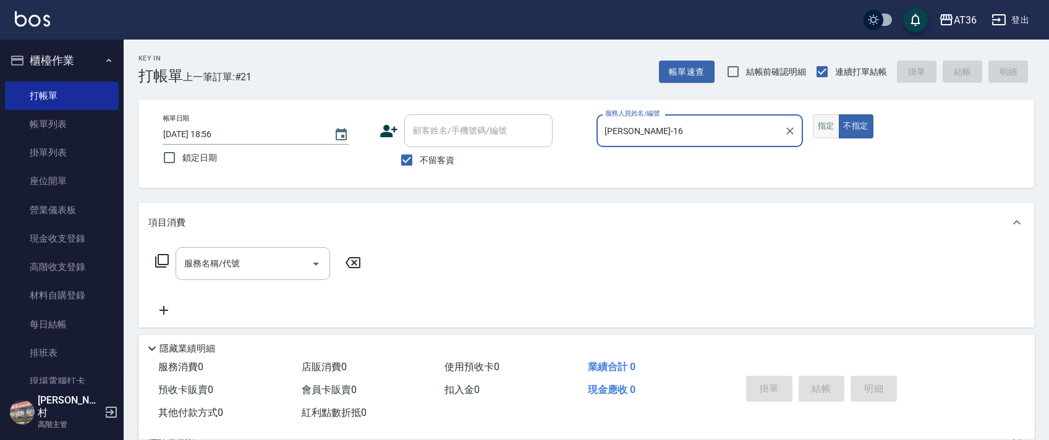
click at [831, 129] on button "指定" at bounding box center [826, 126] width 27 height 24
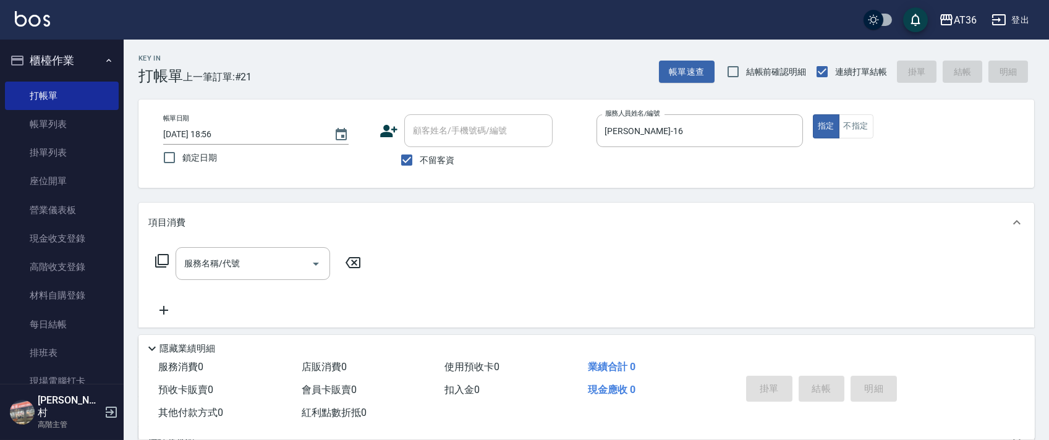
click at [163, 260] on icon at bounding box center [161, 260] width 15 height 15
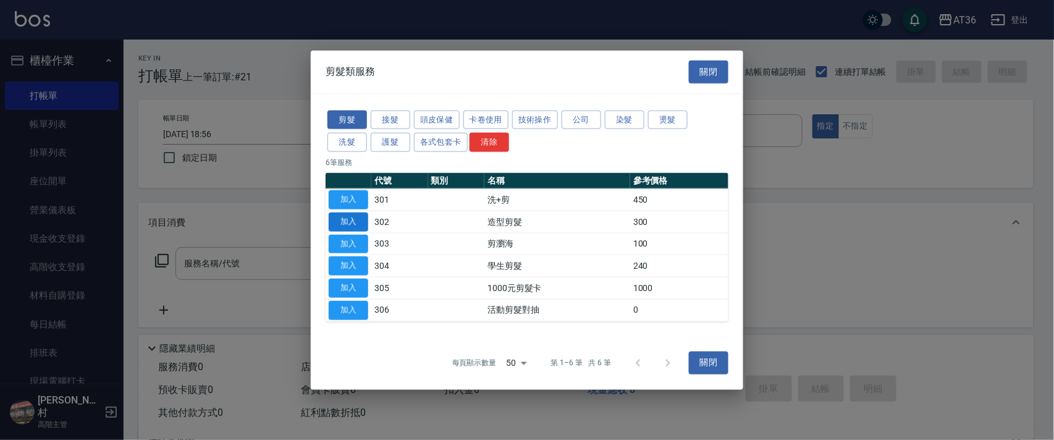
click at [356, 218] on button "加入" at bounding box center [349, 221] width 40 height 19
type input "造型剪髮(302)"
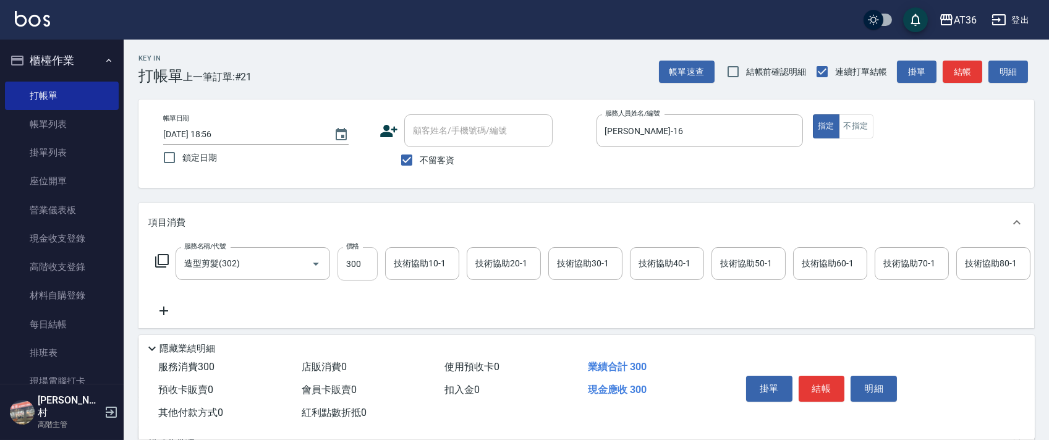
click at [339, 268] on input "300" at bounding box center [357, 263] width 40 height 33
type input "280"
click at [815, 381] on button "結帳" at bounding box center [821, 389] width 46 height 26
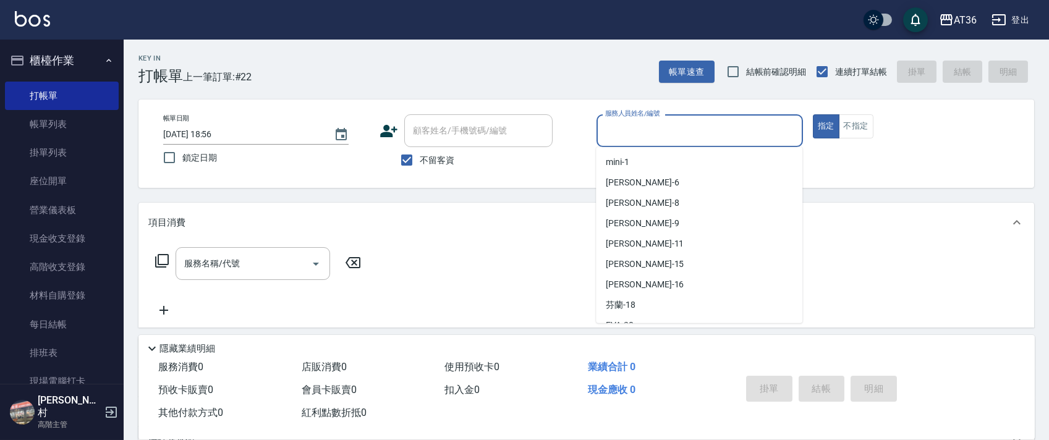
scroll to position [201, 0]
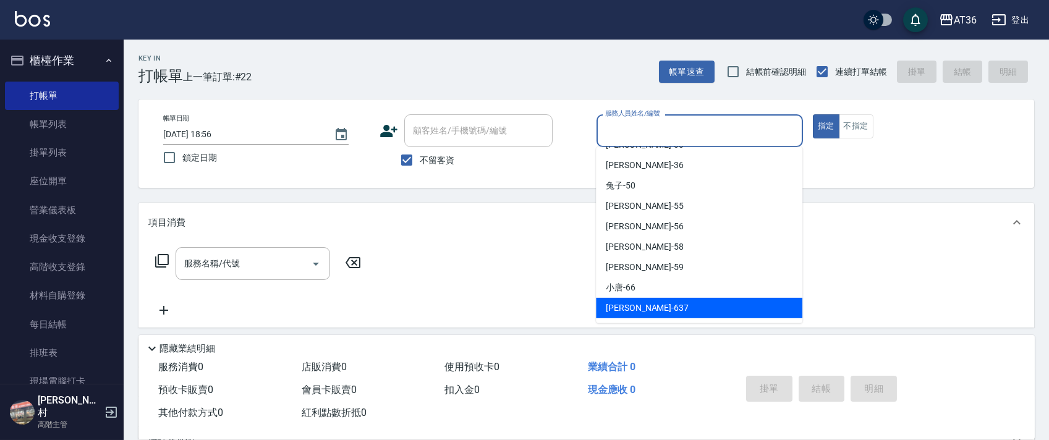
drag, startPoint x: 611, startPoint y: 305, endPoint x: 706, endPoint y: 232, distance: 119.9
click at [620, 298] on div "憶琳 -637" at bounding box center [699, 308] width 206 height 20
type input "憶琳-637"
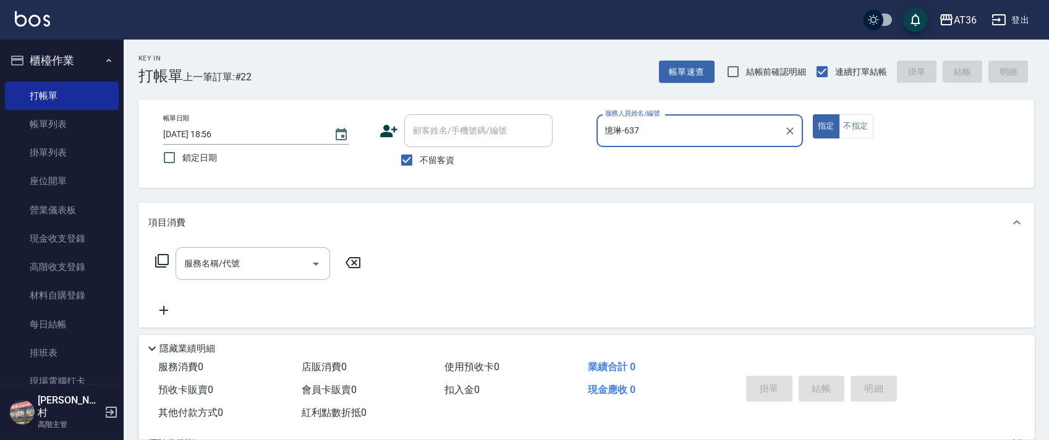
click at [166, 261] on icon at bounding box center [161, 260] width 15 height 15
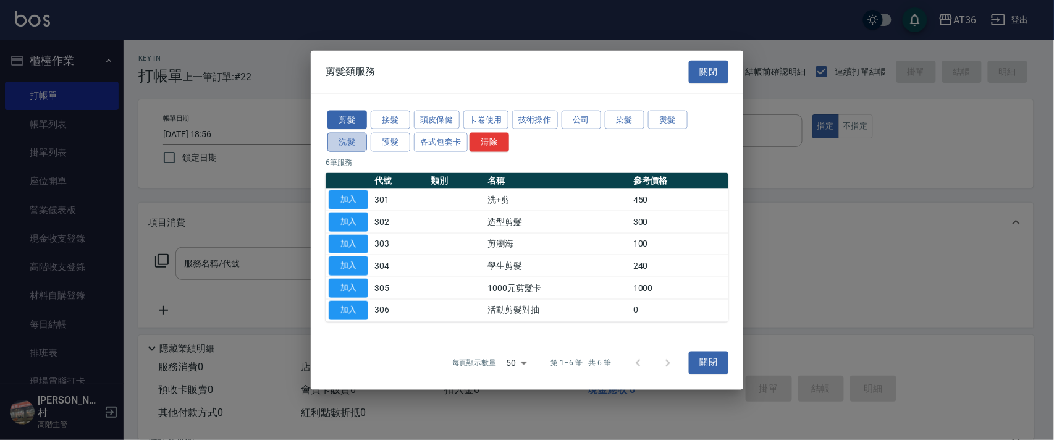
click at [350, 143] on button "洗髮" at bounding box center [348, 142] width 40 height 19
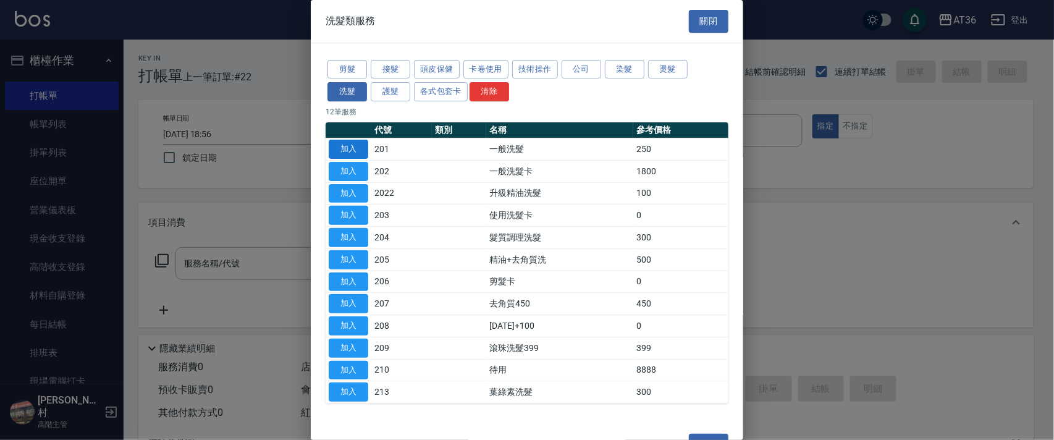
click at [349, 146] on button "加入" at bounding box center [349, 149] width 40 height 19
type input "一般洗髮(201)"
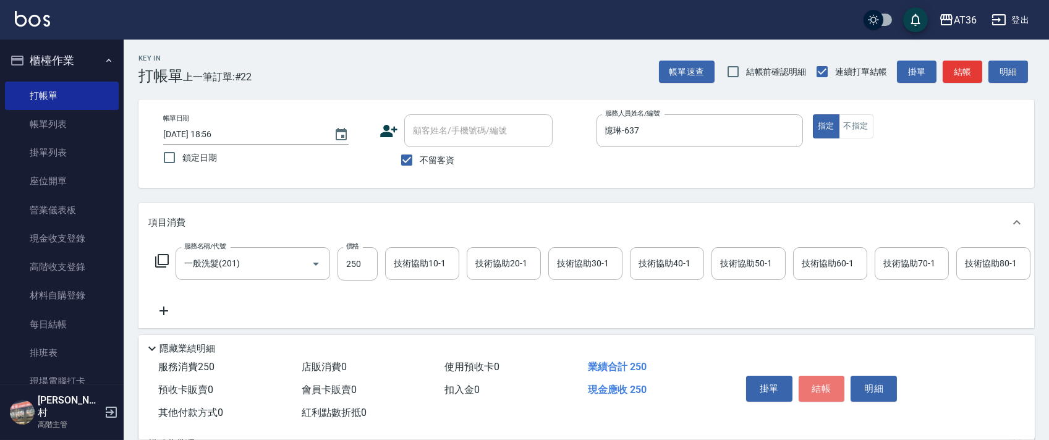
drag, startPoint x: 818, startPoint y: 381, endPoint x: 824, endPoint y: 361, distance: 21.3
click at [816, 381] on button "結帳" at bounding box center [821, 389] width 46 height 26
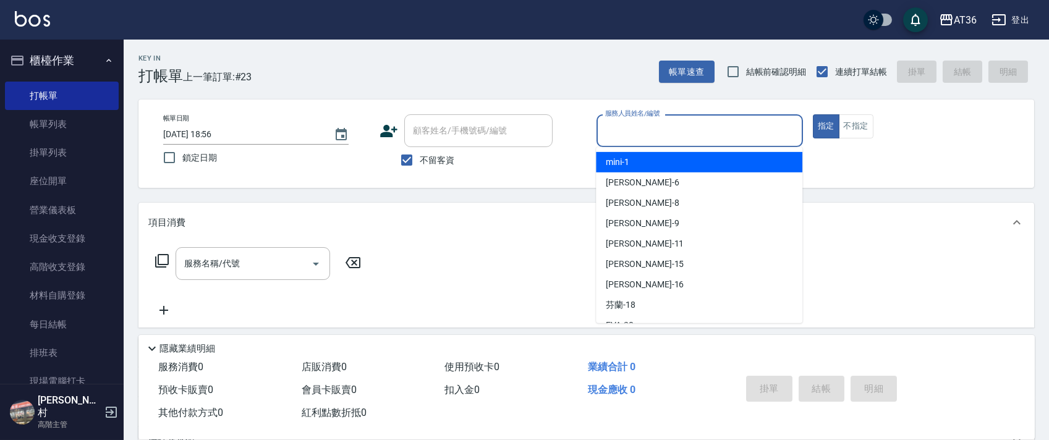
click at [618, 136] on input "服務人員姓名/編號" at bounding box center [699, 131] width 195 height 22
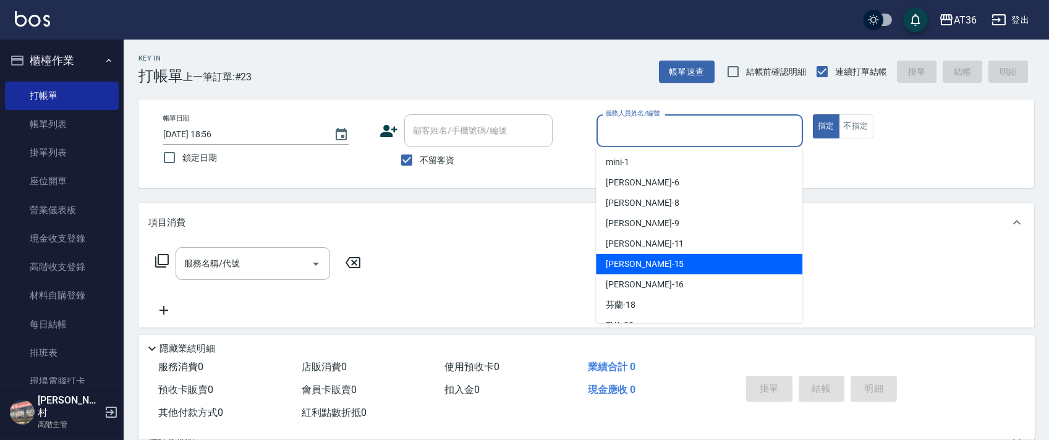
drag, startPoint x: 629, startPoint y: 265, endPoint x: 723, endPoint y: 200, distance: 114.2
click at [633, 265] on span "[PERSON_NAME] -15" at bounding box center [645, 264] width 78 height 13
type input "阡慧-15"
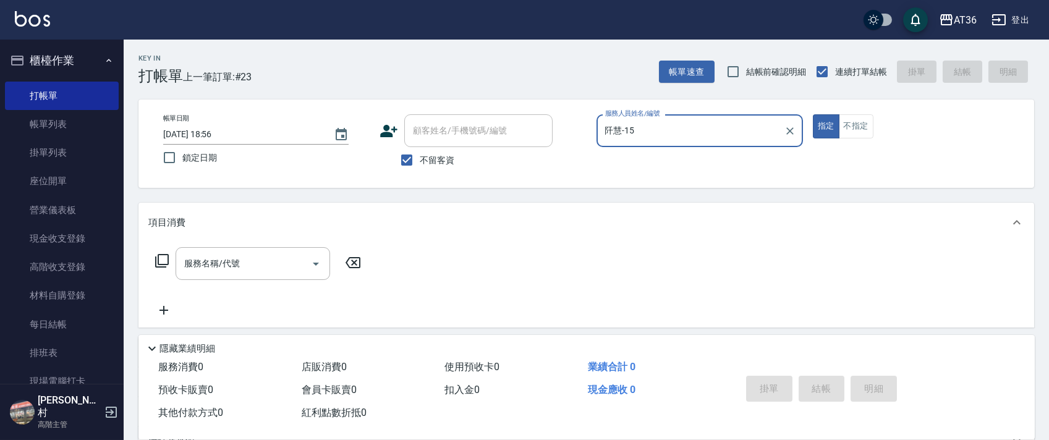
click at [163, 261] on icon at bounding box center [161, 260] width 15 height 15
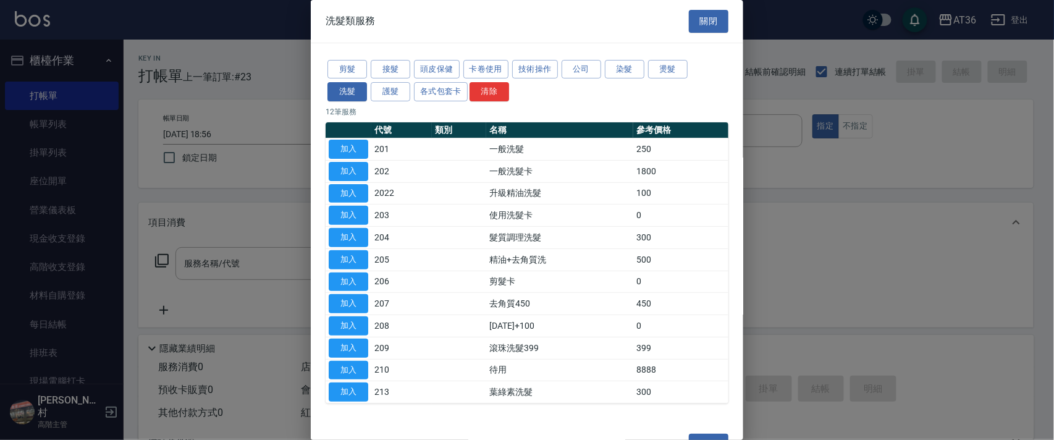
drag, startPoint x: 349, startPoint y: 148, endPoint x: 383, endPoint y: 266, distance: 122.4
click at [349, 149] on button "加入" at bounding box center [349, 149] width 40 height 19
type input "一般洗髮(201)"
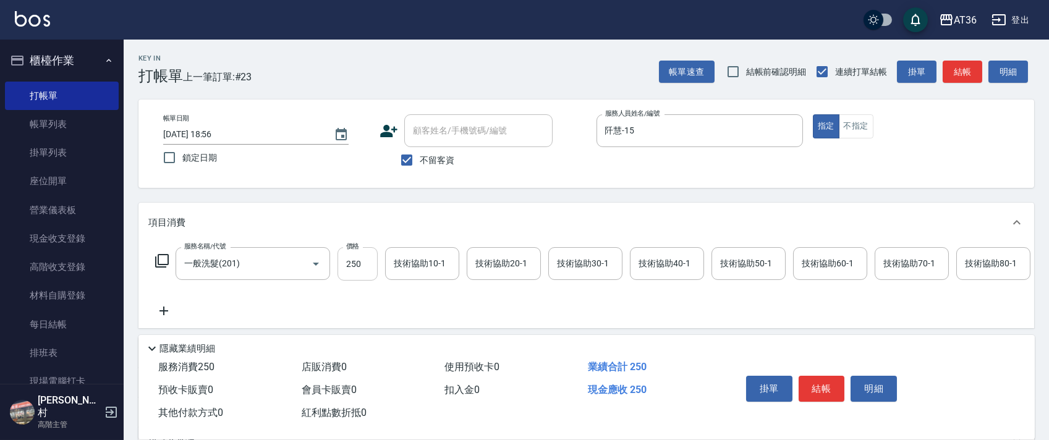
click at [353, 262] on input "250" at bounding box center [357, 263] width 40 height 33
type input "350"
click at [718, 261] on input "技術協助50-1" at bounding box center [748, 264] width 63 height 22
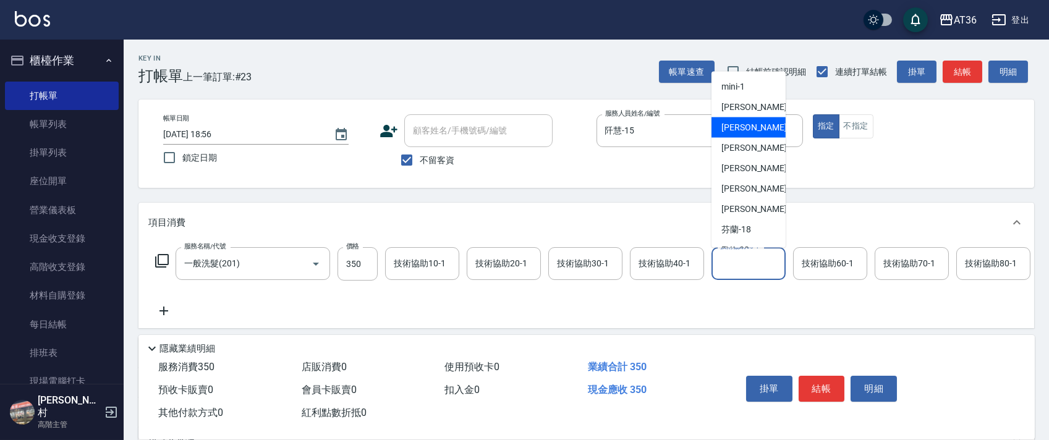
scroll to position [164, 0]
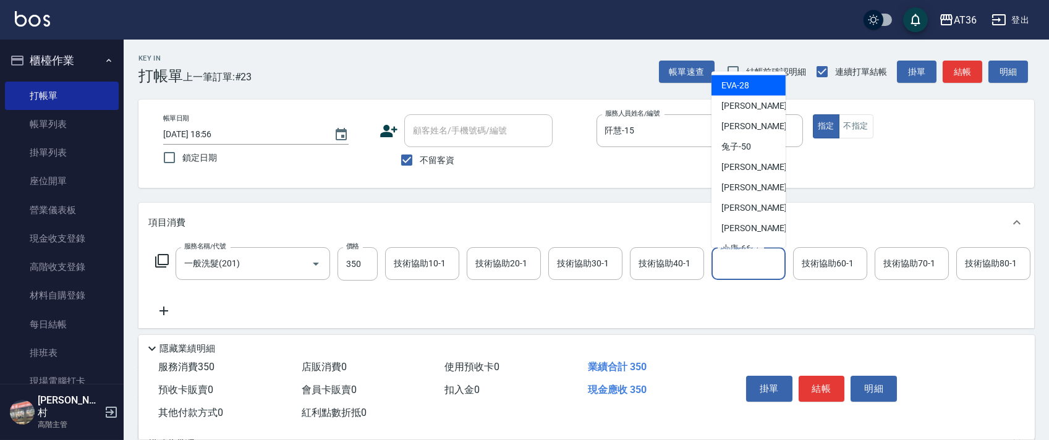
click at [745, 87] on span "[PERSON_NAME] -28" at bounding box center [735, 85] width 28 height 13
type input "[PERSON_NAME]-28"
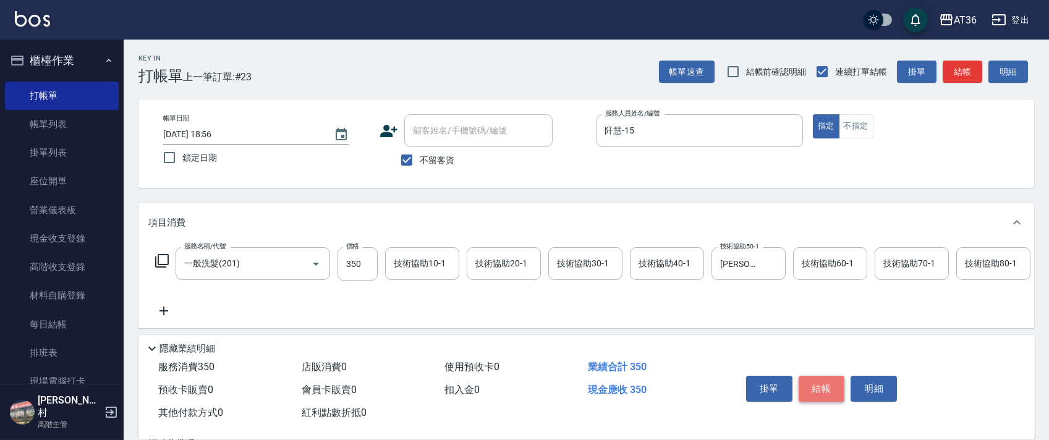
click at [821, 388] on button "結帳" at bounding box center [821, 389] width 46 height 26
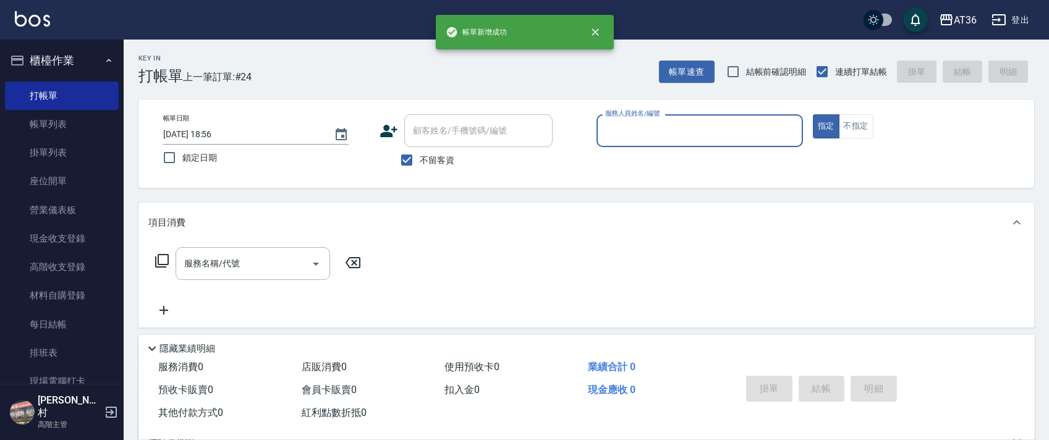
click at [607, 137] on input "服務人員姓名/編號" at bounding box center [699, 131] width 195 height 22
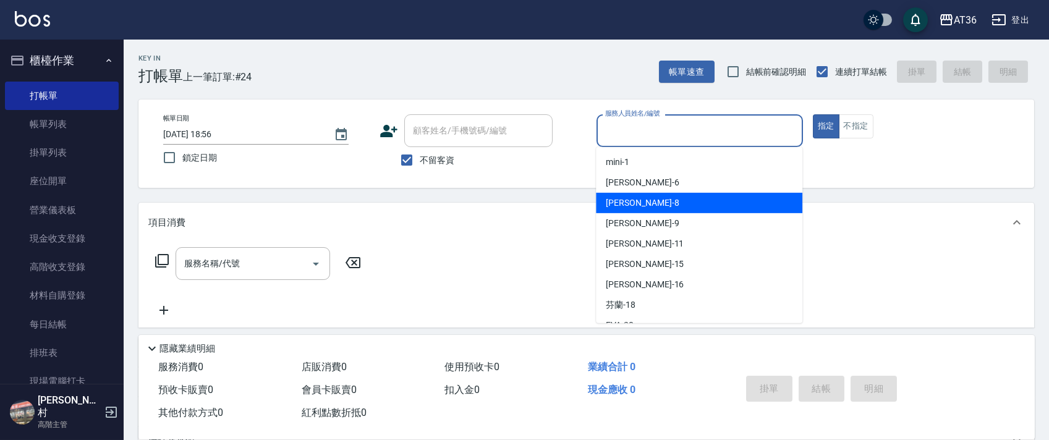
scroll to position [201, 0]
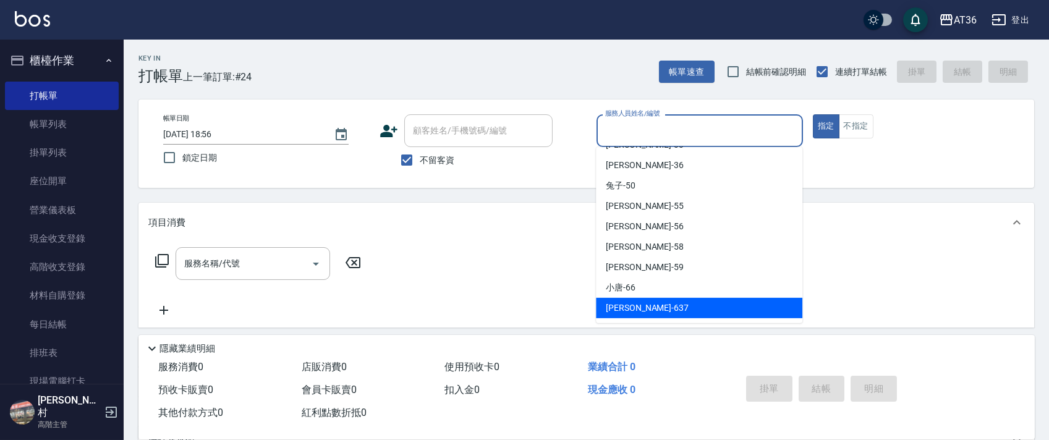
drag, startPoint x: 620, startPoint y: 310, endPoint x: 565, endPoint y: 253, distance: 79.1
click at [620, 309] on span "憶琳 -637" at bounding box center [647, 308] width 83 height 13
type input "憶琳-637"
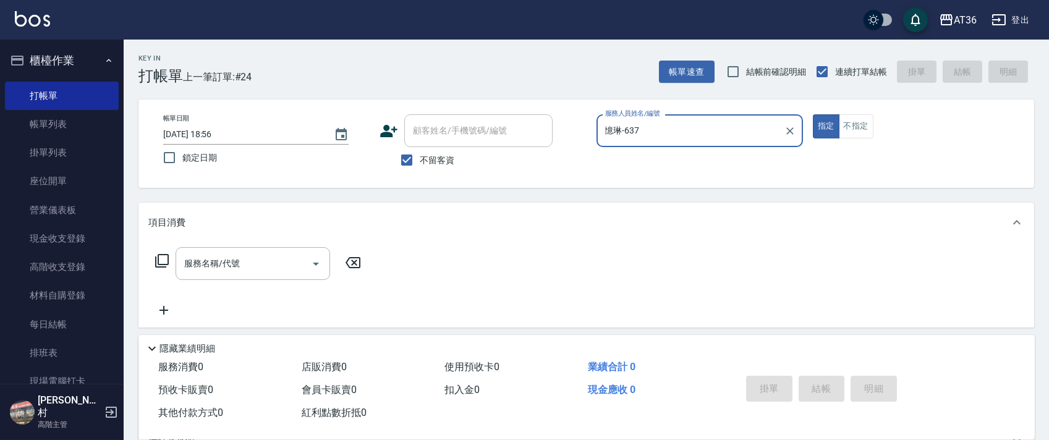
click at [157, 259] on icon at bounding box center [161, 260] width 15 height 15
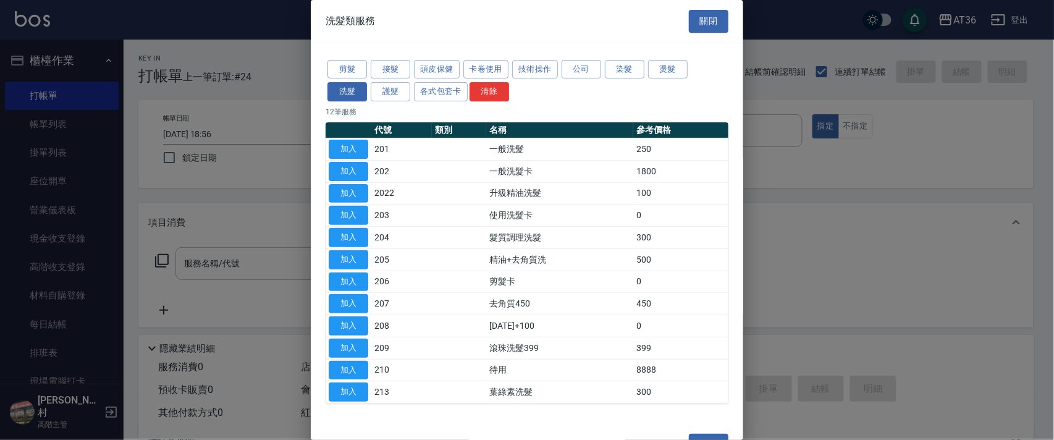
click at [344, 150] on button "加入" at bounding box center [349, 149] width 40 height 19
type input "一般洗髮(201)"
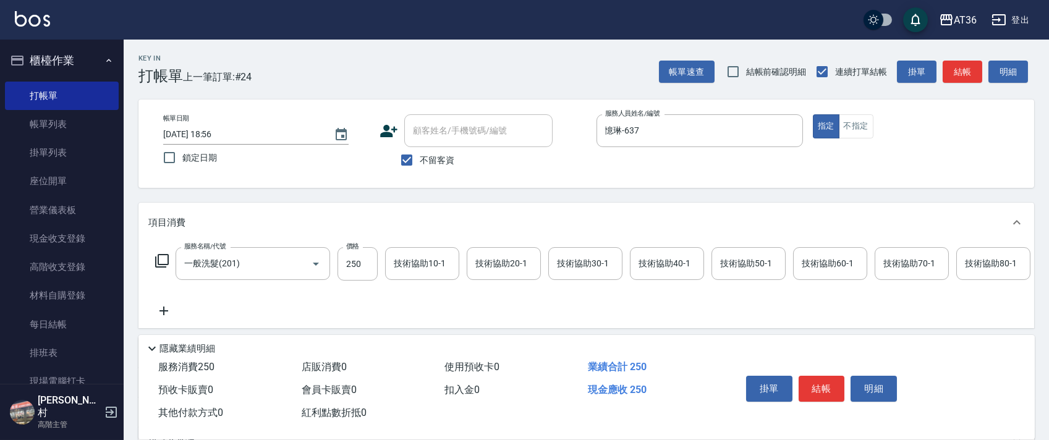
click at [164, 261] on icon at bounding box center [161, 260] width 15 height 15
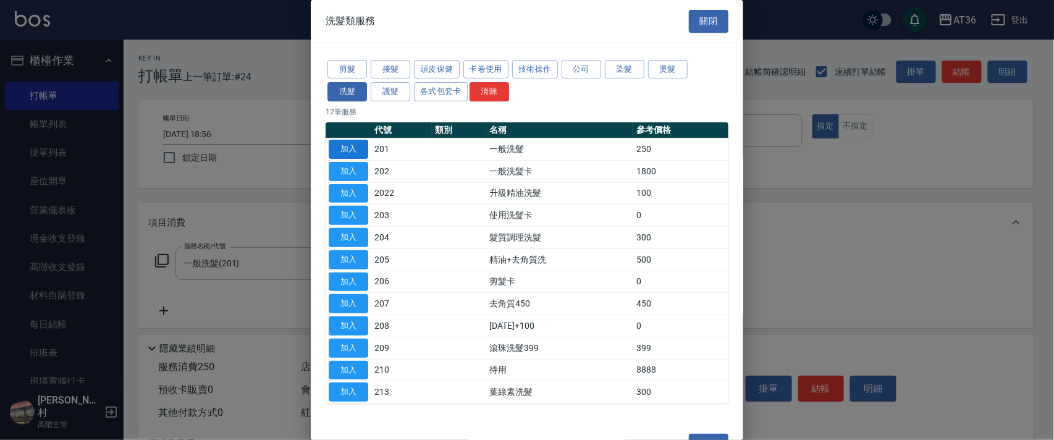
click at [351, 143] on button "加入" at bounding box center [349, 149] width 40 height 19
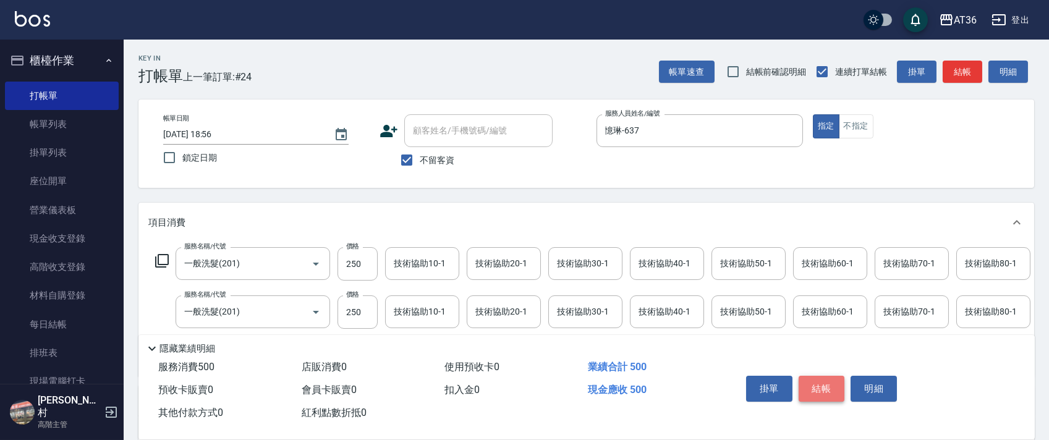
click at [821, 384] on button "結帳" at bounding box center [821, 389] width 46 height 26
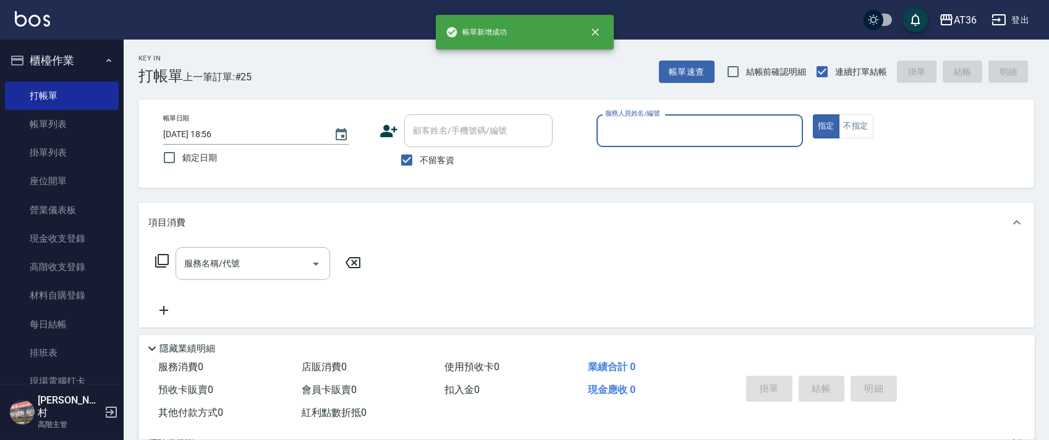
click at [605, 132] on input "服務人員姓名/編號" at bounding box center [699, 131] width 195 height 22
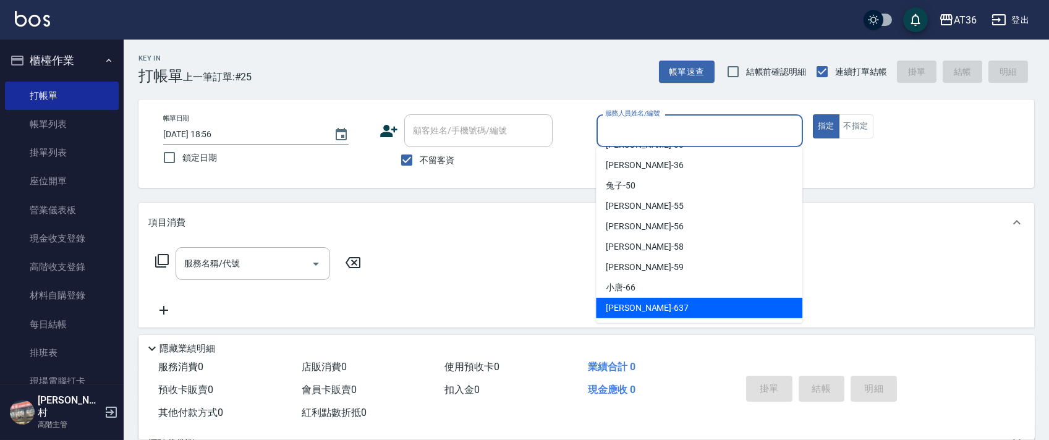
drag, startPoint x: 621, startPoint y: 302, endPoint x: 510, endPoint y: 257, distance: 119.5
click at [621, 303] on span "憶琳 -637" at bounding box center [647, 308] width 83 height 13
type input "憶琳-637"
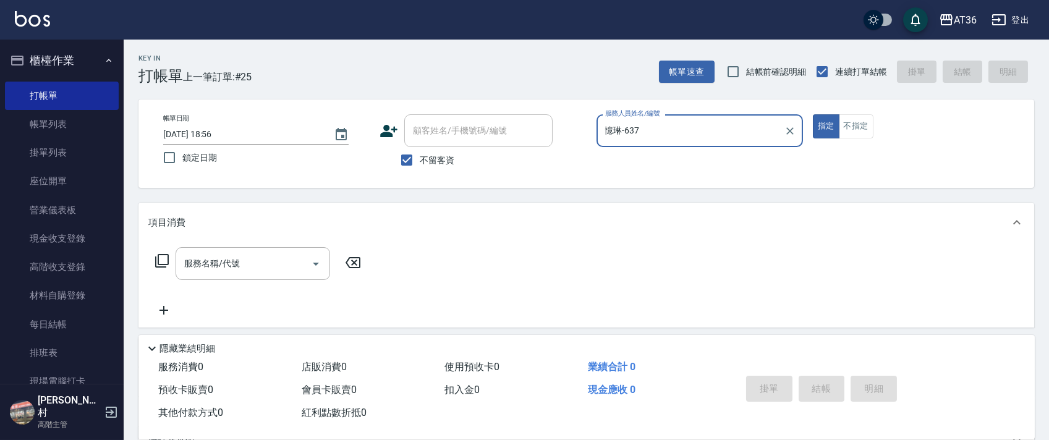
click at [160, 260] on icon at bounding box center [161, 260] width 15 height 15
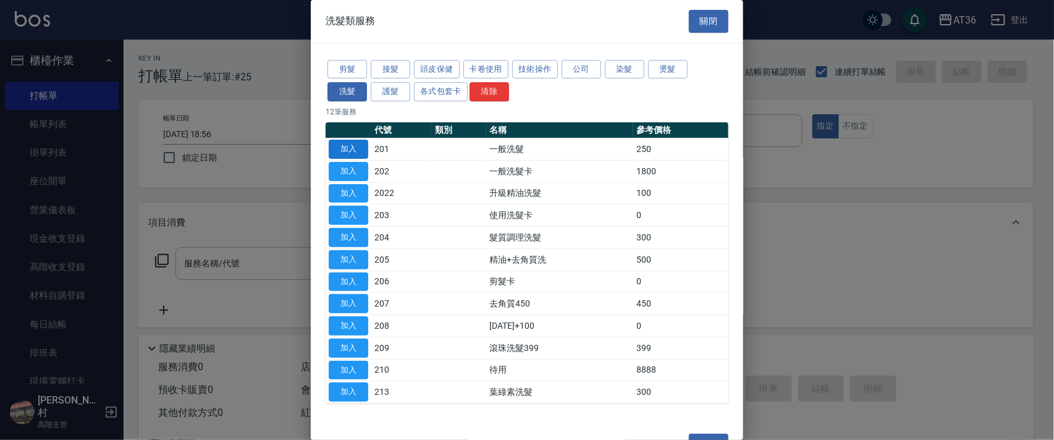
click at [346, 150] on button "加入" at bounding box center [349, 149] width 40 height 19
type input "一般洗髮(201)"
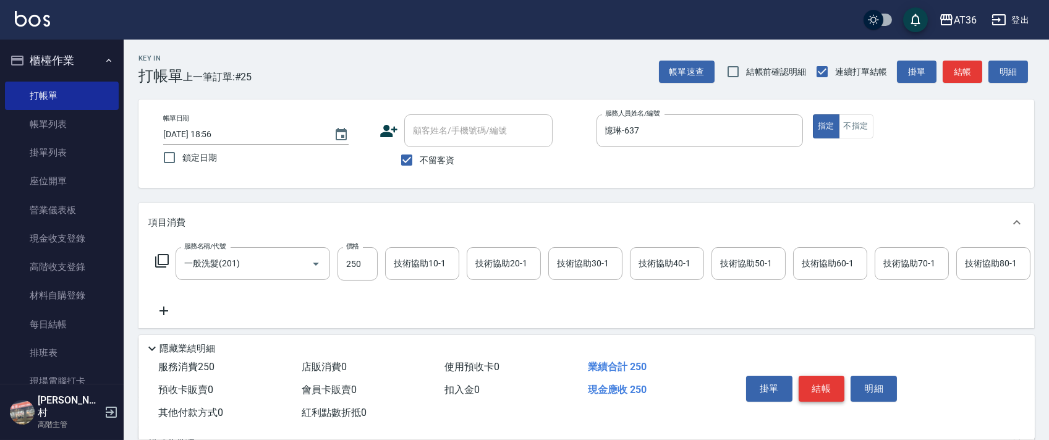
click at [818, 391] on button "結帳" at bounding box center [821, 389] width 46 height 26
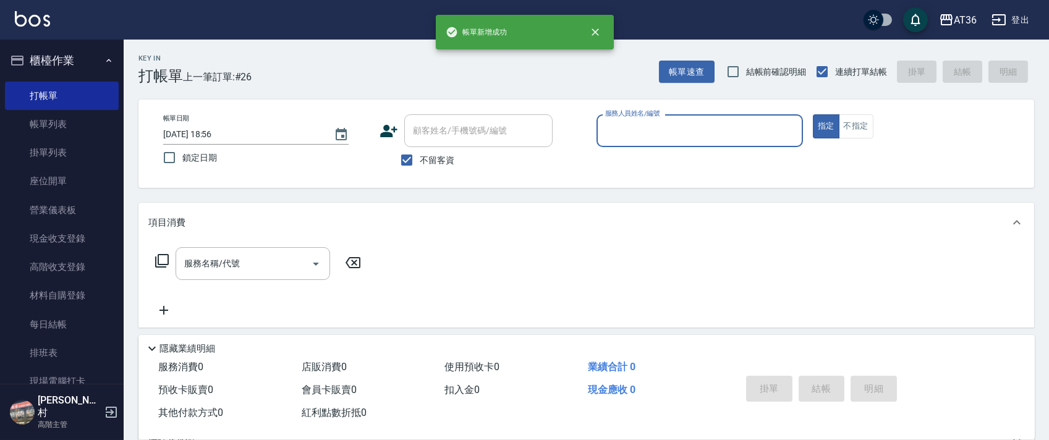
click at [616, 148] on body "帳單新增成功 AT36 登出 櫃檯作業 打帳單 帳單列表 掛單列表 座位開單 營業儀表板 現金收支登錄 高階收支登錄 材料自購登錄 每日結帳 排班表 現場電腦…" at bounding box center [524, 286] width 1049 height 572
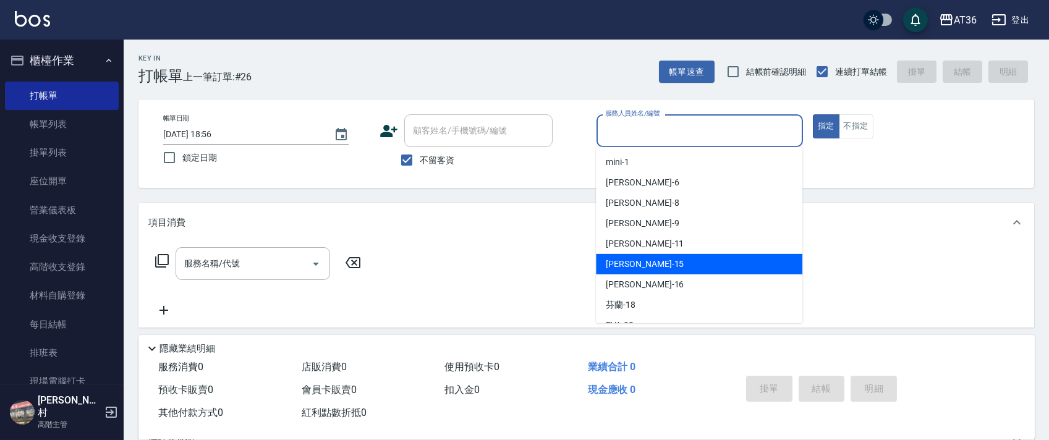
click at [615, 261] on span "[PERSON_NAME] -15" at bounding box center [645, 264] width 78 height 13
type input "阡慧-15"
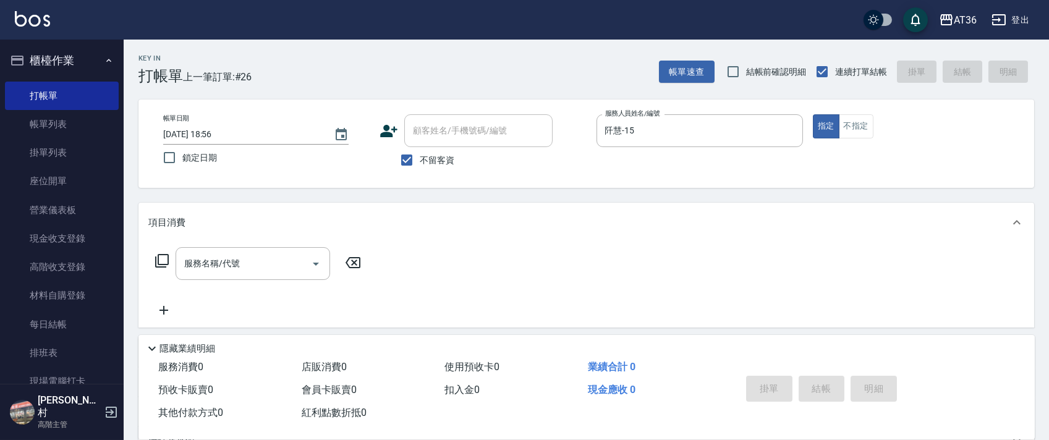
click at [159, 261] on icon at bounding box center [161, 260] width 15 height 15
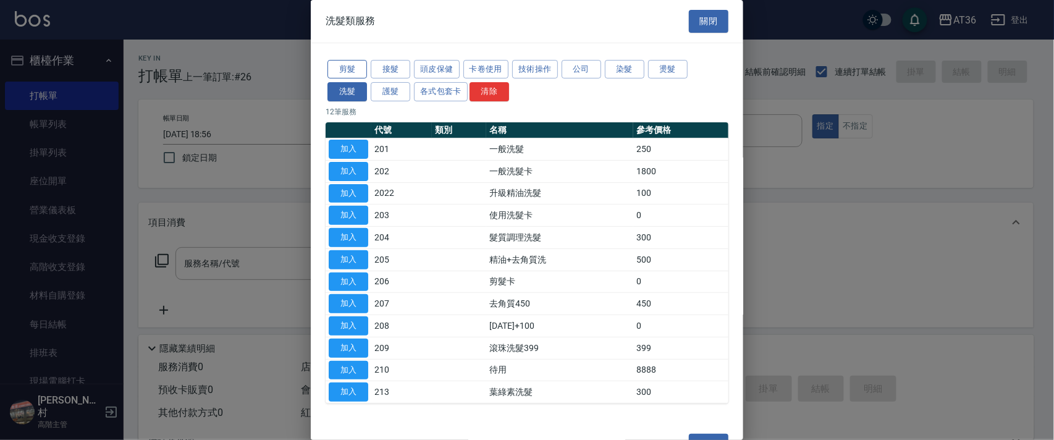
click at [344, 64] on button "剪髮" at bounding box center [348, 69] width 40 height 19
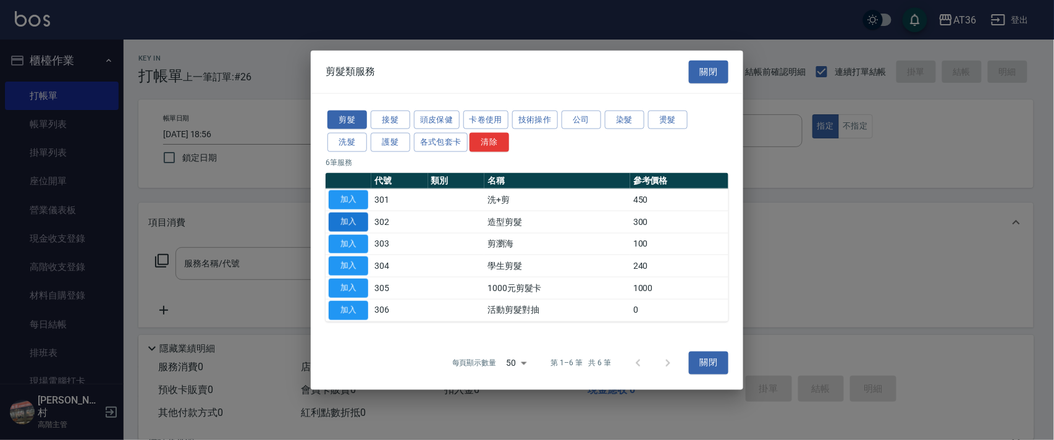
click at [350, 221] on button "加入" at bounding box center [349, 221] width 40 height 19
type input "造型剪髮(302)"
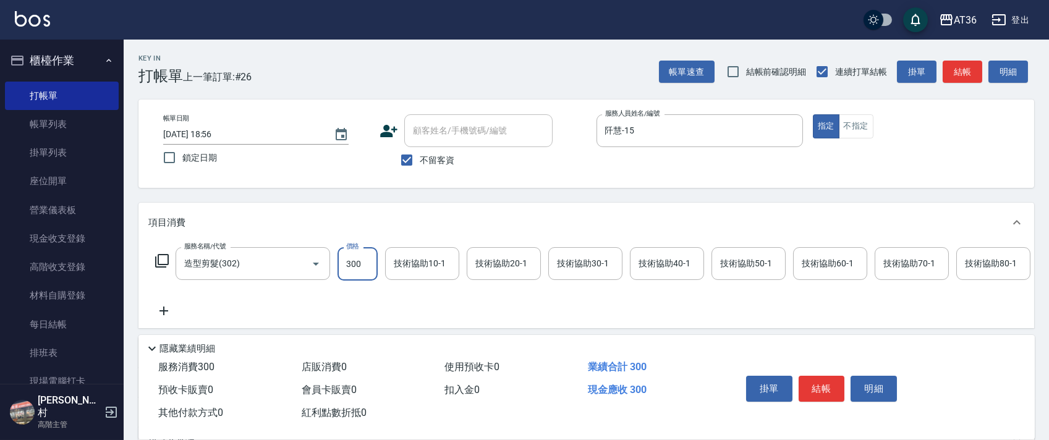
click at [349, 259] on input "300" at bounding box center [357, 263] width 40 height 33
type input "280"
drag, startPoint x: 816, startPoint y: 385, endPoint x: 828, endPoint y: 334, distance: 52.2
click at [816, 384] on button "結帳" at bounding box center [821, 389] width 46 height 26
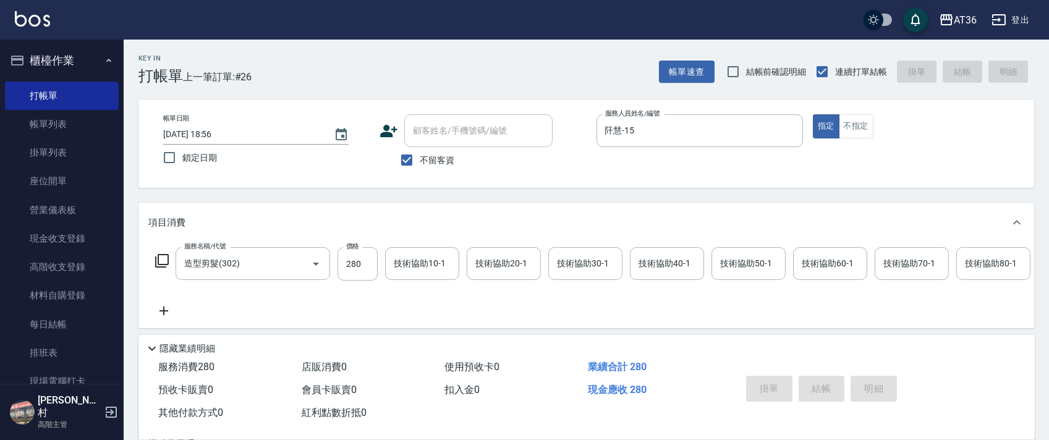
type input "2025/10/05 18:57"
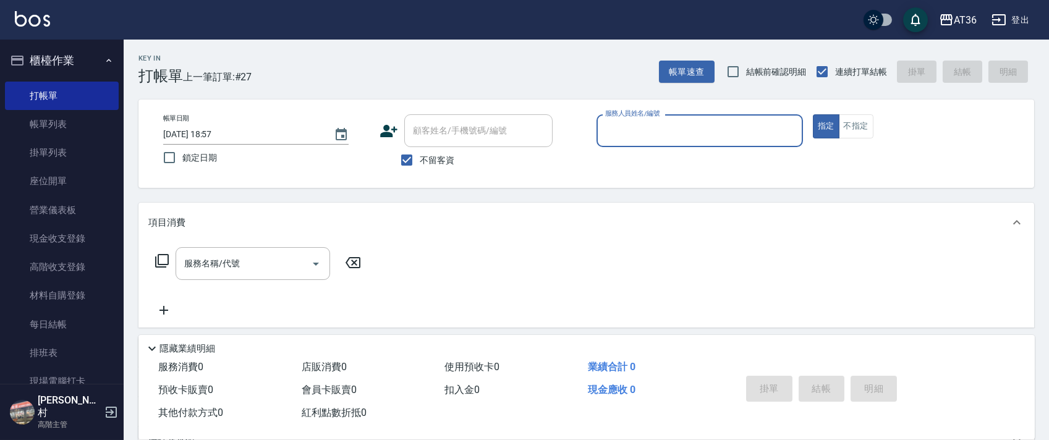
drag, startPoint x: 611, startPoint y: 130, endPoint x: 615, endPoint y: 139, distance: 10.0
click at [611, 134] on input "服務人員姓名/編號" at bounding box center [699, 131] width 195 height 22
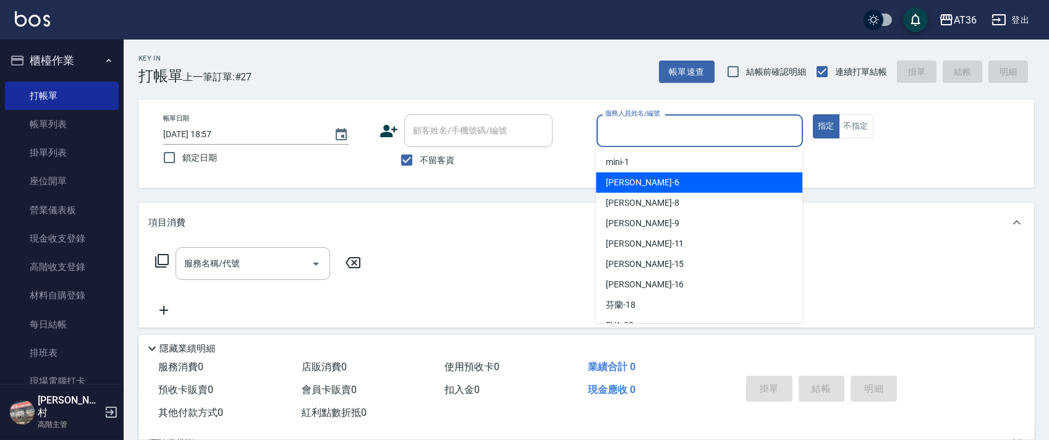
drag, startPoint x: 644, startPoint y: 187, endPoint x: 239, endPoint y: 194, distance: 404.8
click at [644, 186] on div "[PERSON_NAME] -6" at bounding box center [699, 182] width 206 height 20
type input "[PERSON_NAME]-6"
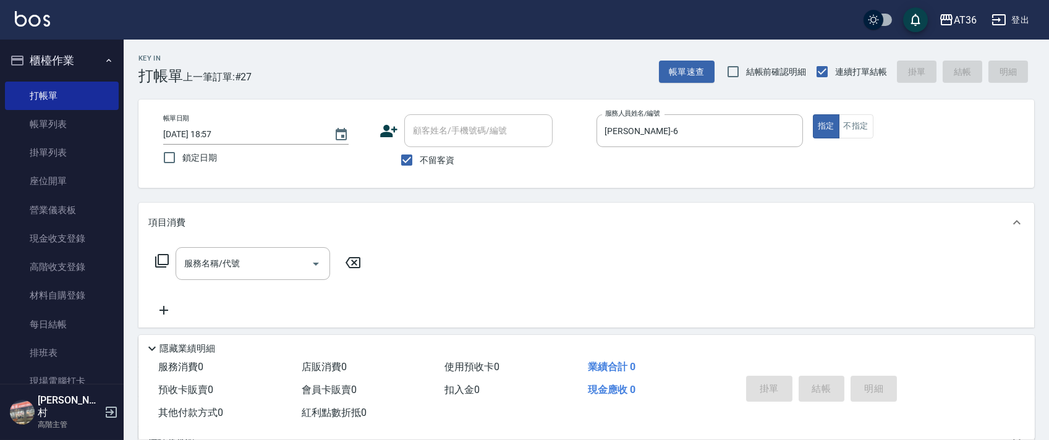
click at [165, 260] on icon at bounding box center [161, 260] width 15 height 15
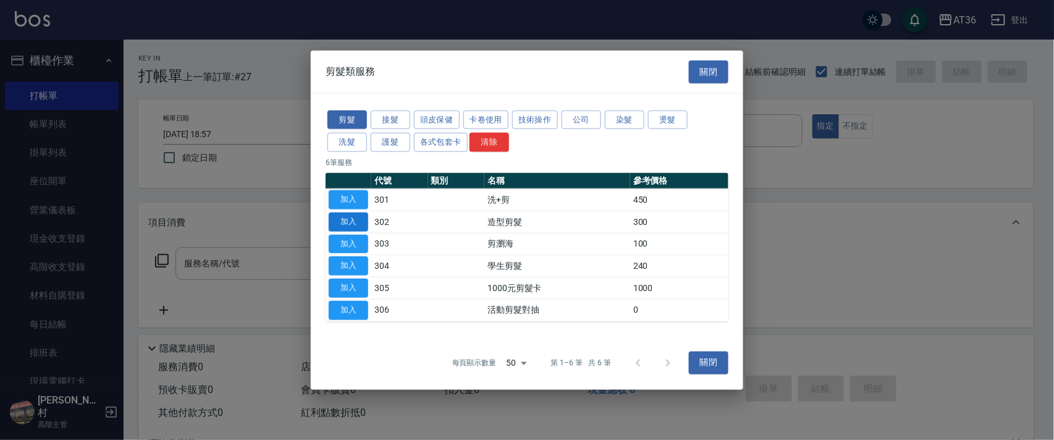
click at [351, 220] on button "加入" at bounding box center [349, 221] width 40 height 19
type input "造型剪髮(302)"
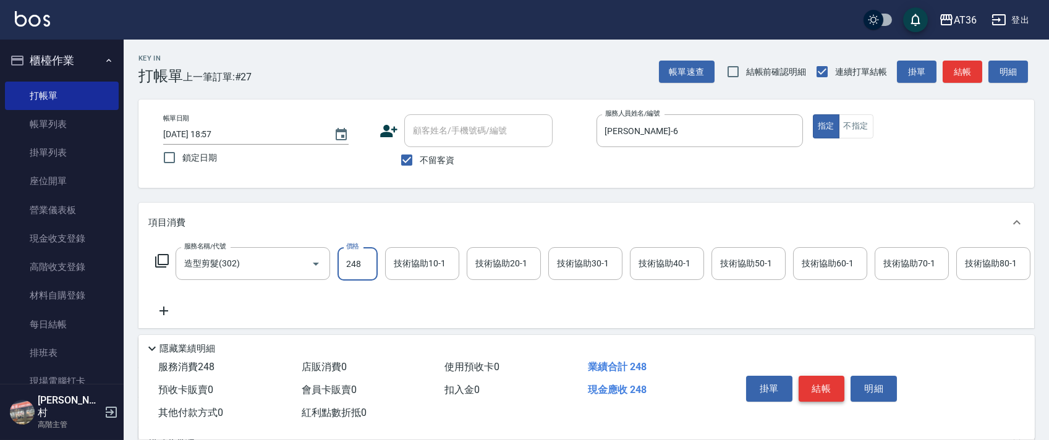
type input "248"
click at [811, 377] on button "結帳" at bounding box center [821, 389] width 46 height 26
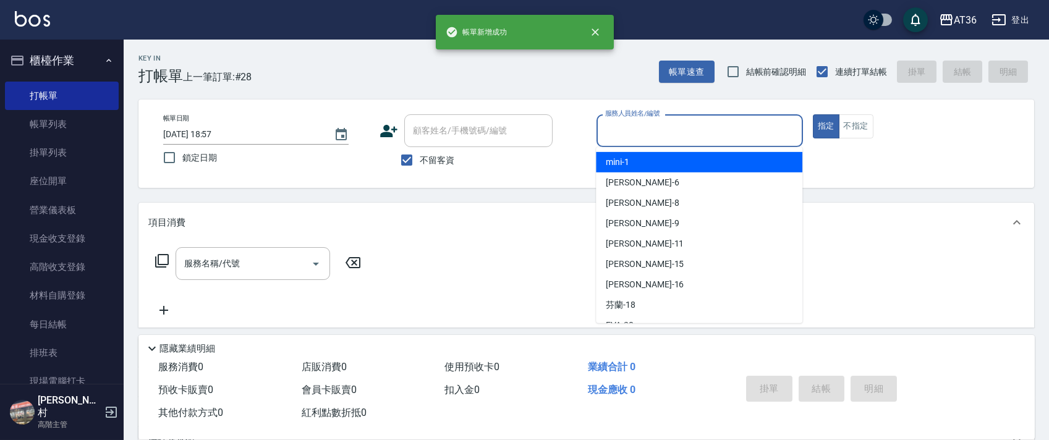
drag, startPoint x: 603, startPoint y: 130, endPoint x: 694, endPoint y: 161, distance: 96.0
click at [603, 131] on input "服務人員姓名/編號" at bounding box center [699, 131] width 195 height 22
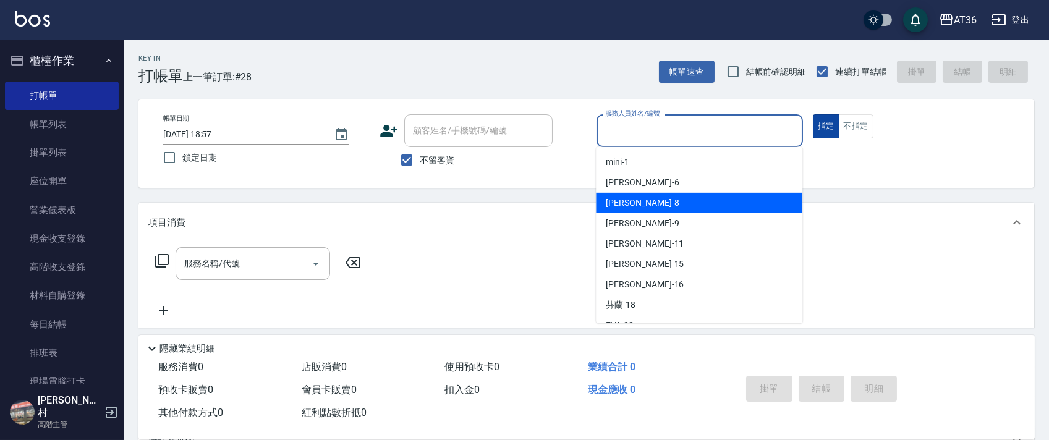
drag, startPoint x: 643, startPoint y: 200, endPoint x: 834, endPoint y: 137, distance: 201.1
click at [643, 199] on div "[PERSON_NAME] -8" at bounding box center [699, 203] width 206 height 20
type input "[PERSON_NAME]-8"
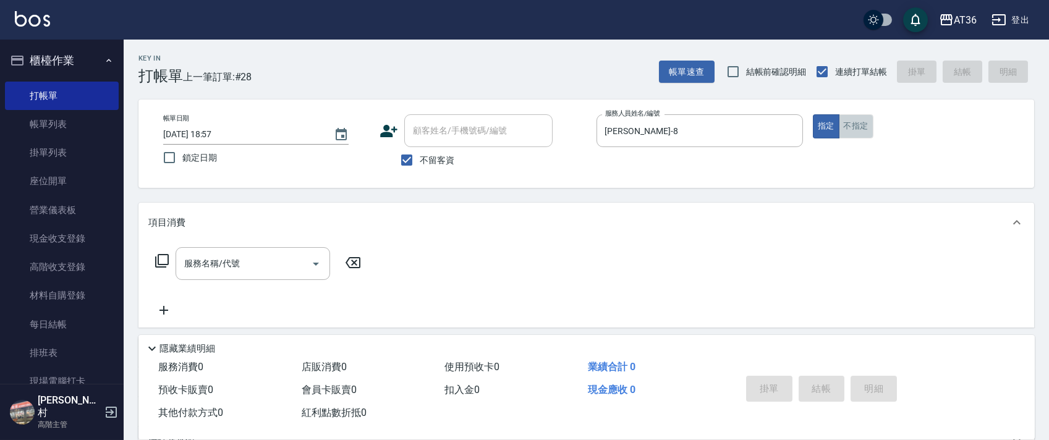
drag, startPoint x: 858, startPoint y: 122, endPoint x: 770, endPoint y: 112, distance: 88.4
click at [858, 124] on button "不指定" at bounding box center [856, 126] width 35 height 24
click at [161, 260] on icon at bounding box center [161, 260] width 15 height 15
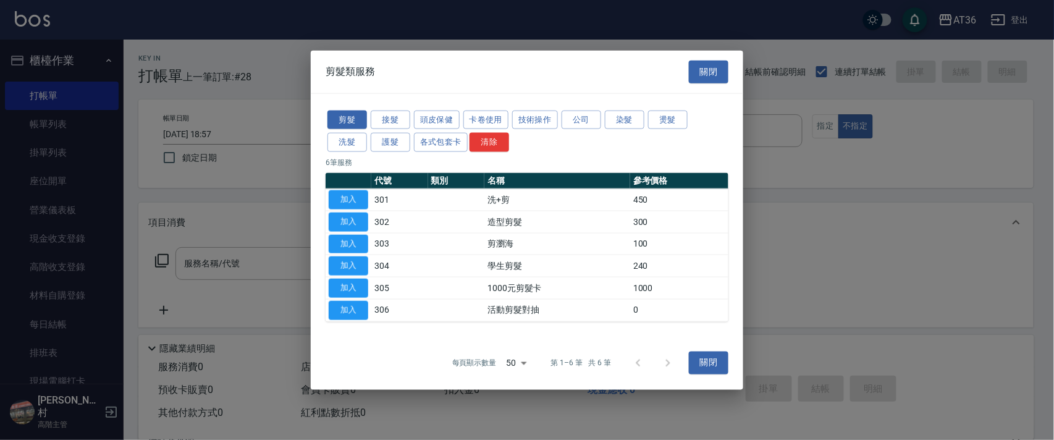
click at [351, 152] on div "剪髮 接髮 頭皮保健 卡卷使用 技術操作 公司 染髮 燙髮 洗髮 護髮 各式包套卡 清除" at bounding box center [527, 131] width 403 height 46
click at [352, 141] on button "洗髮" at bounding box center [348, 142] width 40 height 19
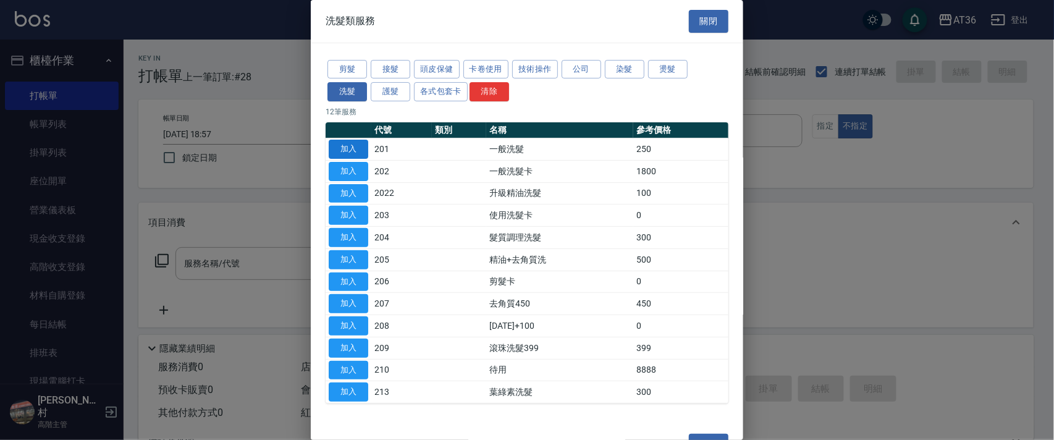
click at [349, 142] on button "加入" at bounding box center [349, 149] width 40 height 19
type input "一般洗髮(201)"
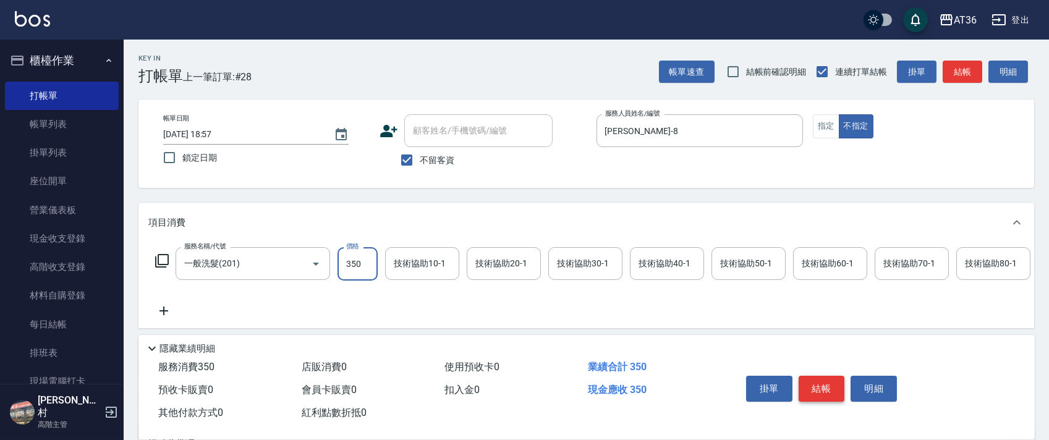
type input "350"
click at [814, 384] on button "結帳" at bounding box center [821, 389] width 46 height 26
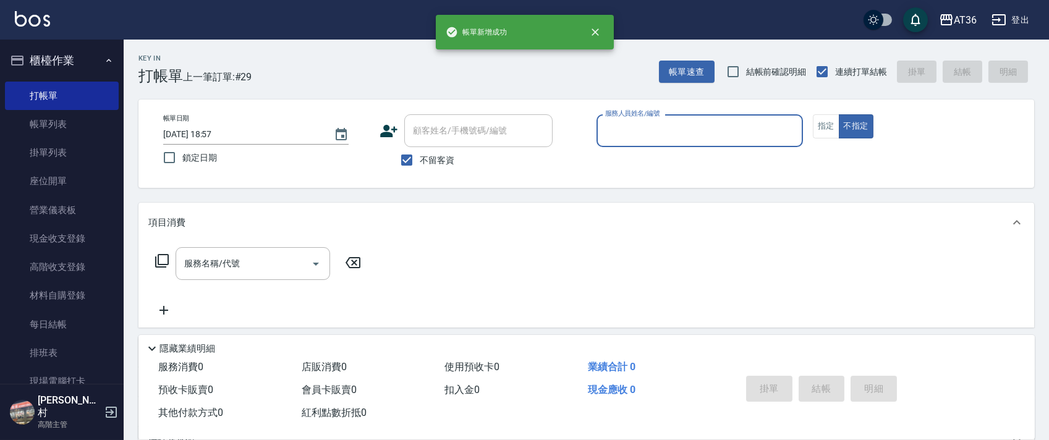
click at [609, 134] on input "服務人員姓名/編號" at bounding box center [699, 131] width 195 height 22
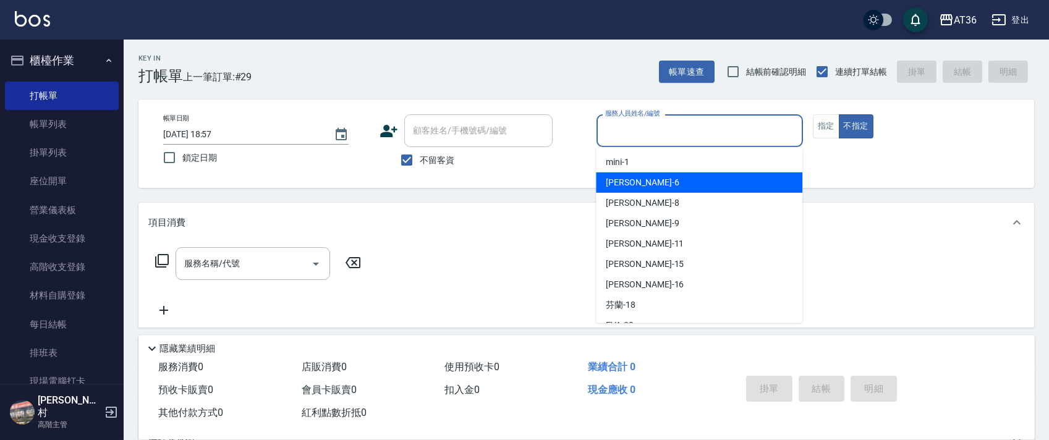
drag, startPoint x: 641, startPoint y: 180, endPoint x: 647, endPoint y: 159, distance: 21.9
click at [641, 180] on div "[PERSON_NAME] -6" at bounding box center [699, 182] width 206 height 20
type input "[PERSON_NAME]-6"
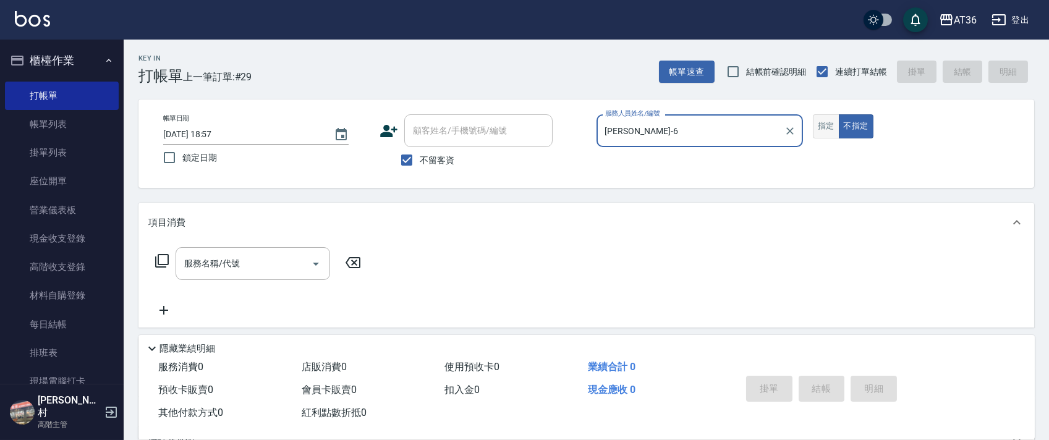
click at [829, 130] on button "指定" at bounding box center [826, 126] width 27 height 24
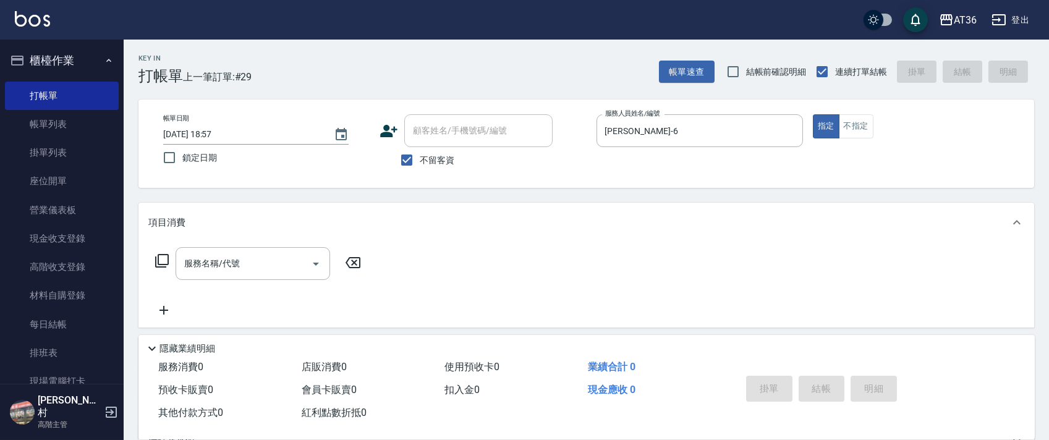
click at [164, 256] on icon at bounding box center [161, 260] width 15 height 15
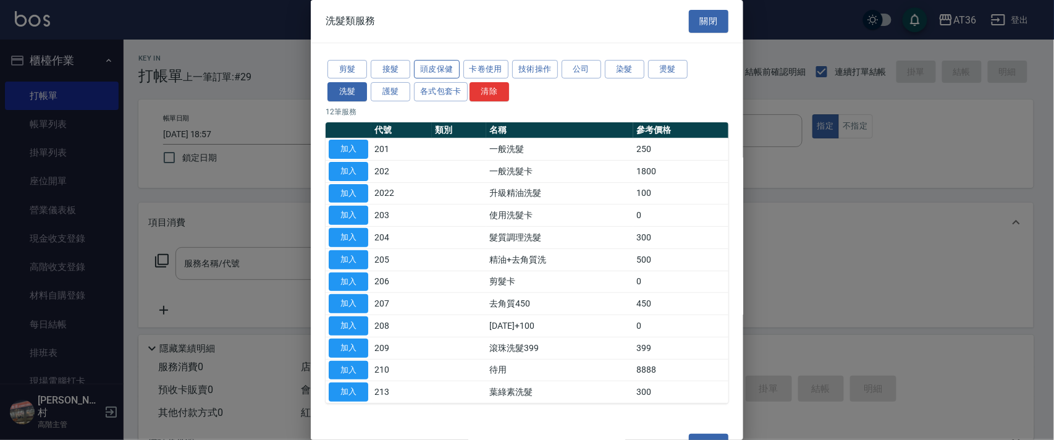
click at [446, 68] on button "頭皮保健" at bounding box center [437, 69] width 46 height 19
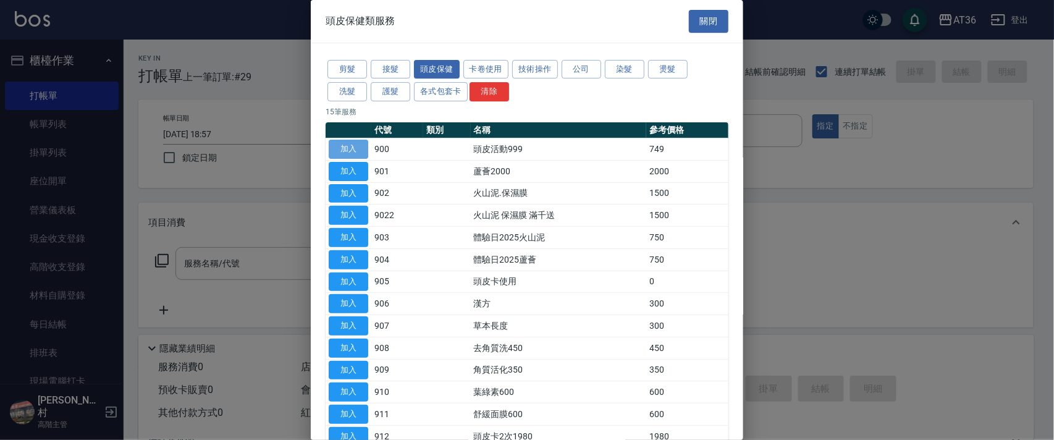
click at [350, 146] on button "加入" at bounding box center [349, 149] width 40 height 19
type input "頭皮活動999(900)"
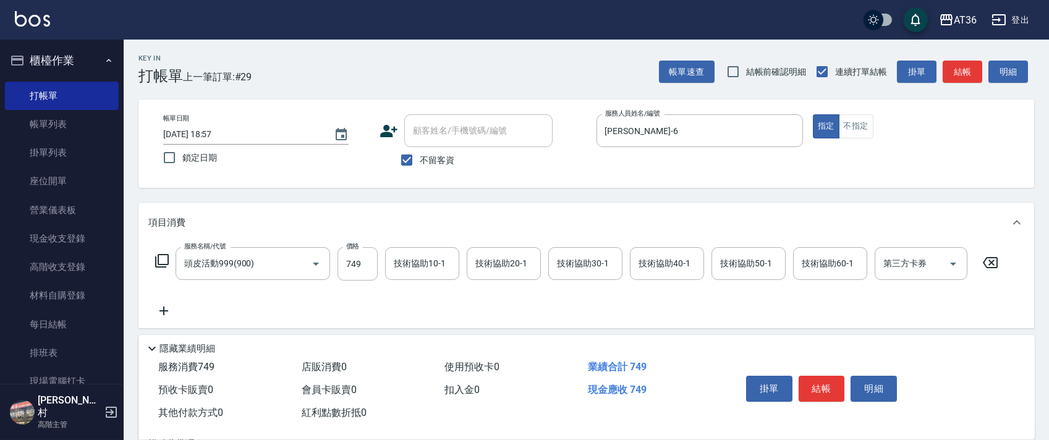
click at [164, 256] on icon at bounding box center [161, 260] width 15 height 15
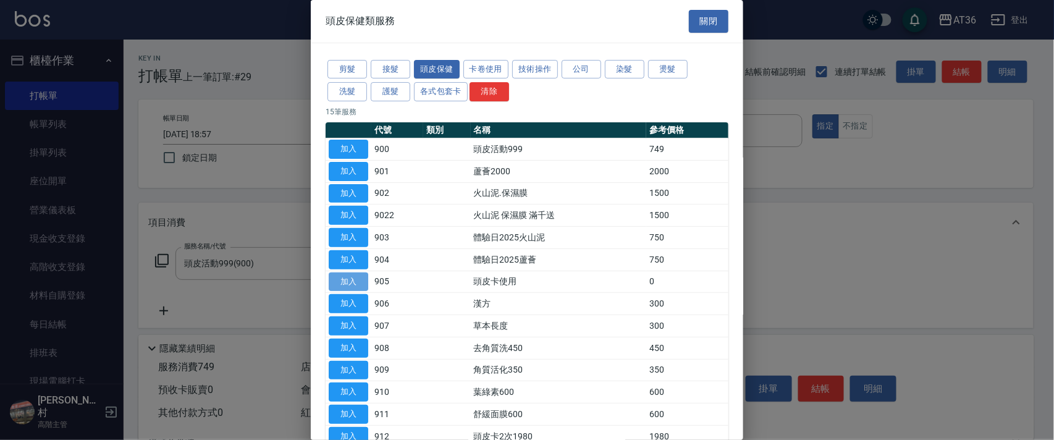
click at [368, 273] on button "加入" at bounding box center [349, 282] width 40 height 19
drag, startPoint x: 357, startPoint y: 280, endPoint x: 722, endPoint y: 334, distance: 369.2
click at [357, 281] on button "加入" at bounding box center [349, 282] width 40 height 19
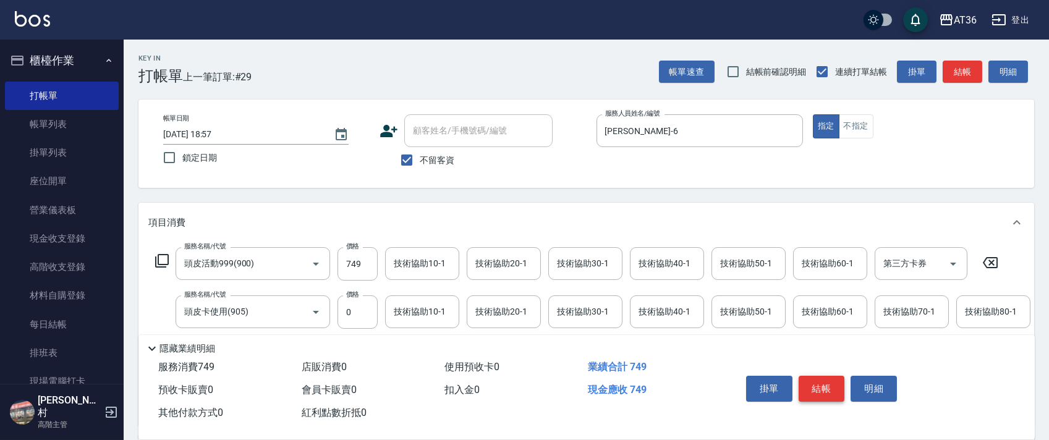
click at [821, 389] on button "結帳" at bounding box center [821, 389] width 46 height 26
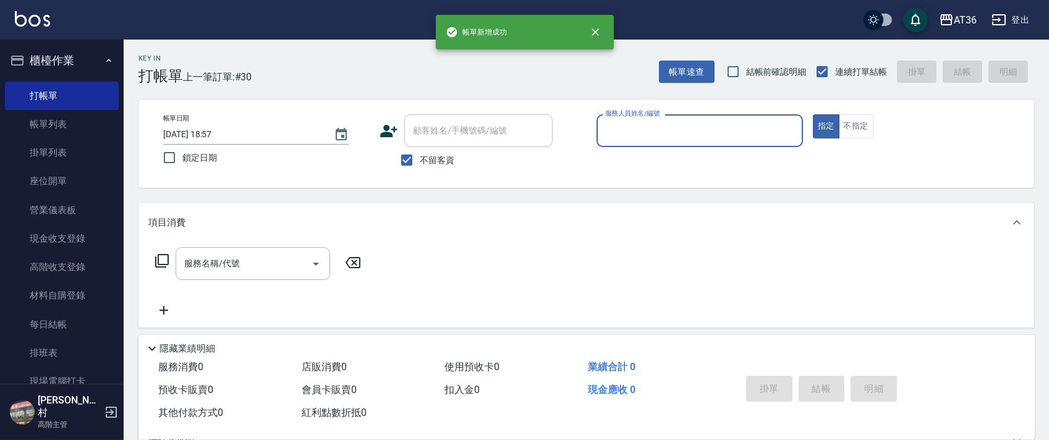
click at [602, 133] on input "服務人員姓名/編號" at bounding box center [699, 131] width 195 height 22
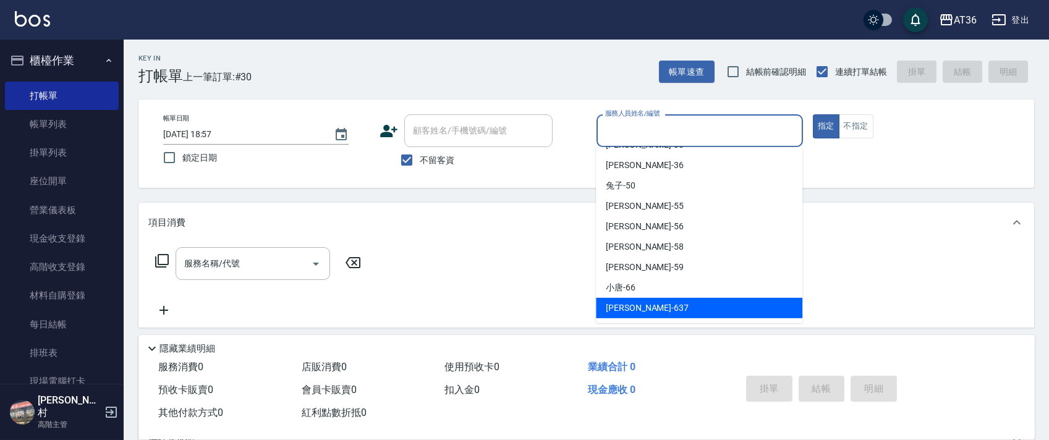
click at [615, 307] on span "憶琳 -637" at bounding box center [647, 308] width 83 height 13
type input "憶琳-637"
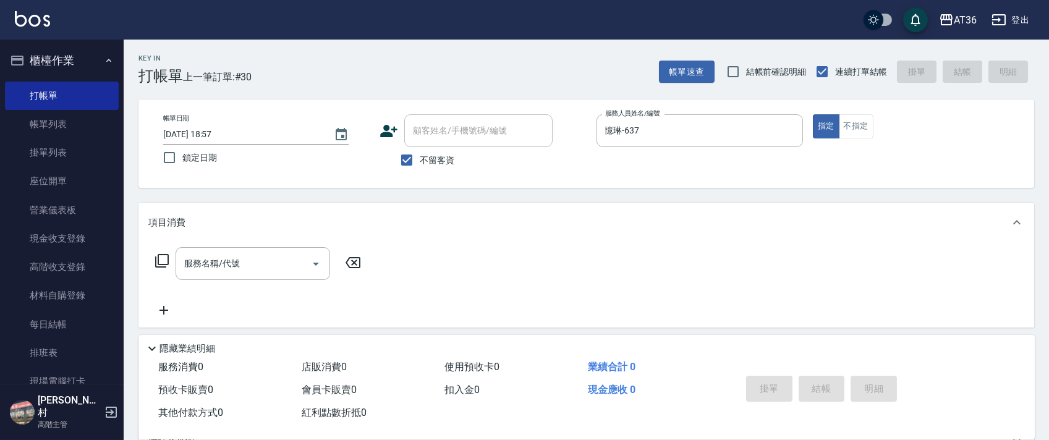
click at [156, 261] on icon at bounding box center [162, 261] width 14 height 14
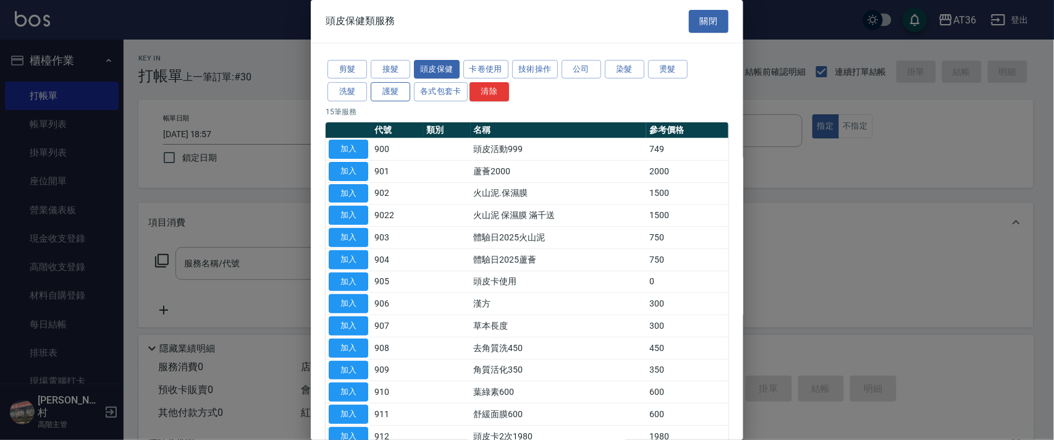
click at [354, 93] on button "洗髮" at bounding box center [348, 91] width 40 height 19
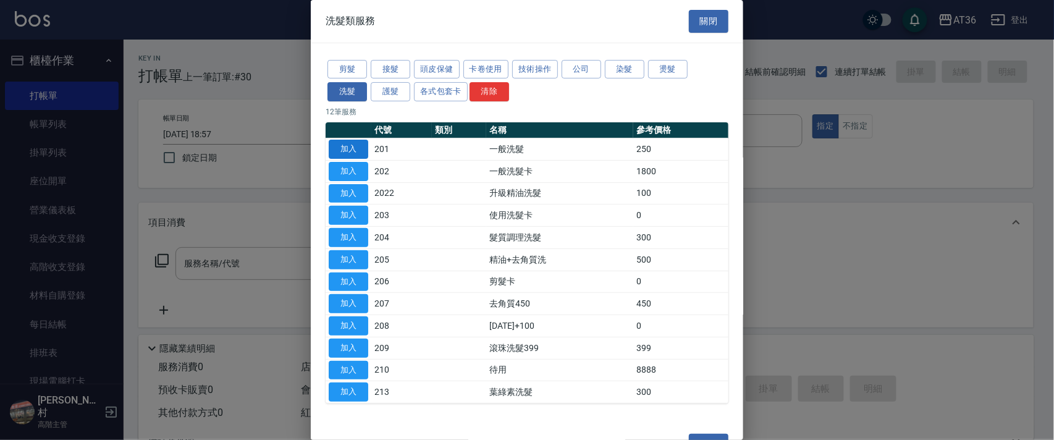
click at [350, 147] on button "加入" at bounding box center [349, 149] width 40 height 19
type input "一般洗髮(201)"
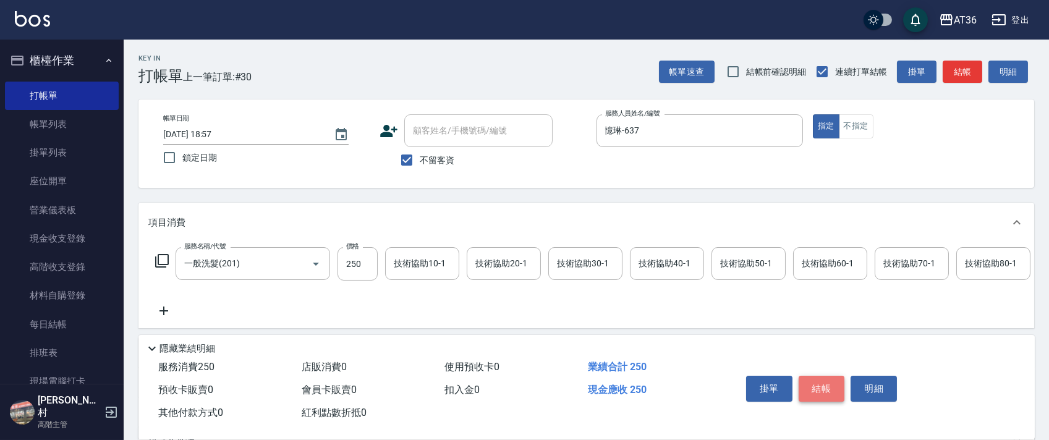
click at [821, 389] on button "結帳" at bounding box center [821, 389] width 46 height 26
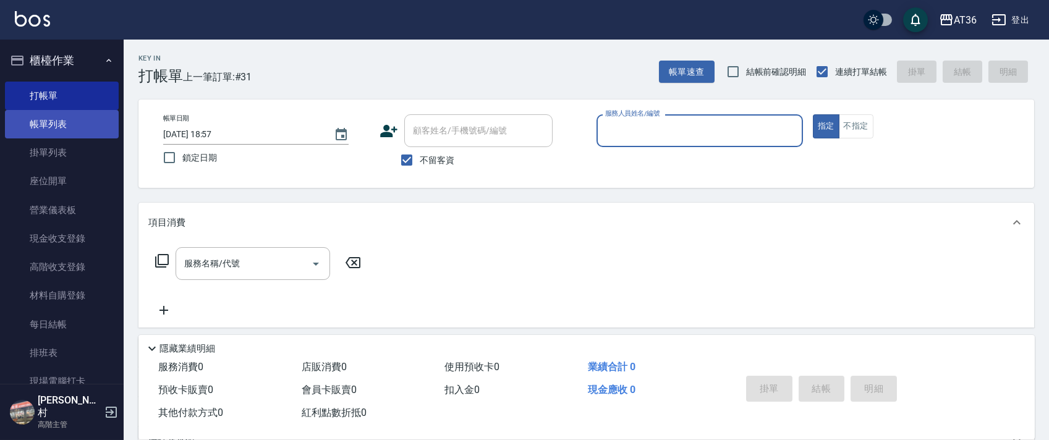
click at [68, 127] on link "帳單列表" at bounding box center [62, 124] width 114 height 28
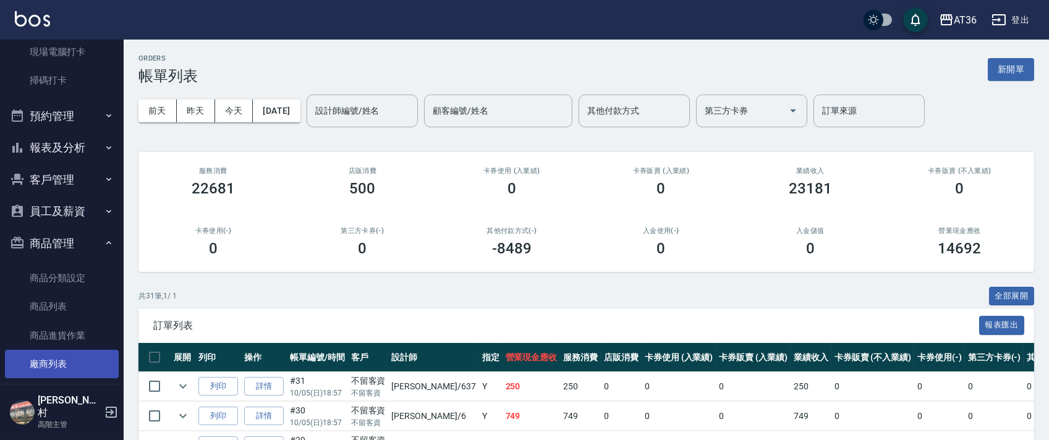
scroll to position [423, 0]
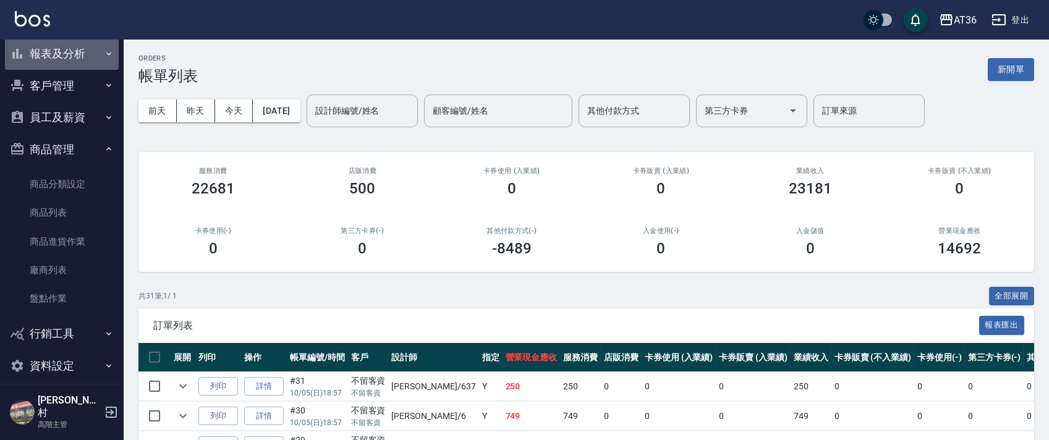
click at [77, 54] on button "報表及分析" at bounding box center [62, 54] width 114 height 32
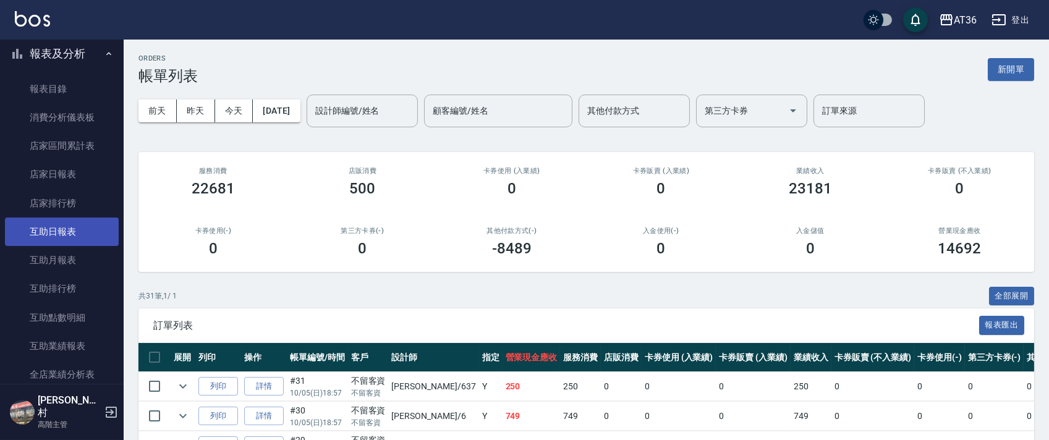
click at [78, 229] on link "互助日報表" at bounding box center [62, 232] width 114 height 28
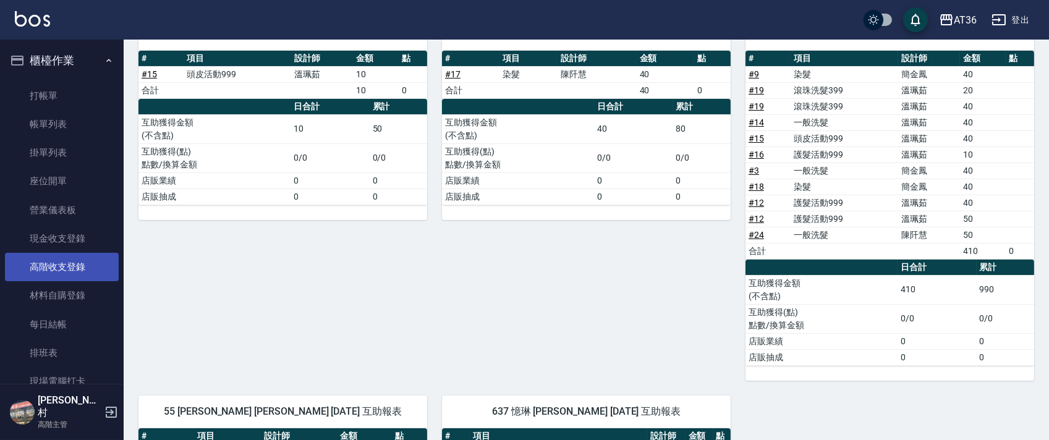
click at [80, 268] on link "高階收支登錄" at bounding box center [62, 267] width 114 height 28
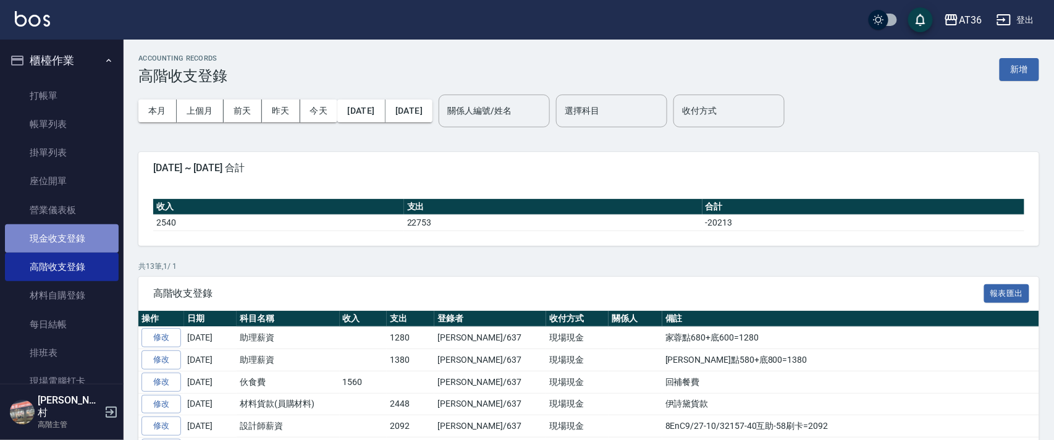
click at [84, 245] on link "現金收支登錄" at bounding box center [62, 238] width 114 height 28
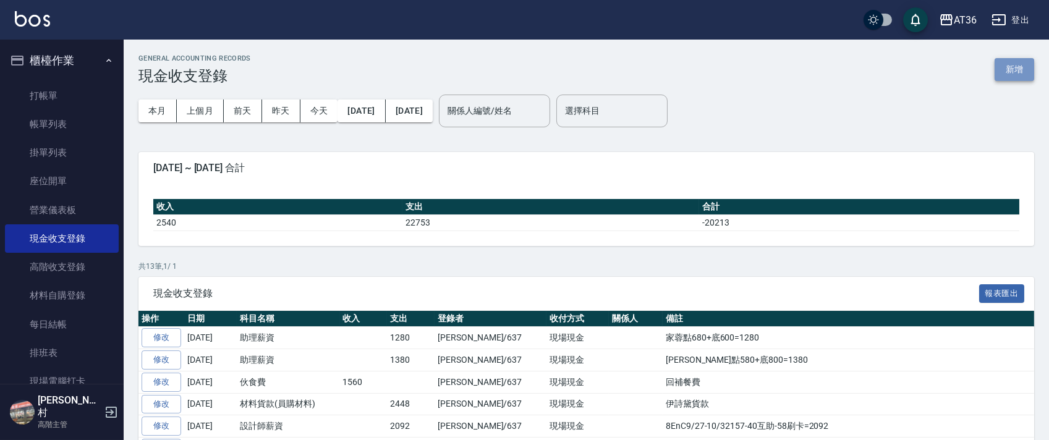
click at [1017, 72] on button "新增" at bounding box center [1014, 69] width 40 height 23
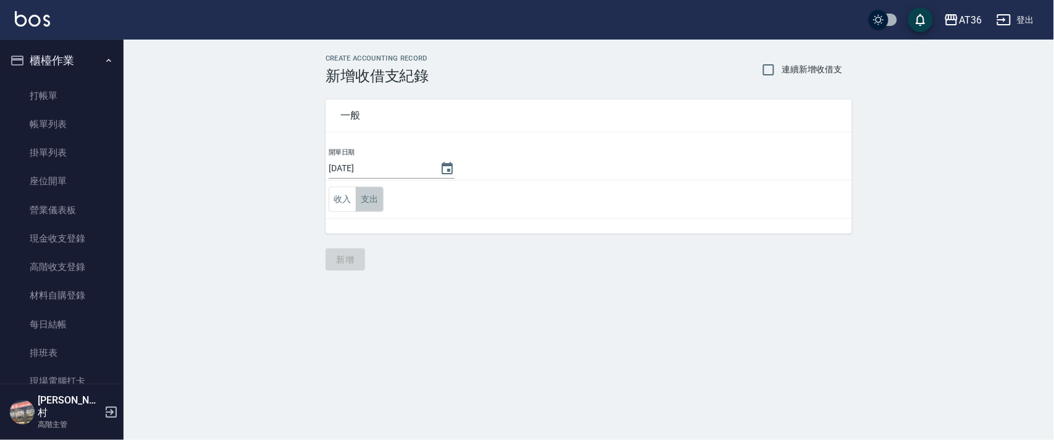
click at [369, 200] on button "支出" at bounding box center [370, 199] width 28 height 25
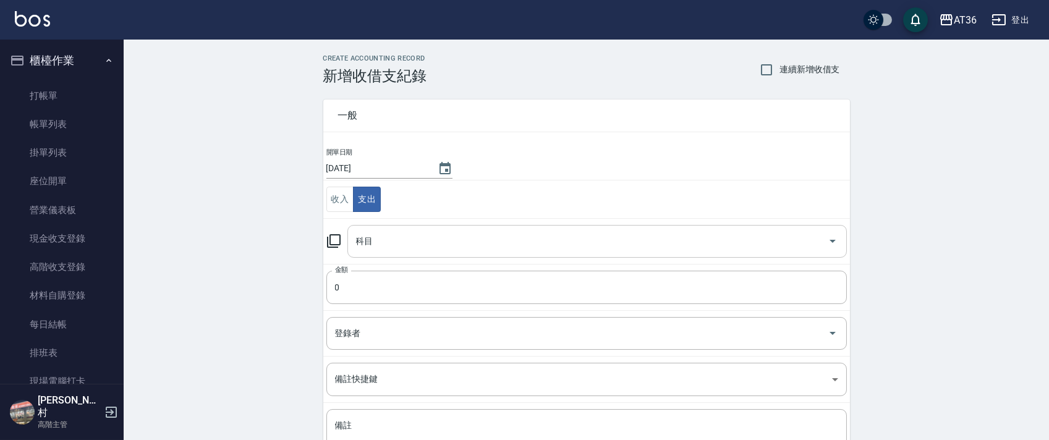
drag, startPoint x: 365, startPoint y: 245, endPoint x: 378, endPoint y: 250, distance: 14.7
click at [365, 243] on div "科目 科目" at bounding box center [596, 241] width 499 height 33
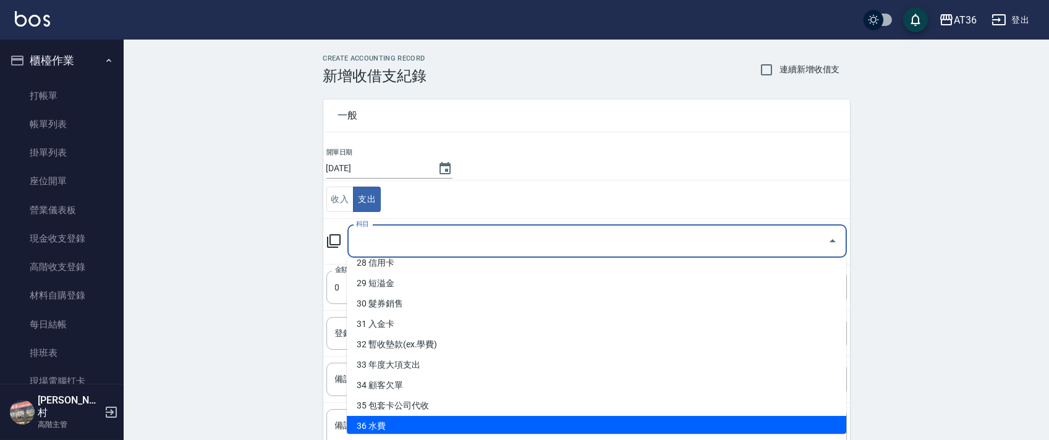
scroll to position [629, 0]
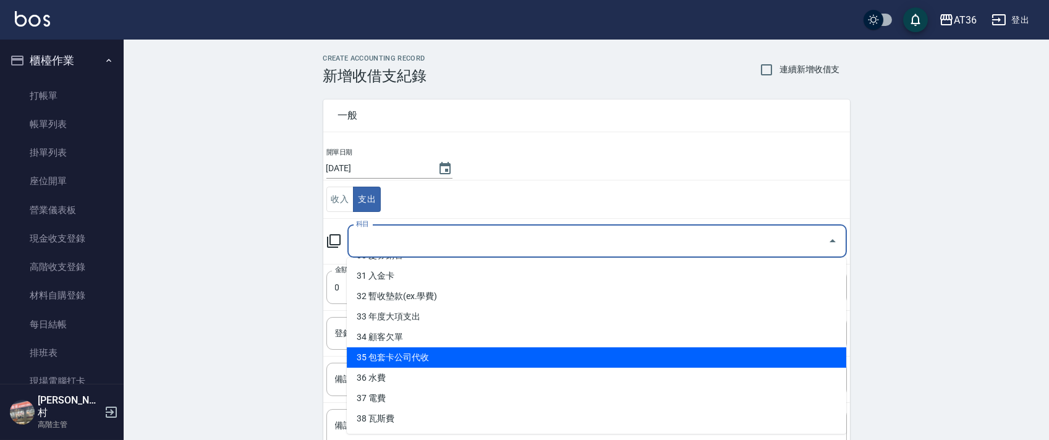
click at [444, 355] on li "35 包套卡公司代收" at bounding box center [596, 357] width 499 height 20
type input "35 包套卡公司代收"
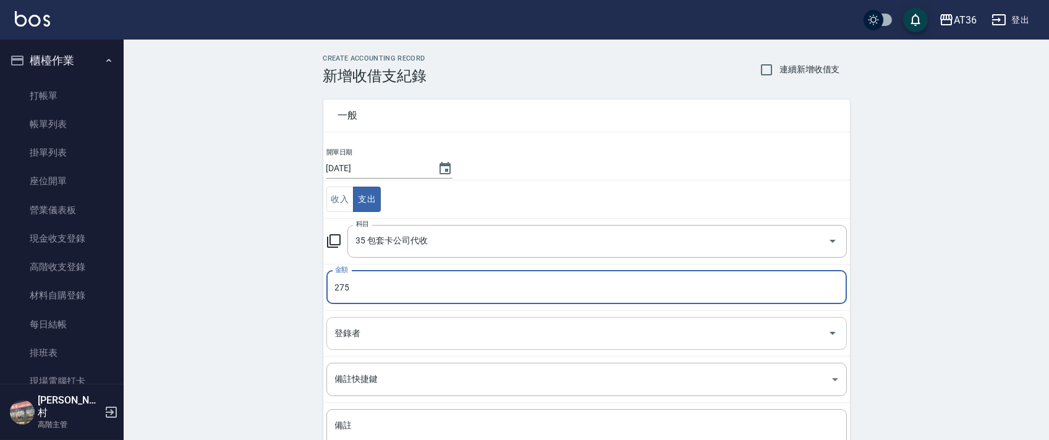
type input "275"
click at [350, 334] on div "登錄者 登錄者" at bounding box center [586, 333] width 520 height 33
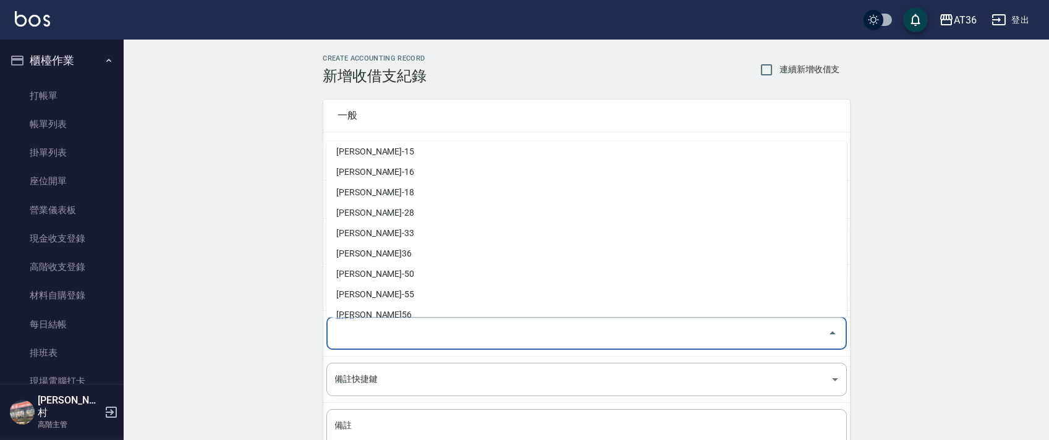
scroll to position [242, 0]
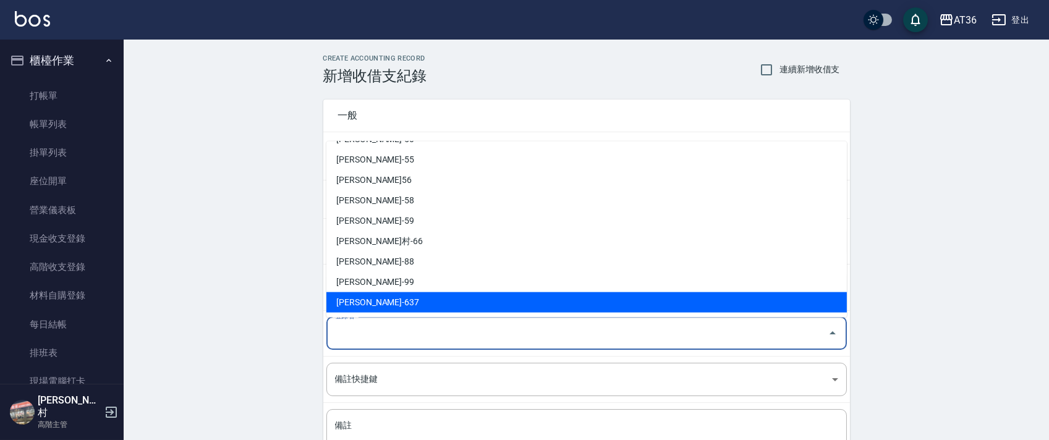
click at [367, 305] on li "蘇憶琳-637" at bounding box center [586, 302] width 520 height 20
type input "蘇憶琳-637"
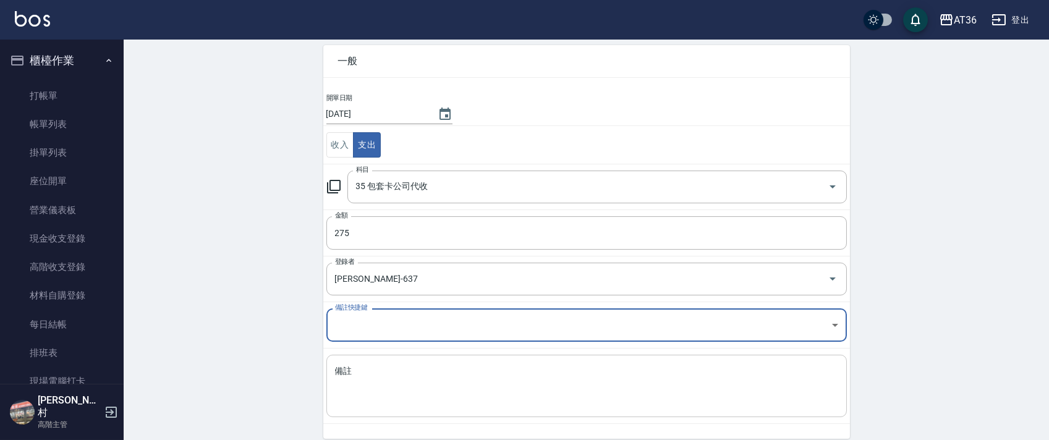
scroll to position [105, 0]
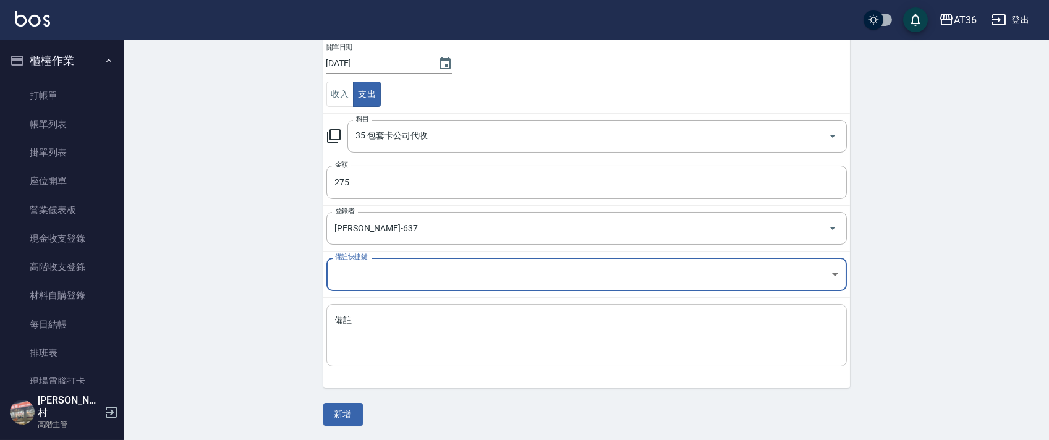
click at [360, 345] on textarea "備註" at bounding box center [586, 336] width 503 height 42
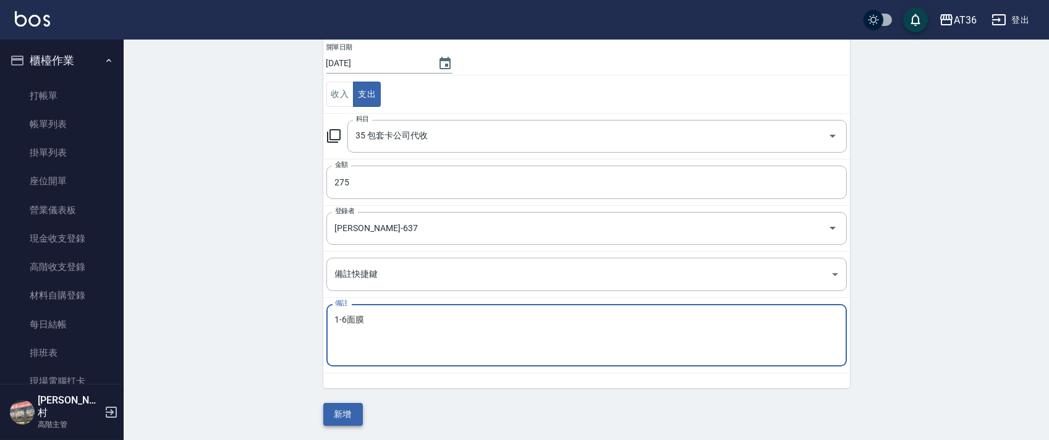
type textarea "1-6面膜"
click at [342, 417] on button "新增" at bounding box center [343, 414] width 40 height 23
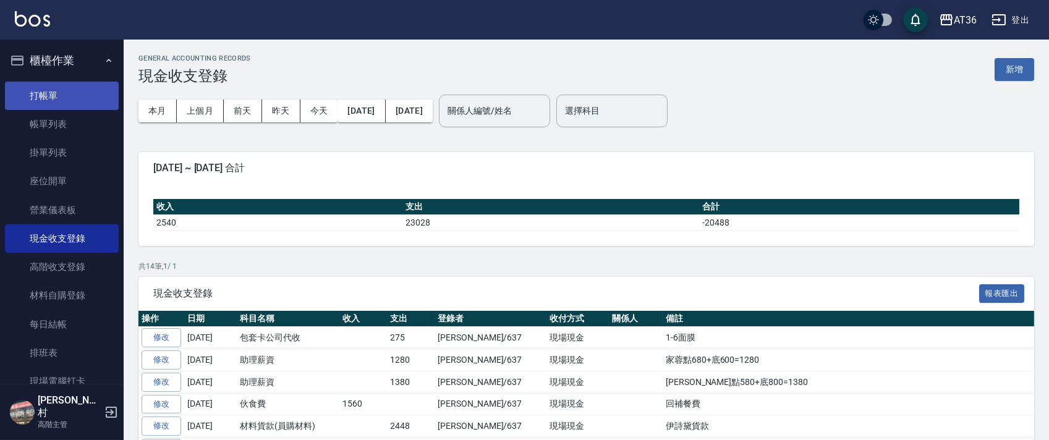
click at [53, 100] on link "打帳單" at bounding box center [62, 96] width 114 height 28
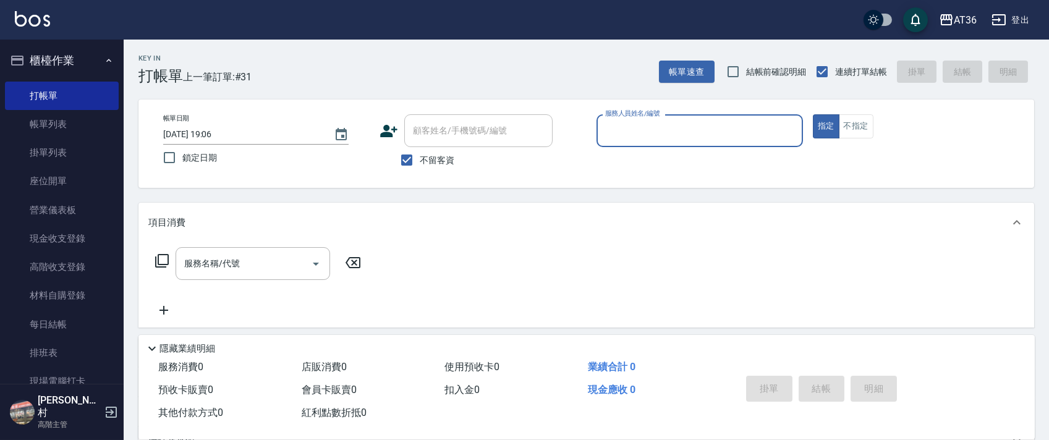
drag, startPoint x: 624, startPoint y: 129, endPoint x: 693, endPoint y: 141, distance: 70.2
click at [624, 129] on input "服務人員姓名/編號" at bounding box center [699, 131] width 195 height 22
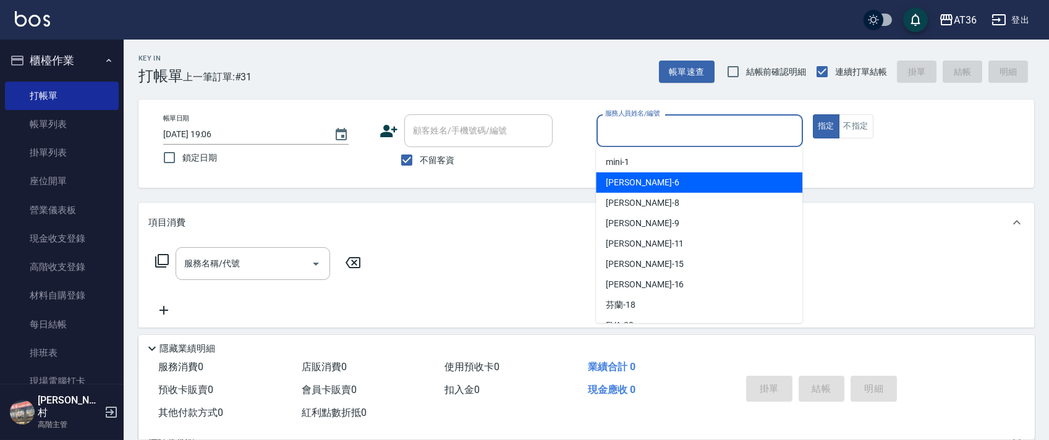
drag, startPoint x: 641, startPoint y: 188, endPoint x: 706, endPoint y: 159, distance: 71.1
click at [643, 188] on div "[PERSON_NAME] -6" at bounding box center [699, 182] width 206 height 20
type input "[PERSON_NAME]-6"
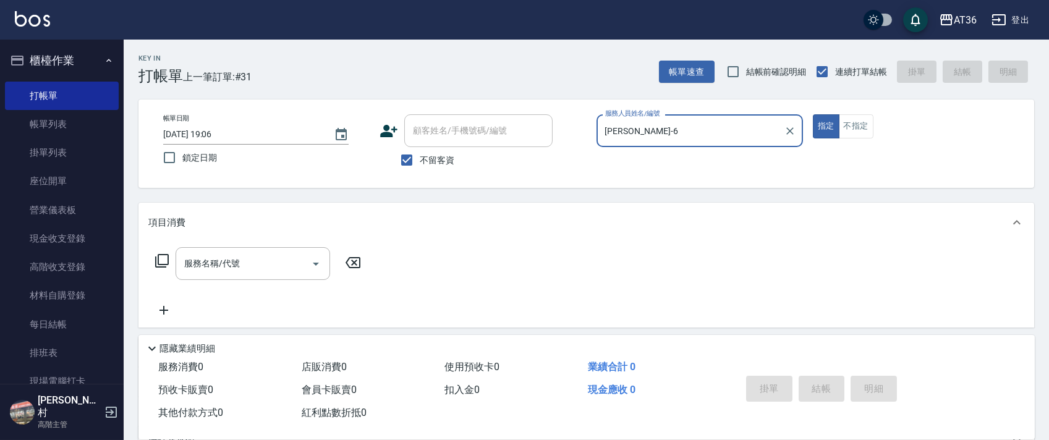
click at [159, 264] on icon at bounding box center [162, 261] width 14 height 14
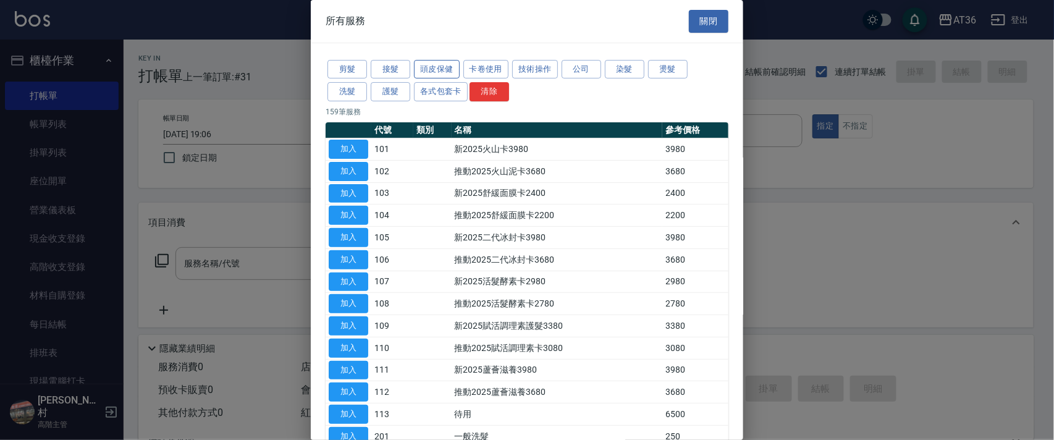
click at [428, 69] on button "頭皮保健" at bounding box center [437, 69] width 46 height 19
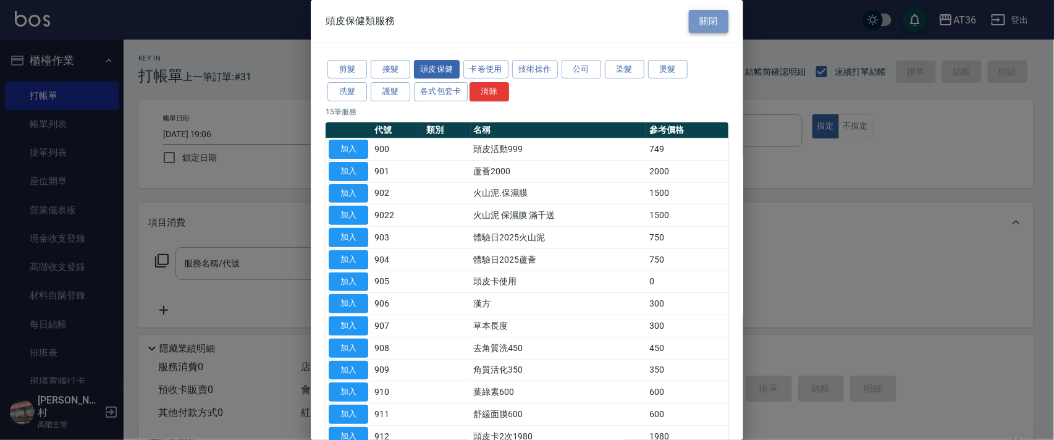
click at [696, 20] on button "關閉" at bounding box center [709, 21] width 40 height 23
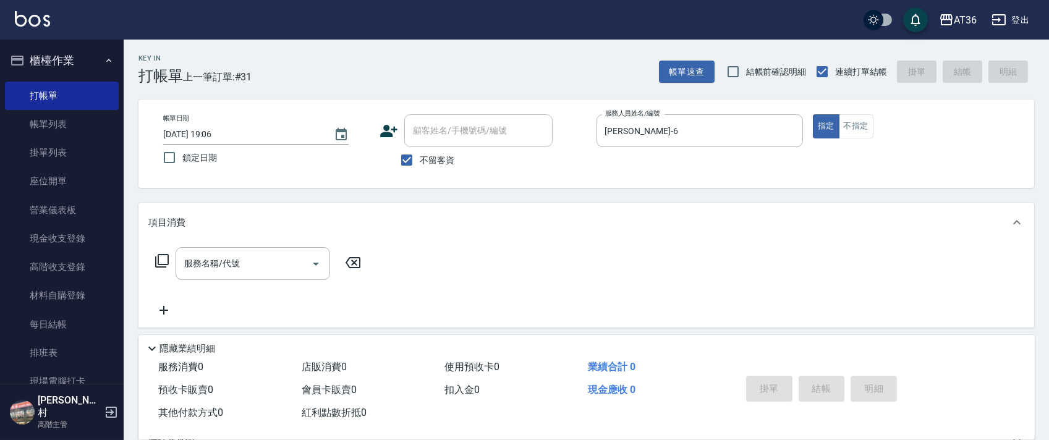
click at [160, 256] on icon at bounding box center [161, 260] width 15 height 15
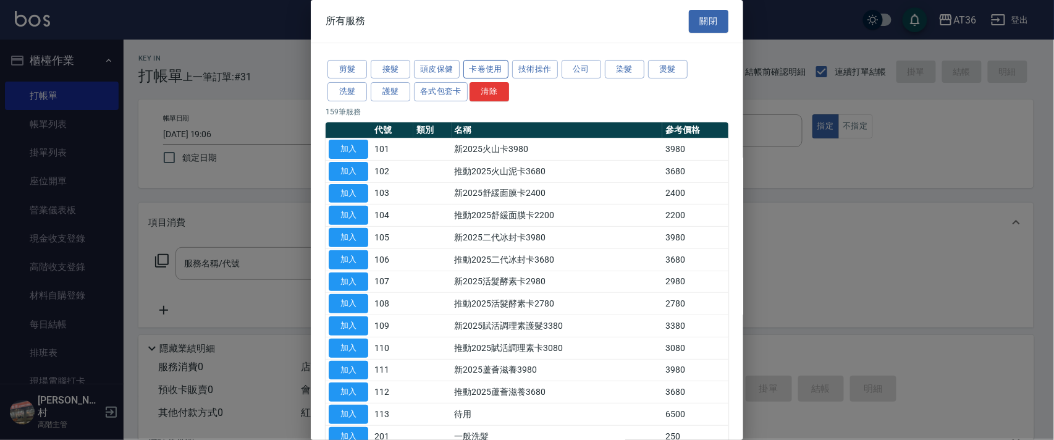
click at [476, 65] on button "卡卷使用" at bounding box center [486, 69] width 46 height 19
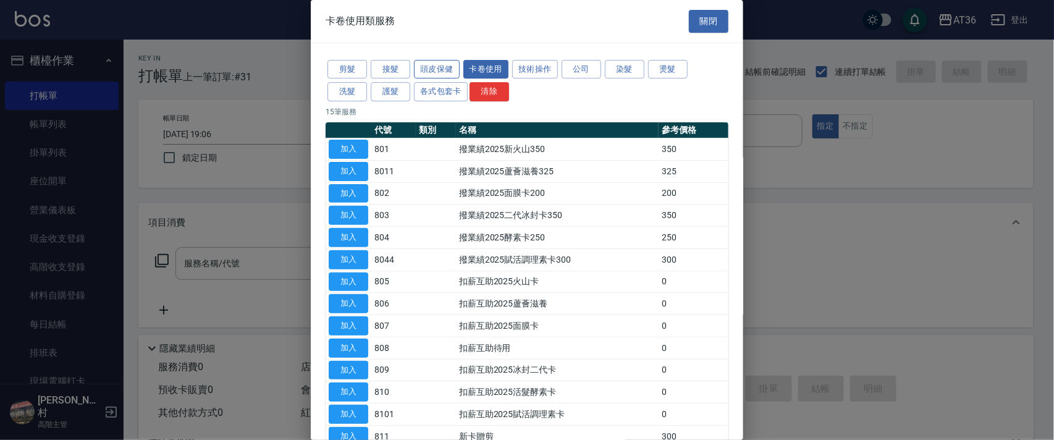
click at [420, 65] on button "頭皮保健" at bounding box center [437, 69] width 46 height 19
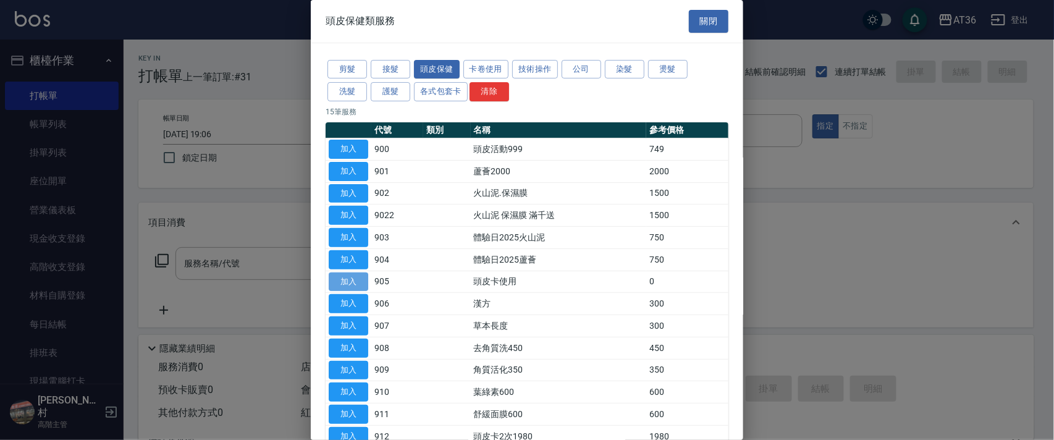
click at [350, 281] on button "加入" at bounding box center [349, 282] width 40 height 19
type input "頭皮卡使用(905)"
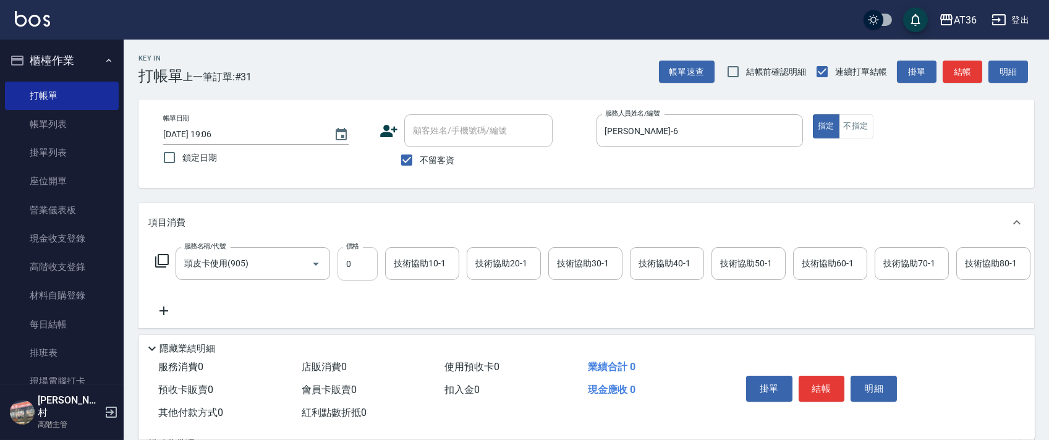
click at [355, 266] on input "0" at bounding box center [357, 263] width 40 height 33
type input "275"
click at [819, 384] on button "結帳" at bounding box center [821, 389] width 46 height 26
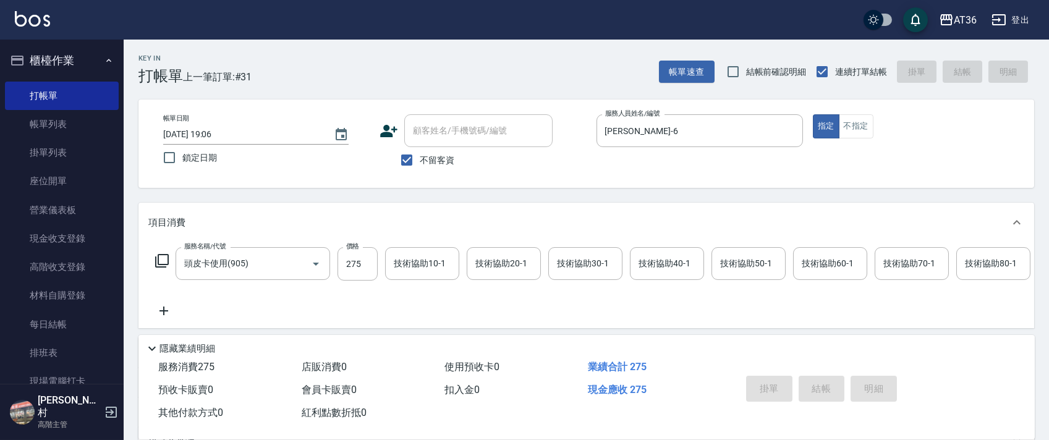
type input "2025/10/05 19:07"
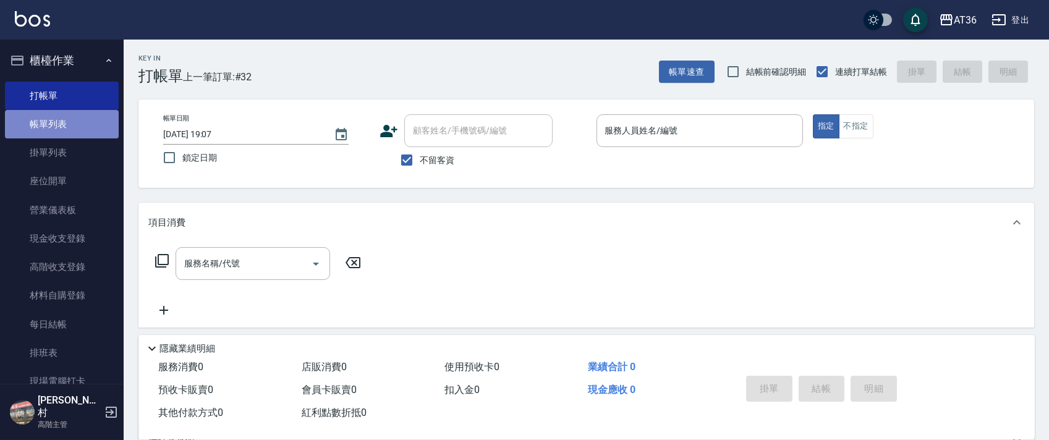
click at [66, 116] on link "帳單列表" at bounding box center [62, 124] width 114 height 28
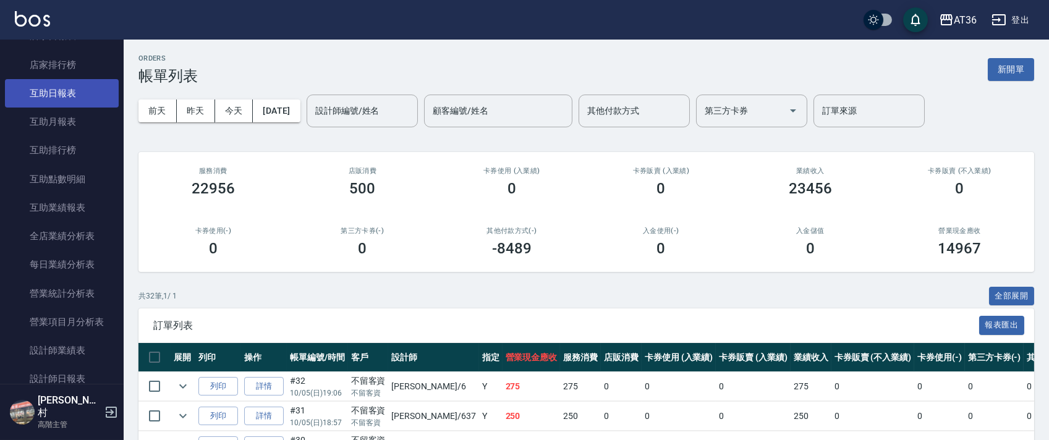
scroll to position [659, 0]
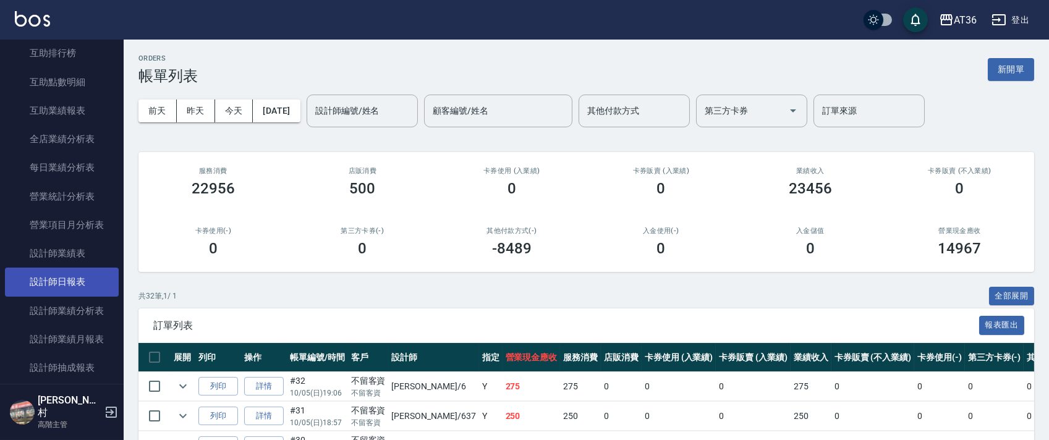
click at [64, 280] on link "設計師日報表" at bounding box center [62, 282] width 114 height 28
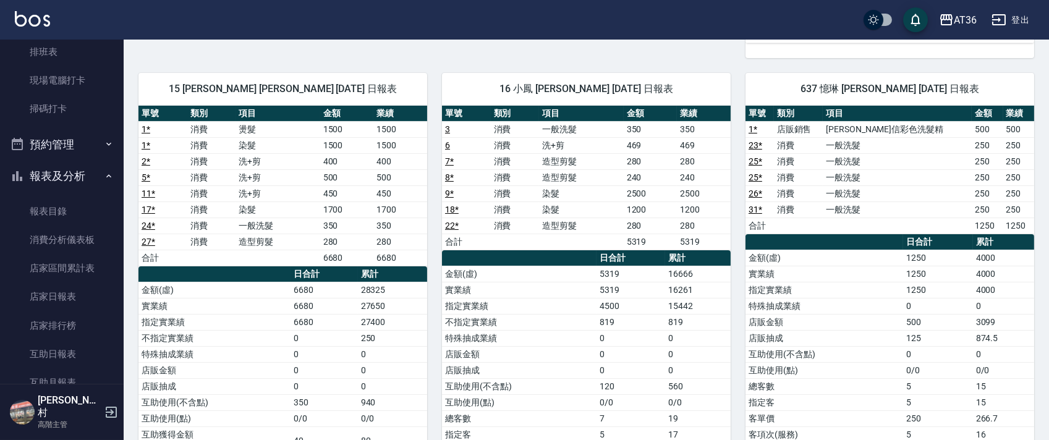
scroll to position [329, 0]
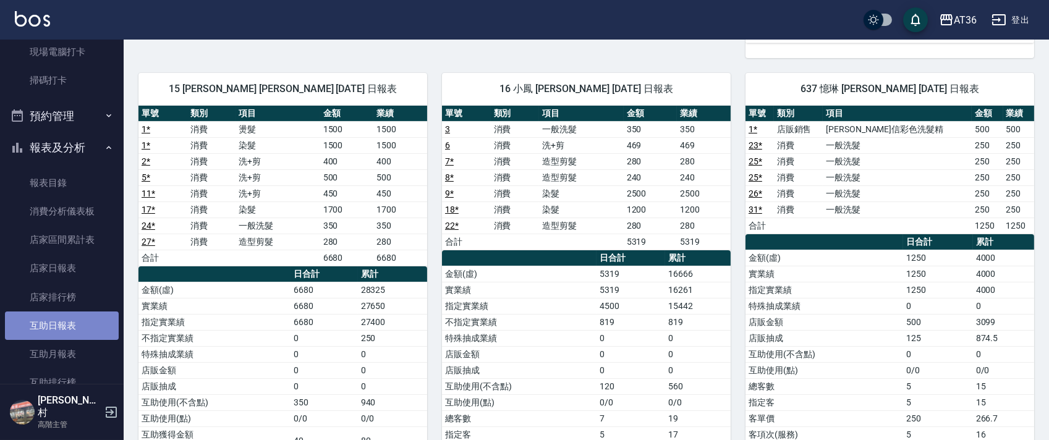
click at [80, 325] on link "互助日報表" at bounding box center [62, 325] width 114 height 28
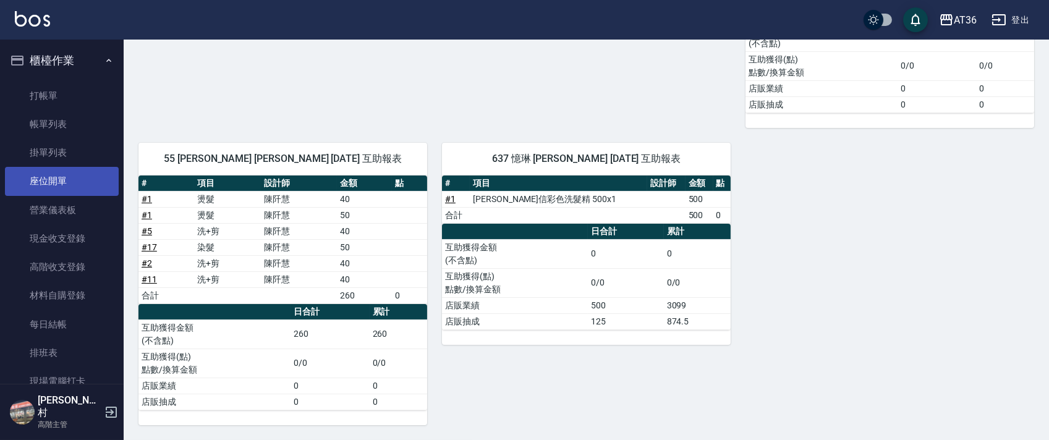
drag, startPoint x: 74, startPoint y: 238, endPoint x: 94, endPoint y: 177, distance: 63.7
click at [75, 237] on link "現金收支登錄" at bounding box center [62, 238] width 114 height 28
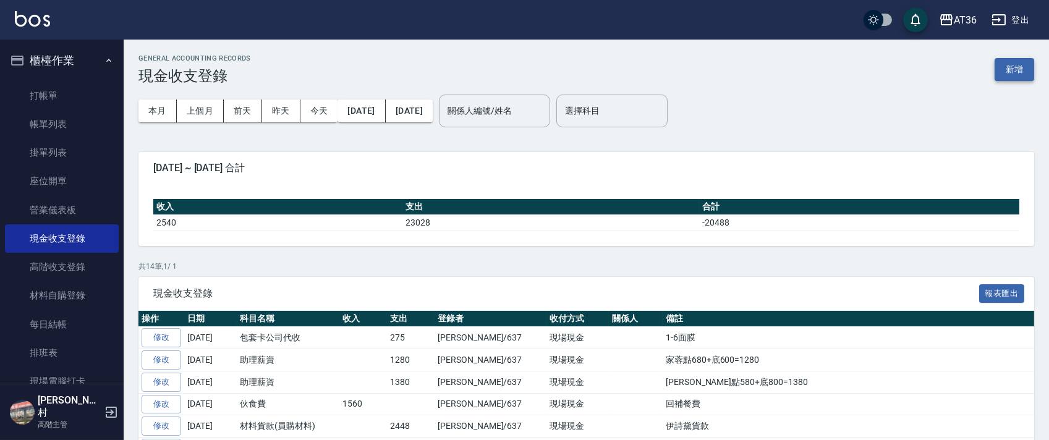
click at [1015, 75] on button "新增" at bounding box center [1014, 69] width 40 height 23
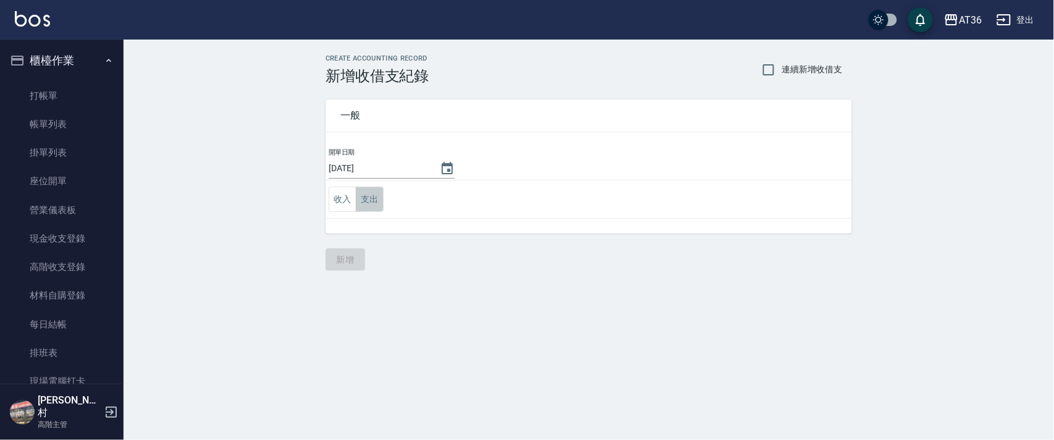
click at [372, 198] on button "支出" at bounding box center [370, 199] width 28 height 25
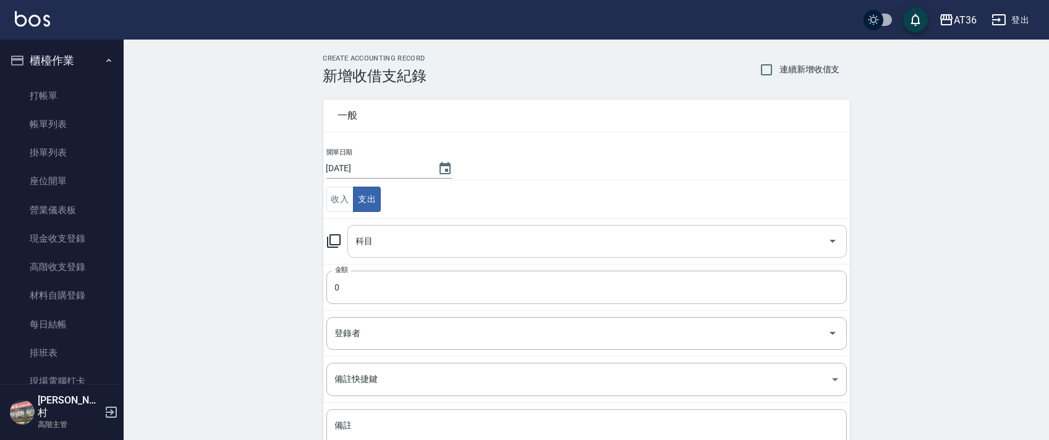
click at [369, 242] on div "科目 科目" at bounding box center [596, 241] width 499 height 33
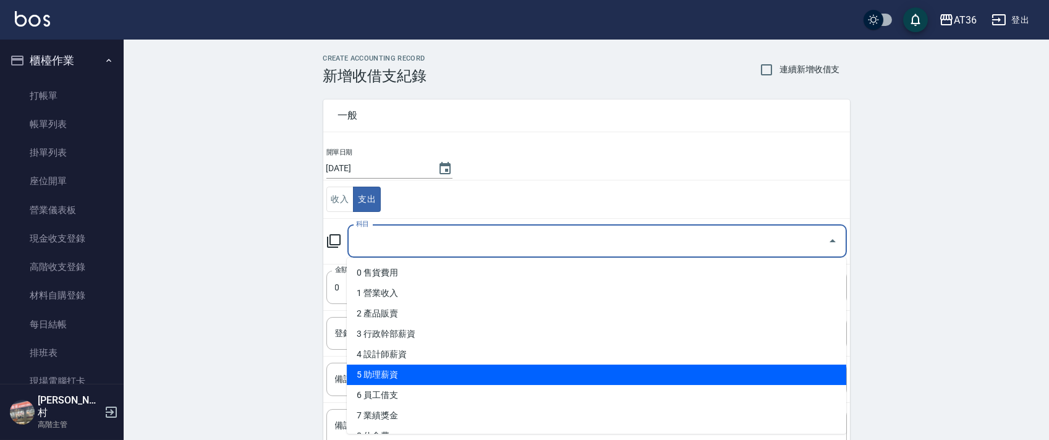
click at [402, 369] on li "5 助理薪資" at bounding box center [596, 375] width 499 height 20
type input "5 助理薪資"
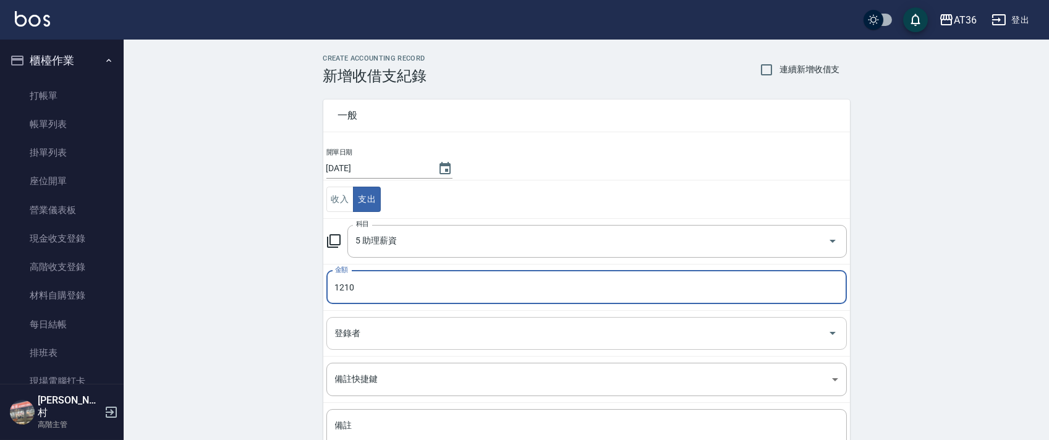
type input "1210"
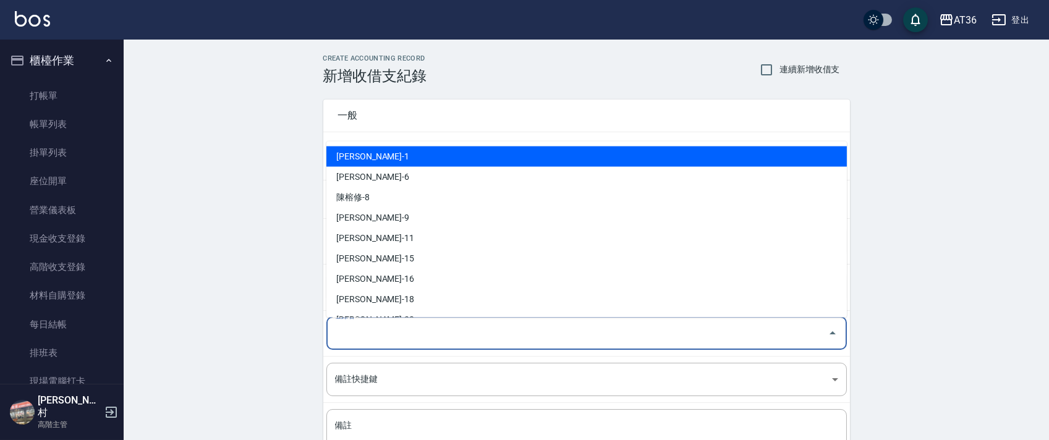
click at [353, 334] on div "登錄者 登錄者" at bounding box center [586, 333] width 520 height 33
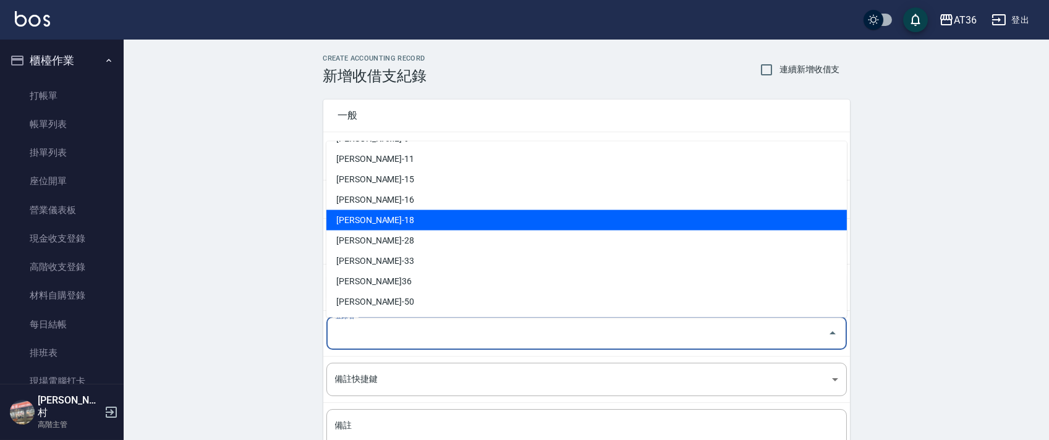
scroll to position [242, 0]
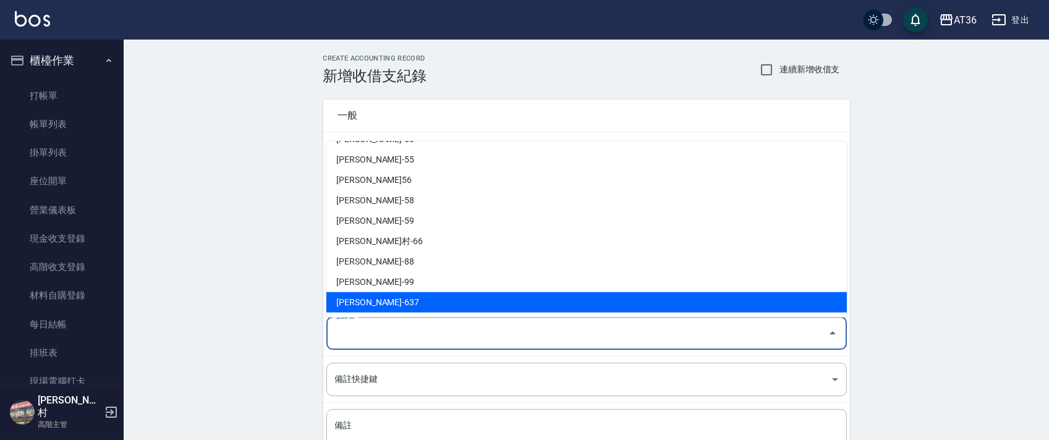
drag, startPoint x: 368, startPoint y: 305, endPoint x: 377, endPoint y: 302, distance: 9.2
click at [369, 305] on li "蘇憶琳-637" at bounding box center [586, 302] width 520 height 20
type input "蘇憶琳-637"
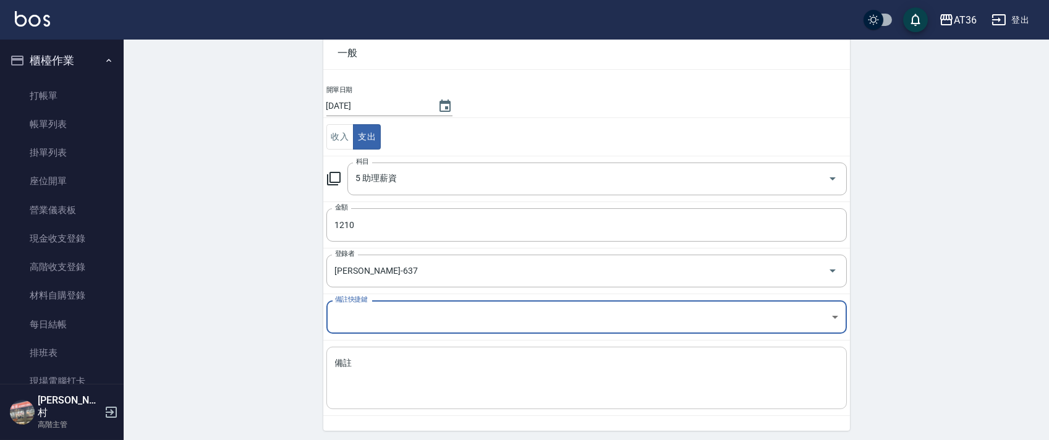
scroll to position [105, 0]
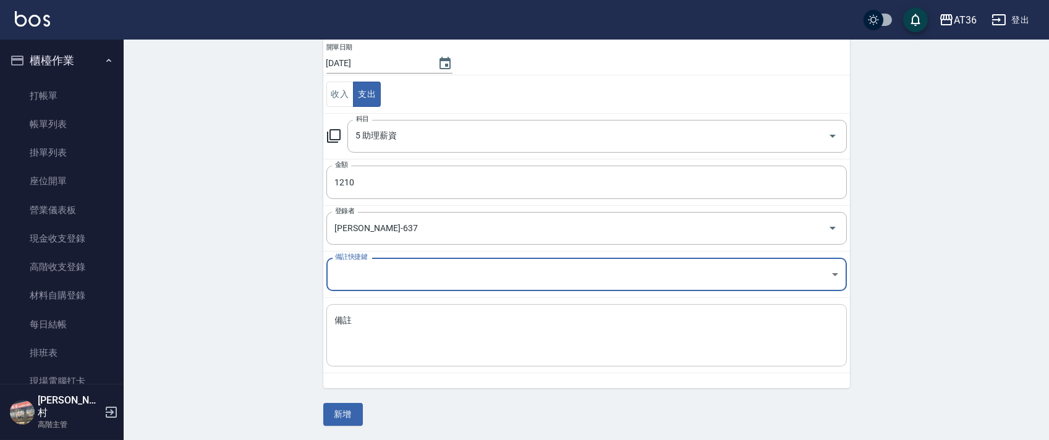
click at [371, 331] on textarea "備註" at bounding box center [586, 336] width 503 height 42
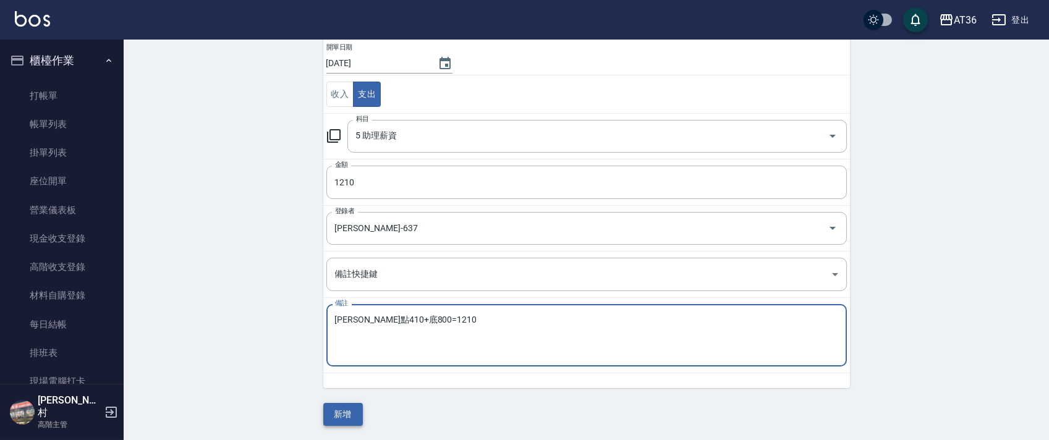
type textarea "EVa點410+底800=1210"
click at [344, 418] on button "新增" at bounding box center [343, 414] width 40 height 23
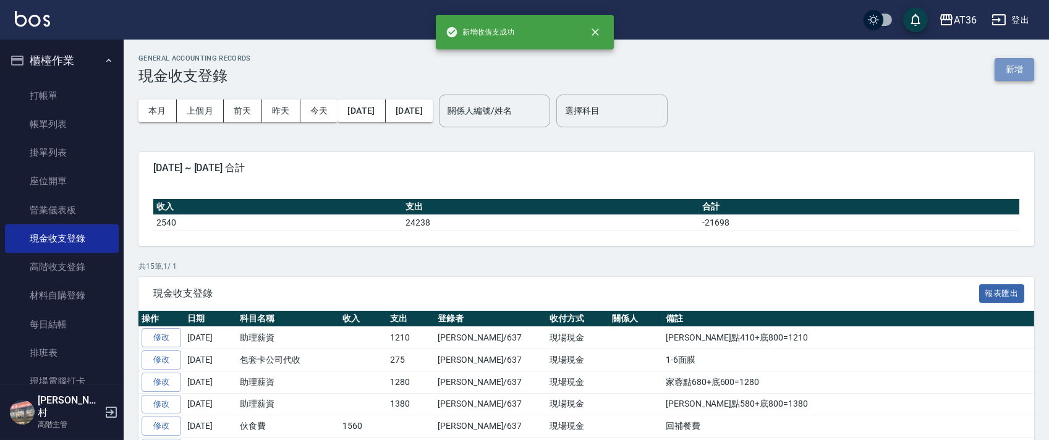
click at [1017, 65] on button "新增" at bounding box center [1014, 69] width 40 height 23
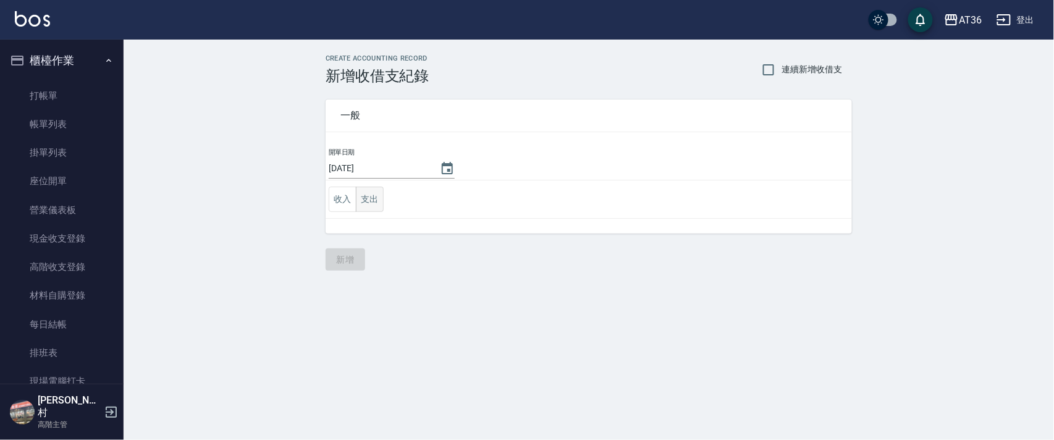
click at [362, 196] on button "支出" at bounding box center [370, 199] width 28 height 25
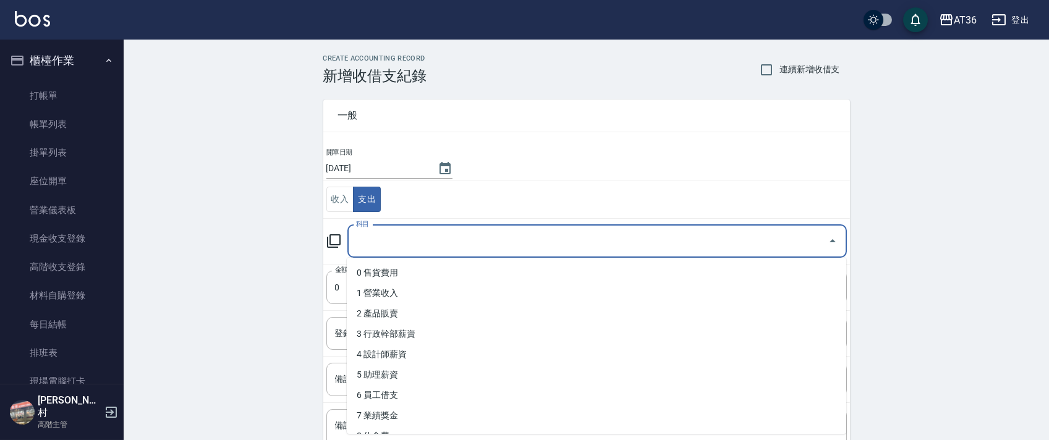
click at [366, 238] on div "科目 科目" at bounding box center [596, 241] width 499 height 33
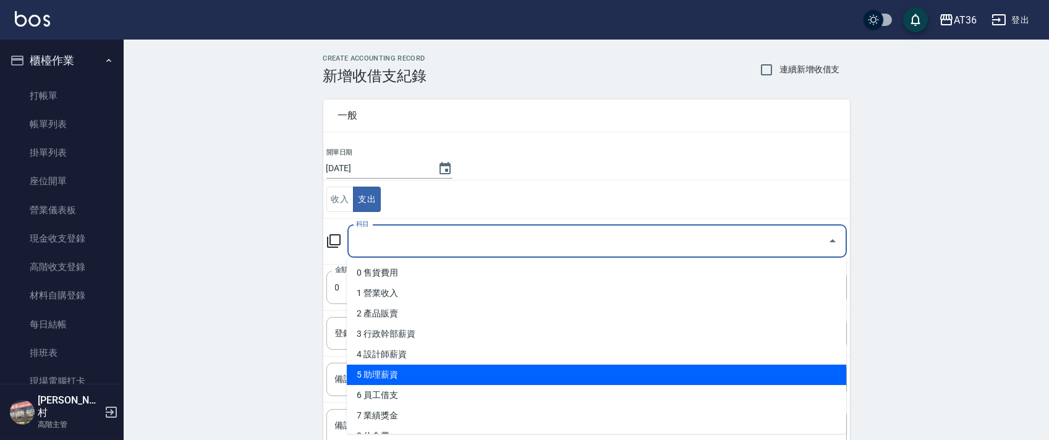
click at [388, 372] on li "5 助理薪資" at bounding box center [596, 375] width 499 height 20
type input "5 助理薪資"
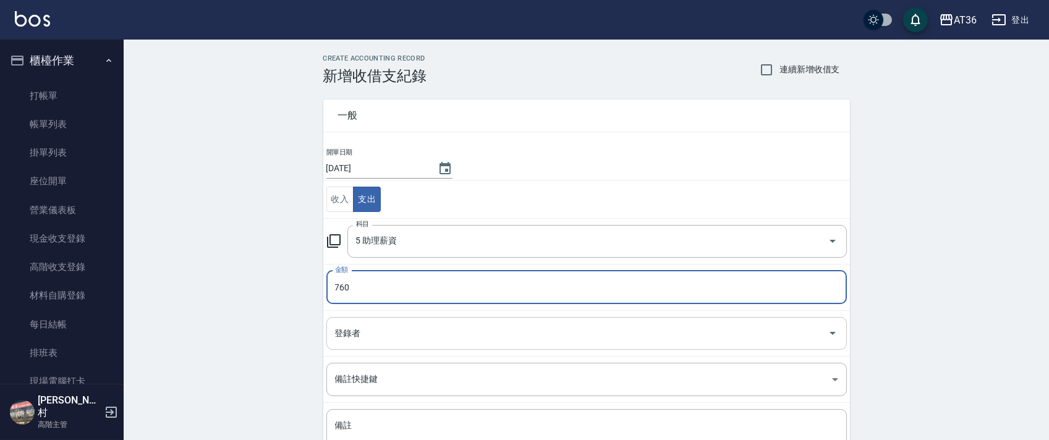
type input "760"
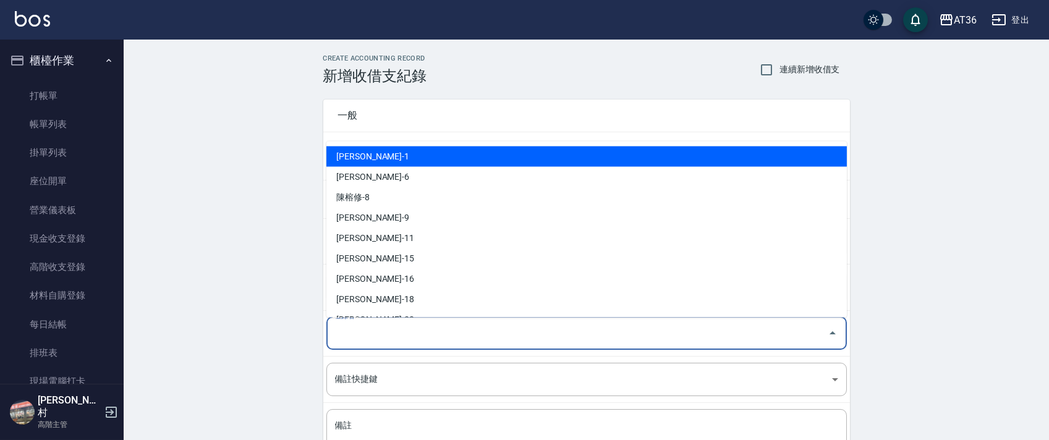
click at [359, 331] on input "登錄者" at bounding box center [577, 334] width 491 height 22
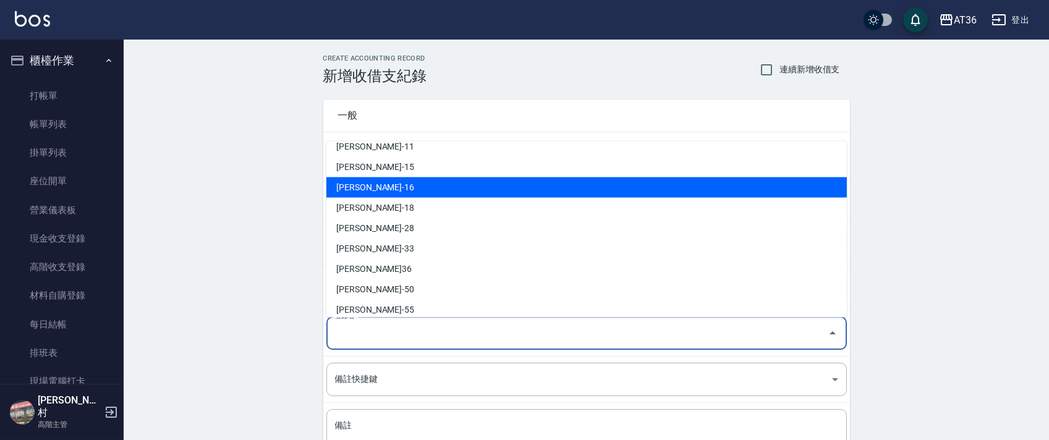
scroll to position [242, 0]
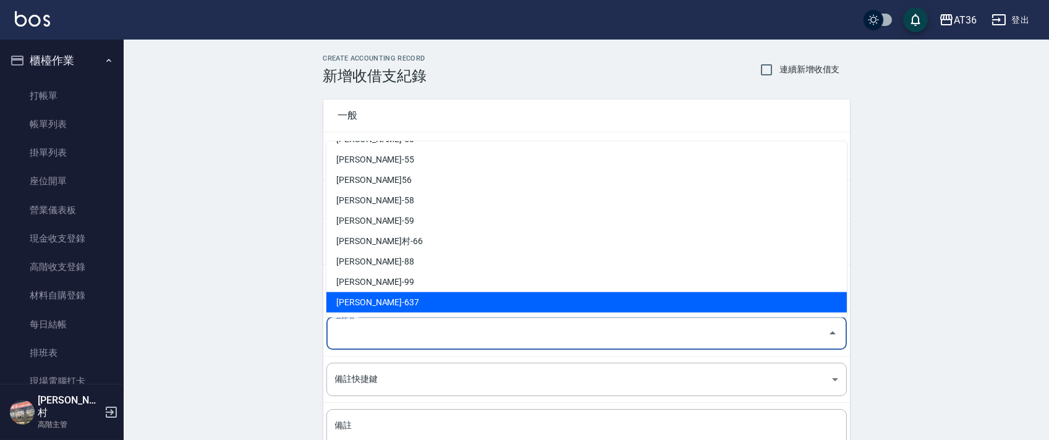
click at [366, 298] on li "蘇憶琳-637" at bounding box center [586, 302] width 520 height 20
type input "蘇憶琳-637"
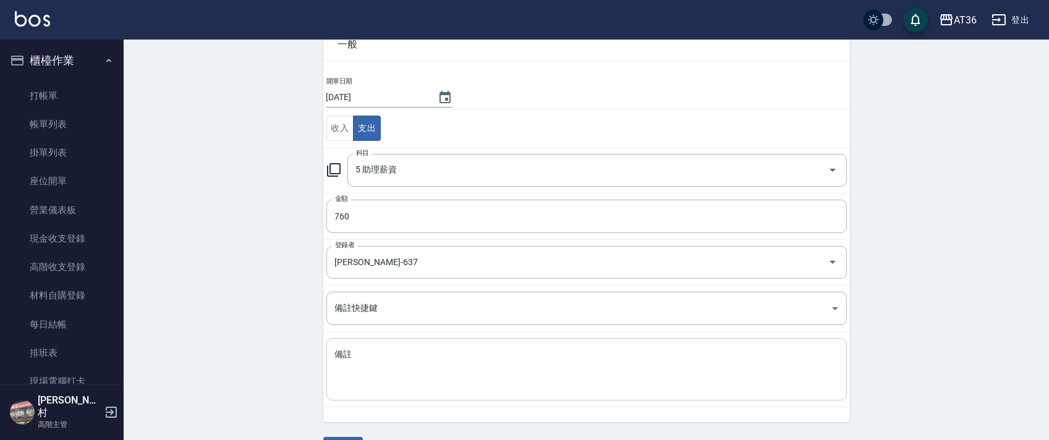
scroll to position [105, 0]
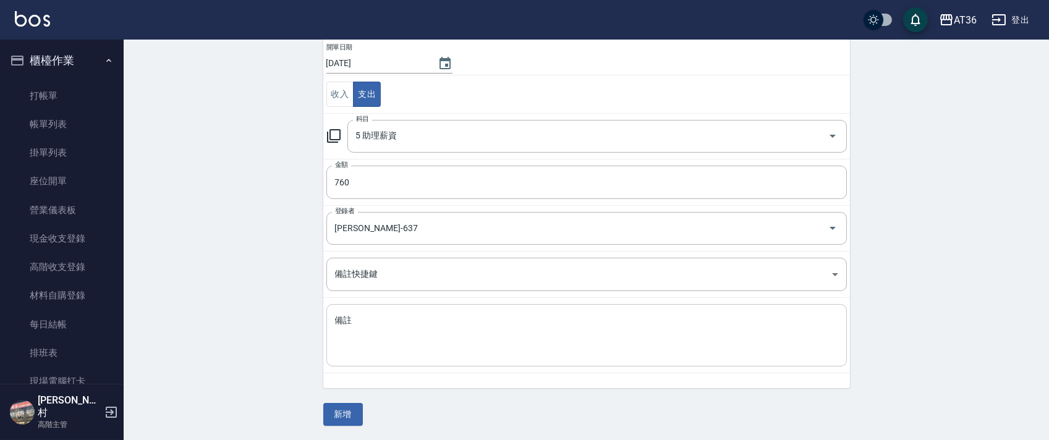
click at [369, 326] on textarea "備註" at bounding box center [586, 336] width 503 height 42
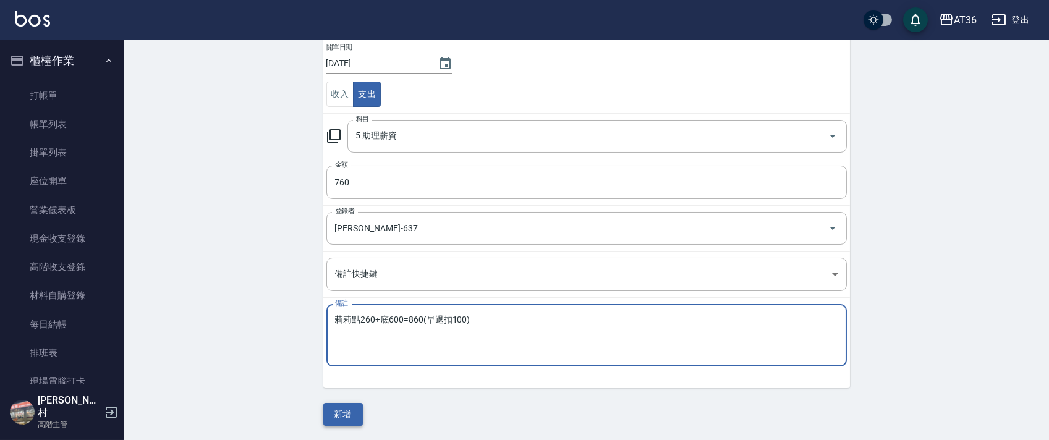
type textarea "莉莉點260+底600=860(早退扣100)"
click at [339, 407] on button "新增" at bounding box center [343, 414] width 40 height 23
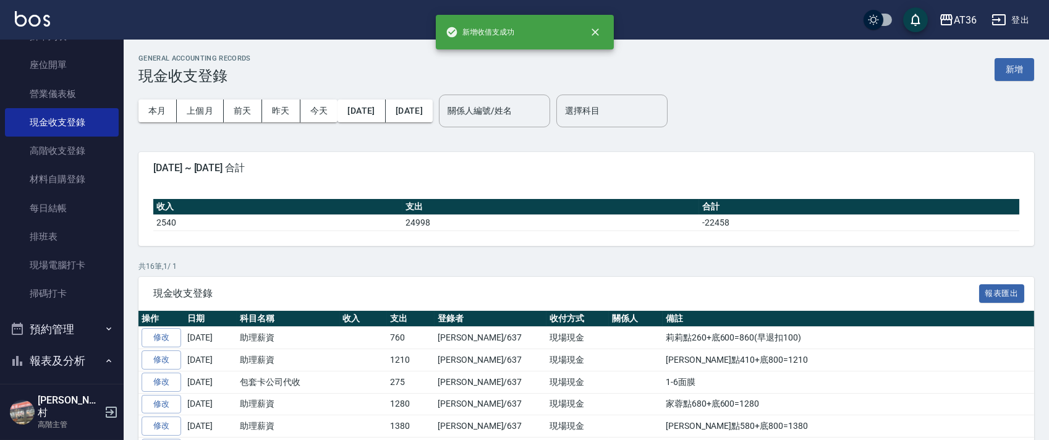
scroll to position [329, 0]
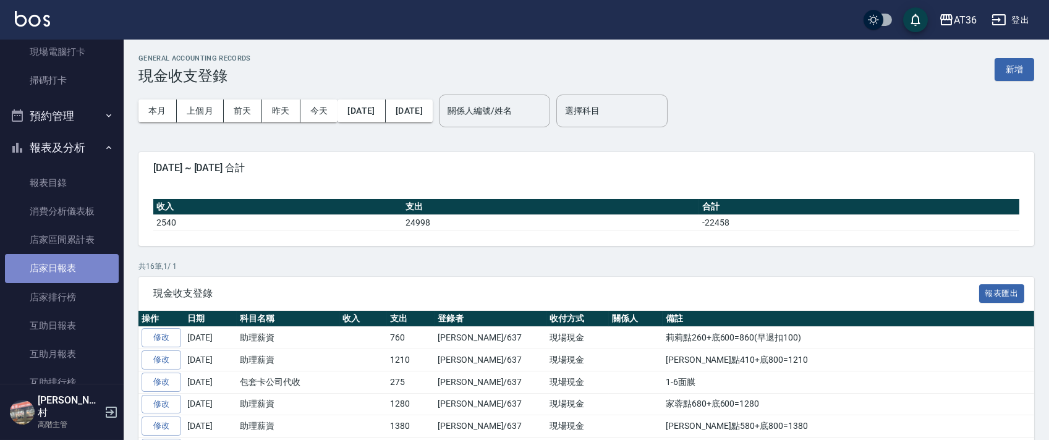
click at [66, 266] on link "店家日報表" at bounding box center [62, 268] width 114 height 28
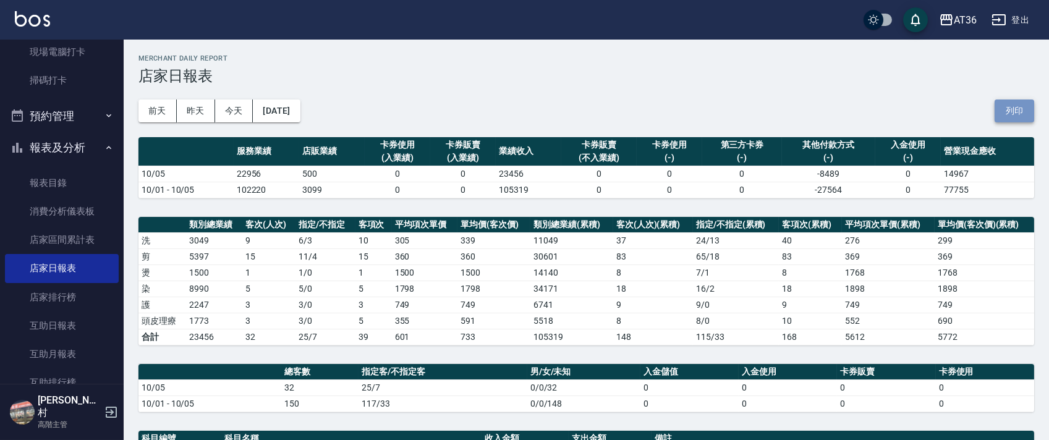
click at [1015, 109] on button "列印" at bounding box center [1014, 110] width 40 height 23
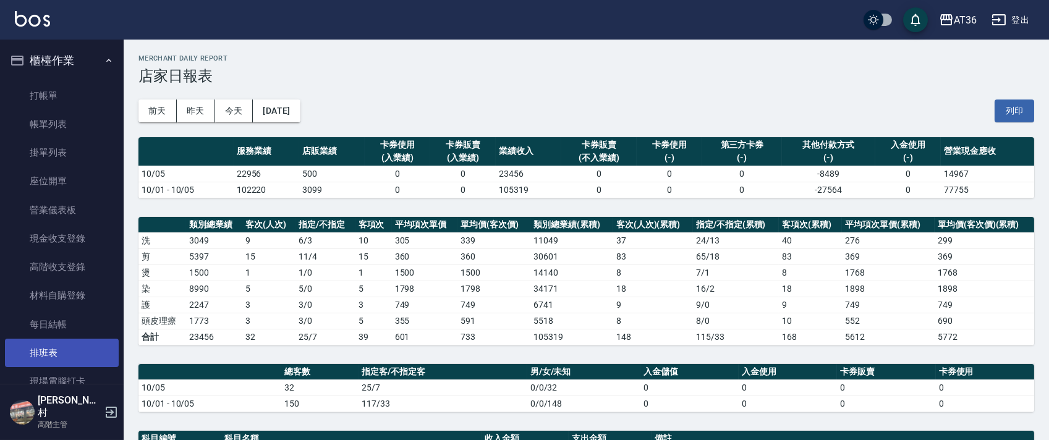
click at [75, 357] on link "排班表" at bounding box center [62, 353] width 114 height 28
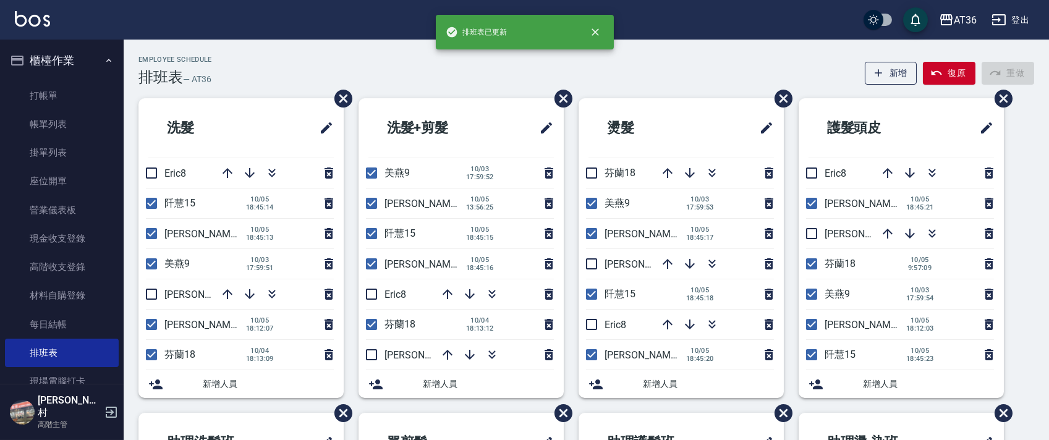
drag, startPoint x: 643, startPoint y: 61, endPoint x: 680, endPoint y: 80, distance: 41.5
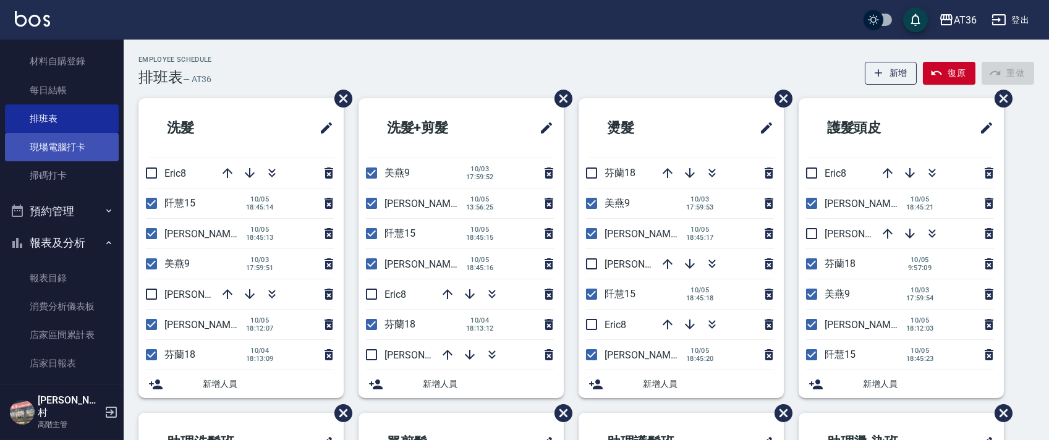
scroll to position [247, 0]
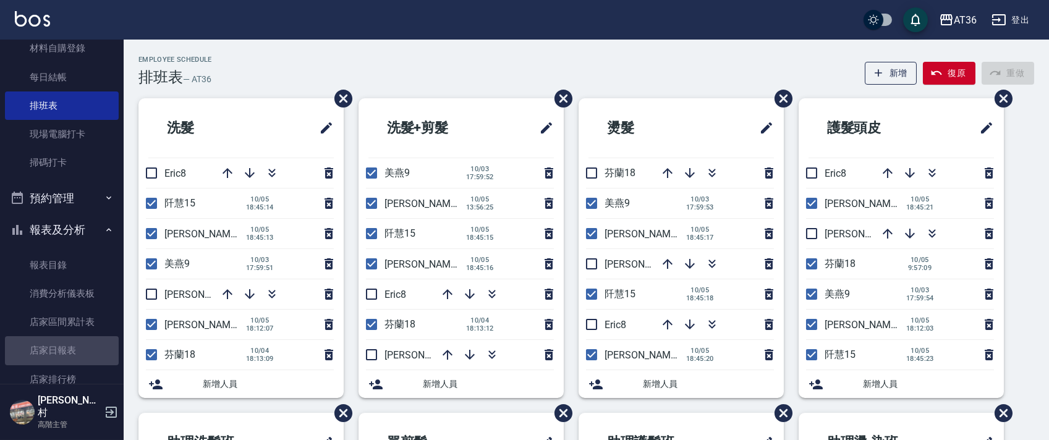
drag, startPoint x: 73, startPoint y: 347, endPoint x: 335, endPoint y: 282, distance: 269.9
click at [74, 347] on link "店家日報表" at bounding box center [62, 350] width 114 height 28
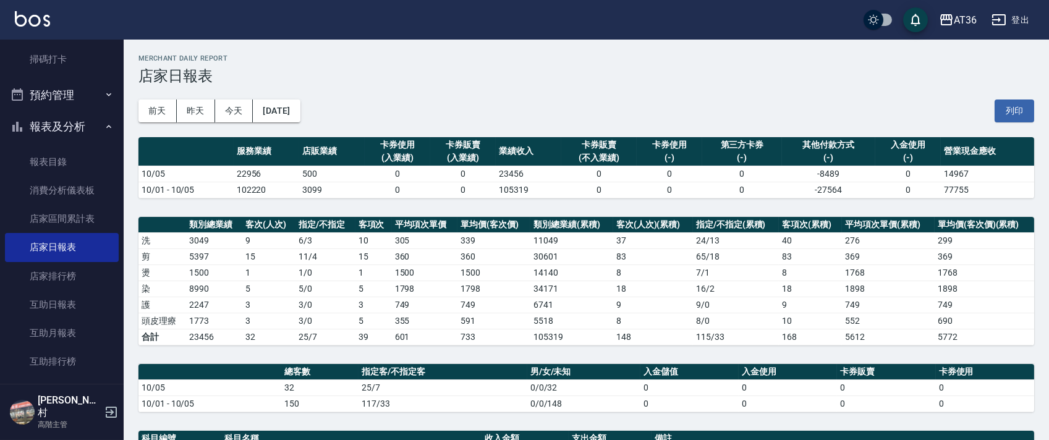
scroll to position [577, 0]
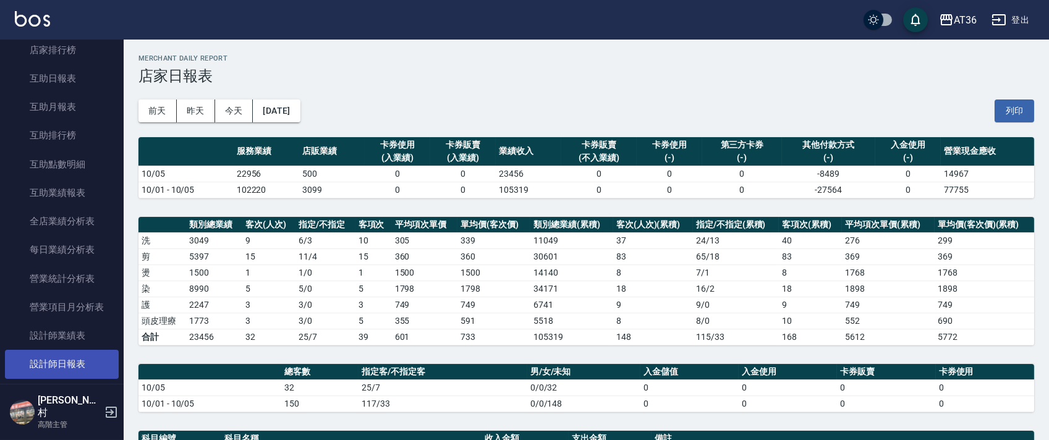
click at [64, 365] on link "設計師日報表" at bounding box center [62, 364] width 114 height 28
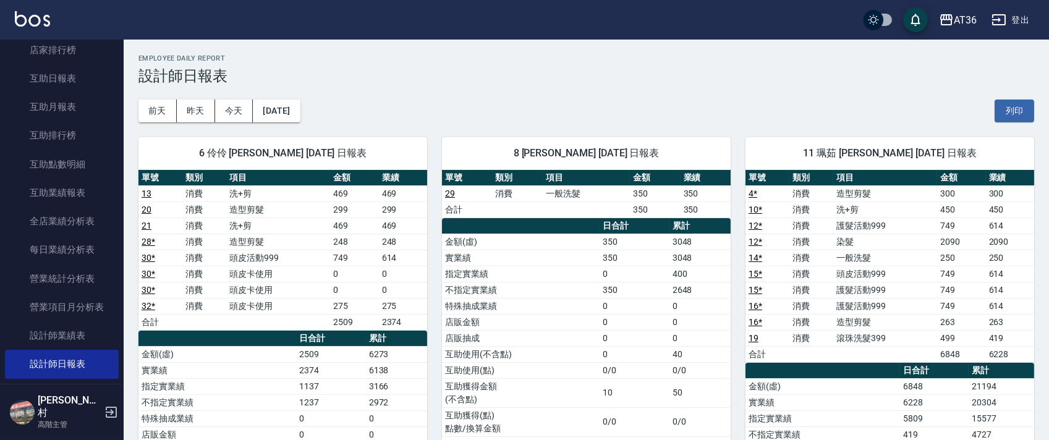
drag, startPoint x: 1020, startPoint y: 108, endPoint x: 800, endPoint y: 294, distance: 288.5
click at [1018, 108] on button "列印" at bounding box center [1014, 110] width 40 height 23
